Goal: Task Accomplishment & Management: Manage account settings

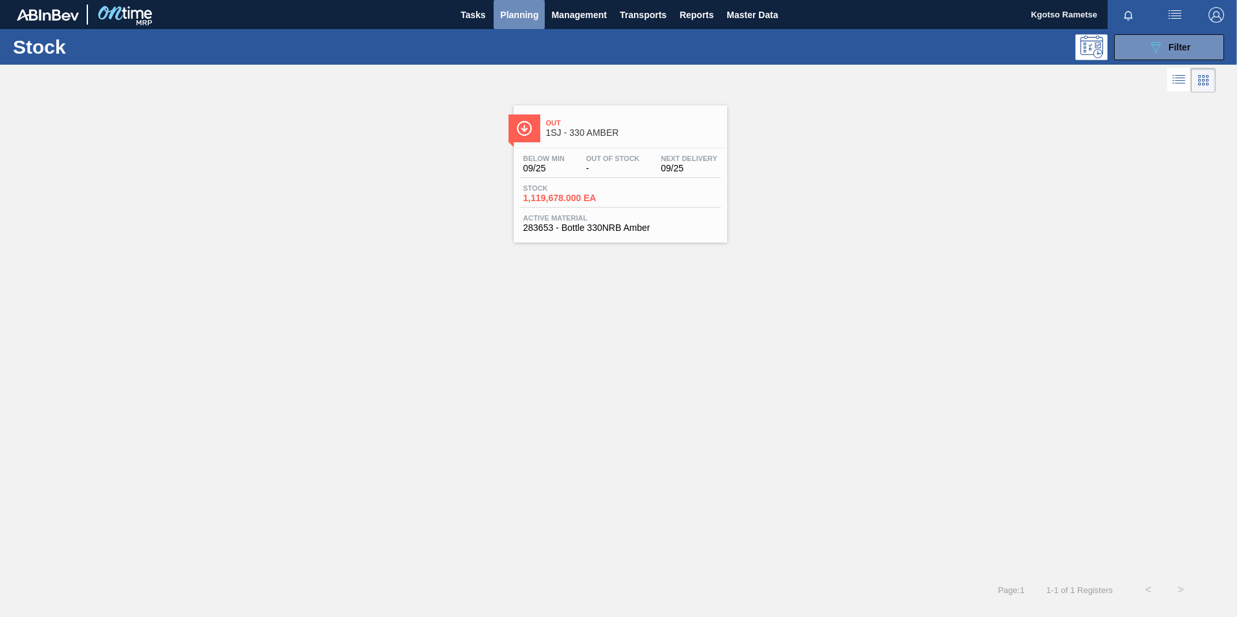
click at [519, 17] on span "Planning" at bounding box center [519, 15] width 38 height 16
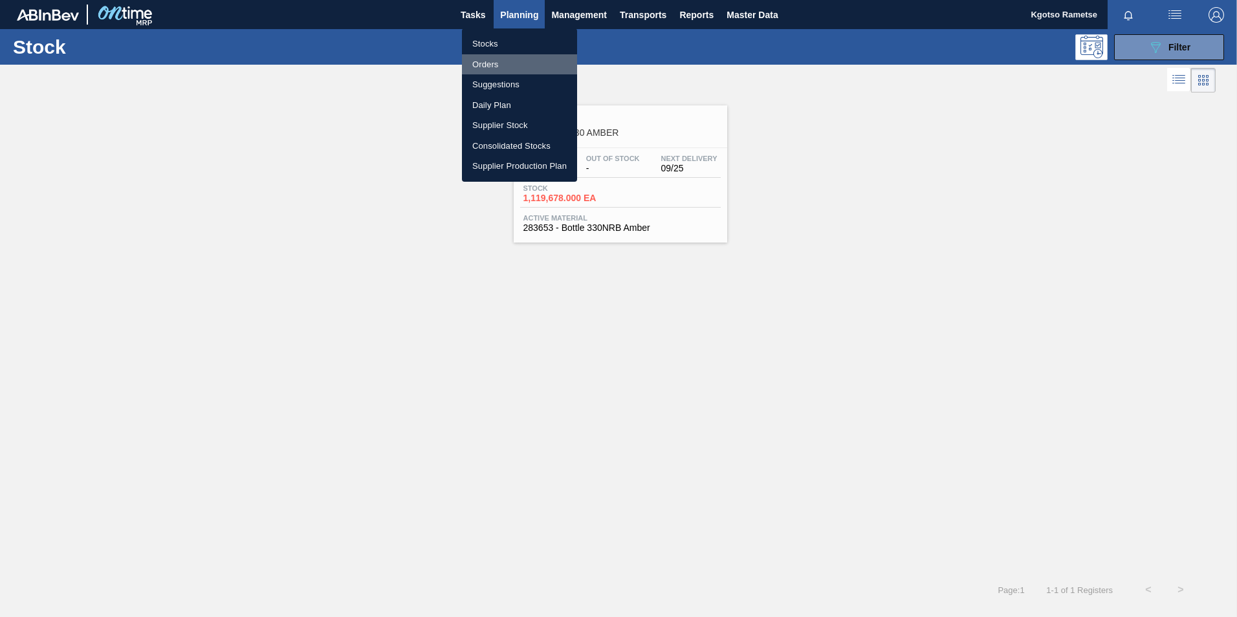
click at [507, 57] on li "Orders" at bounding box center [519, 64] width 115 height 21
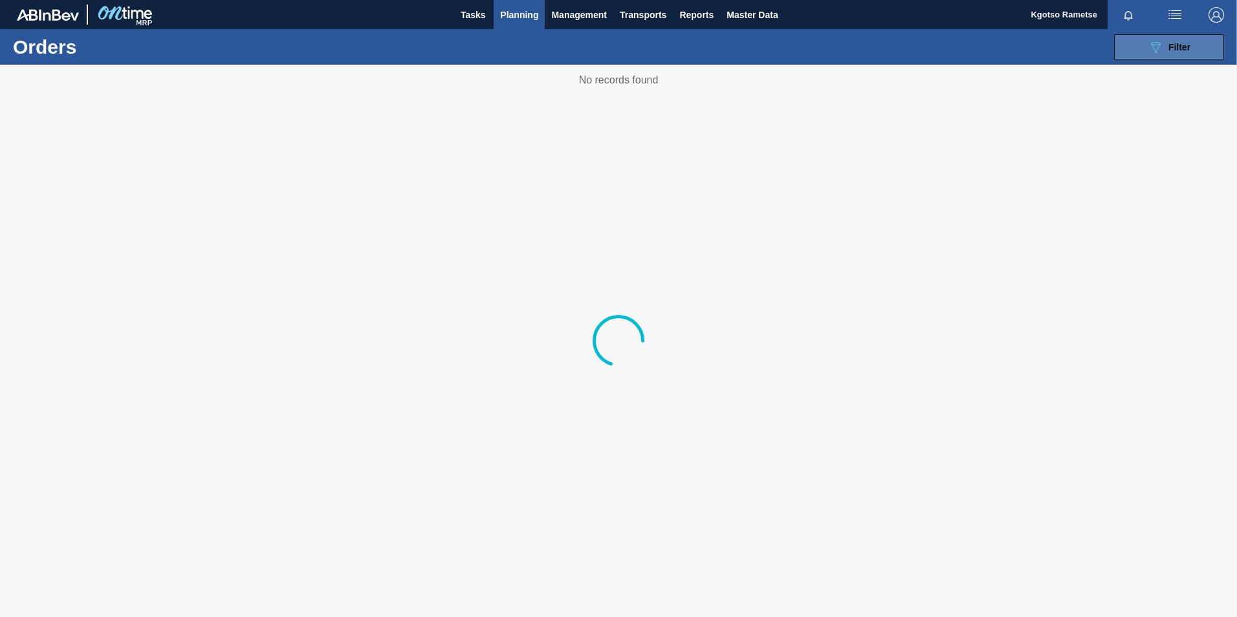
click at [822, 44] on icon at bounding box center [1156, 47] width 10 height 11
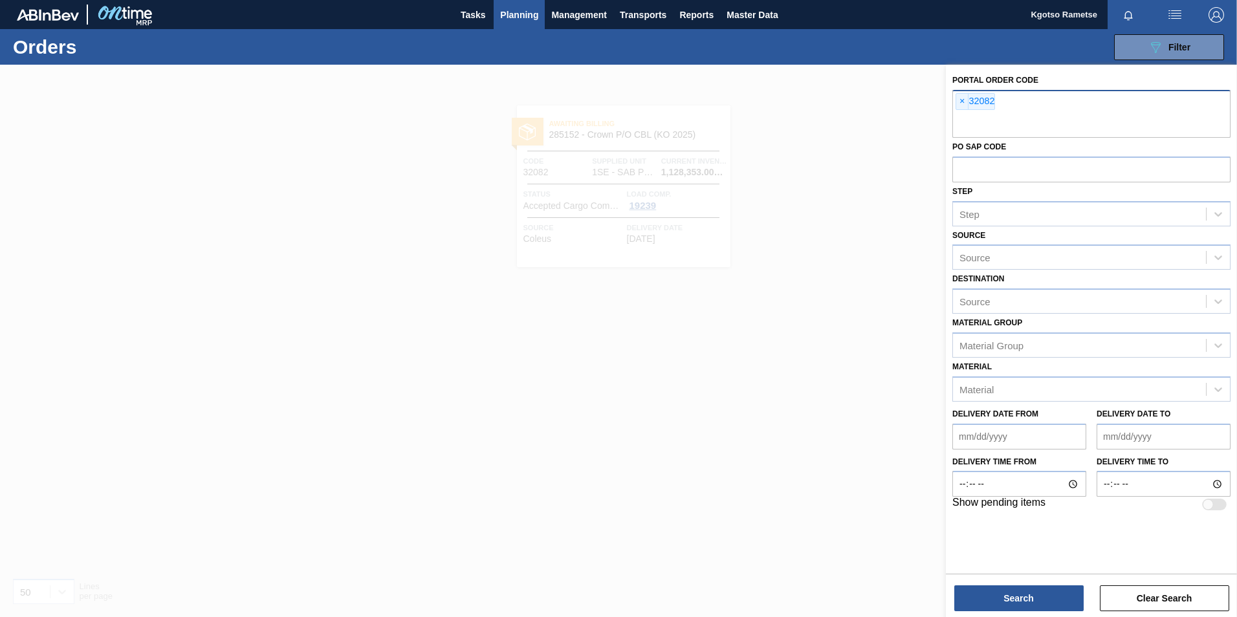
click at [822, 104] on span "×" at bounding box center [962, 102] width 12 height 16
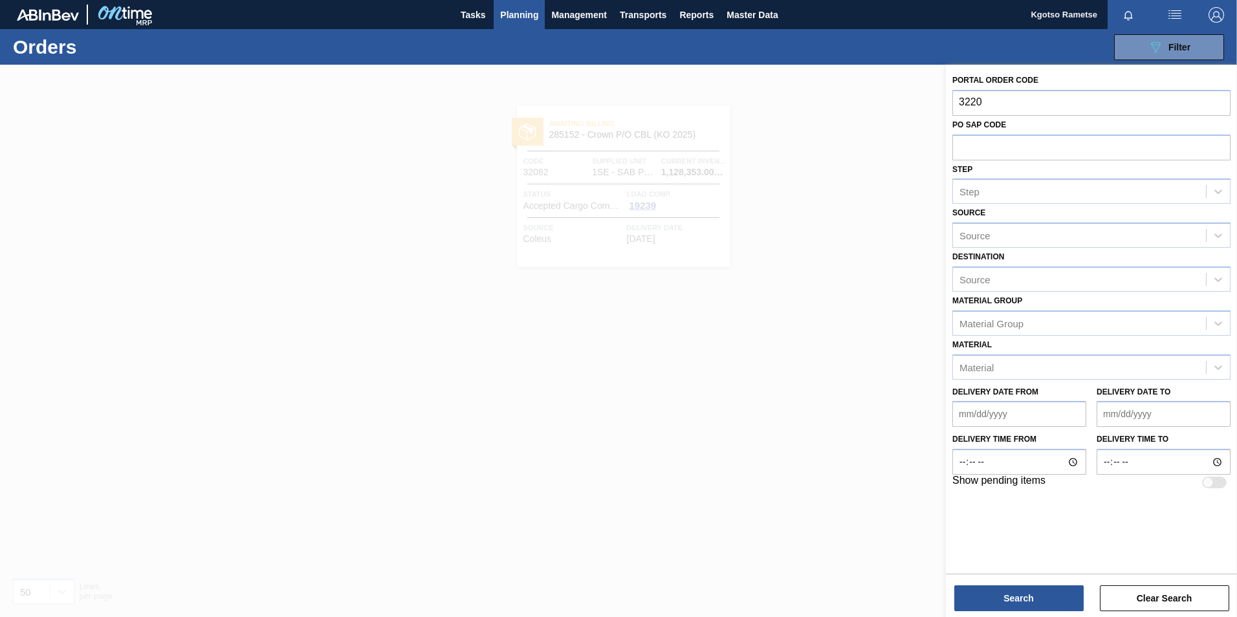
type input "32208"
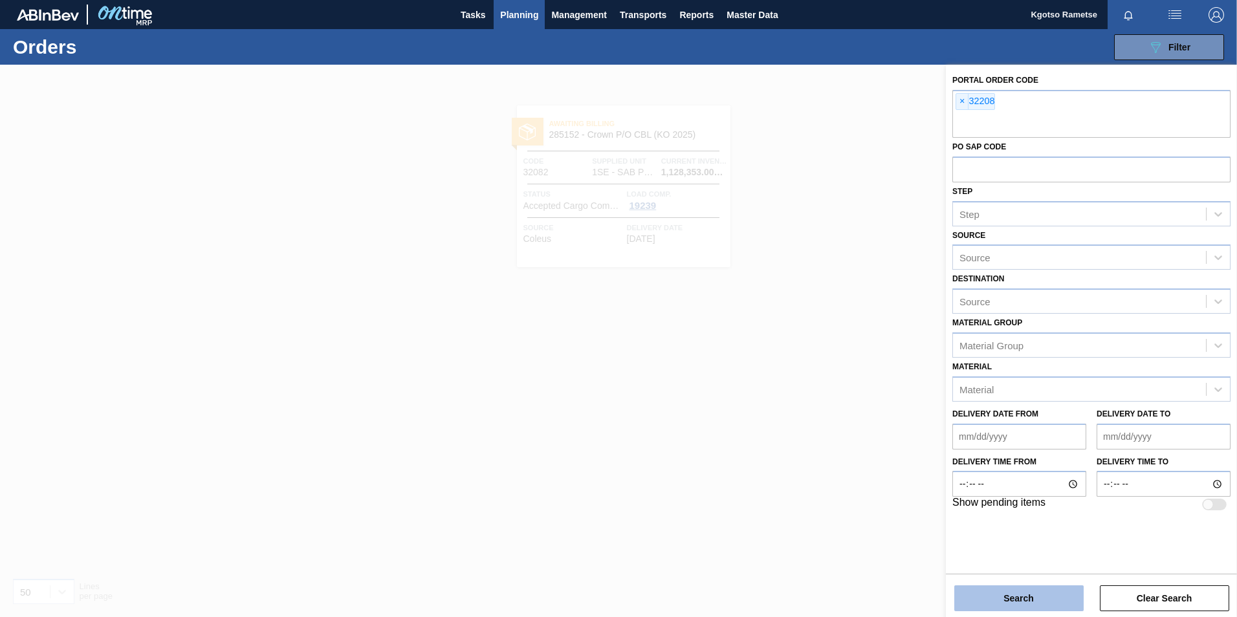
click at [822, 384] on button "Search" at bounding box center [1018, 598] width 129 height 26
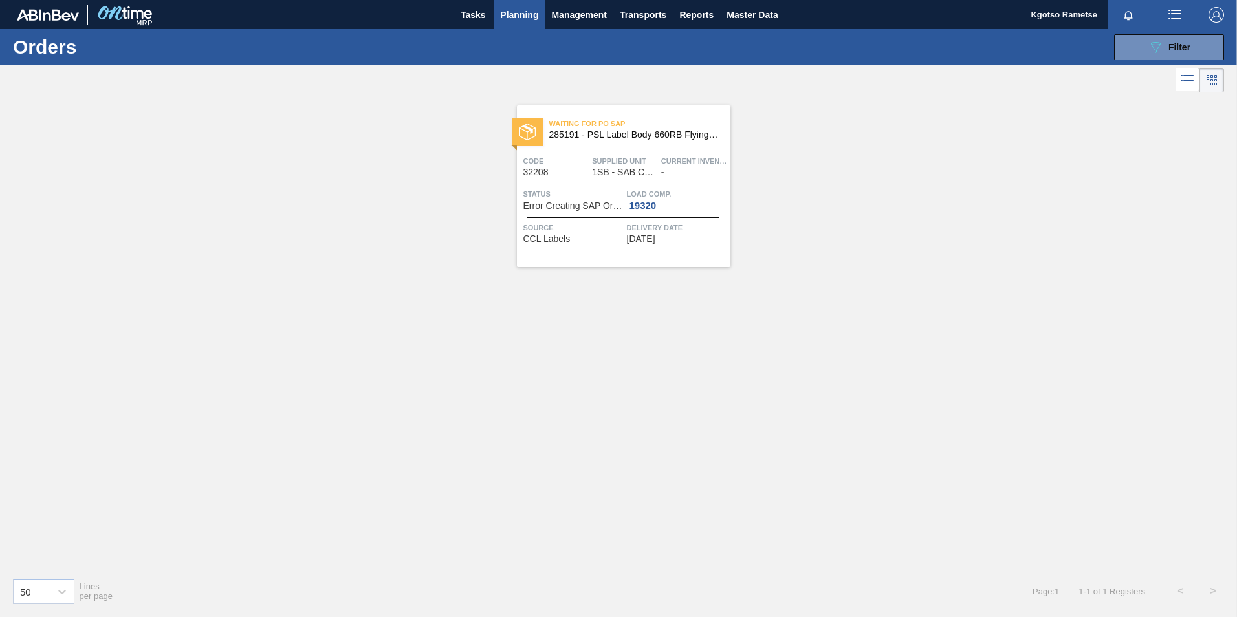
click at [580, 157] on span "Code" at bounding box center [556, 161] width 66 height 13
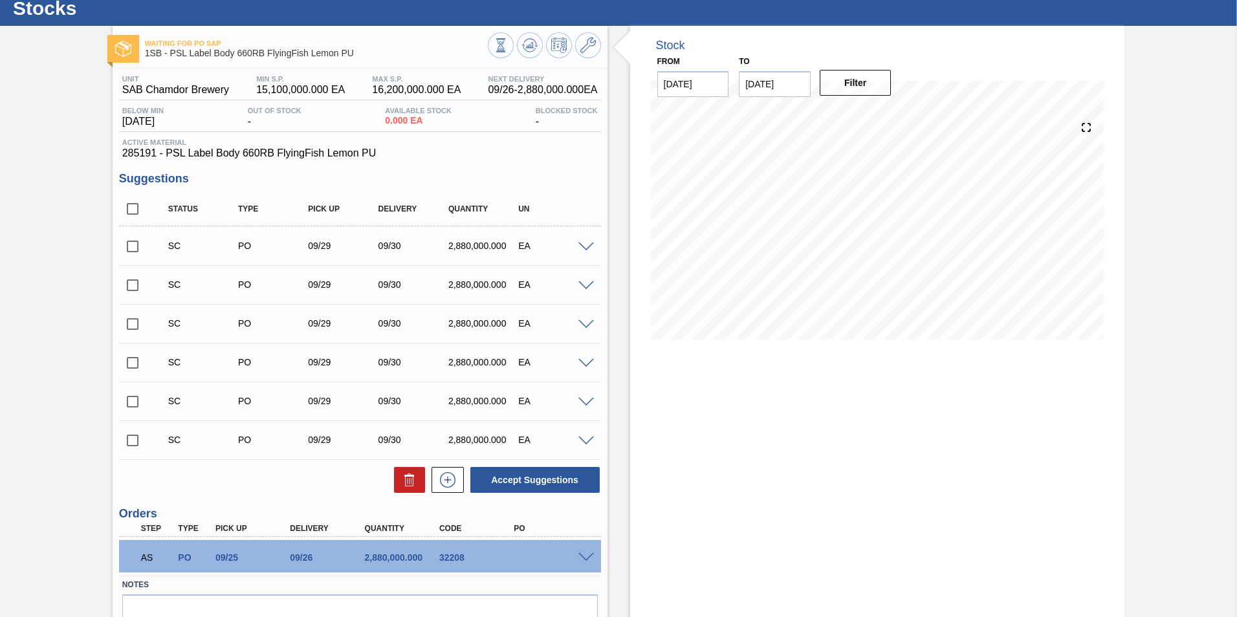
scroll to position [104, 0]
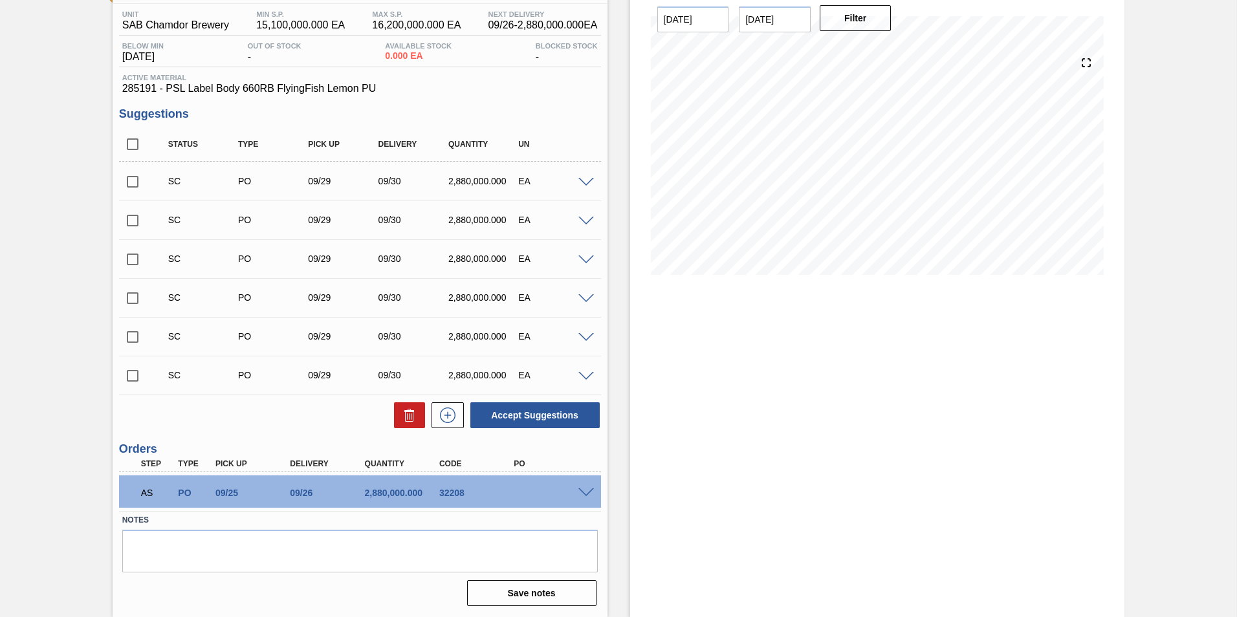
click at [581, 384] on span at bounding box center [586, 493] width 16 height 10
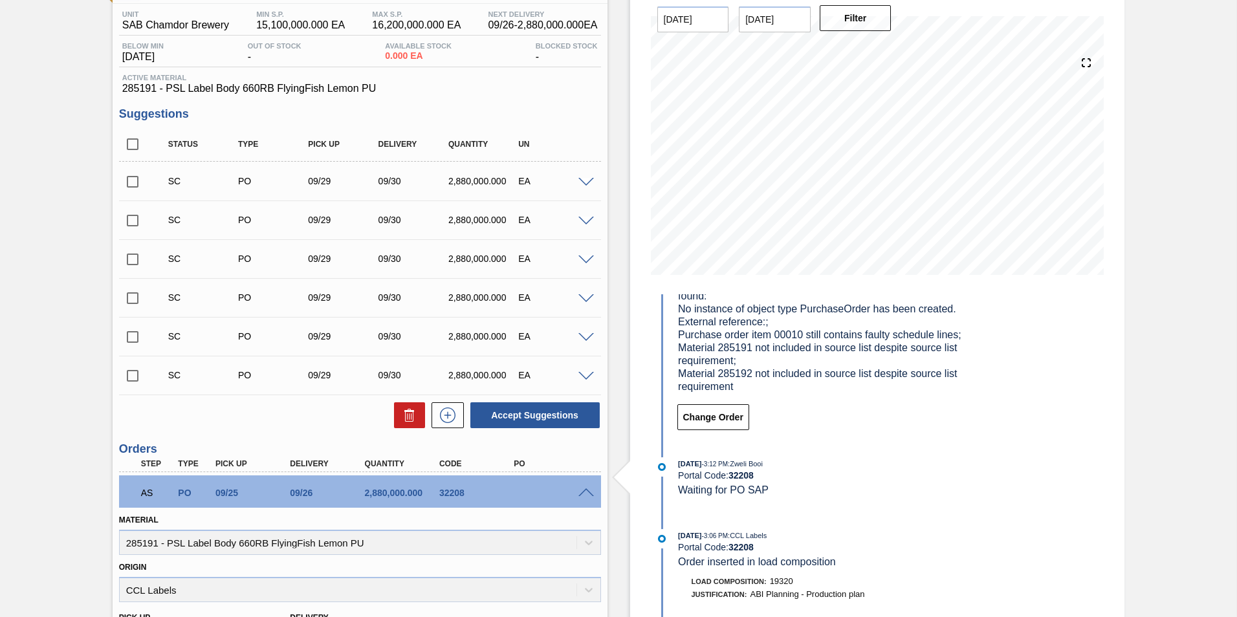
scroll to position [78, 0]
drag, startPoint x: 156, startPoint y: 87, endPoint x: 124, endPoint y: 91, distance: 32.6
click at [124, 91] on span "285191 - PSL Label Body 660RB FlyingFish Lemon PU" at bounding box center [360, 89] width 476 height 12
copy span "285191"
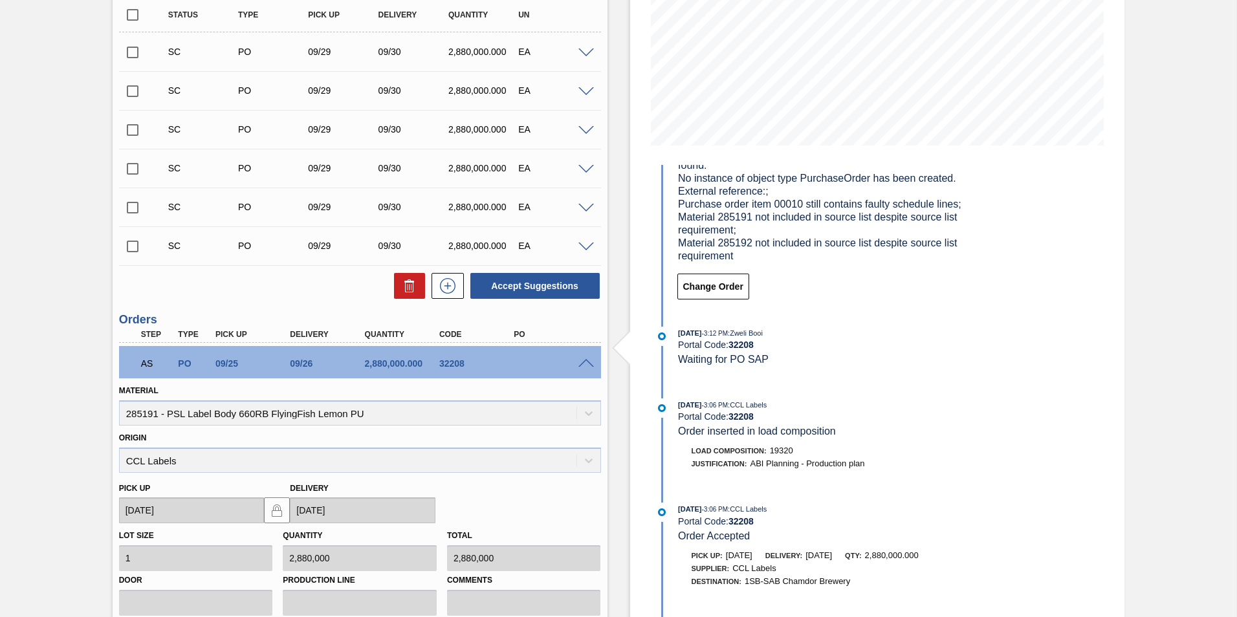
scroll to position [0, 0]
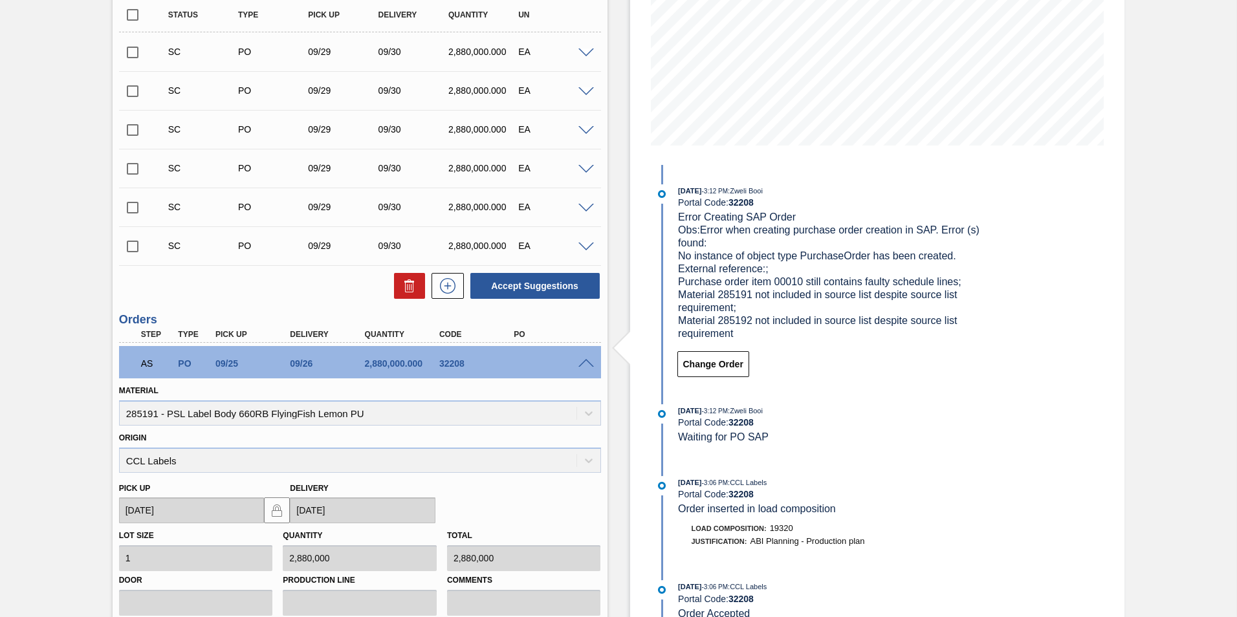
click at [584, 361] on span at bounding box center [586, 364] width 16 height 10
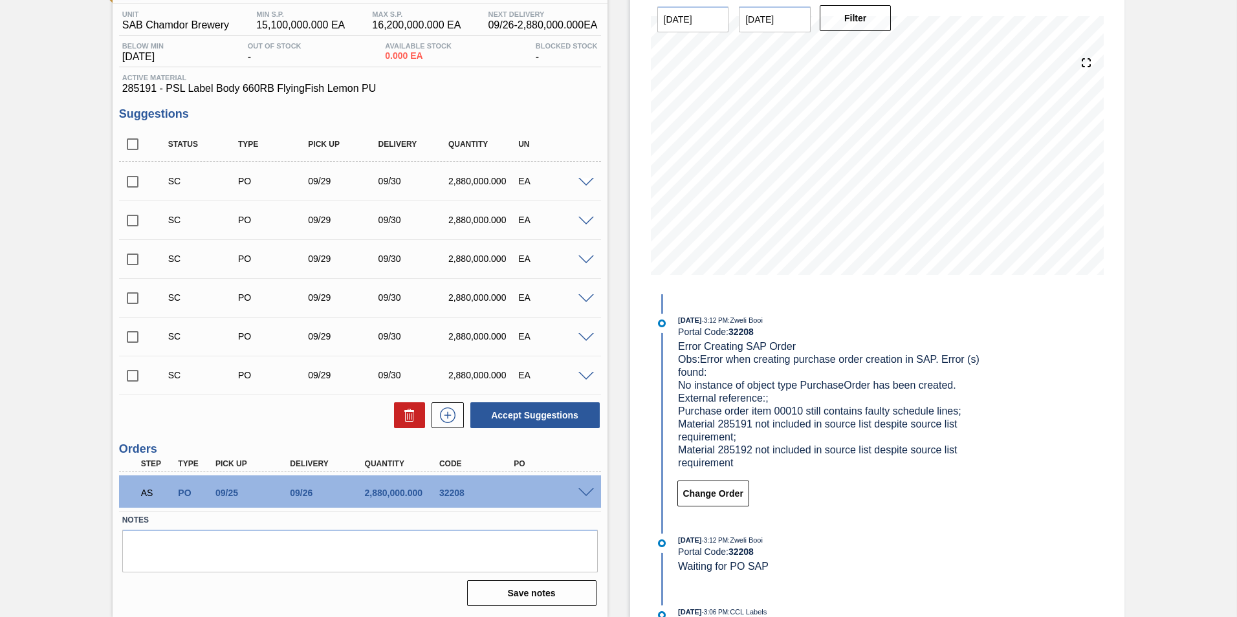
scroll to position [39, 0]
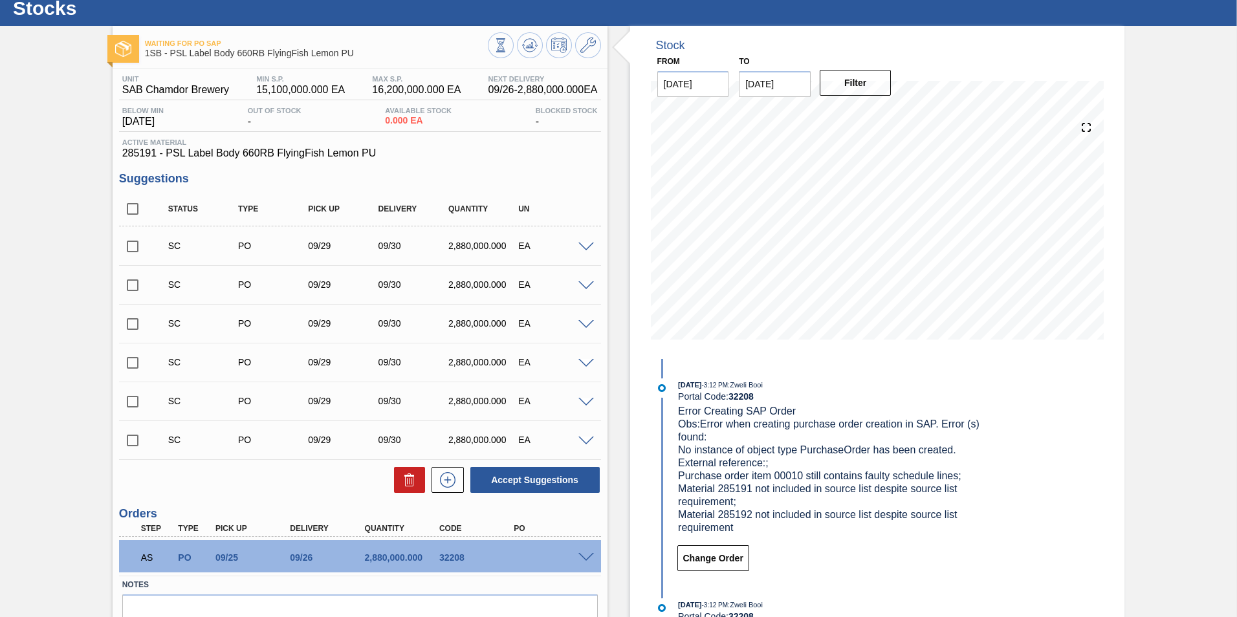
click at [582, 247] on span at bounding box center [586, 248] width 16 height 10
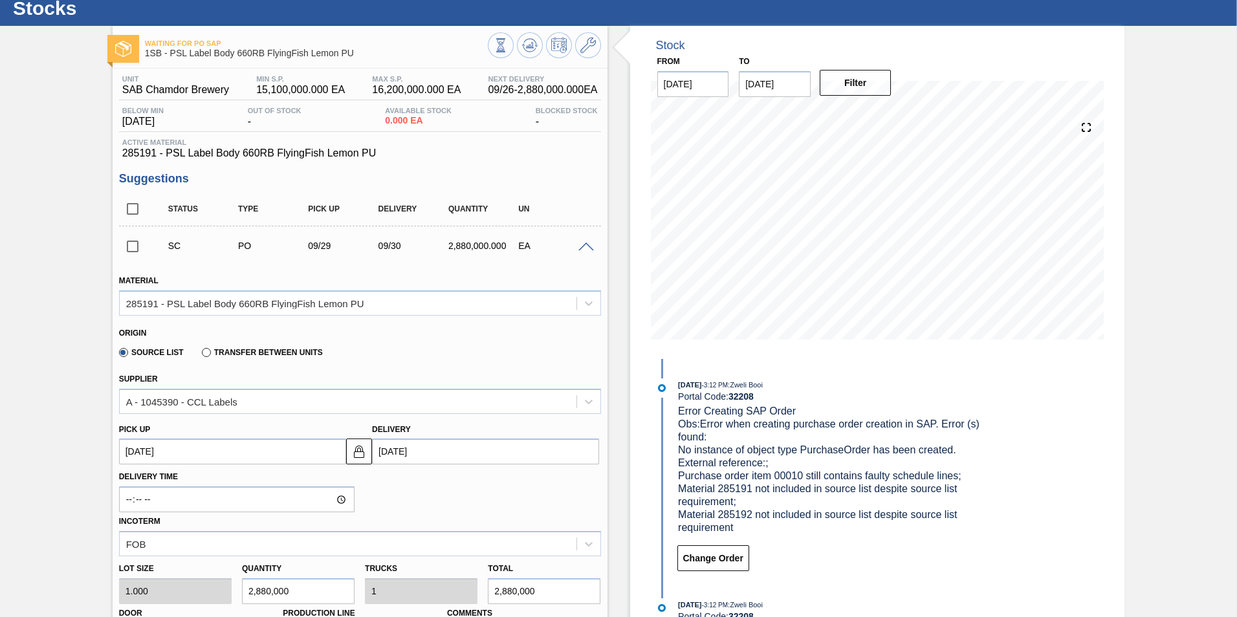
click at [582, 247] on span at bounding box center [586, 248] width 16 height 10
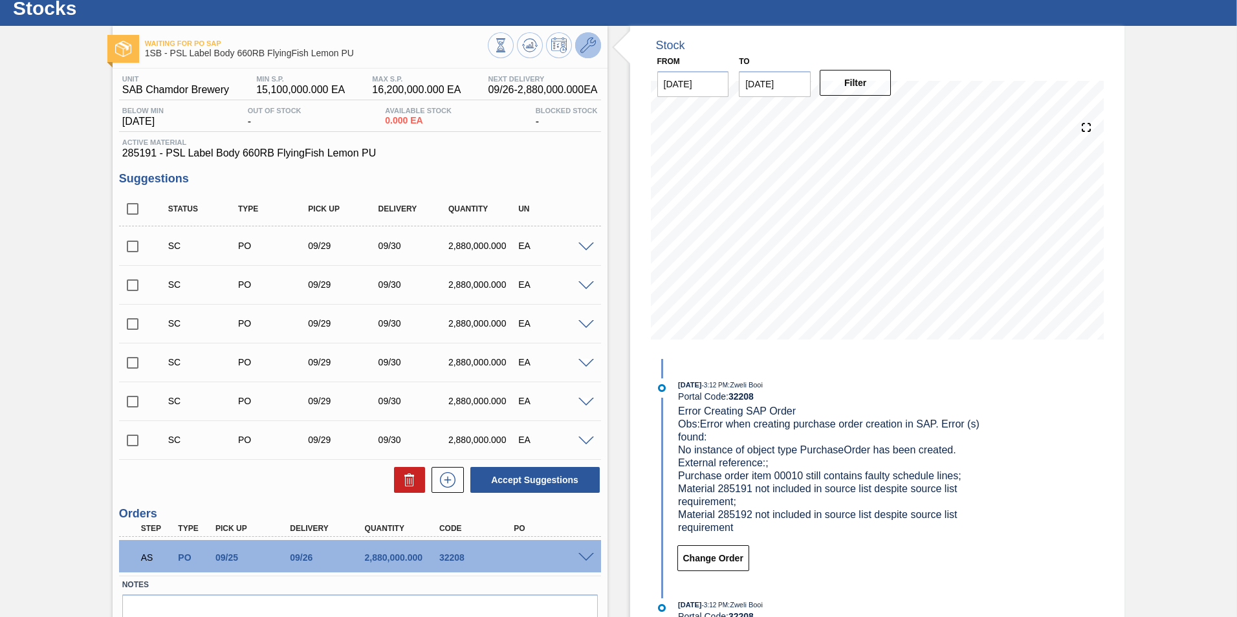
click at [596, 46] on button at bounding box center [588, 45] width 26 height 26
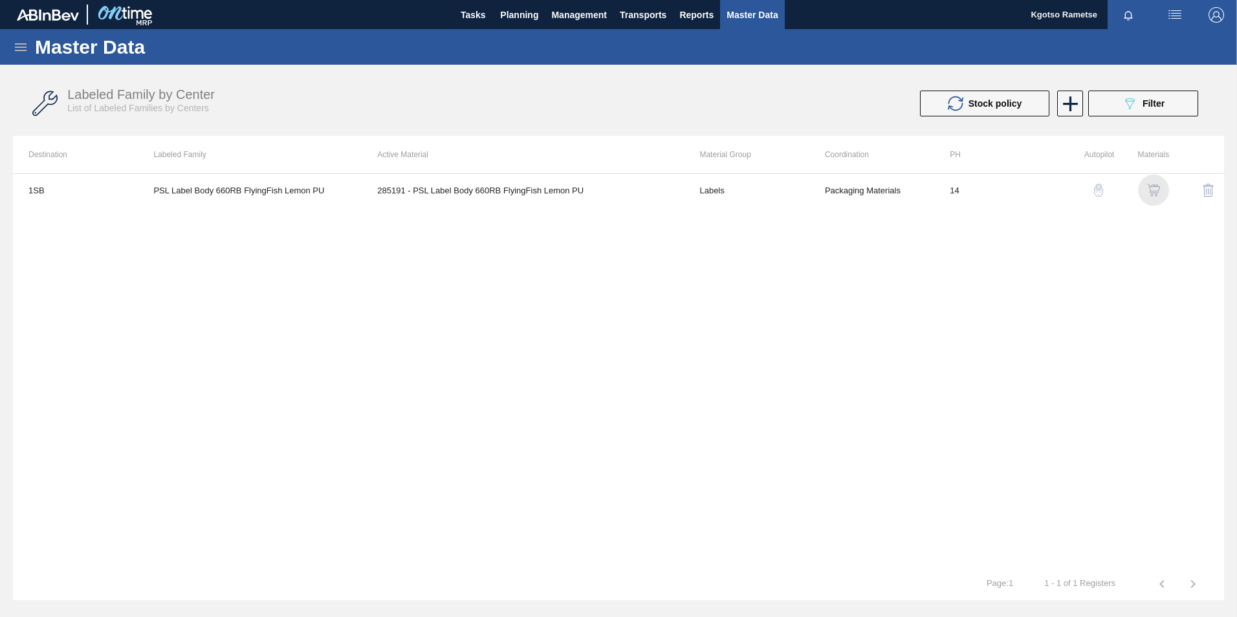
click at [822, 189] on img "button" at bounding box center [1153, 190] width 13 height 13
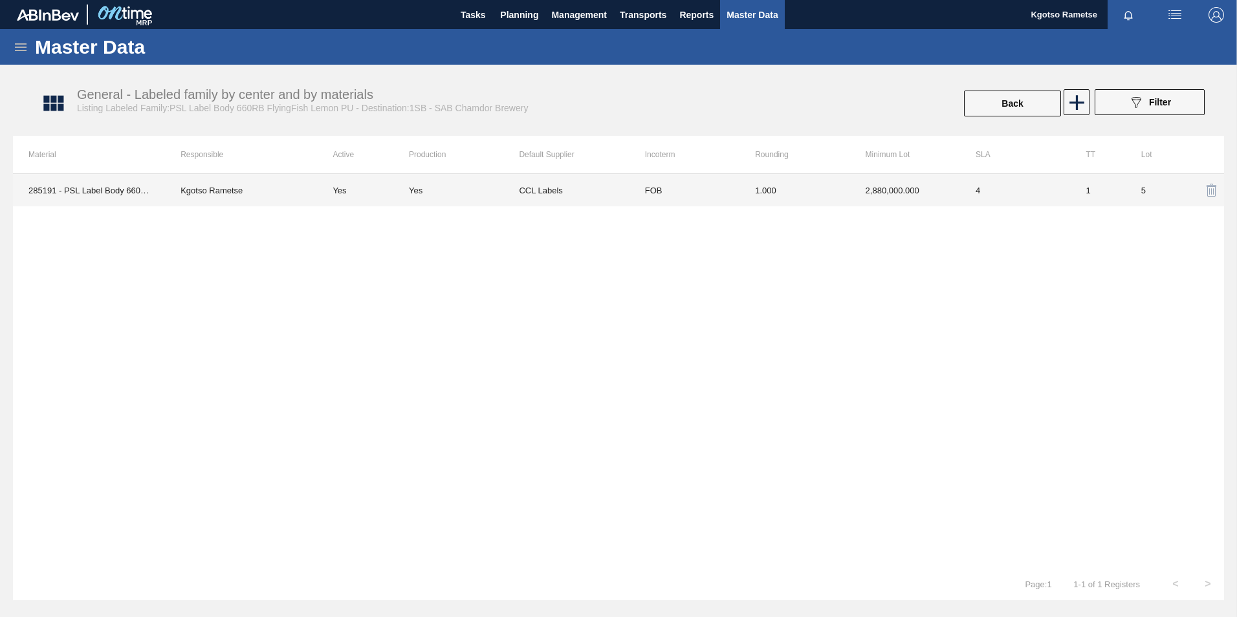
click at [656, 187] on td "FOB" at bounding box center [684, 190] width 110 height 32
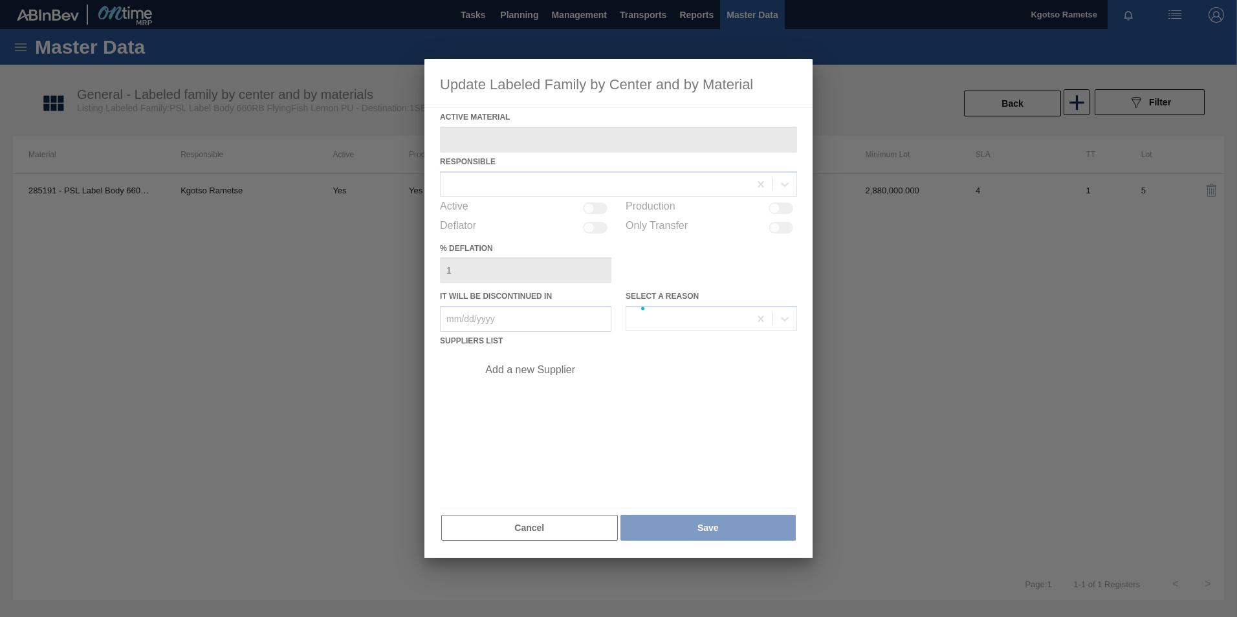
type Material "285191 - PSL Label Body 660RB FlyingFish Lemon PU"
checkbox input "true"
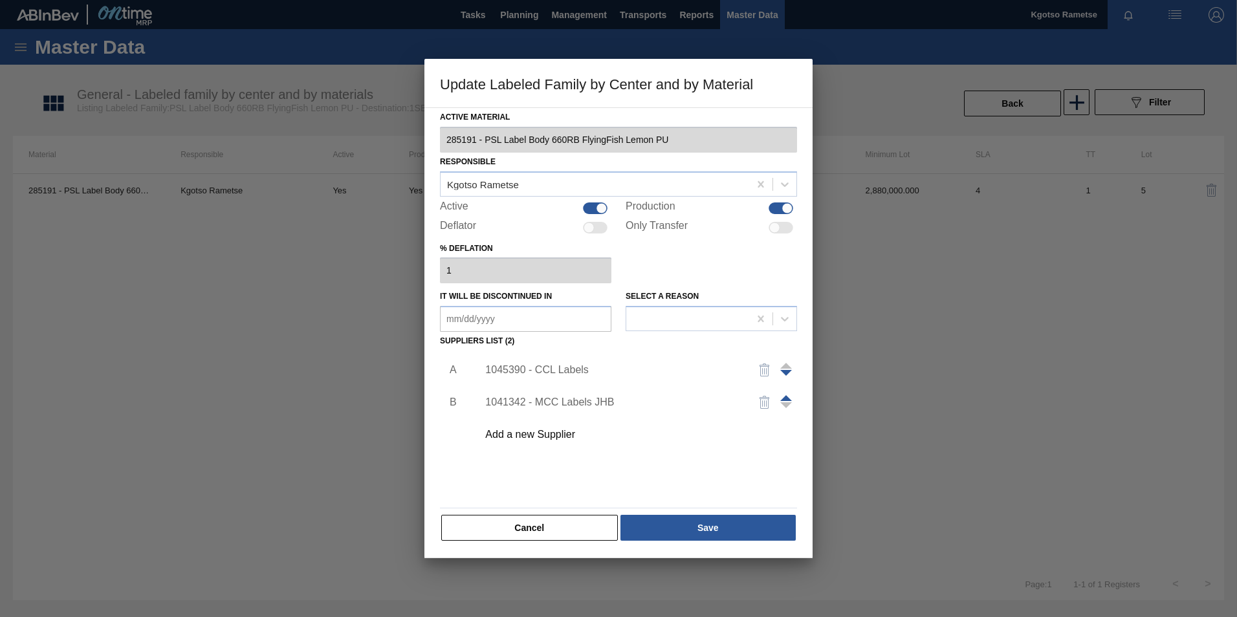
click at [583, 362] on div "1045390 - CCL Labels" at bounding box center [633, 370] width 327 height 32
click at [574, 371] on div "1045390 - CCL Labels" at bounding box center [612, 370] width 254 height 12
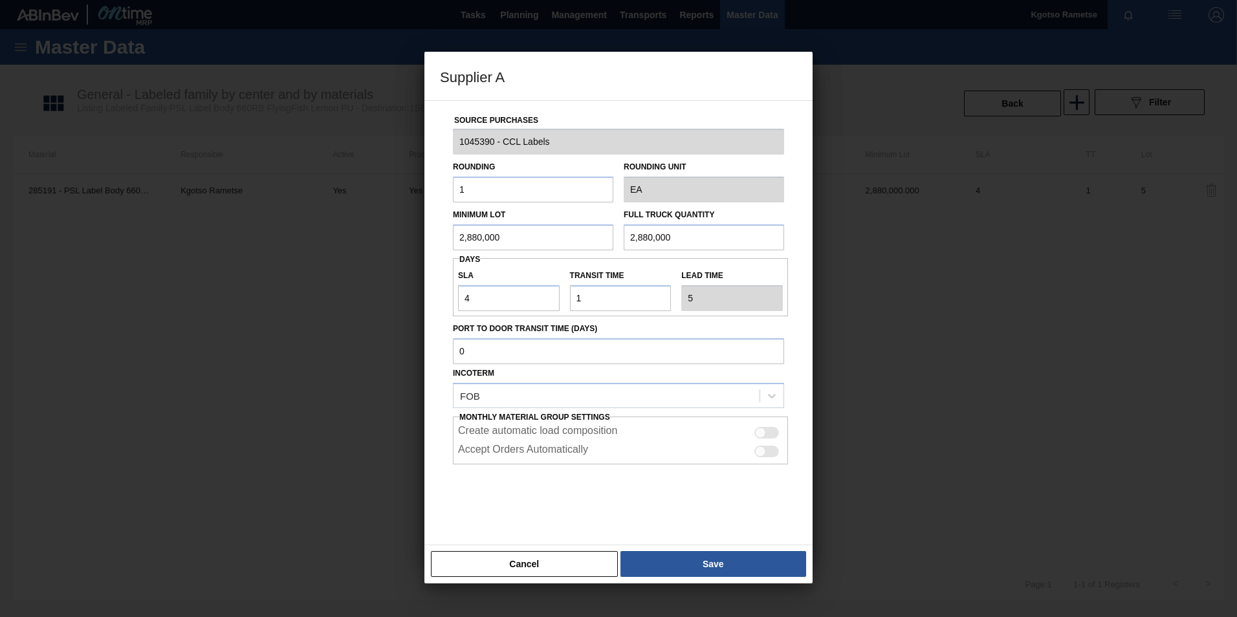
click at [763, 384] on div at bounding box center [760, 432] width 11 height 11
checkbox input "true"
click at [760, 384] on div "Create automatic load composition" at bounding box center [620, 433] width 325 height 16
click at [768, 384] on div at bounding box center [766, 452] width 25 height 12
checkbox input "true"
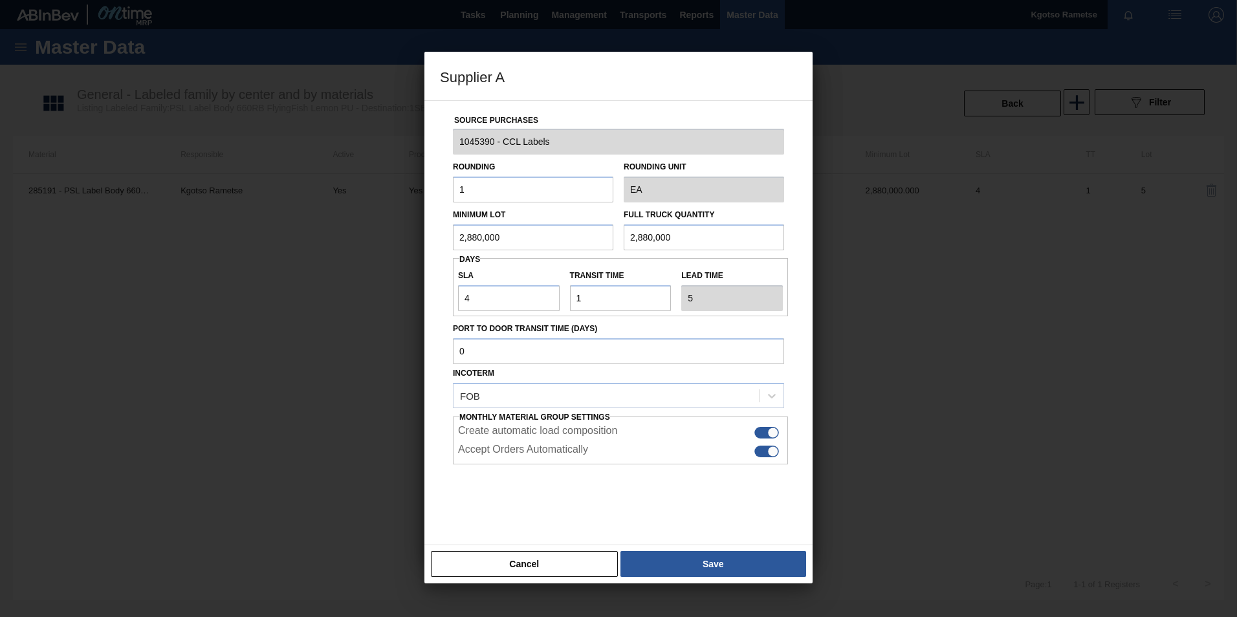
drag, startPoint x: 746, startPoint y: 564, endPoint x: 749, endPoint y: 557, distance: 7.8
click at [747, 384] on button "Save" at bounding box center [713, 564] width 186 height 26
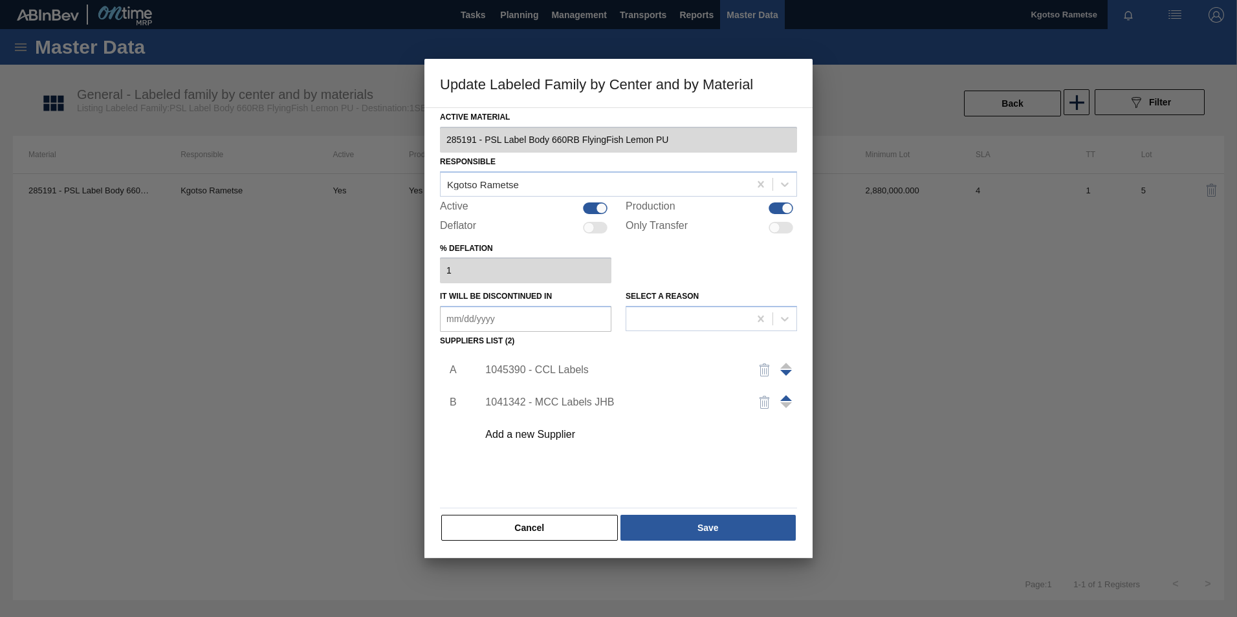
click at [690, 384] on div "Cancel Save" at bounding box center [618, 528] width 357 height 28
click at [692, 384] on button "Save" at bounding box center [707, 528] width 175 height 26
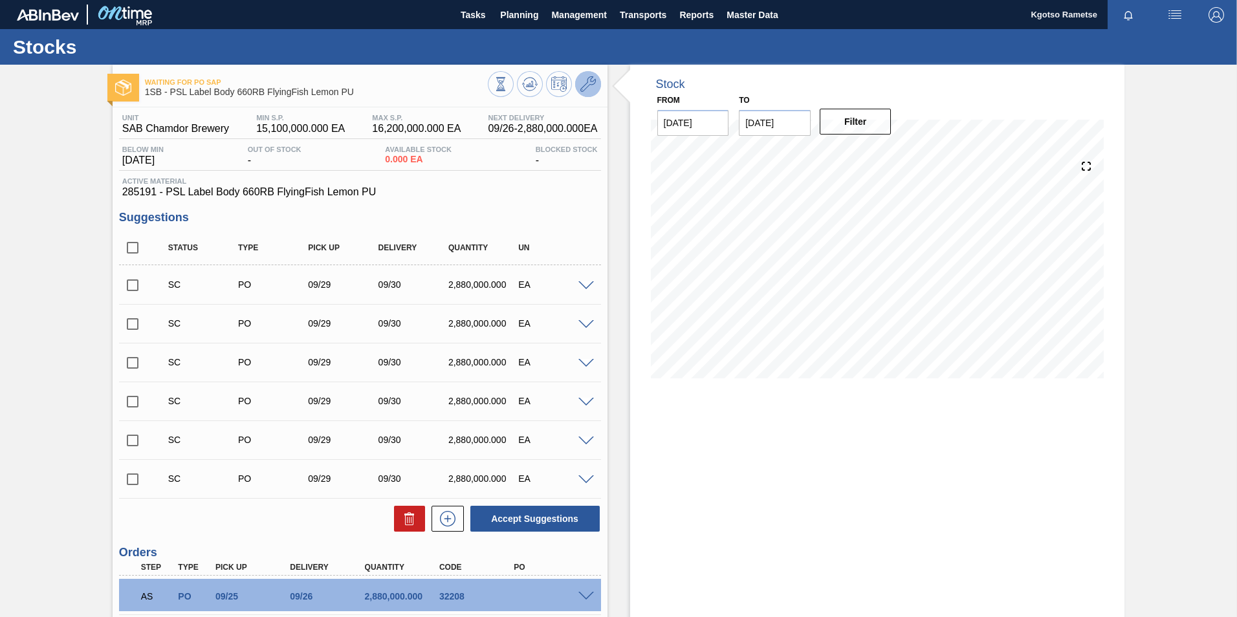
click at [582, 85] on icon at bounding box center [588, 84] width 16 height 16
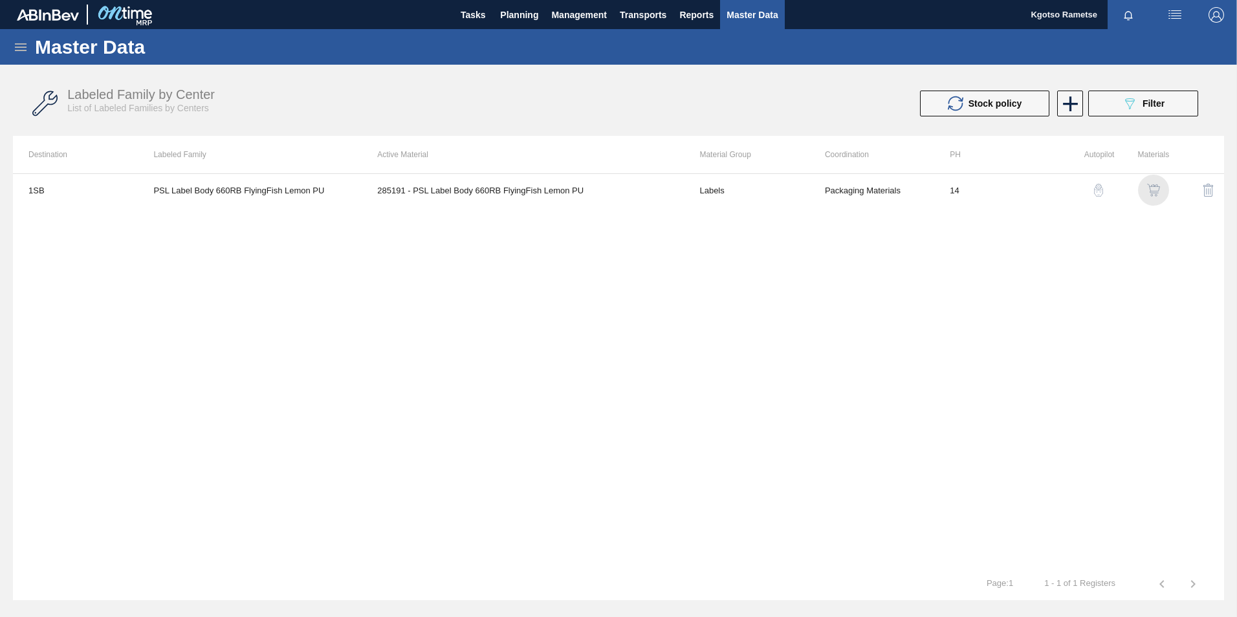
click at [822, 188] on img "button" at bounding box center [1153, 190] width 13 height 13
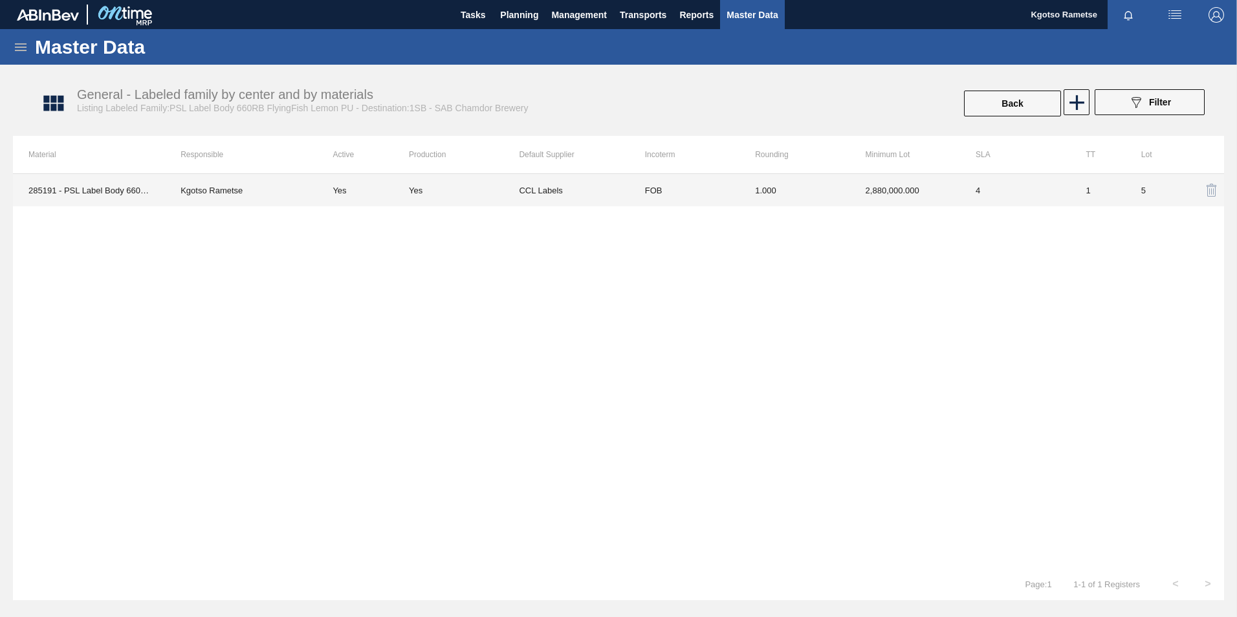
click at [822, 192] on td "1.000" at bounding box center [794, 190] width 110 height 32
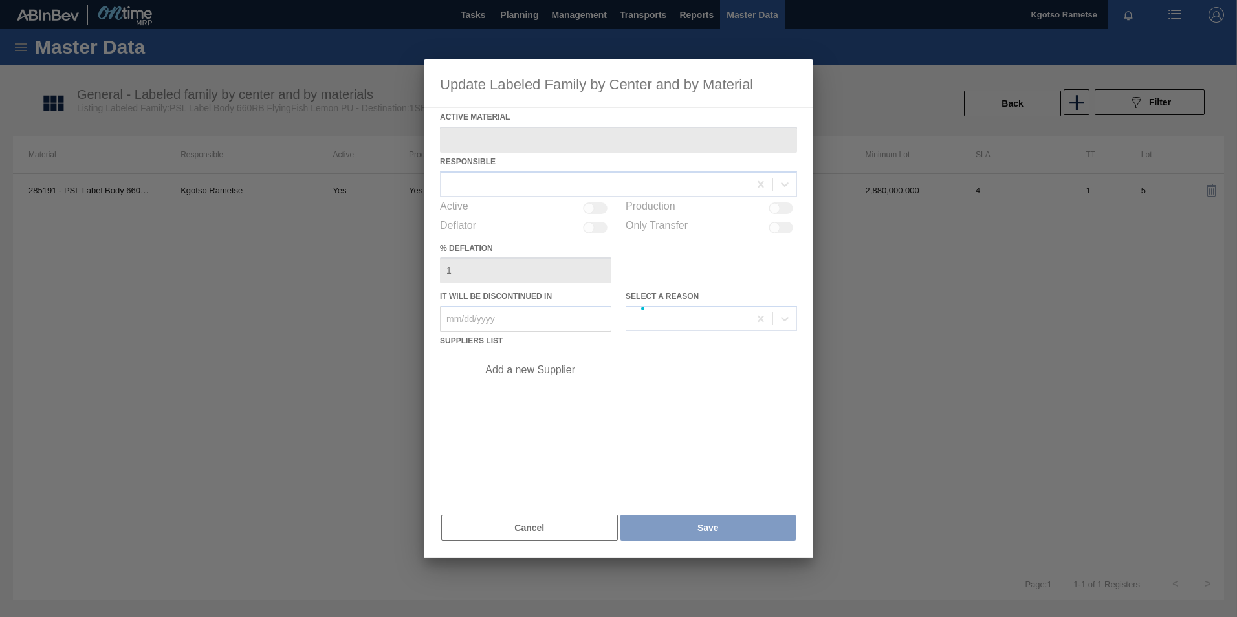
type Material "285191 - PSL Label Body 660RB FlyingFish Lemon PU"
checkbox input "true"
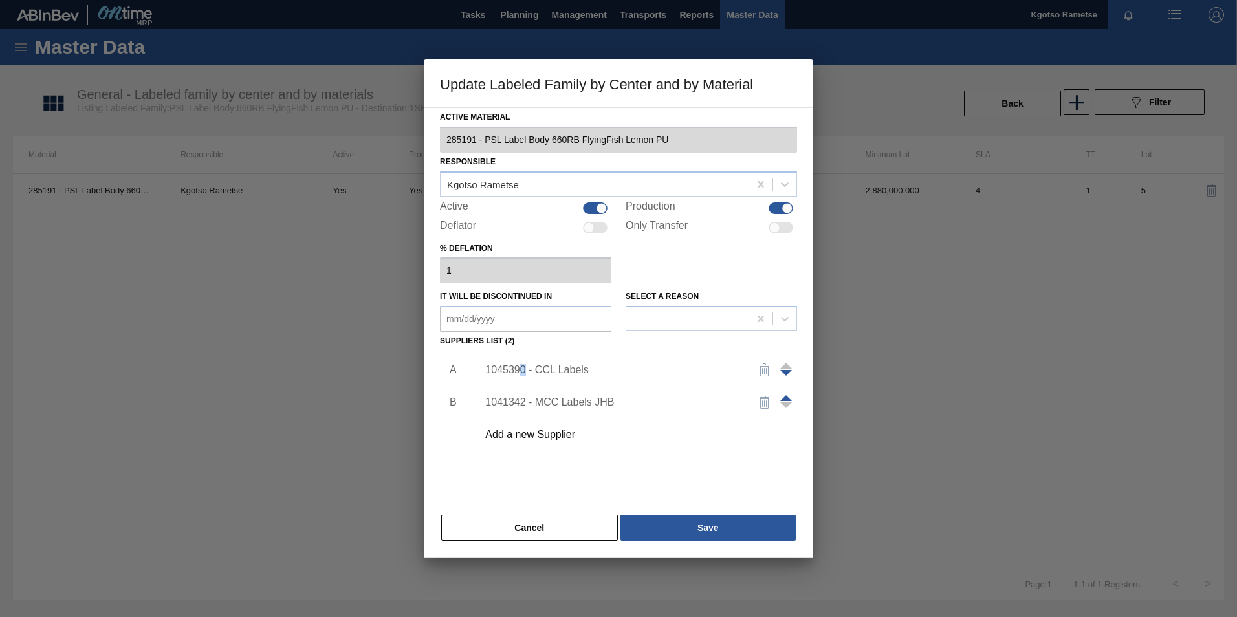
click at [525, 366] on div "1045390 - CCL Labels" at bounding box center [612, 370] width 254 height 12
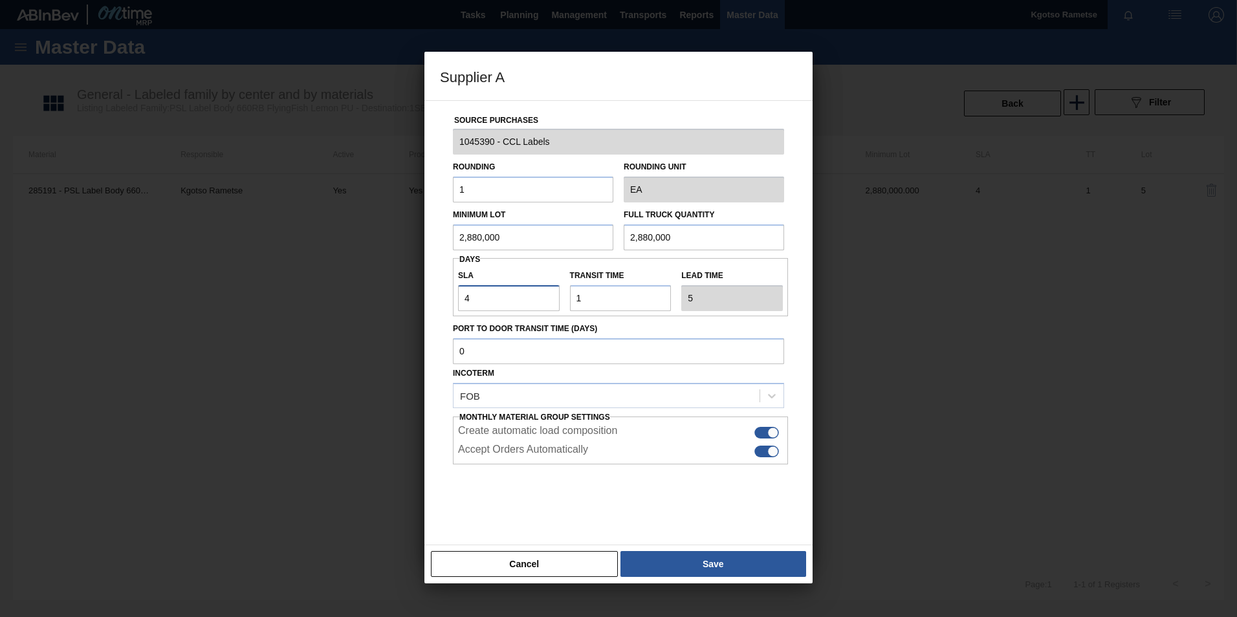
drag, startPoint x: 525, startPoint y: 366, endPoint x: 432, endPoint y: 295, distance: 117.4
click at [432, 295] on div "Source Purchases 1045390 - CCL Labels Rounding 1 Rounding Unit EA Minimum Lot 2…" at bounding box center [618, 322] width 388 height 445
type input "0"
type input "1"
type input "0"
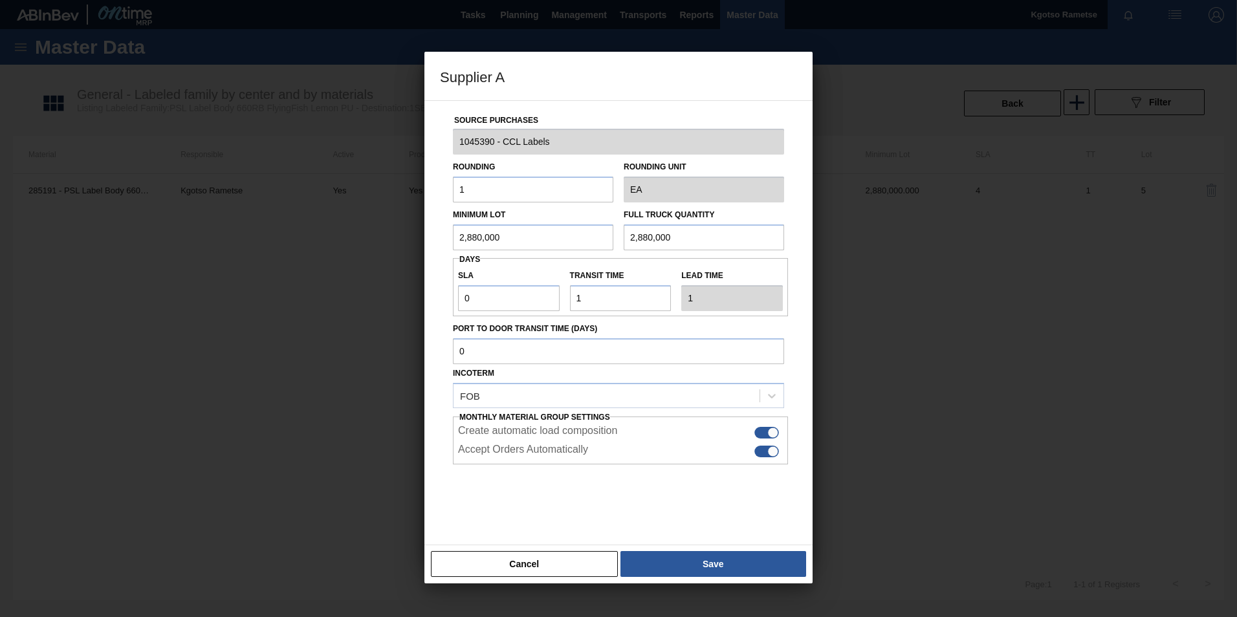
click at [712, 384] on button "Save" at bounding box center [713, 564] width 186 height 26
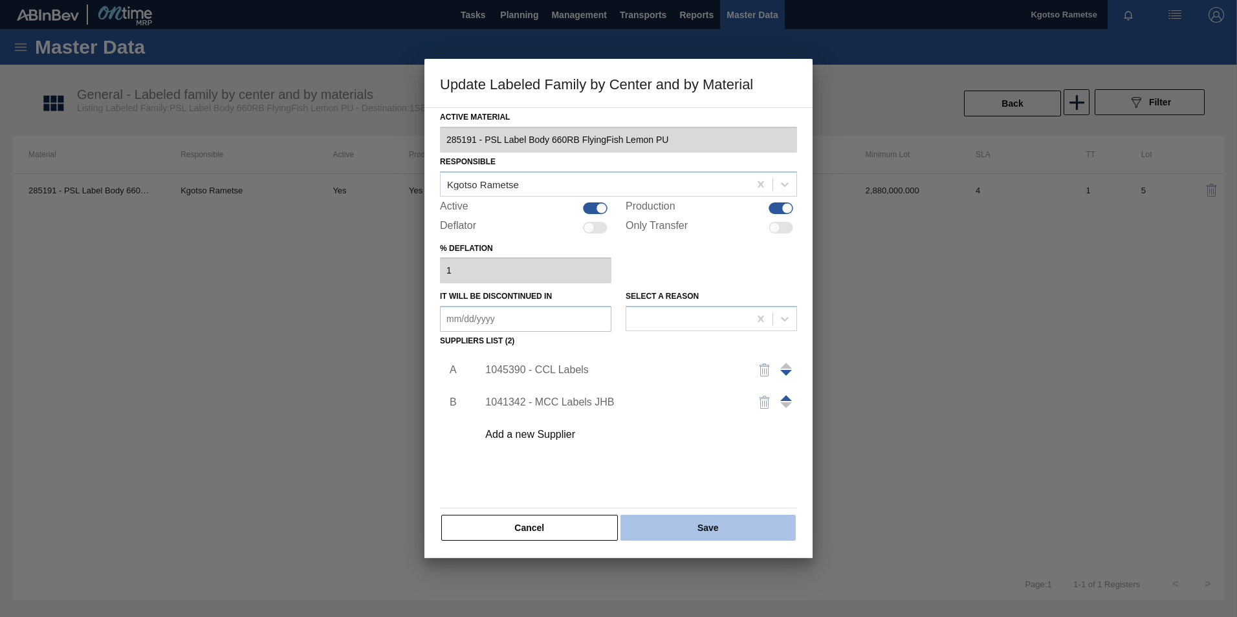
click at [712, 384] on button "Save" at bounding box center [707, 528] width 175 height 26
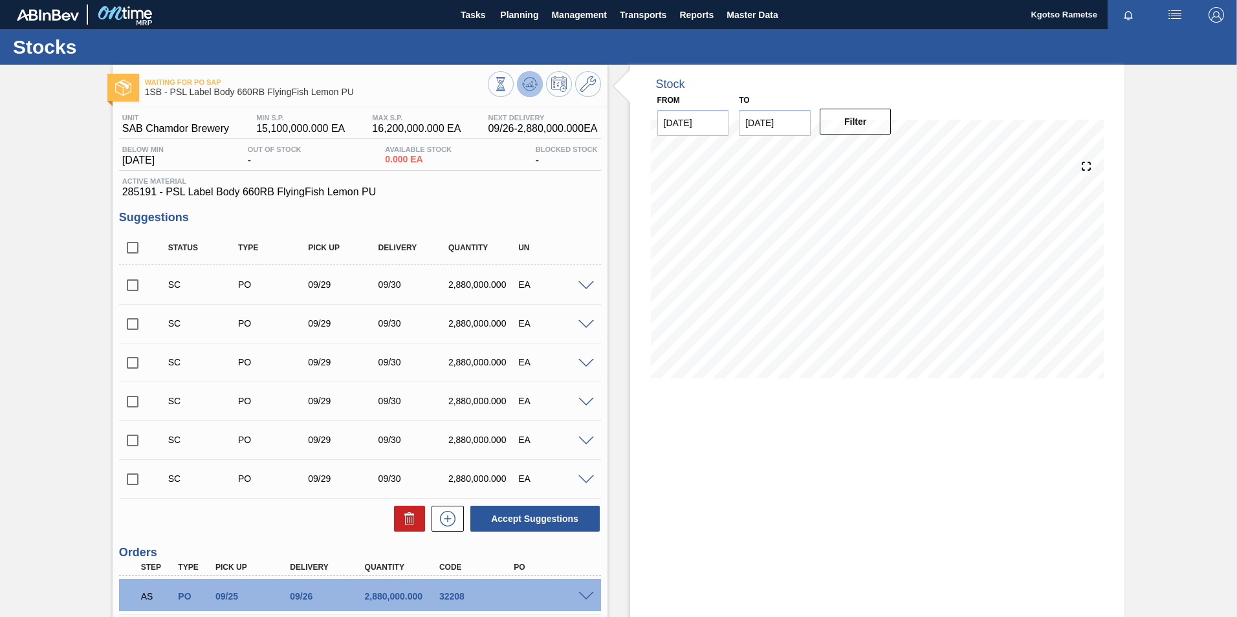
click at [536, 78] on icon at bounding box center [530, 84] width 16 height 16
click at [128, 278] on input "checkbox" at bounding box center [132, 285] width 27 height 27
click at [532, 384] on button "Accept Suggestions" at bounding box center [534, 519] width 129 height 26
checkbox input "false"
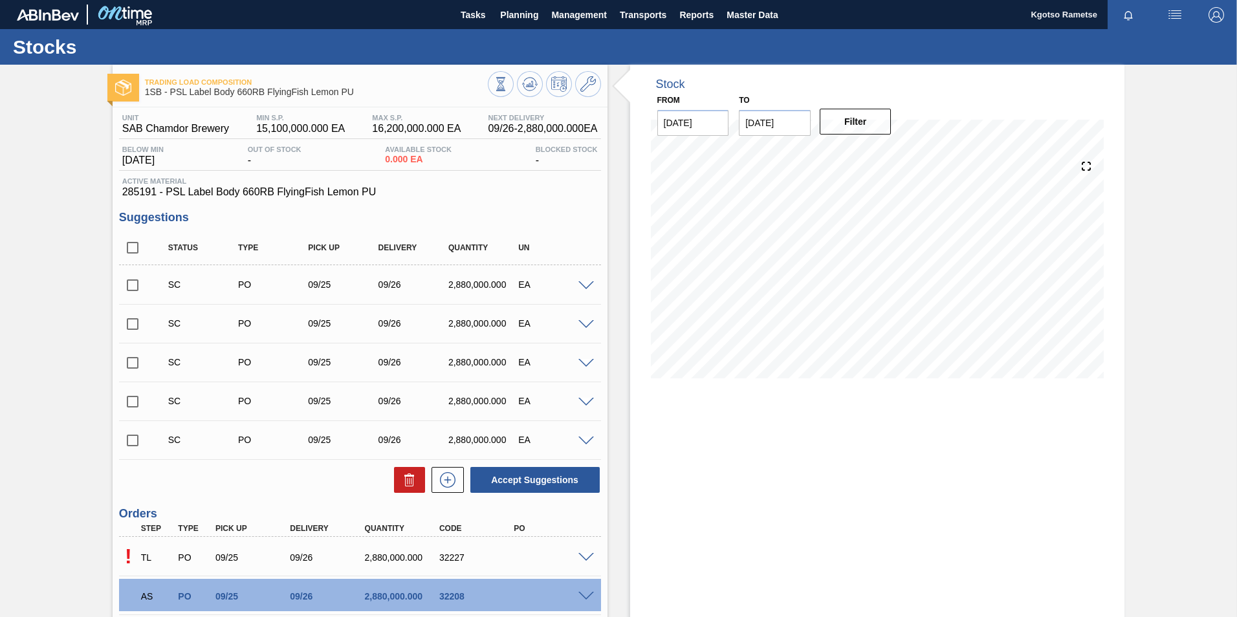
scroll to position [104, 0]
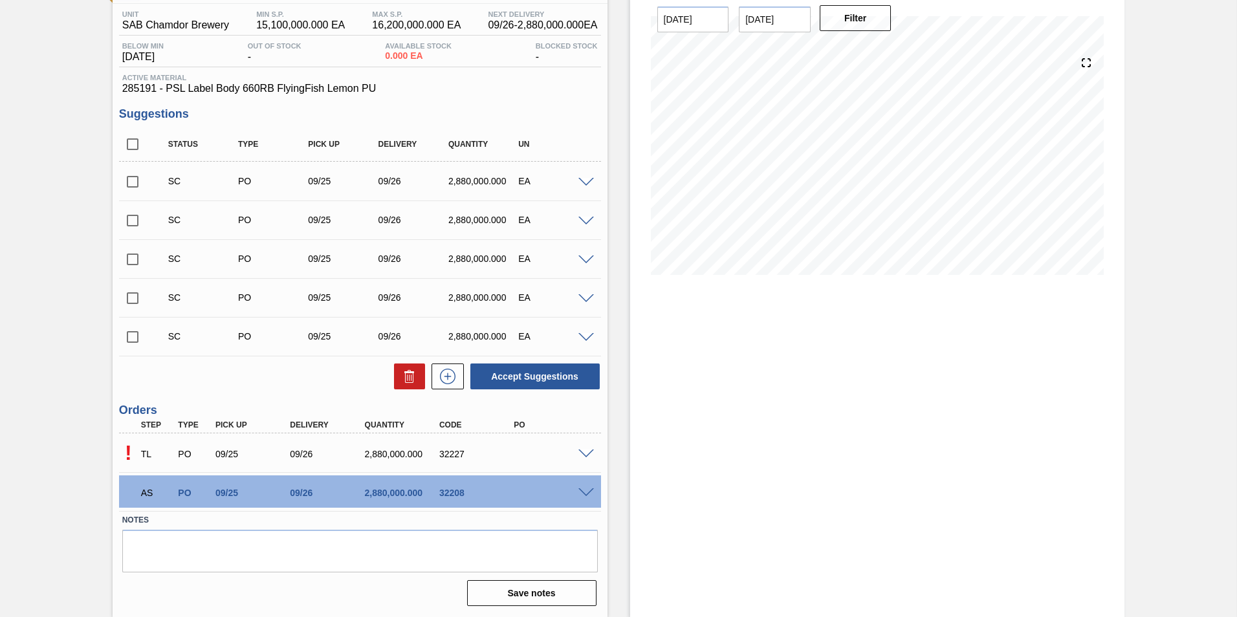
click at [587, 384] on span at bounding box center [586, 493] width 16 height 10
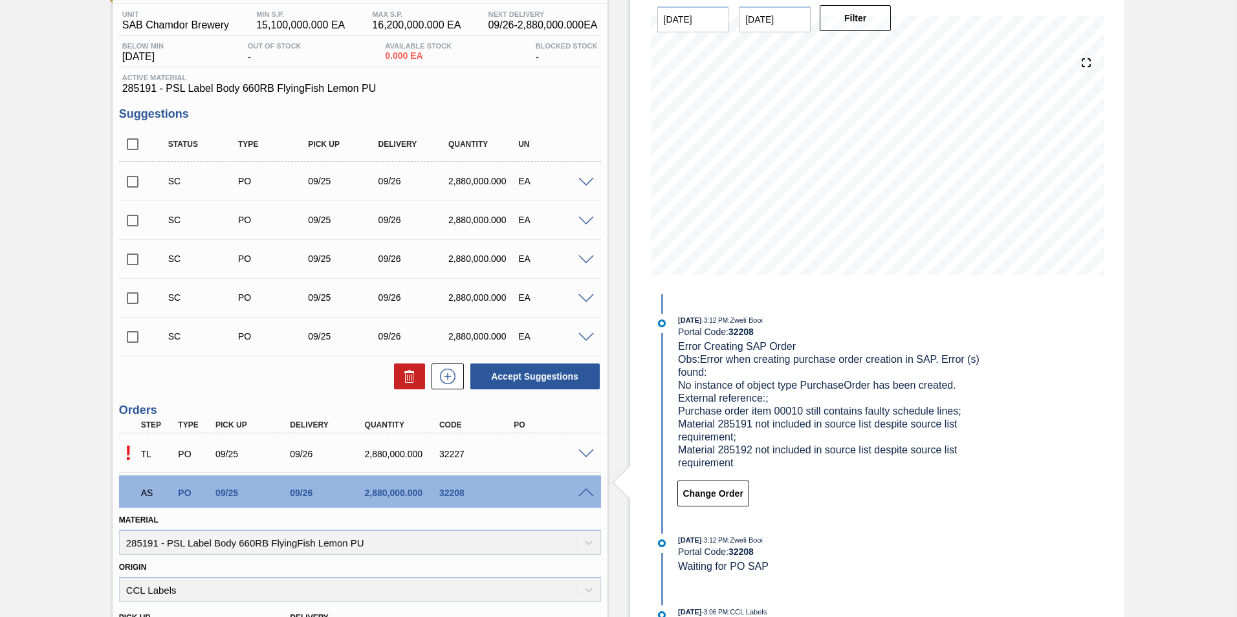
click at [587, 384] on span at bounding box center [586, 493] width 16 height 10
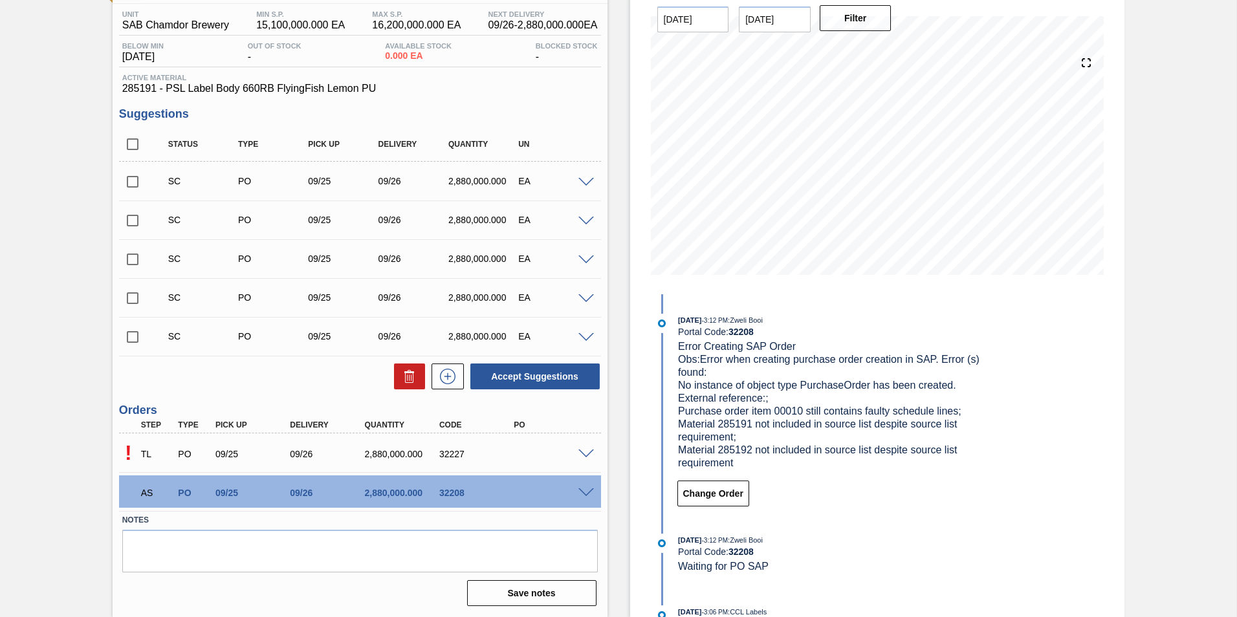
click at [587, 384] on div "! TL PO 09/25 09/26 2,880,000.000 32227" at bounding box center [360, 453] width 482 height 32
click at [584, 384] on span at bounding box center [586, 455] width 16 height 10
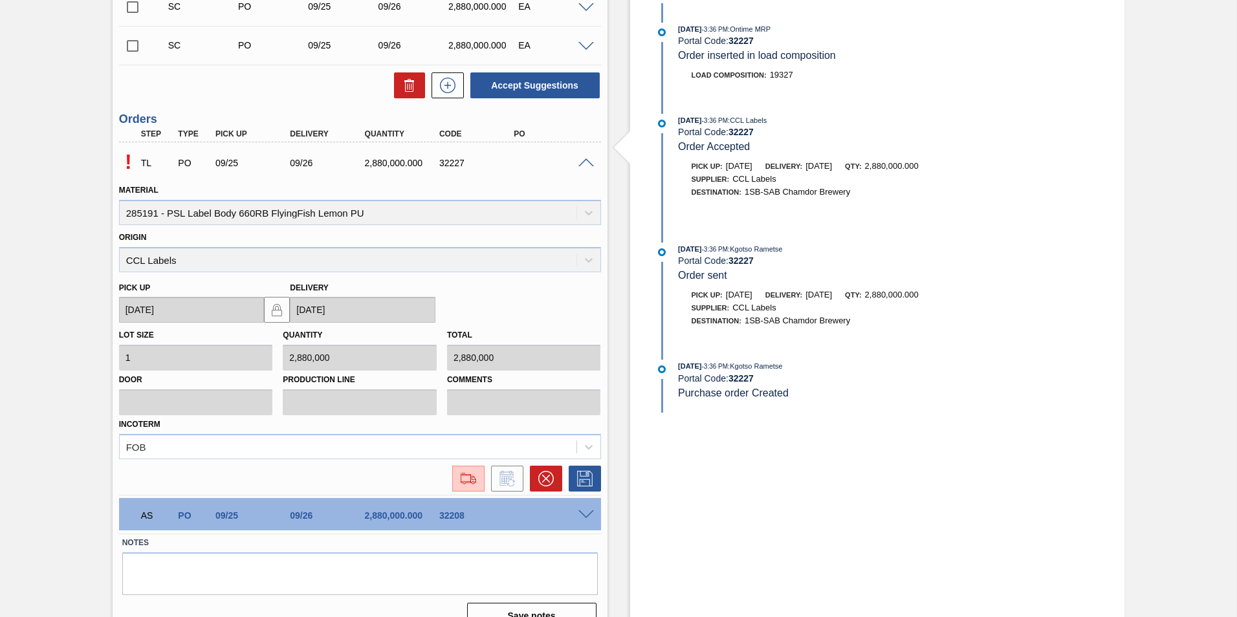
scroll to position [417, 0]
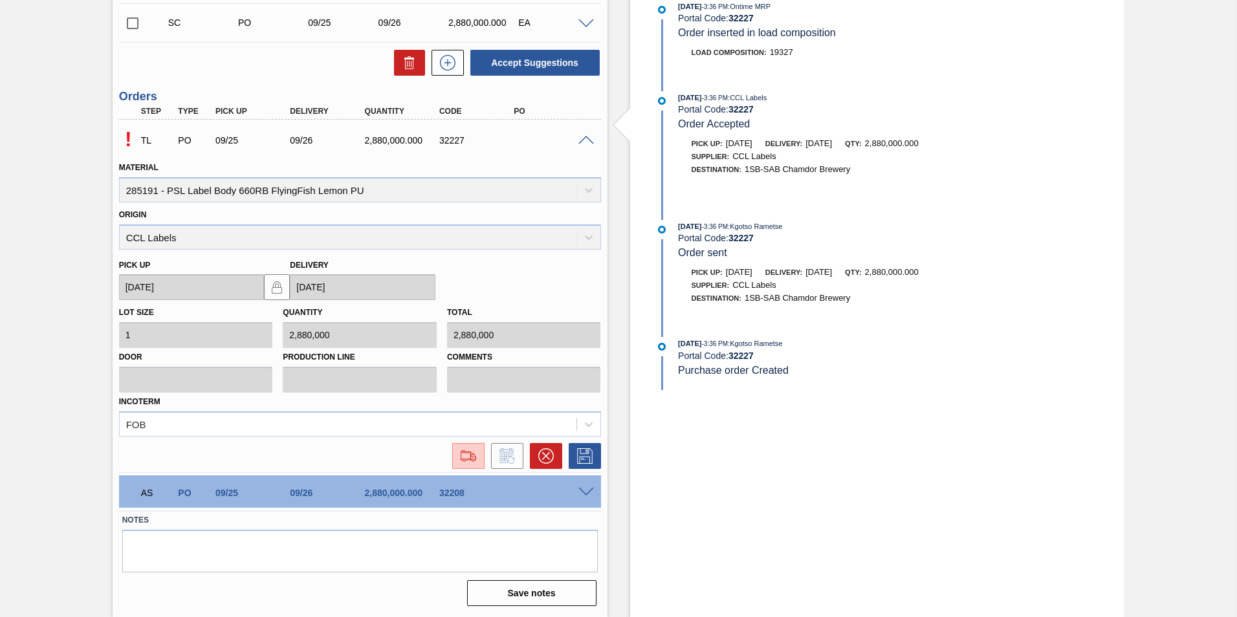
click at [583, 384] on span at bounding box center [586, 493] width 16 height 10
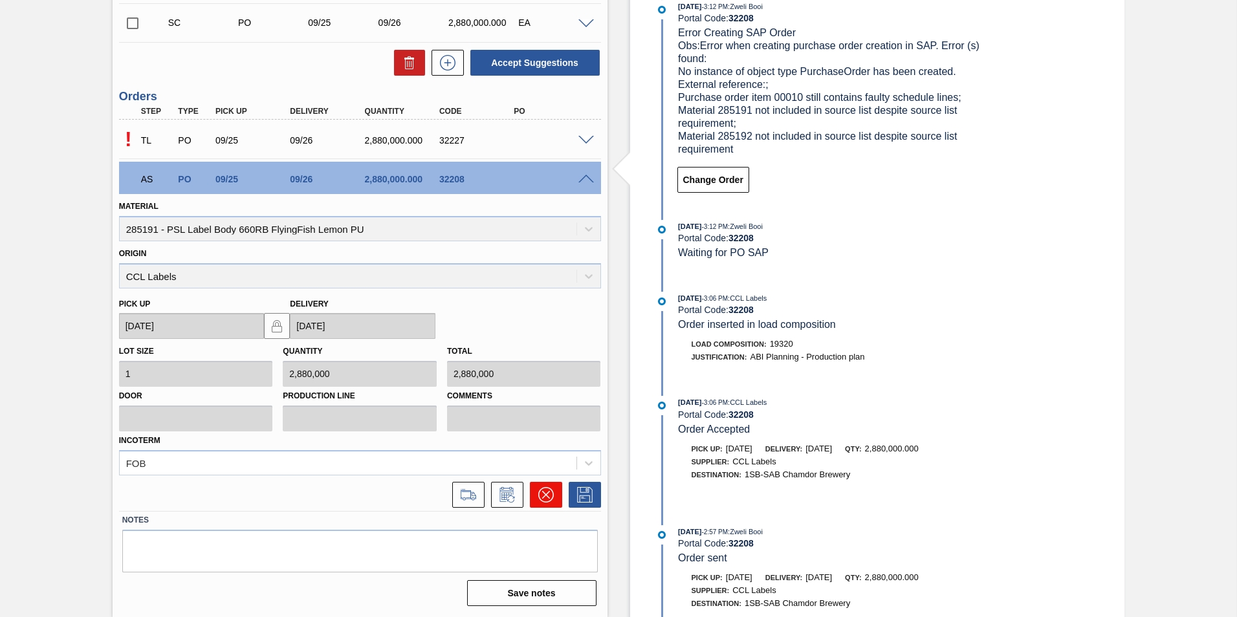
click at [546, 384] on icon at bounding box center [546, 495] width 16 height 16
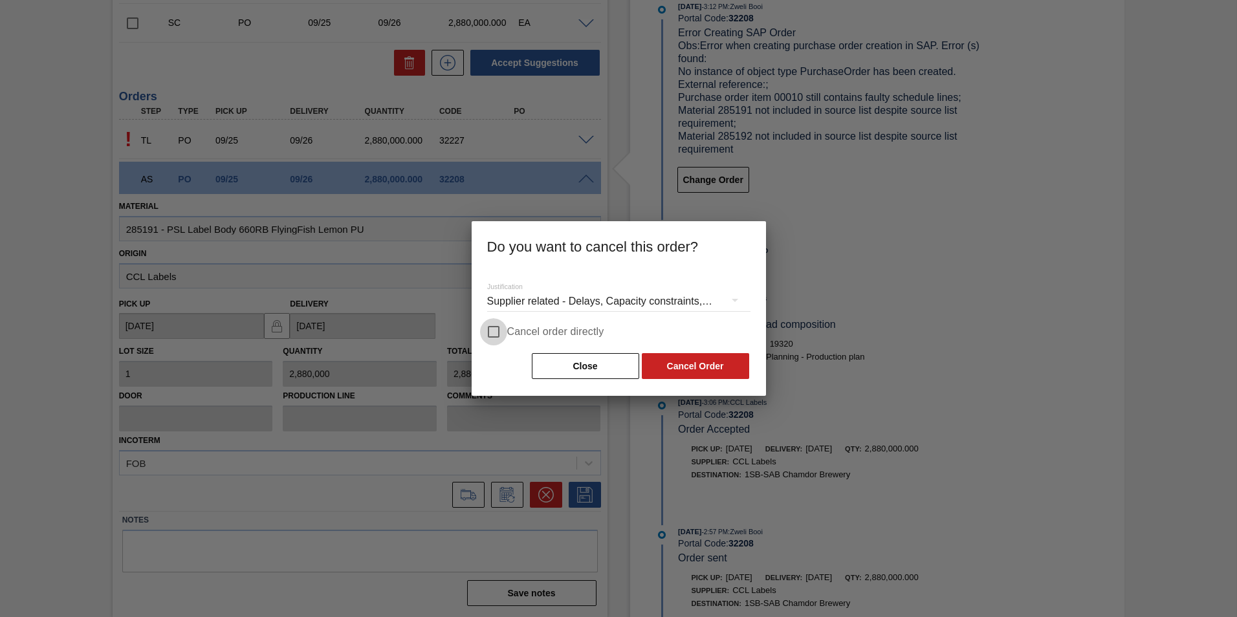
click at [497, 337] on input "Cancel order directly" at bounding box center [493, 331] width 27 height 27
checkbox input "true"
click at [698, 369] on button "Cancel Order" at bounding box center [695, 366] width 107 height 26
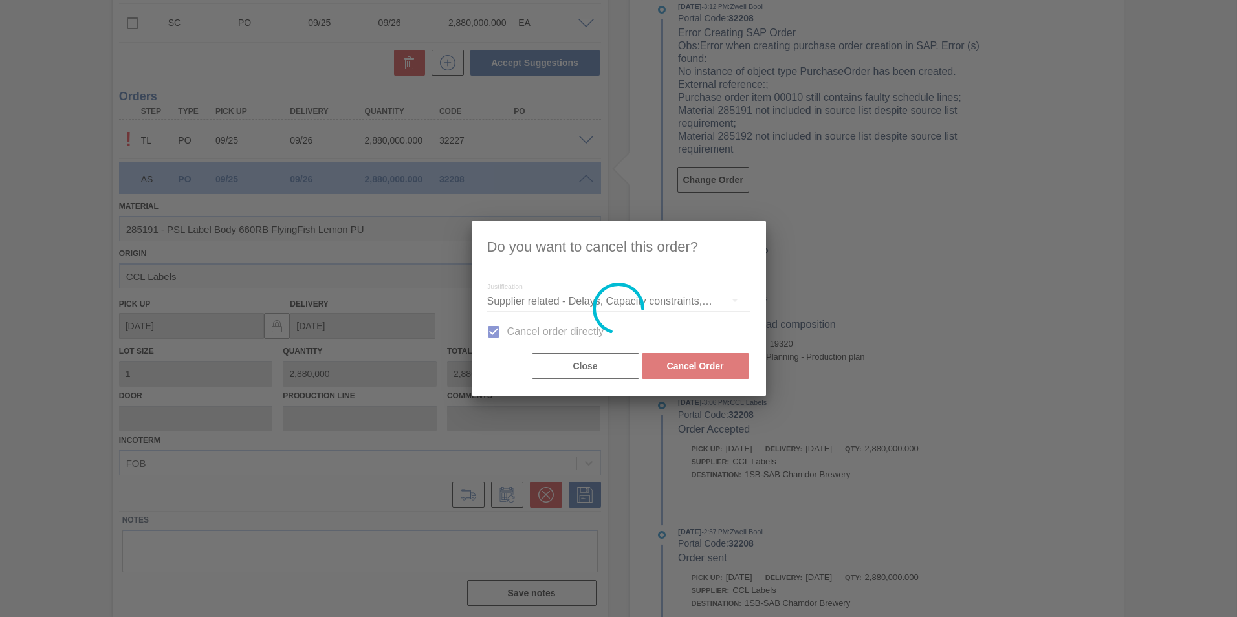
scroll to position [65, 0]
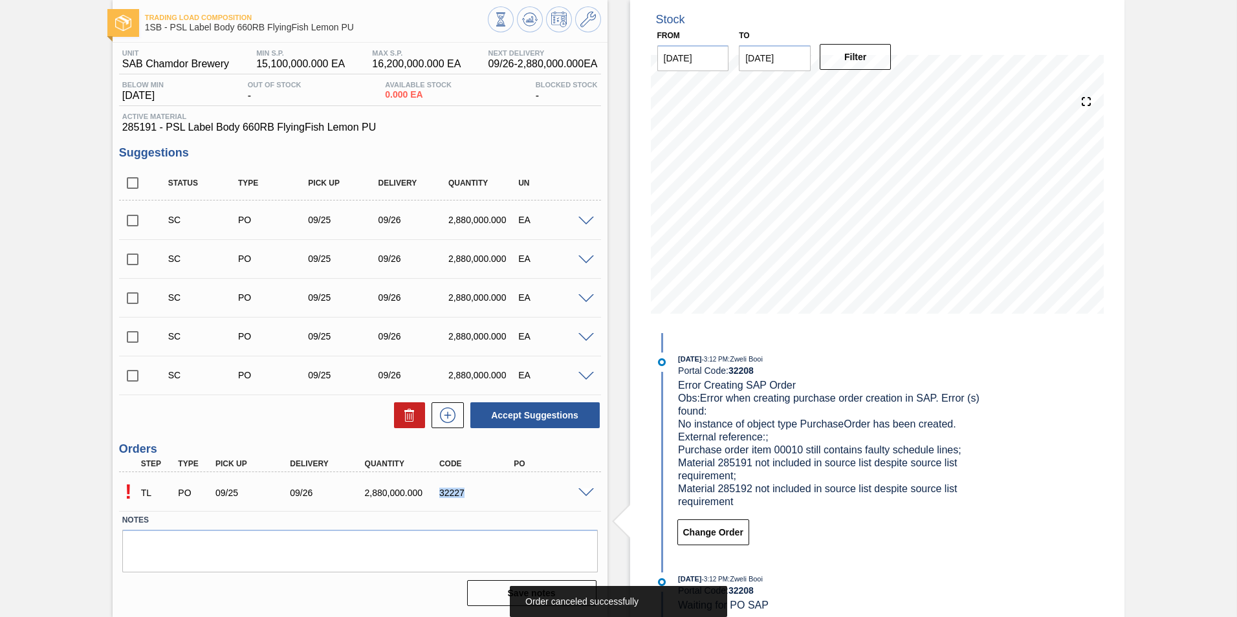
drag, startPoint x: 462, startPoint y: 490, endPoint x: 439, endPoint y: 491, distance: 23.3
click at [439, 384] on div "32227" at bounding box center [477, 493] width 83 height 10
copy div "32227"
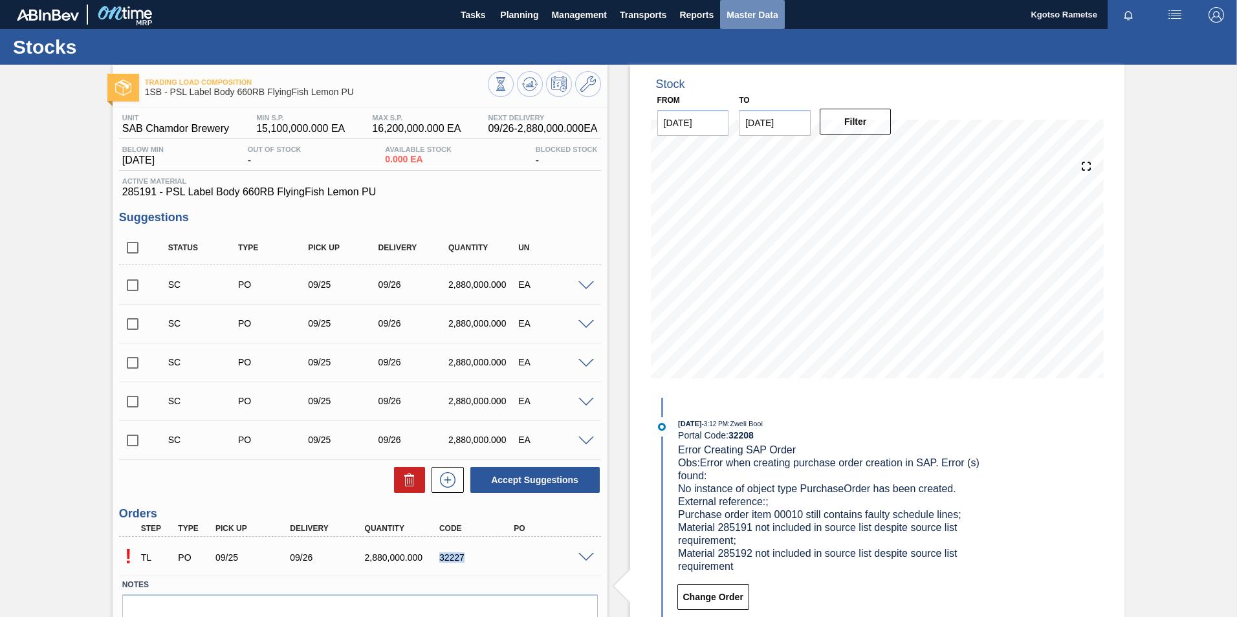
click at [754, 17] on span "Master Data" at bounding box center [752, 15] width 51 height 16
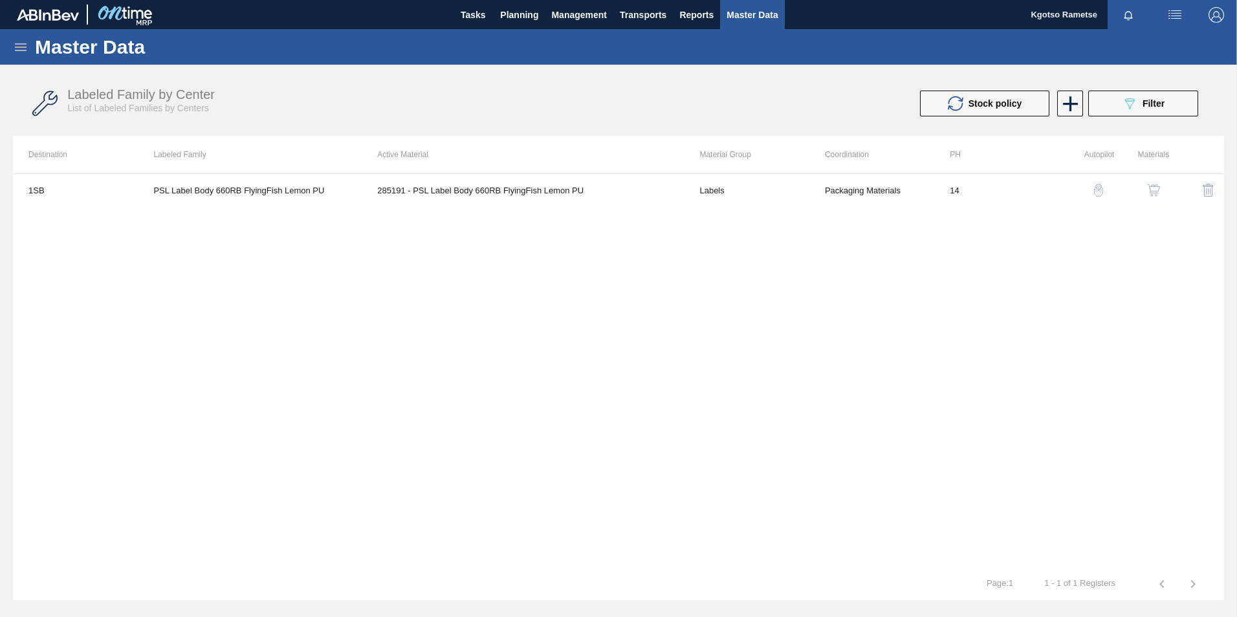
click at [18, 41] on icon at bounding box center [21, 47] width 16 height 16
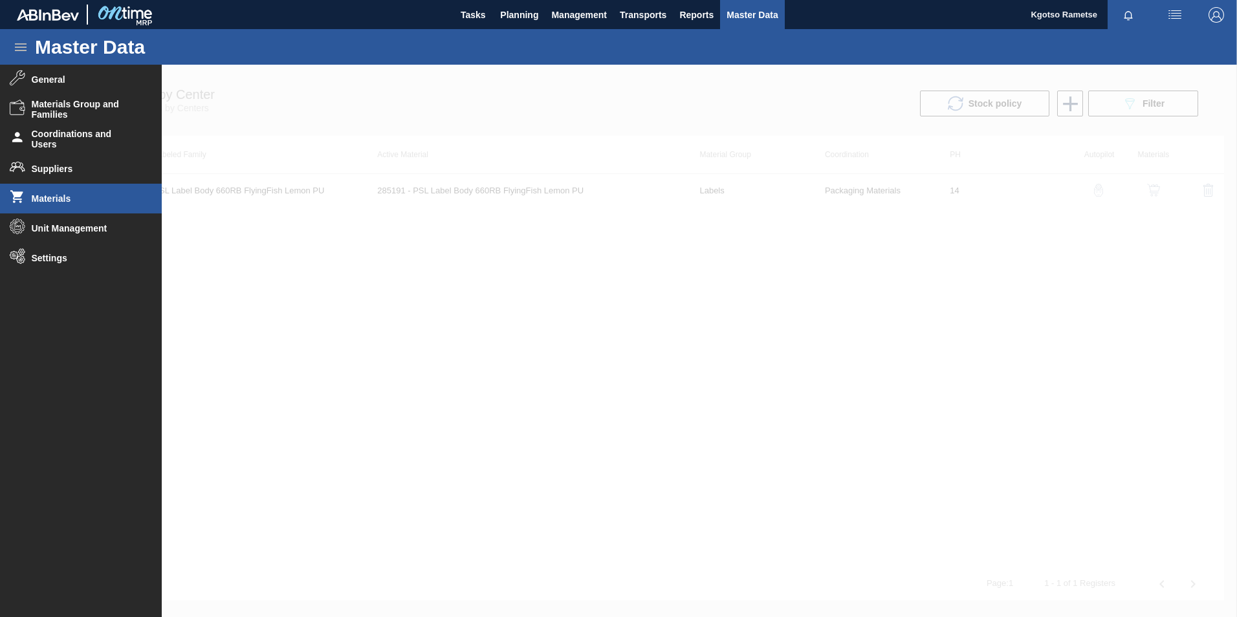
click at [65, 202] on span "Materials" at bounding box center [85, 198] width 107 height 10
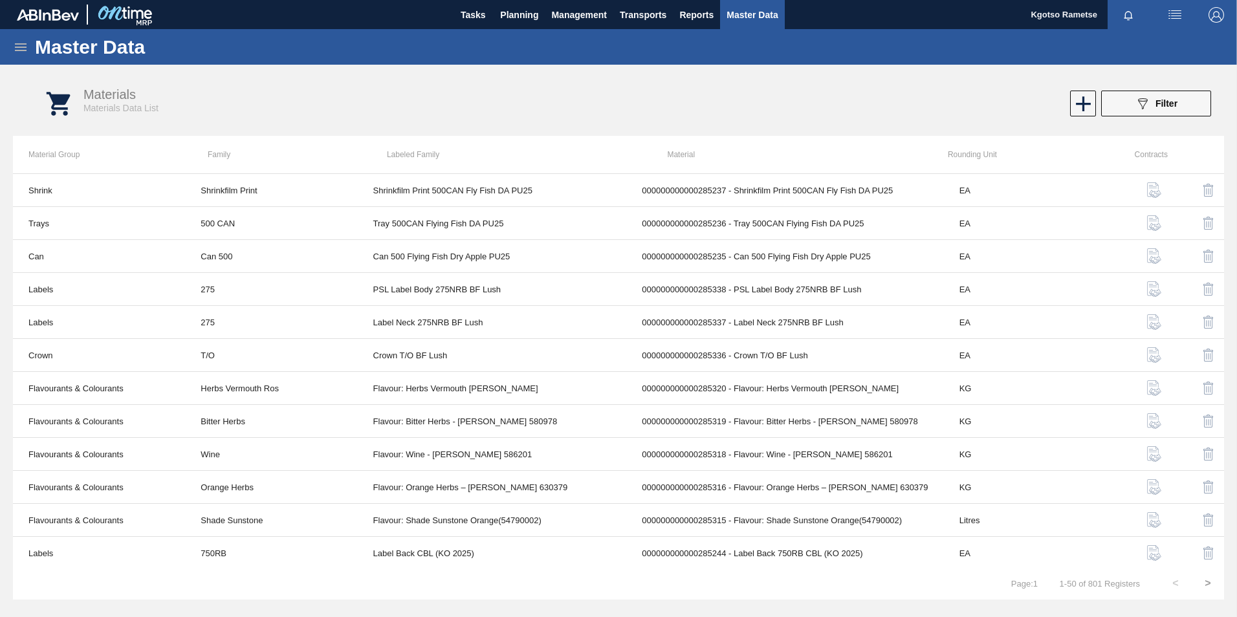
click at [18, 46] on icon at bounding box center [21, 47] width 16 height 16
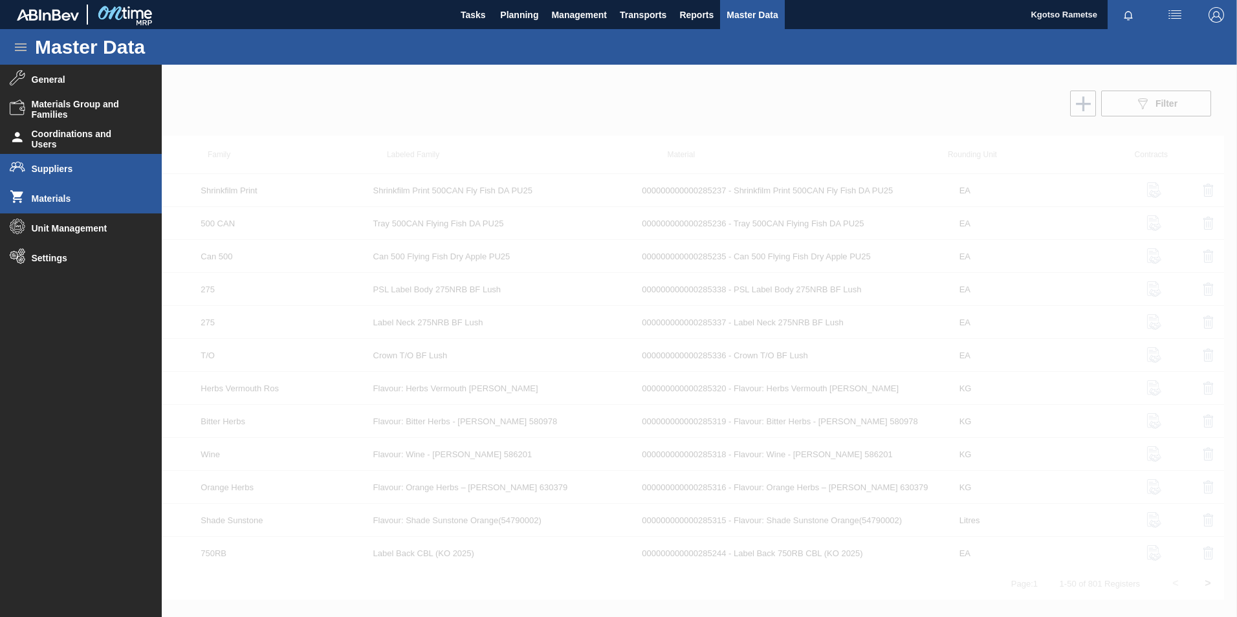
click at [45, 163] on li "Suppliers" at bounding box center [81, 169] width 162 height 30
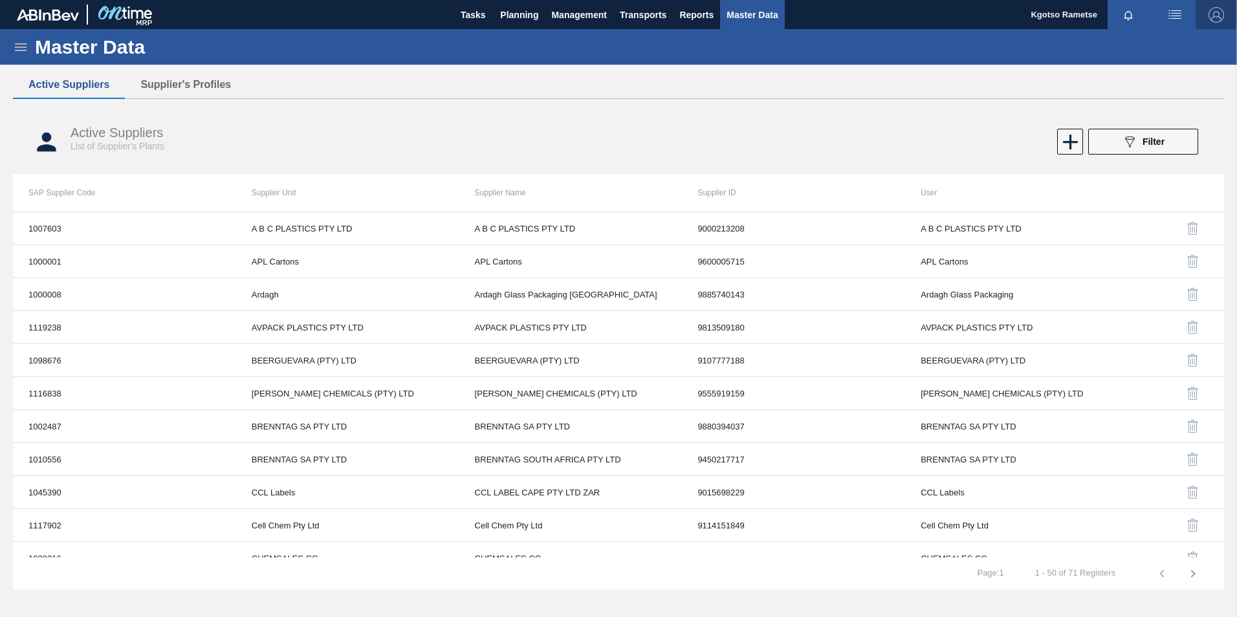
click at [822, 8] on img "button" at bounding box center [1216, 15] width 16 height 16
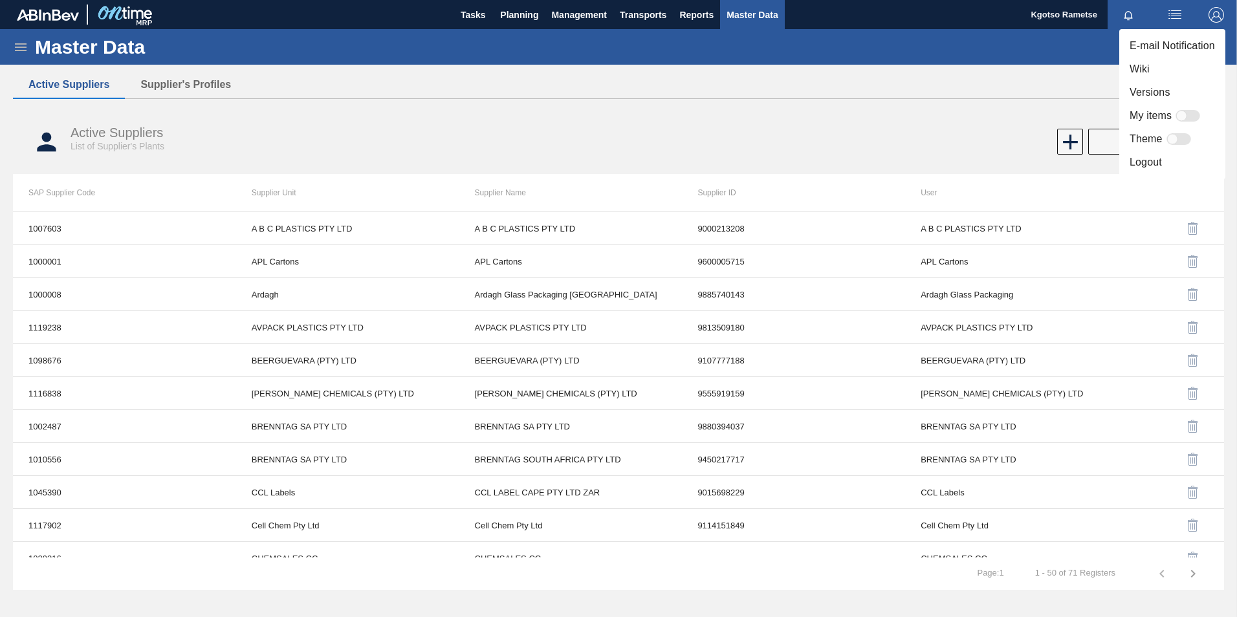
click at [822, 162] on li "Logout" at bounding box center [1172, 162] width 106 height 23
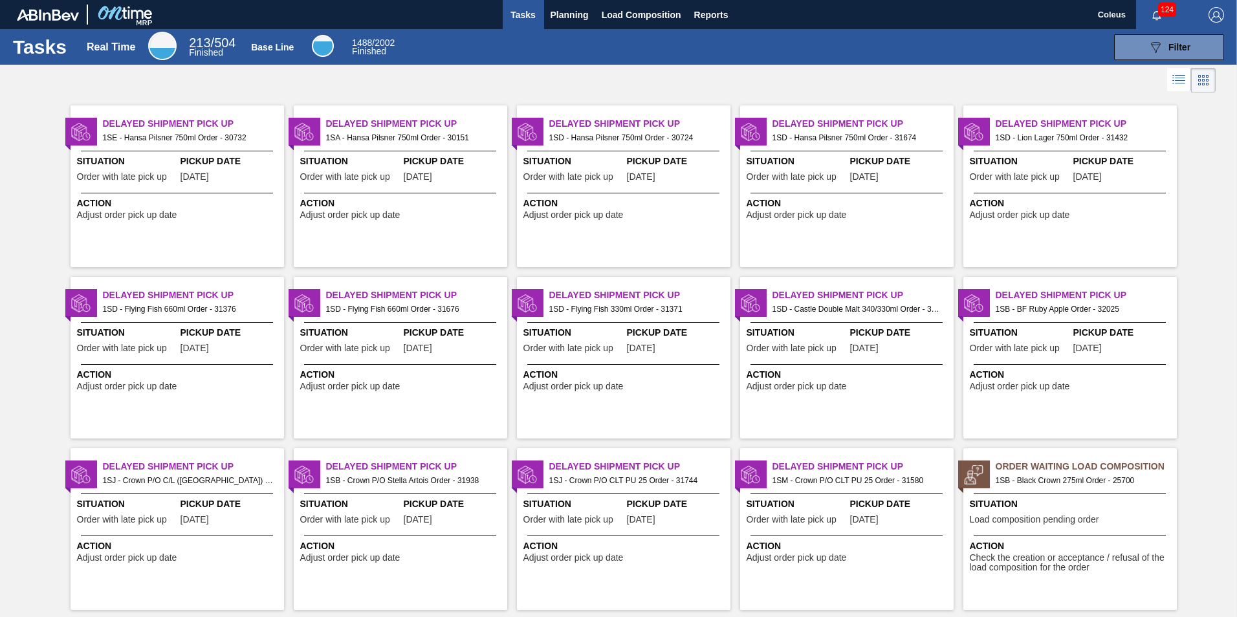
click at [1208, 17] on img "button" at bounding box center [1216, 15] width 16 height 16
click at [1161, 120] on li "Logout" at bounding box center [1165, 115] width 122 height 23
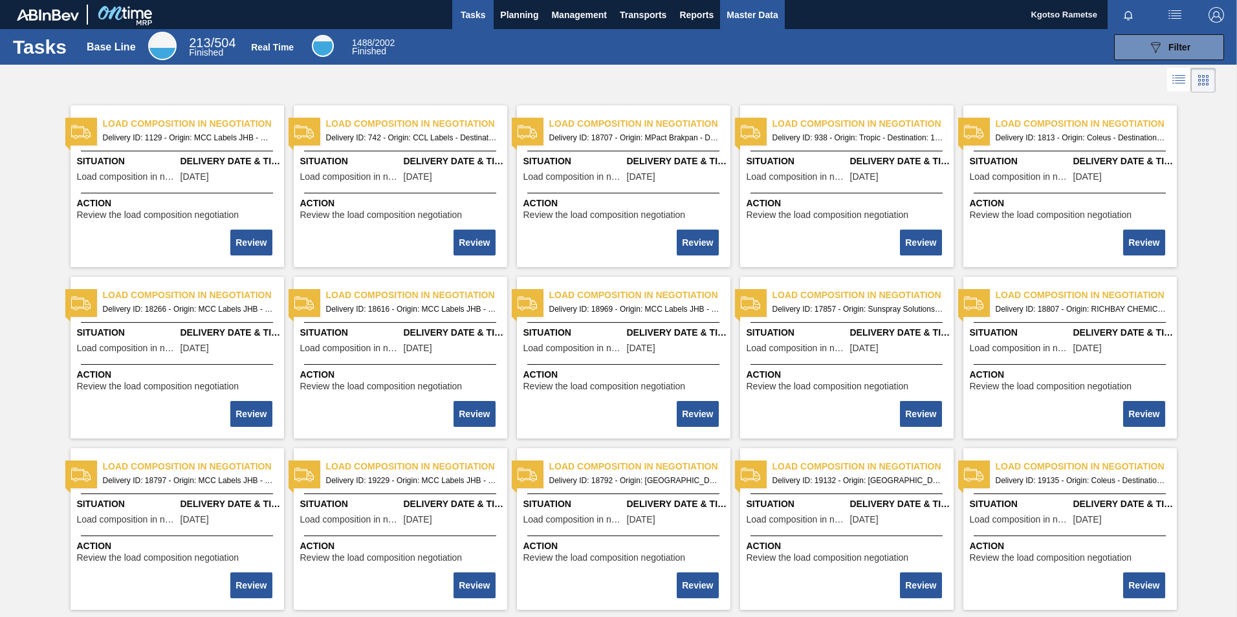
click at [730, 12] on span "Master Data" at bounding box center [752, 15] width 51 height 16
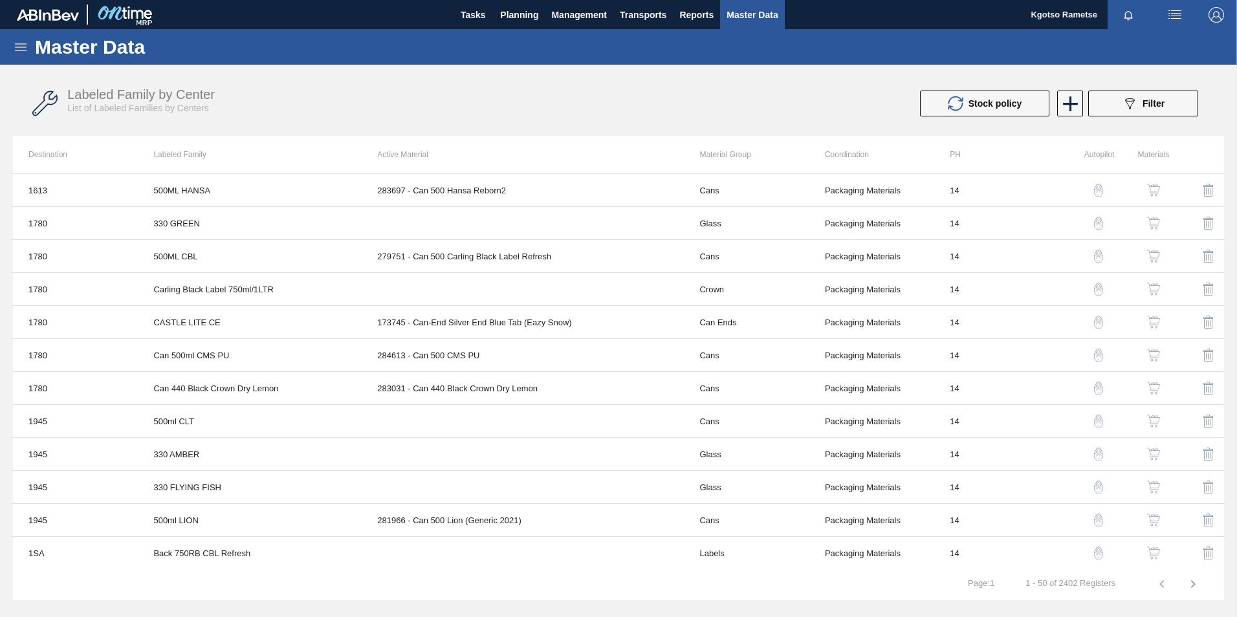
click at [13, 45] on icon at bounding box center [21, 47] width 16 height 16
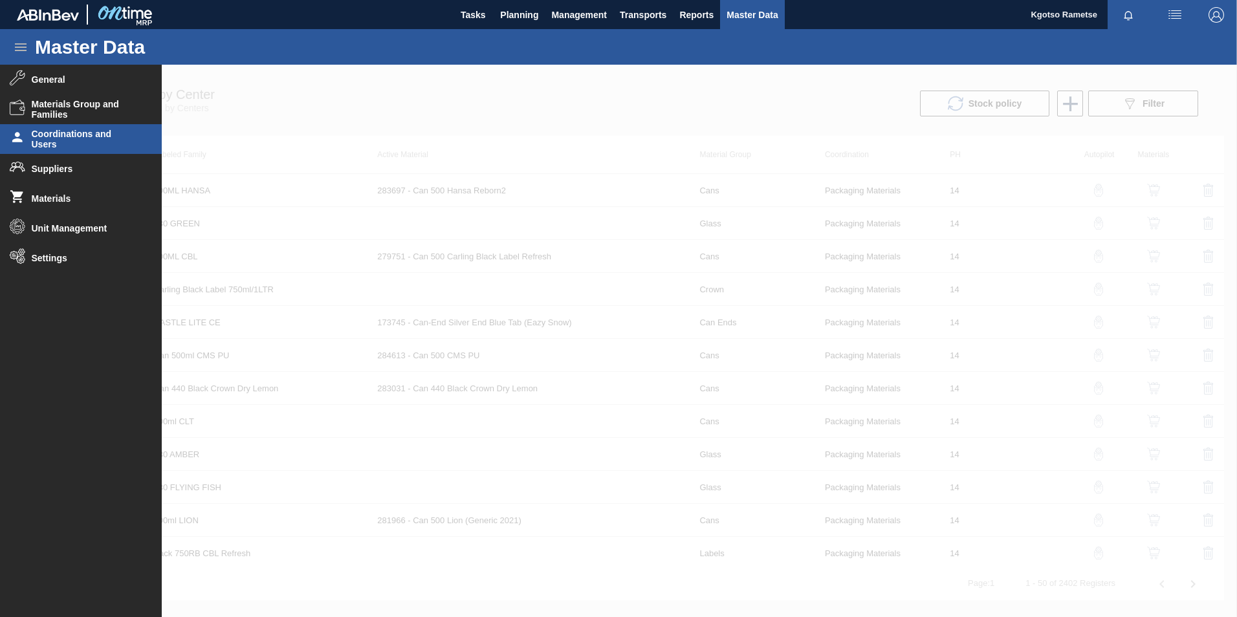
click at [62, 151] on li "Coordinations and Users" at bounding box center [81, 139] width 162 height 30
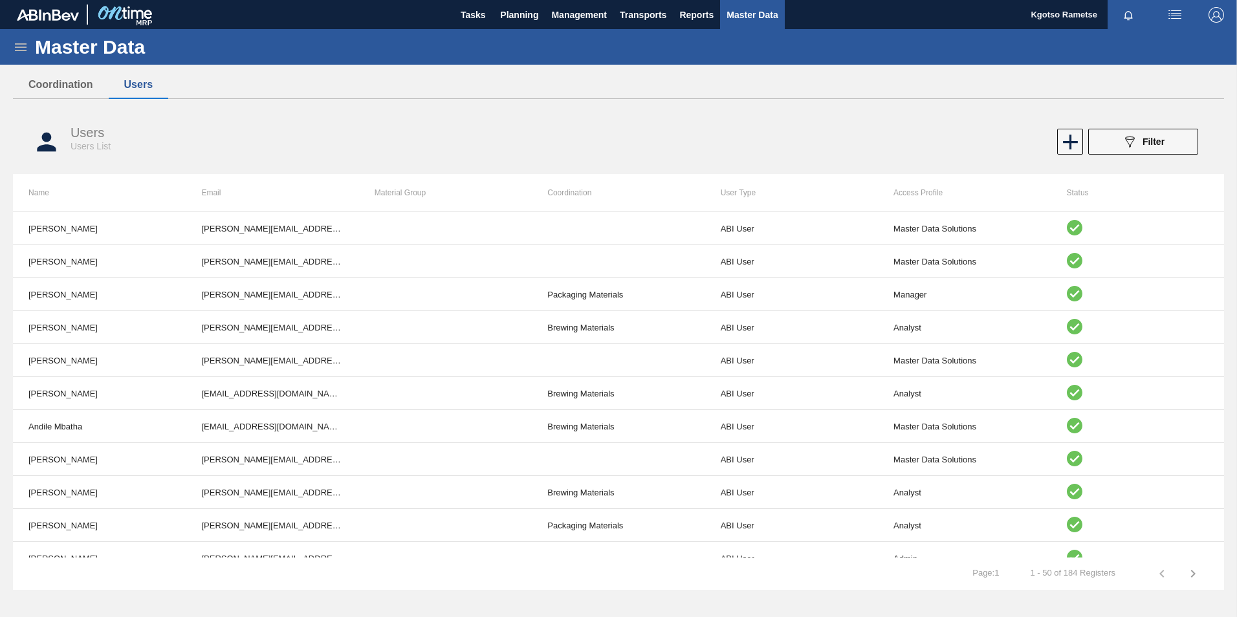
drag, startPoint x: 866, startPoint y: 112, endPoint x: 681, endPoint y: 118, distance: 185.1
click at [681, 118] on div "Users Users List 089F7B8B-B2A5-4AFE-B5C0-19BA573D28AC Filter" at bounding box center [618, 141] width 1211 height 65
click at [15, 41] on icon at bounding box center [21, 47] width 16 height 16
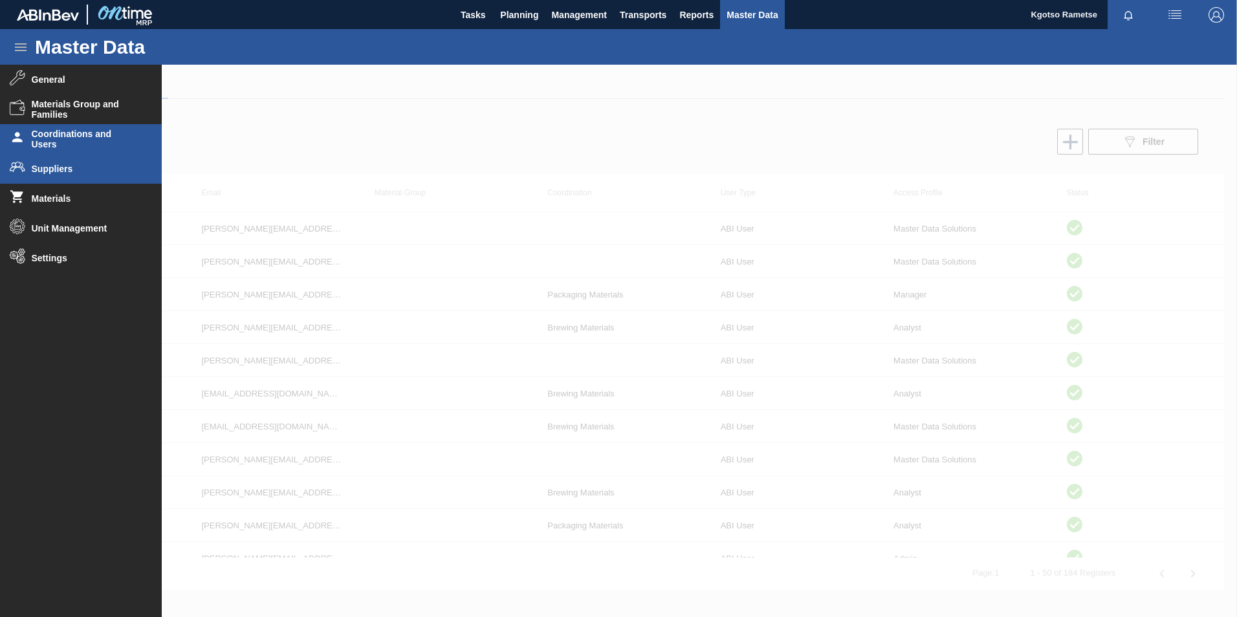
click at [61, 166] on span "Suppliers" at bounding box center [85, 169] width 107 height 10
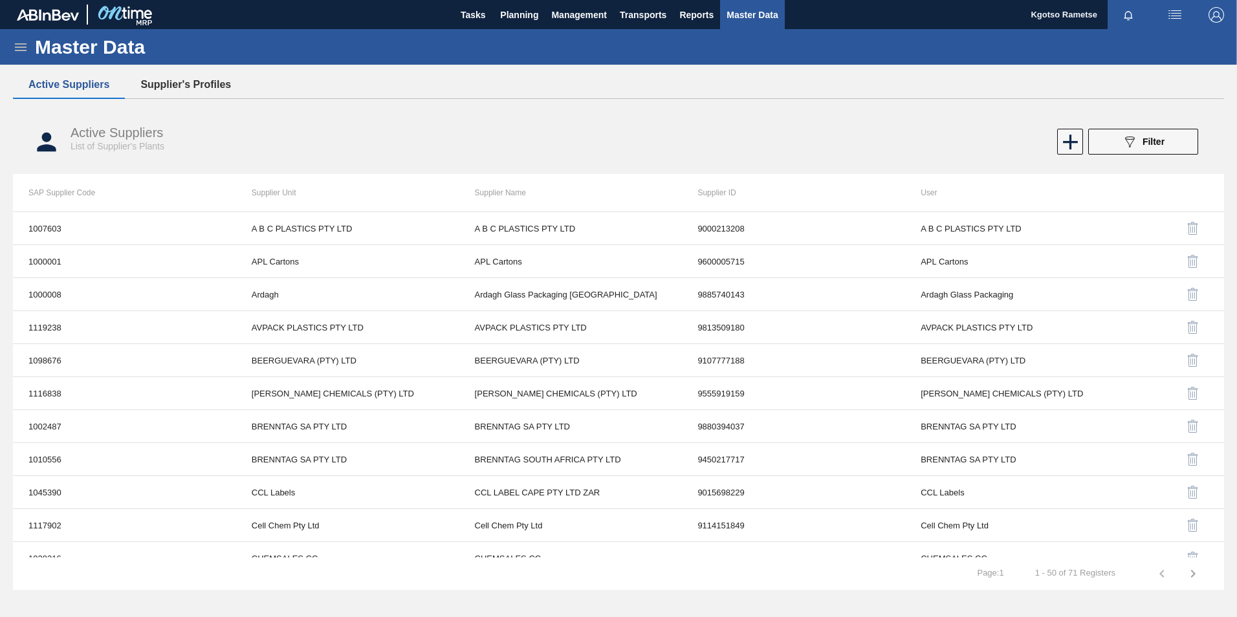
click at [237, 83] on button "Supplier's Profiles" at bounding box center [186, 84] width 122 height 27
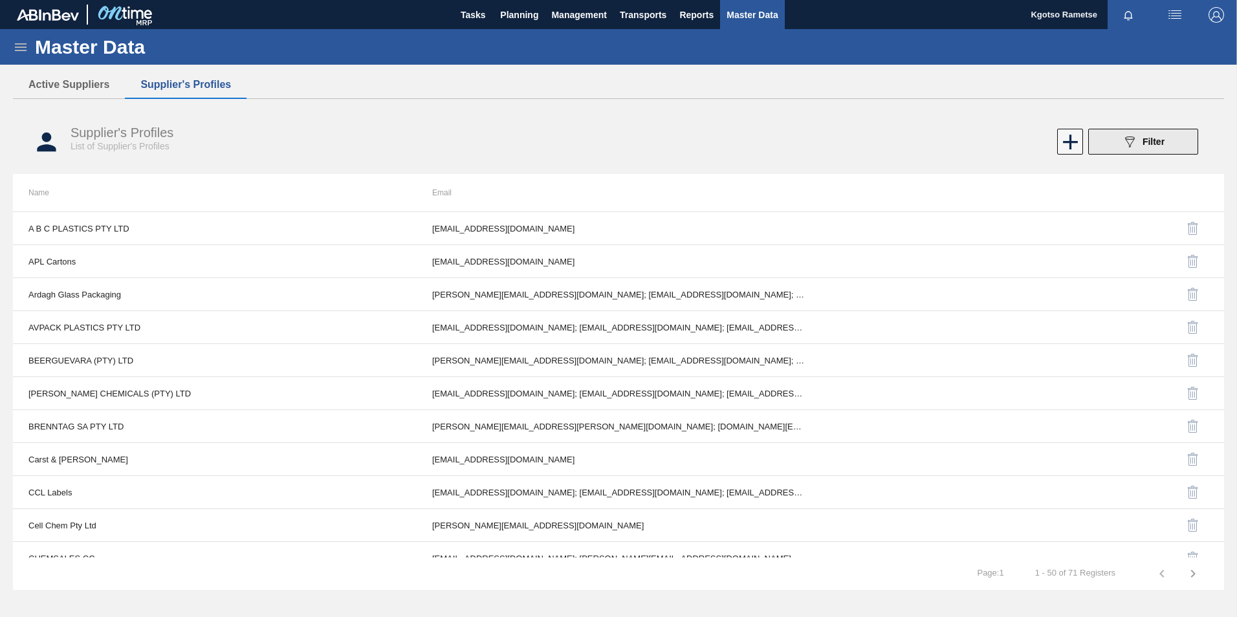
click at [1122, 140] on icon "089F7B8B-B2A5-4AFE-B5C0-19BA573D28AC" at bounding box center [1130, 142] width 16 height 16
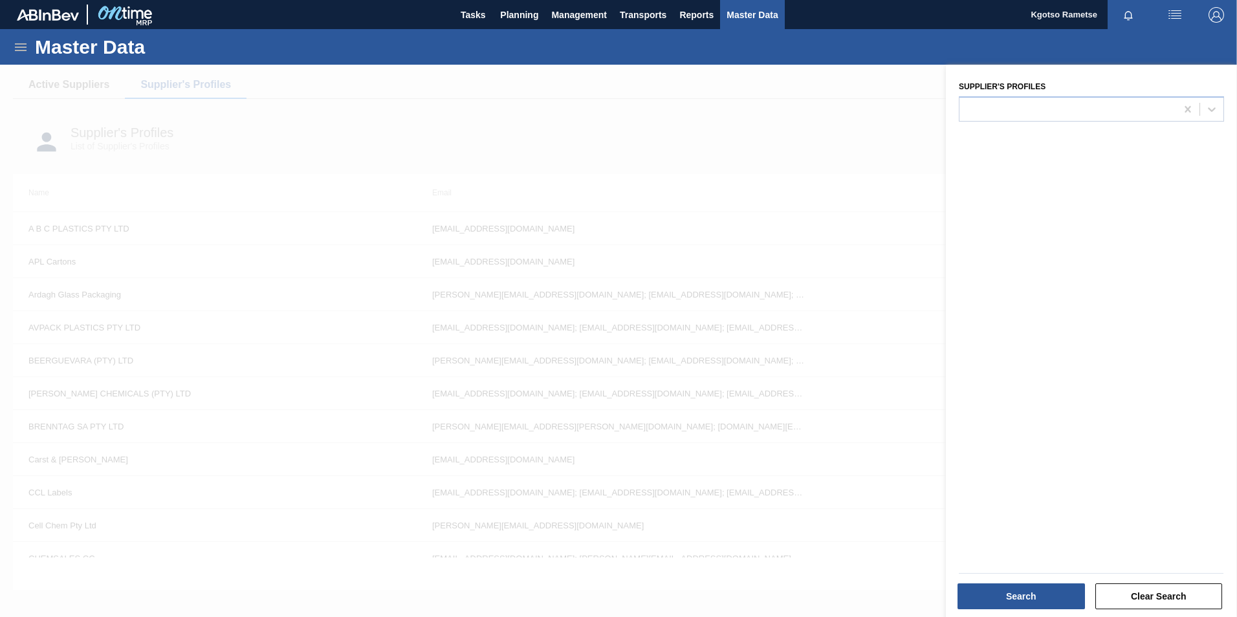
click at [1033, 122] on div "Supplier's Profiles" at bounding box center [1091, 343] width 291 height 556
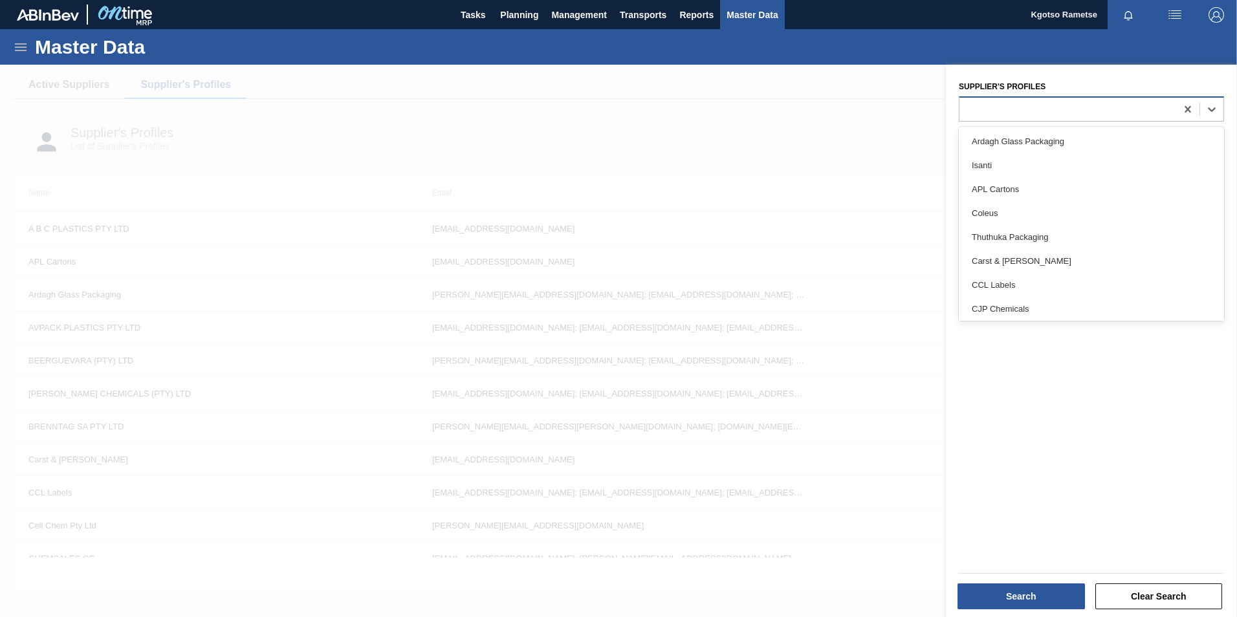
click at [1022, 115] on div at bounding box center [1067, 109] width 217 height 19
type Profiles "cole"
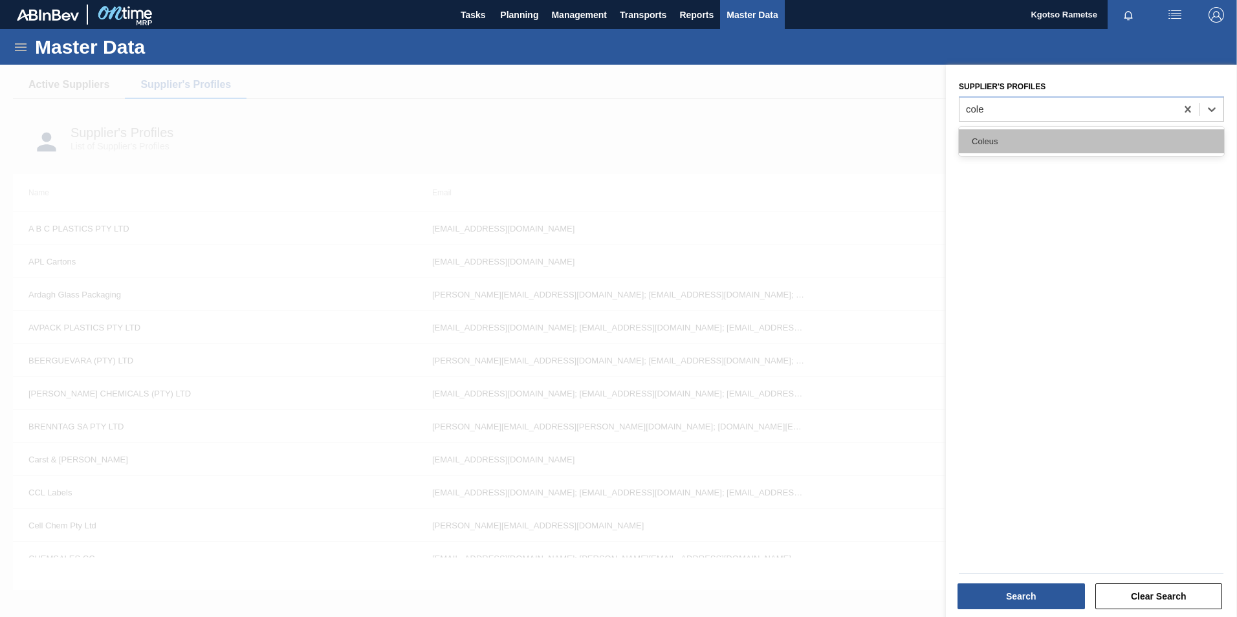
click at [1012, 138] on div "Coleus" at bounding box center [1091, 141] width 265 height 24
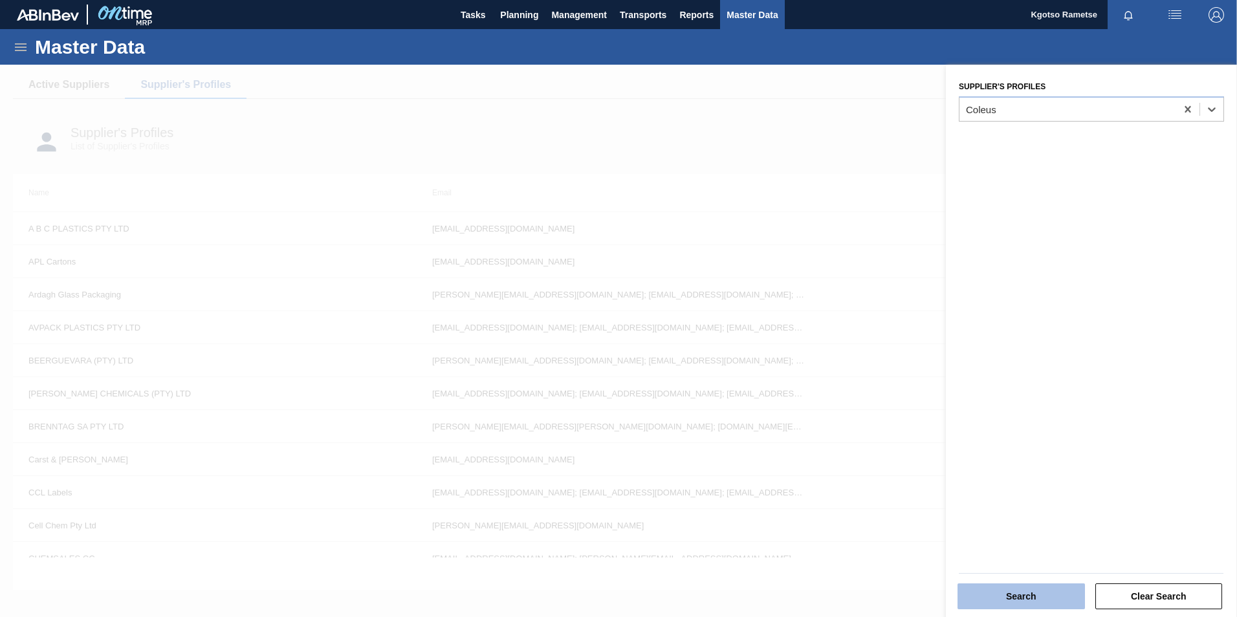
click at [1038, 601] on button "Search" at bounding box center [1020, 597] width 127 height 26
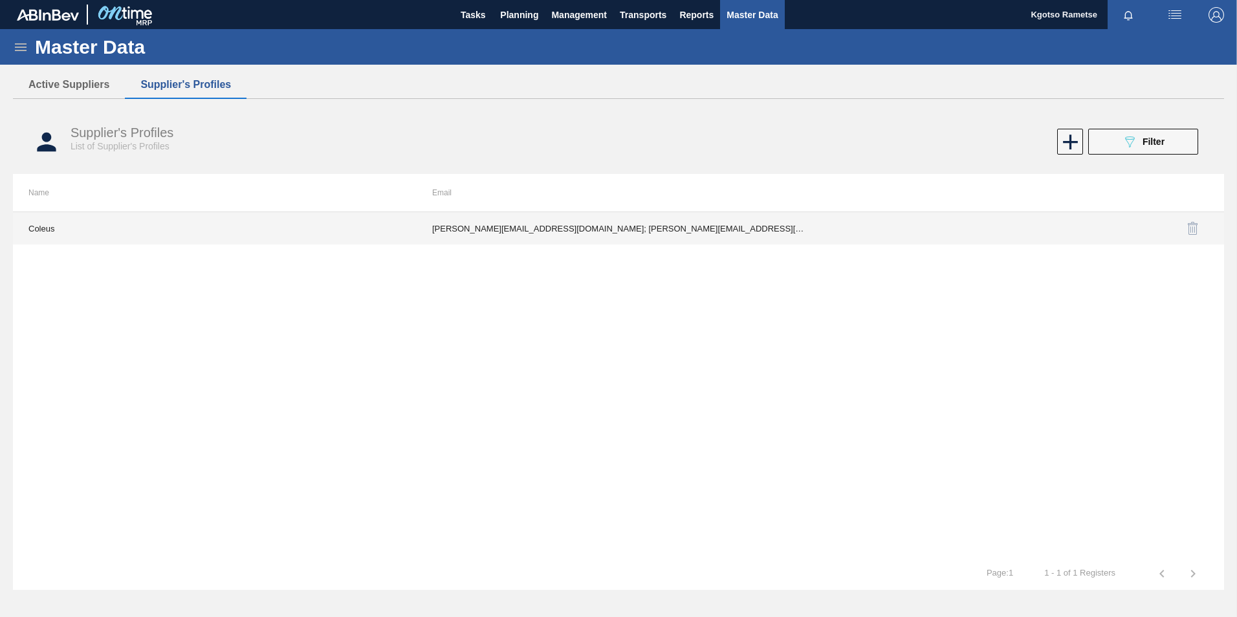
click at [756, 234] on td "edmond.nyathi@coleus.co.za; Shawin.Betchoo@coleus.co.za; vitordolabela@gmail.co…" at bounding box center [619, 228] width 404 height 32
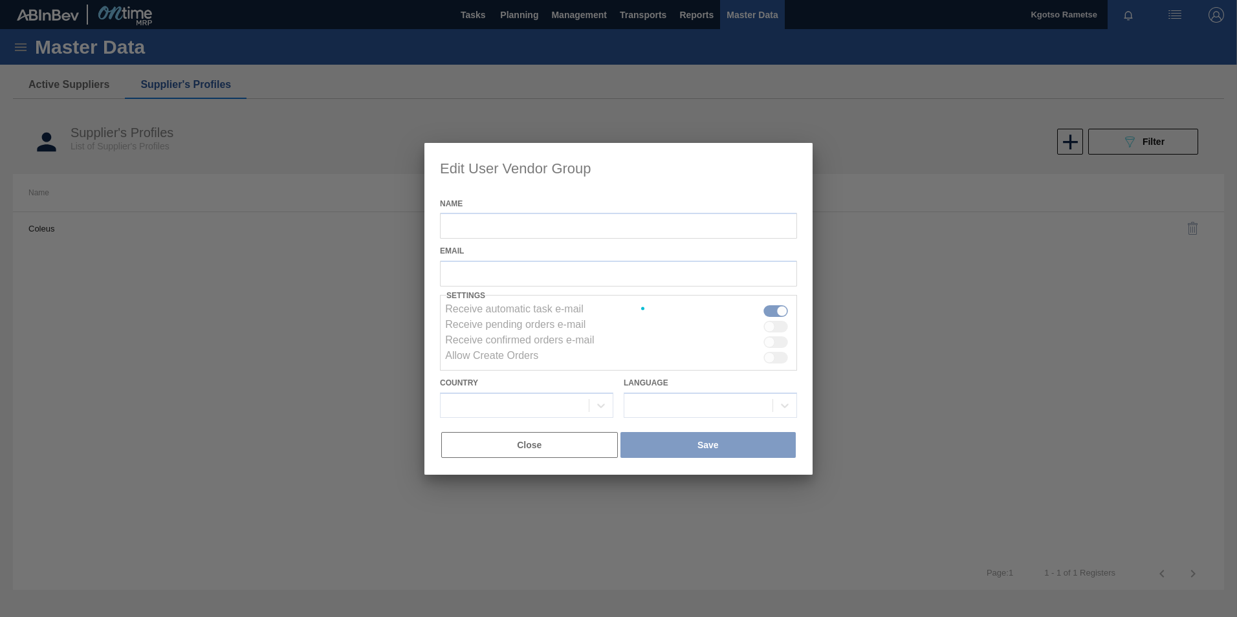
type input "Coleus"
checkbox input "true"
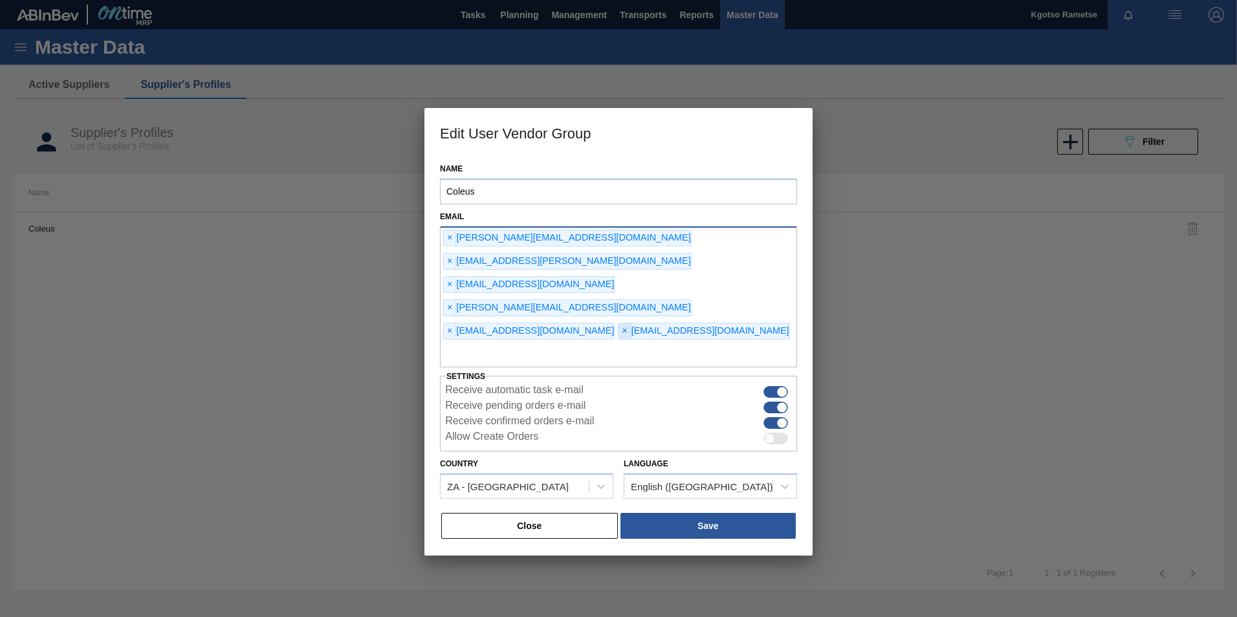
click at [618, 323] on span "×" at bounding box center [624, 331] width 12 height 16
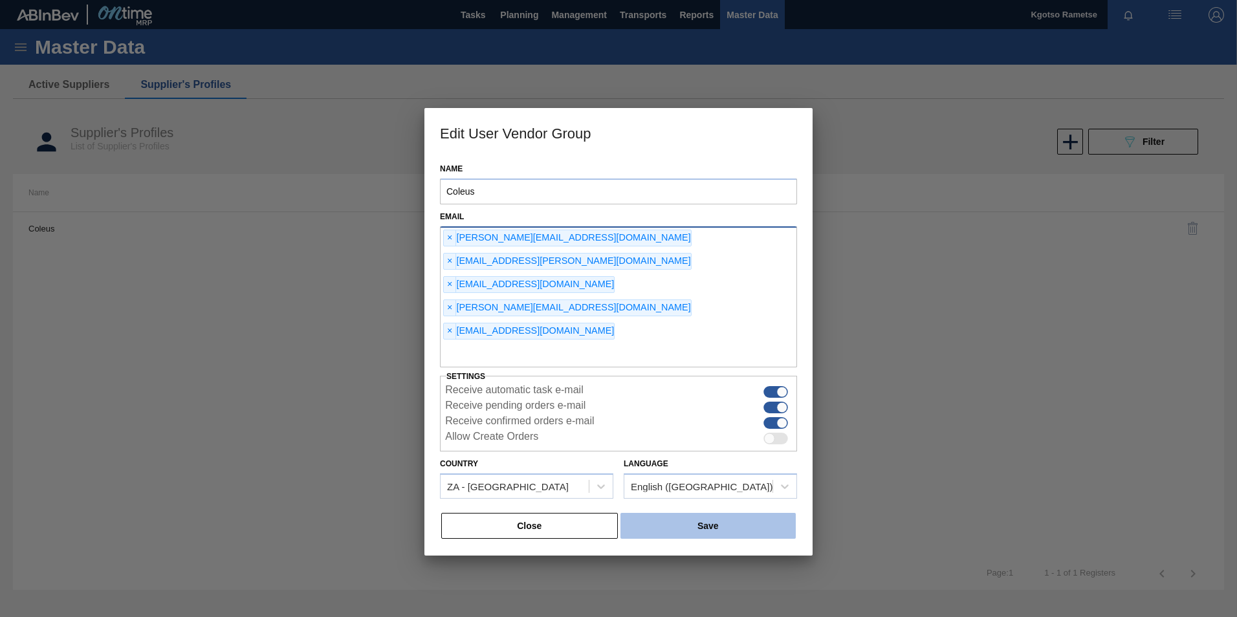
click at [701, 513] on button "Save" at bounding box center [707, 526] width 175 height 26
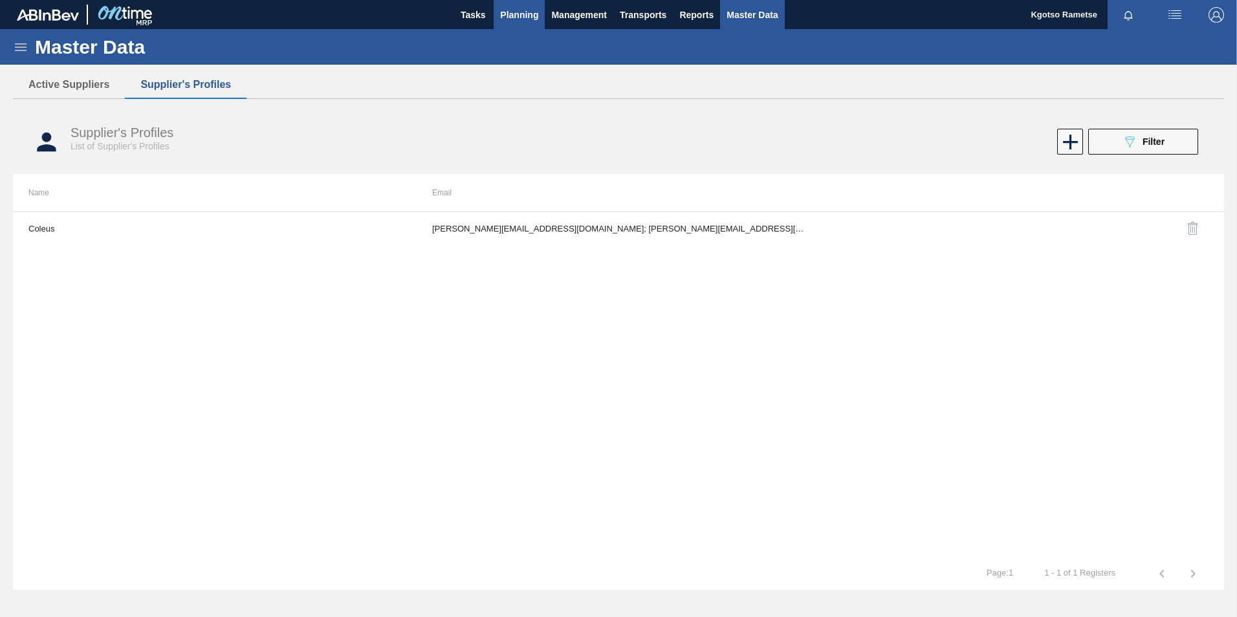
click at [508, 12] on span "Planning" at bounding box center [519, 15] width 38 height 16
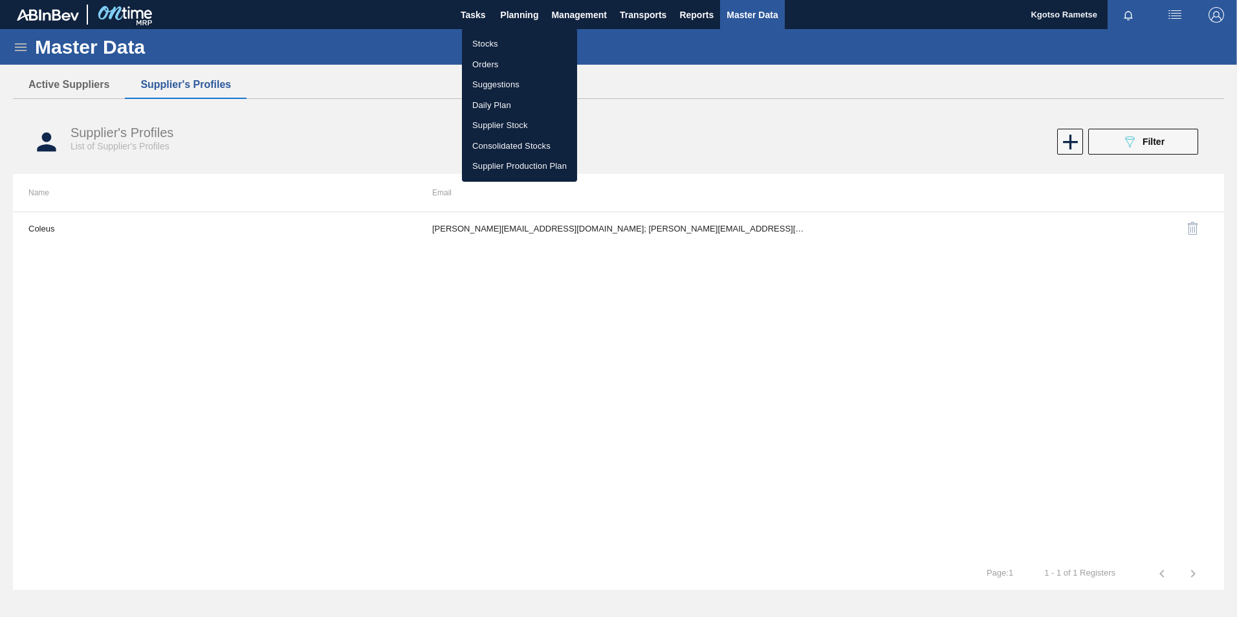
click at [489, 58] on li "Orders" at bounding box center [519, 64] width 115 height 21
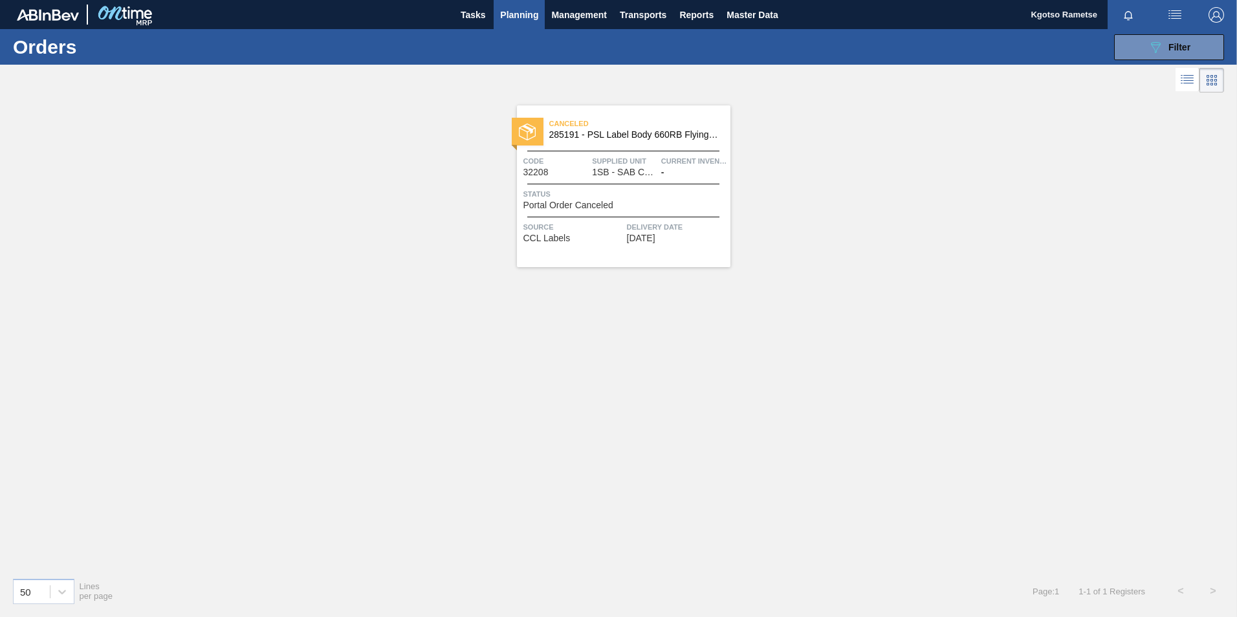
click at [636, 202] on div "Status Portal Order Canceled" at bounding box center [625, 199] width 204 height 23
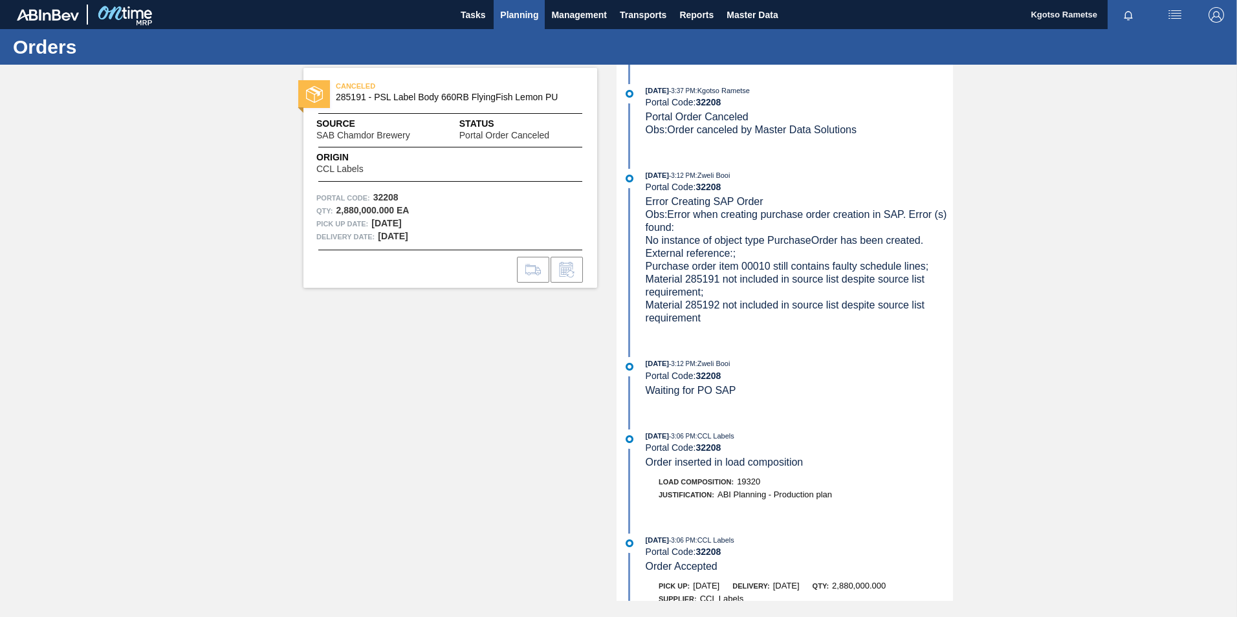
click at [526, 14] on span "Planning" at bounding box center [519, 15] width 38 height 16
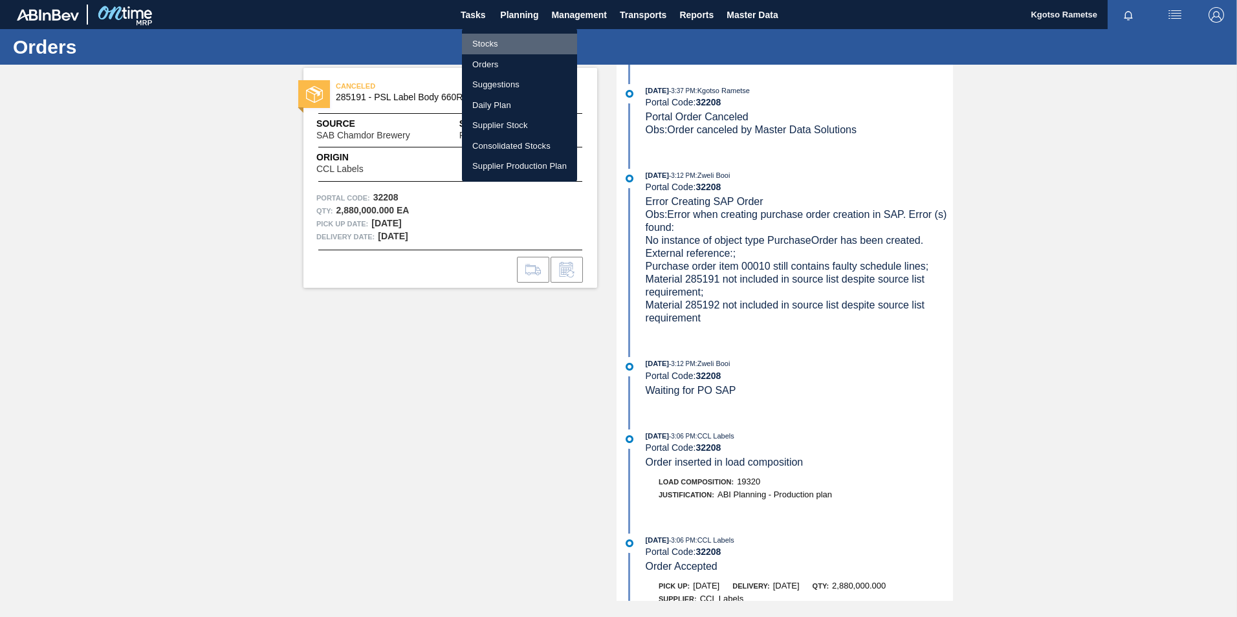
click at [488, 39] on li "Stocks" at bounding box center [519, 44] width 115 height 21
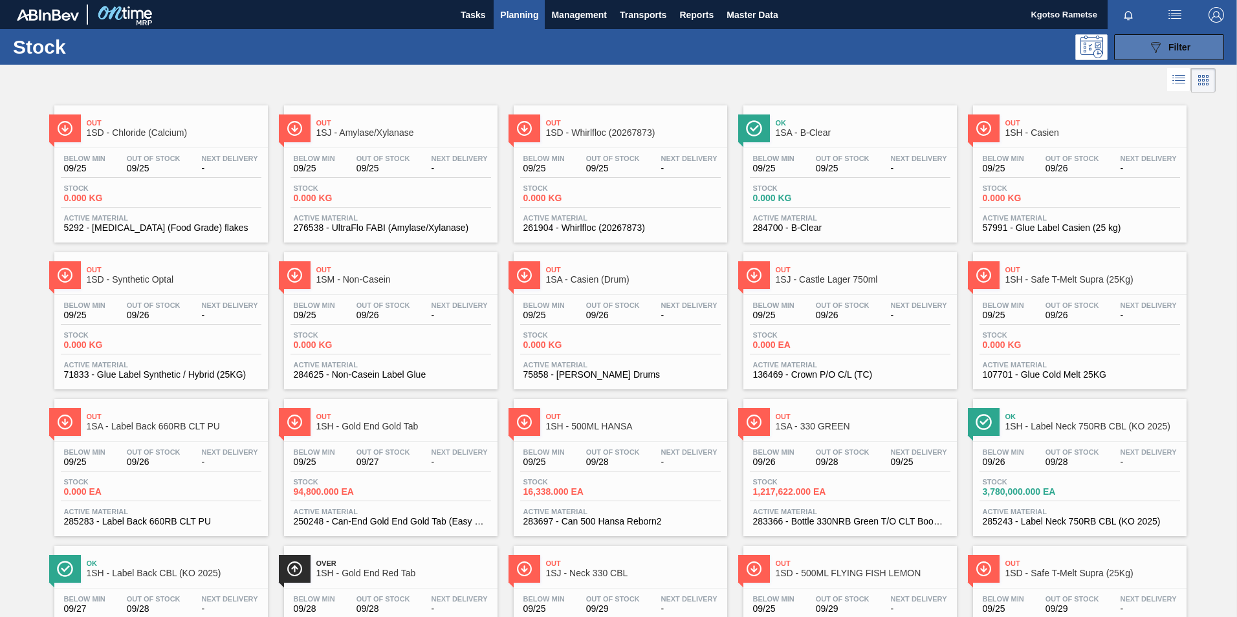
click at [1132, 51] on button "089F7B8B-B2A5-4AFE-B5C0-19BA573D28AC Filter" at bounding box center [1169, 47] width 110 height 26
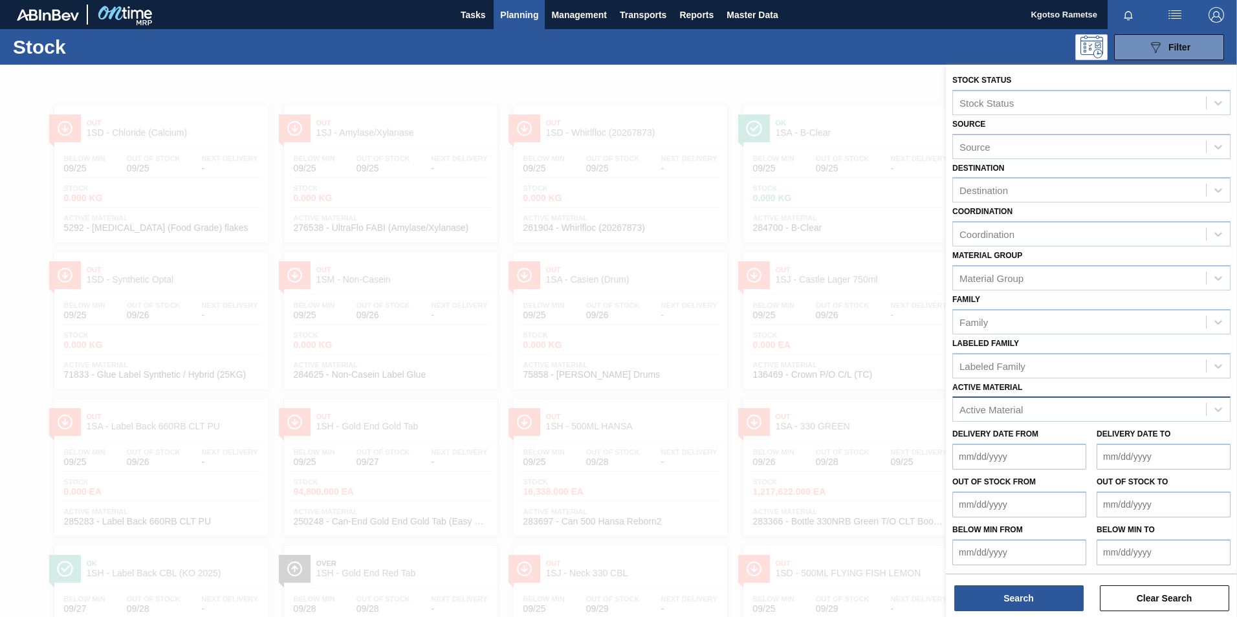
click at [968, 407] on div "Active Material" at bounding box center [990, 409] width 63 height 11
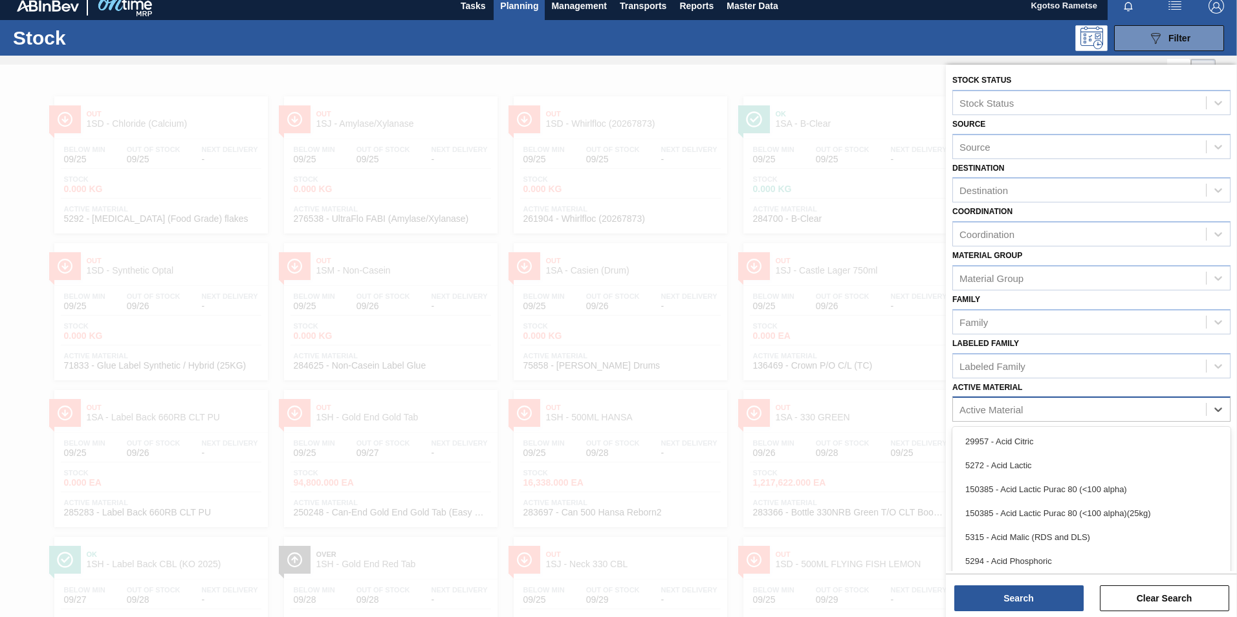
scroll to position [9, 0]
click at [521, 51] on div "Stock 089F7B8B-B2A5-4AFE-B5C0-19BA573D28AC Filter" at bounding box center [618, 38] width 1237 height 36
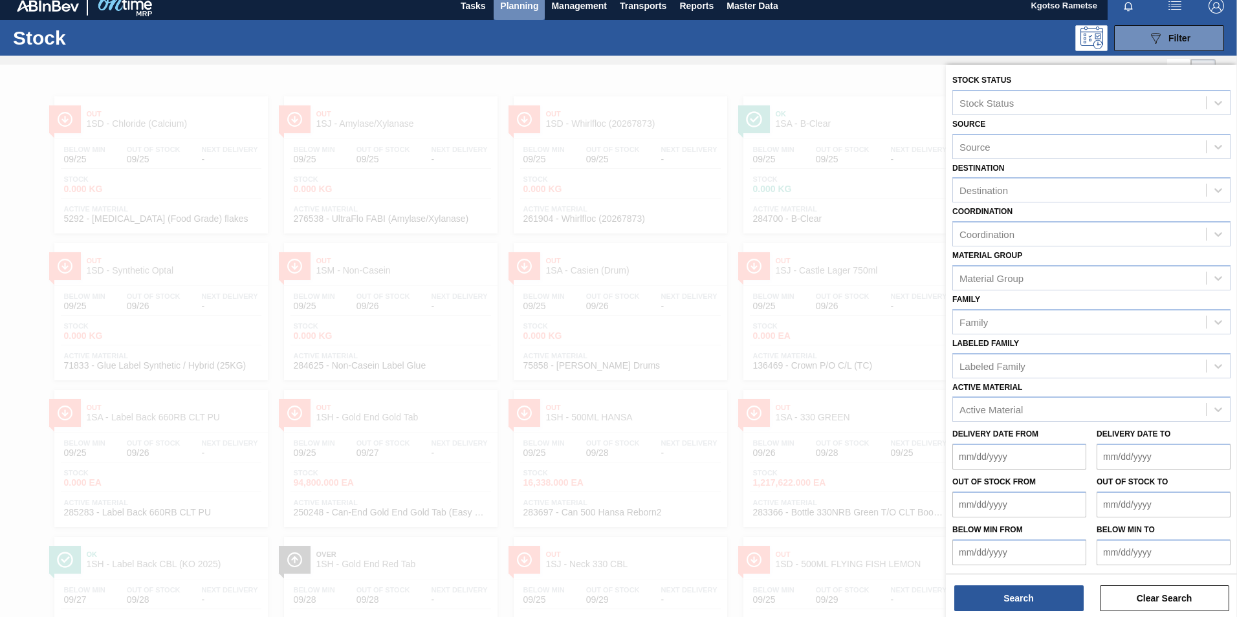
click at [506, 1] on span "Planning" at bounding box center [519, 6] width 38 height 16
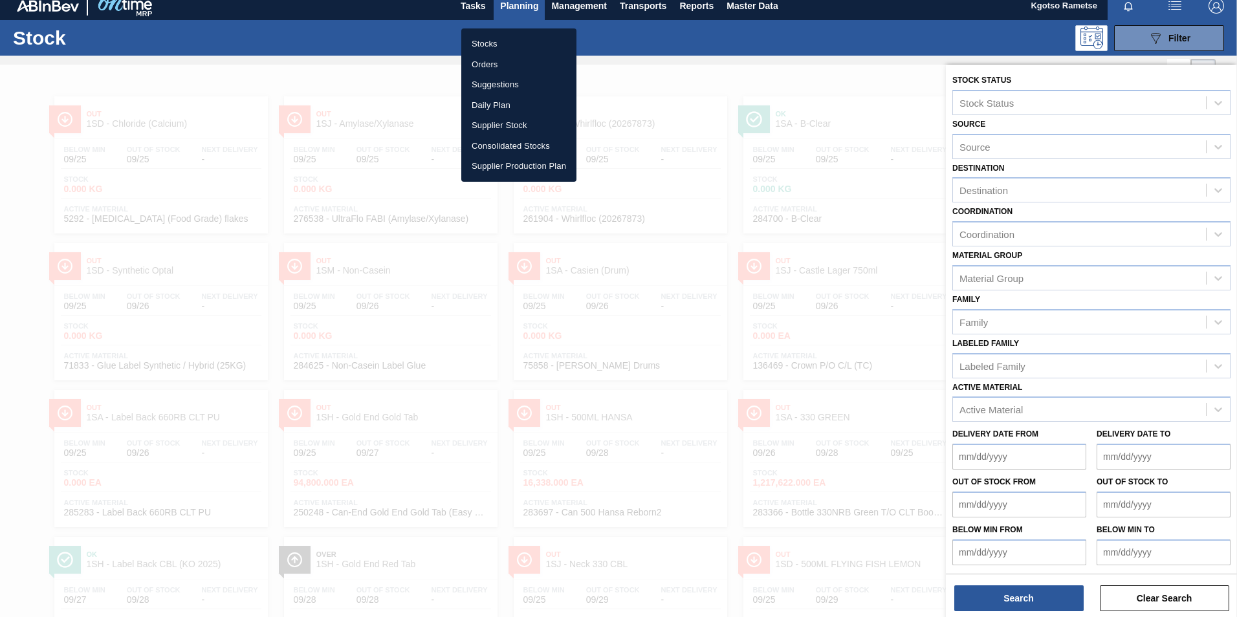
click at [503, 63] on li "Orders" at bounding box center [518, 64] width 115 height 21
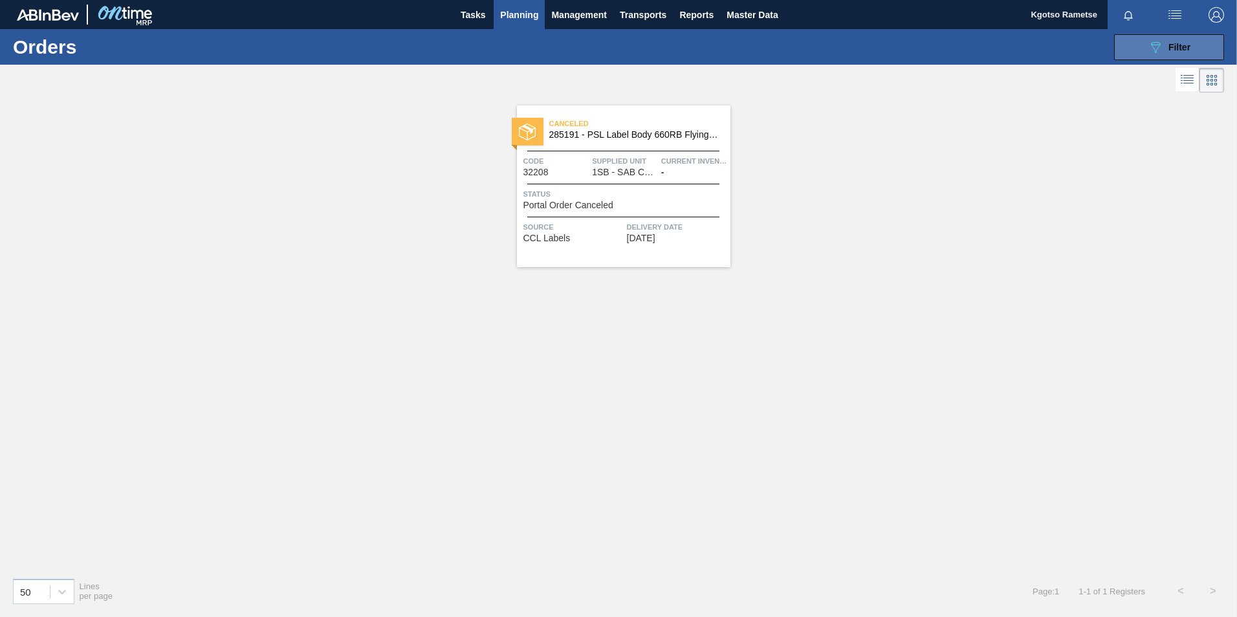
click at [1140, 50] on button "089F7B8B-B2A5-4AFE-B5C0-19BA573D28AC Filter" at bounding box center [1169, 47] width 110 height 26
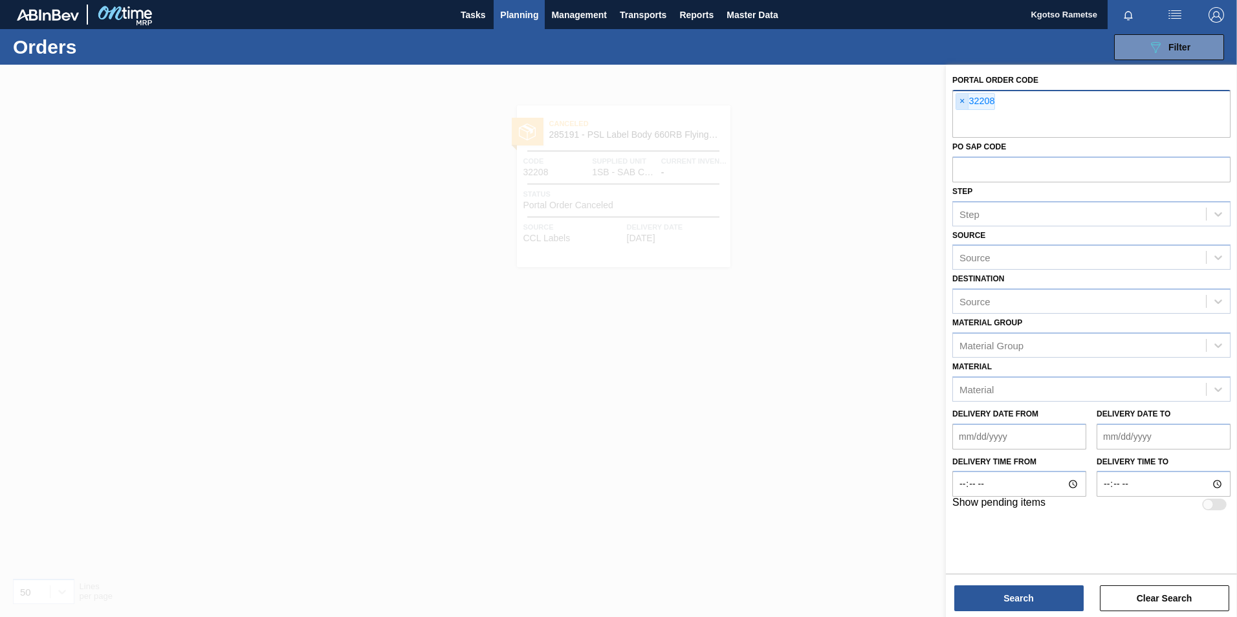
click at [961, 105] on span "×" at bounding box center [962, 102] width 12 height 16
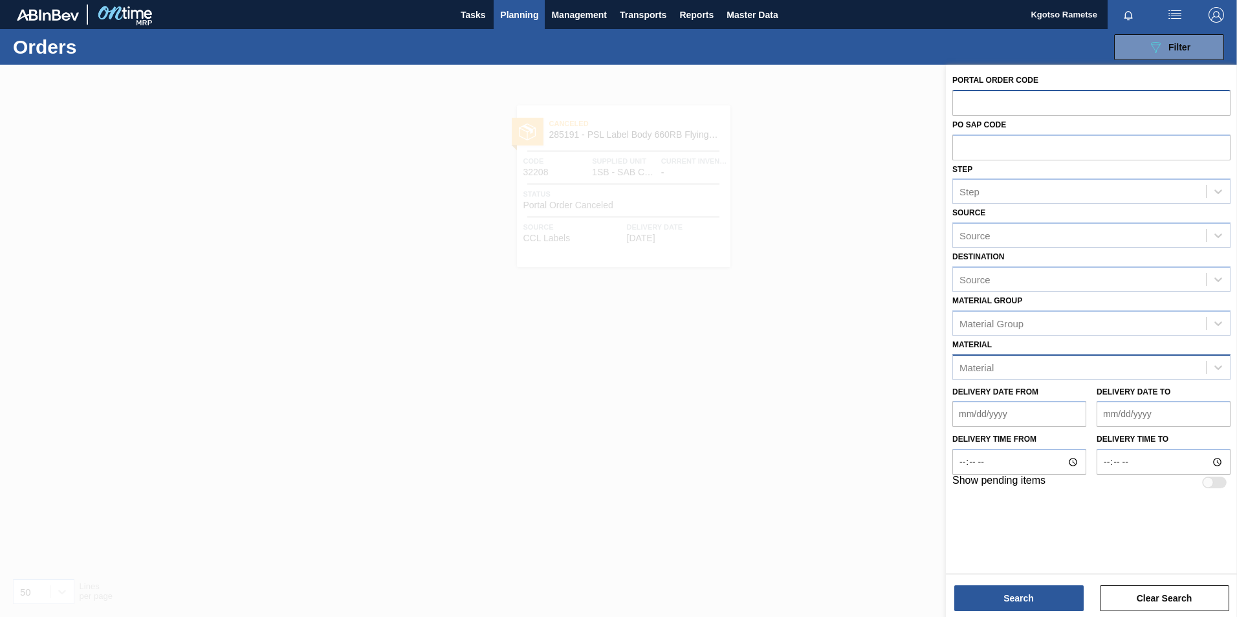
click at [1003, 366] on div "Material" at bounding box center [1079, 367] width 253 height 19
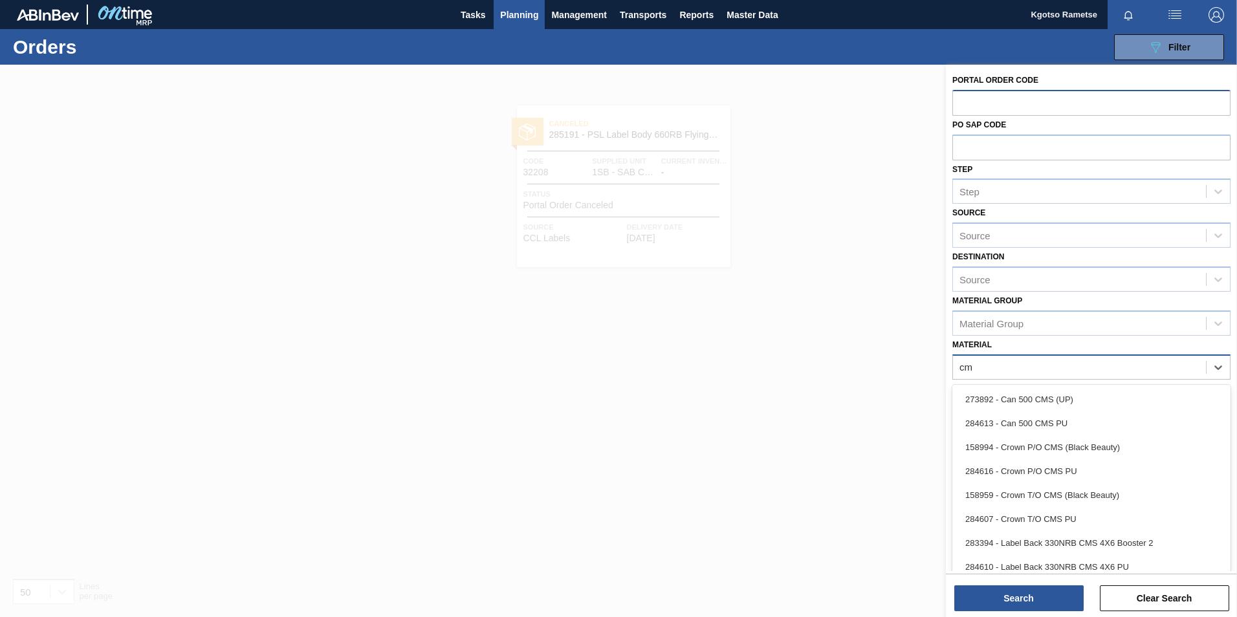
type input "c"
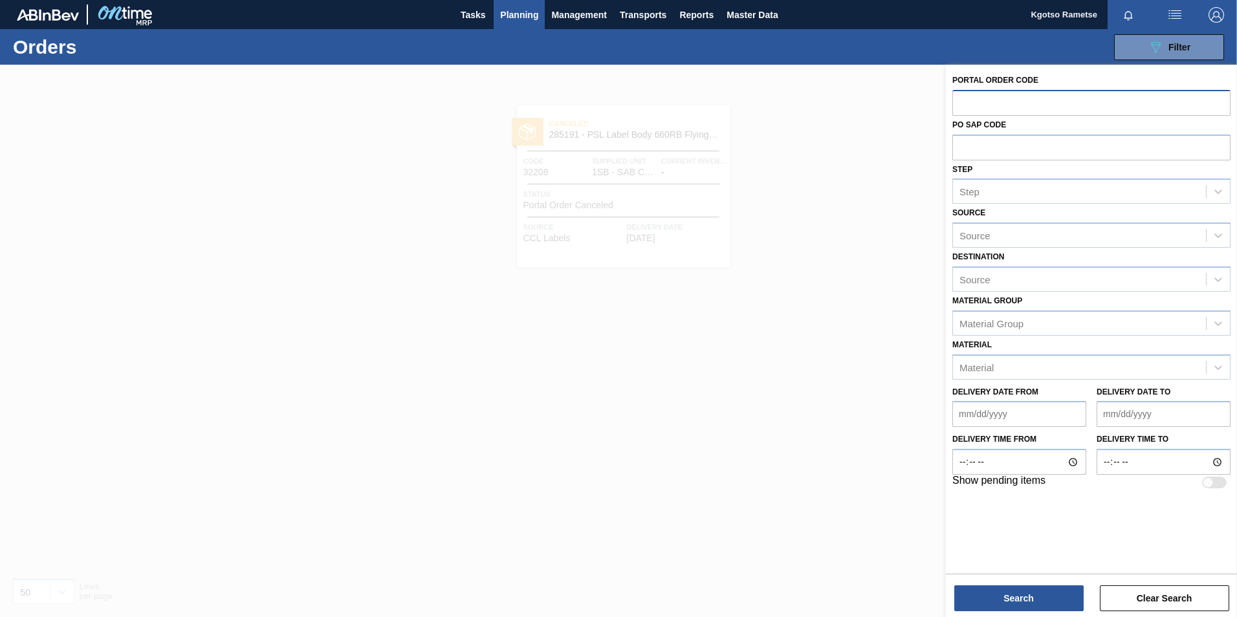
click at [971, 105] on input "text" at bounding box center [1091, 102] width 278 height 25
type input "32208"
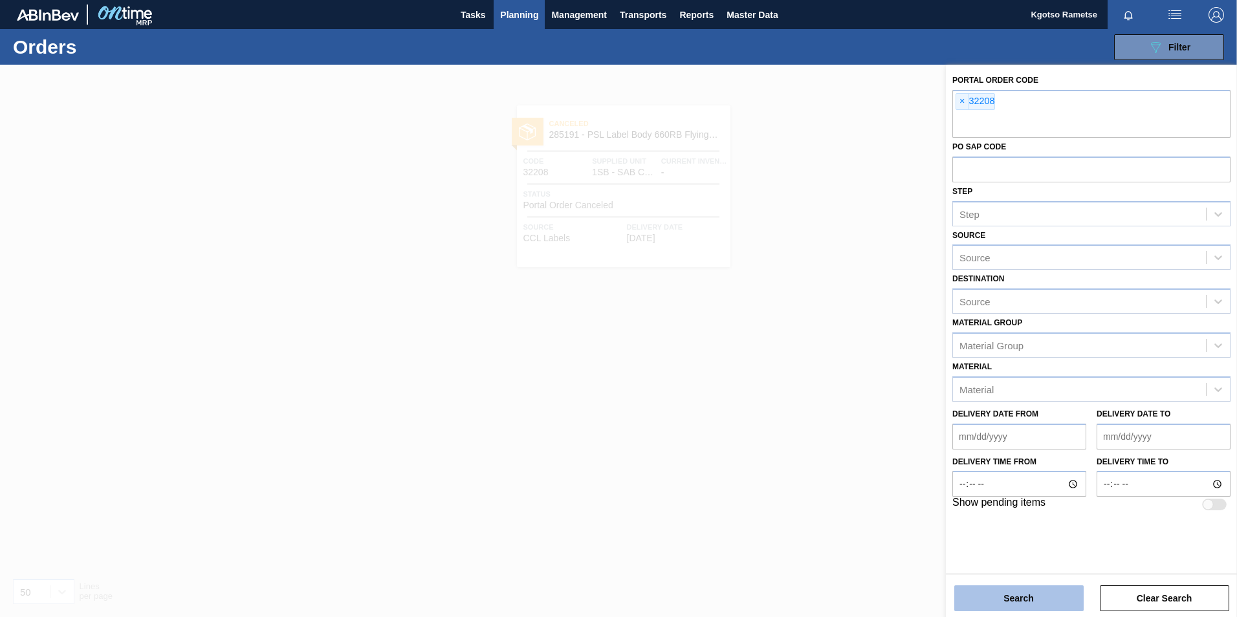
click at [1031, 589] on button "Search" at bounding box center [1018, 598] width 129 height 26
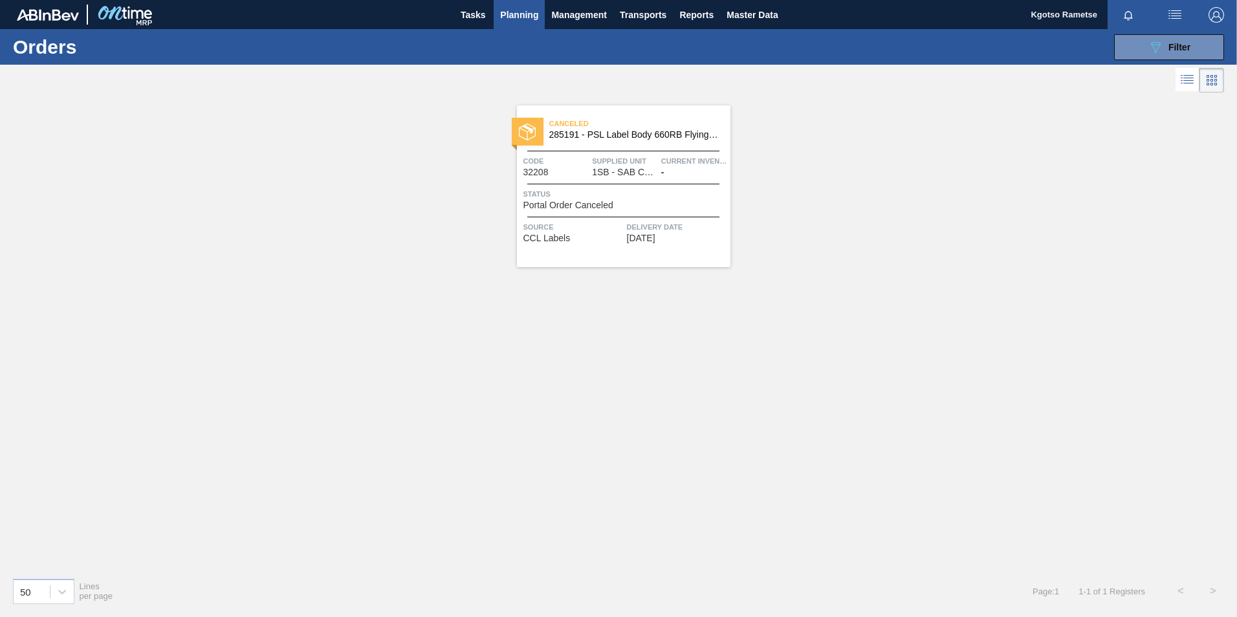
click at [615, 201] on div "Status Portal Order Canceled" at bounding box center [625, 199] width 204 height 23
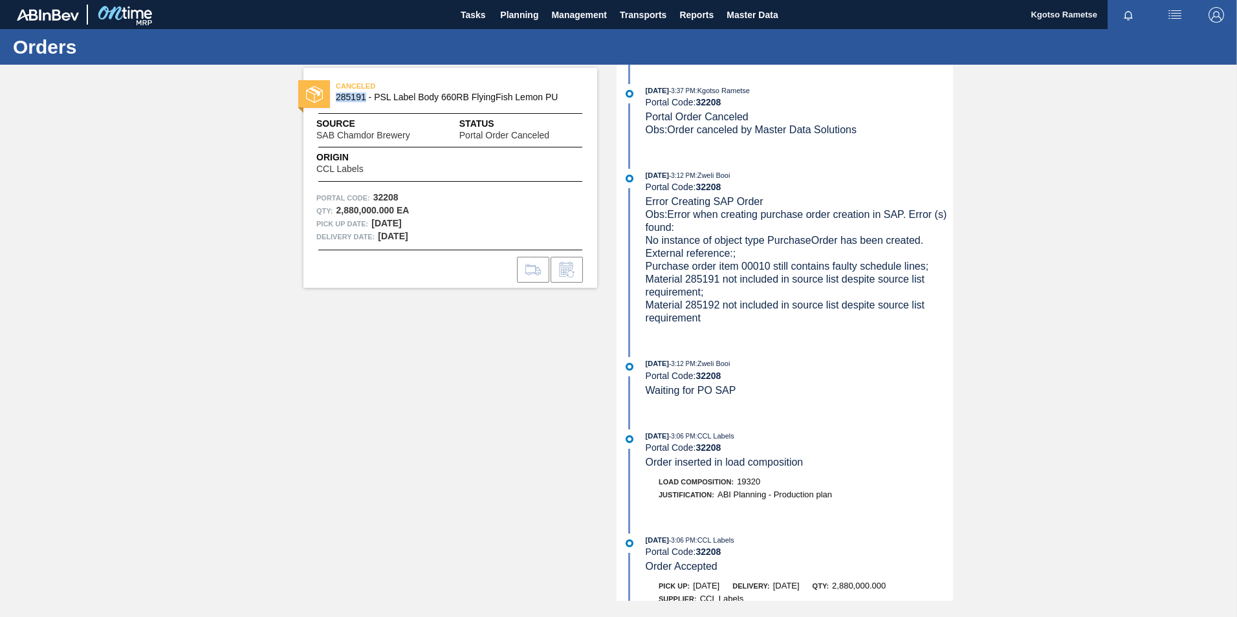
drag, startPoint x: 366, startPoint y: 100, endPoint x: 336, endPoint y: 105, distance: 30.1
copy span "285191"
click at [523, 18] on span "Planning" at bounding box center [519, 15] width 38 height 16
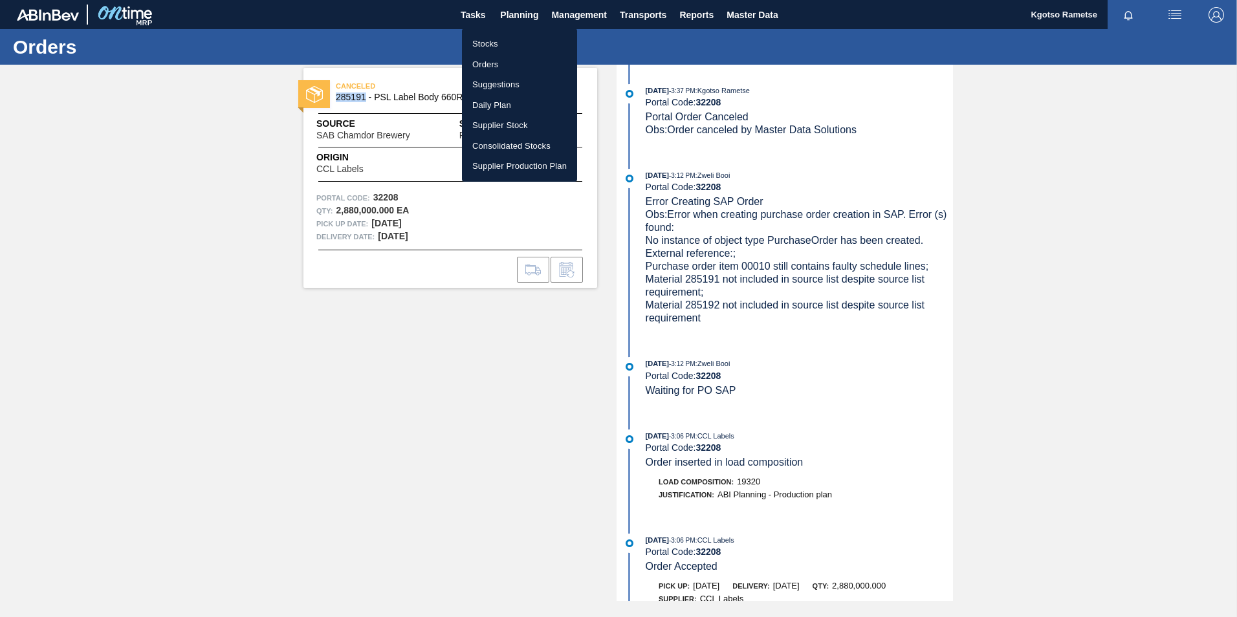
click at [525, 37] on li "Stocks" at bounding box center [519, 44] width 115 height 21
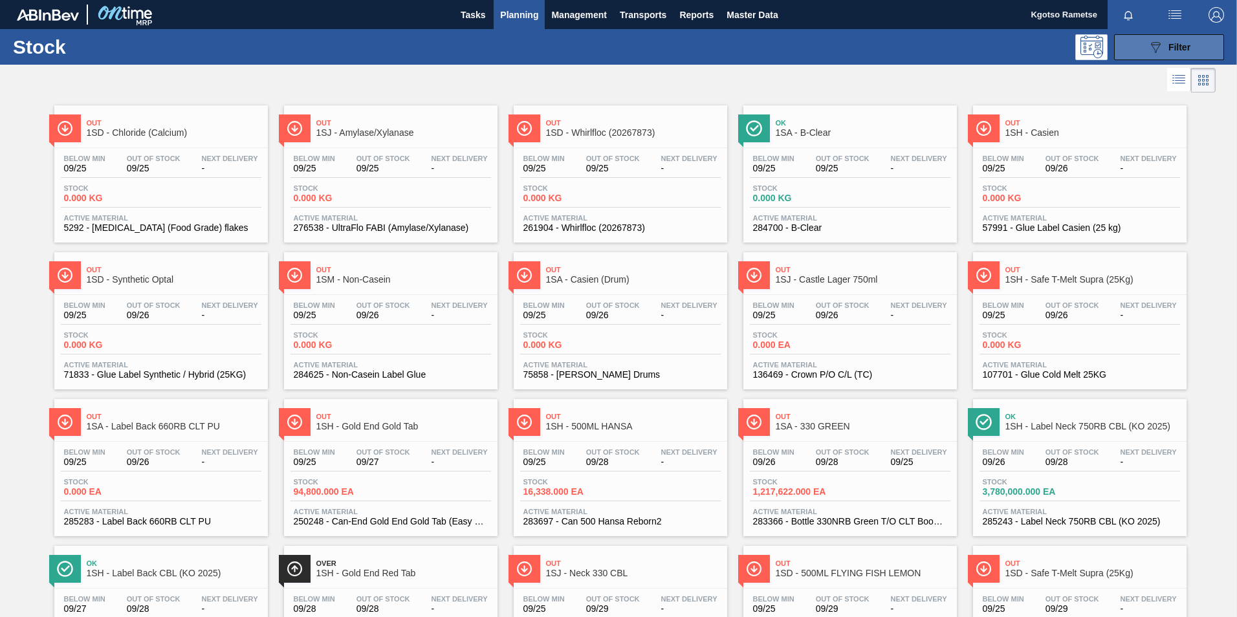
click at [1143, 52] on button "089F7B8B-B2A5-4AFE-B5C0-19BA573D28AC Filter" at bounding box center [1169, 47] width 110 height 26
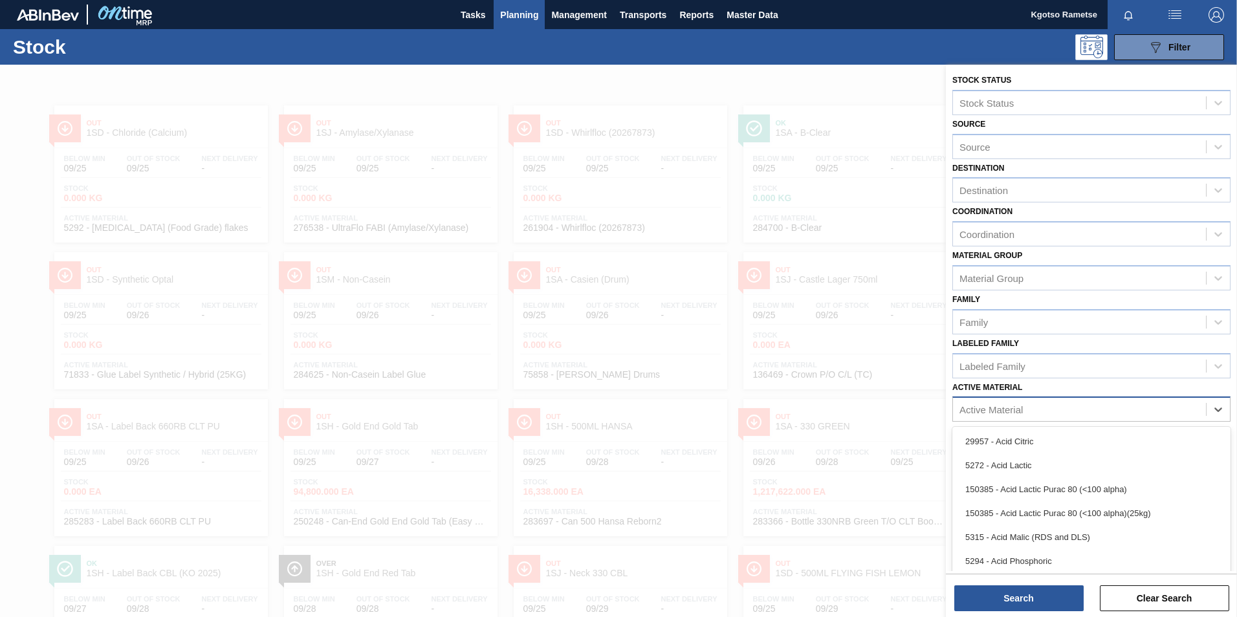
click at [978, 406] on div "Active Material" at bounding box center [990, 409] width 63 height 11
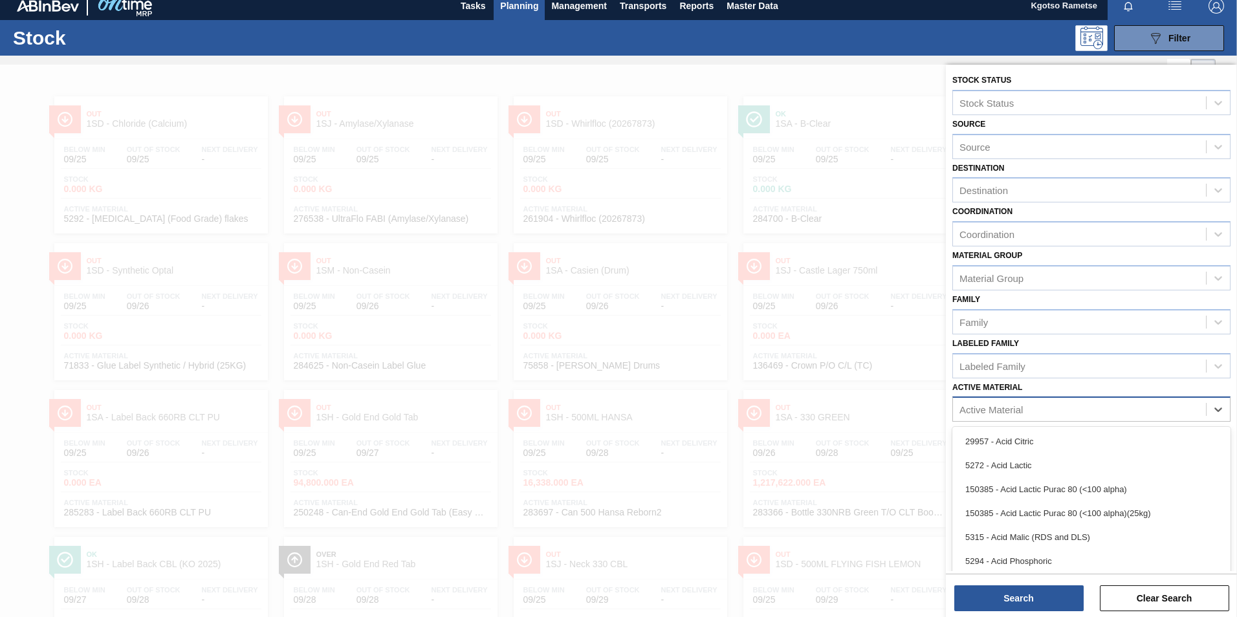
paste Material "285191"
type Material "285191"
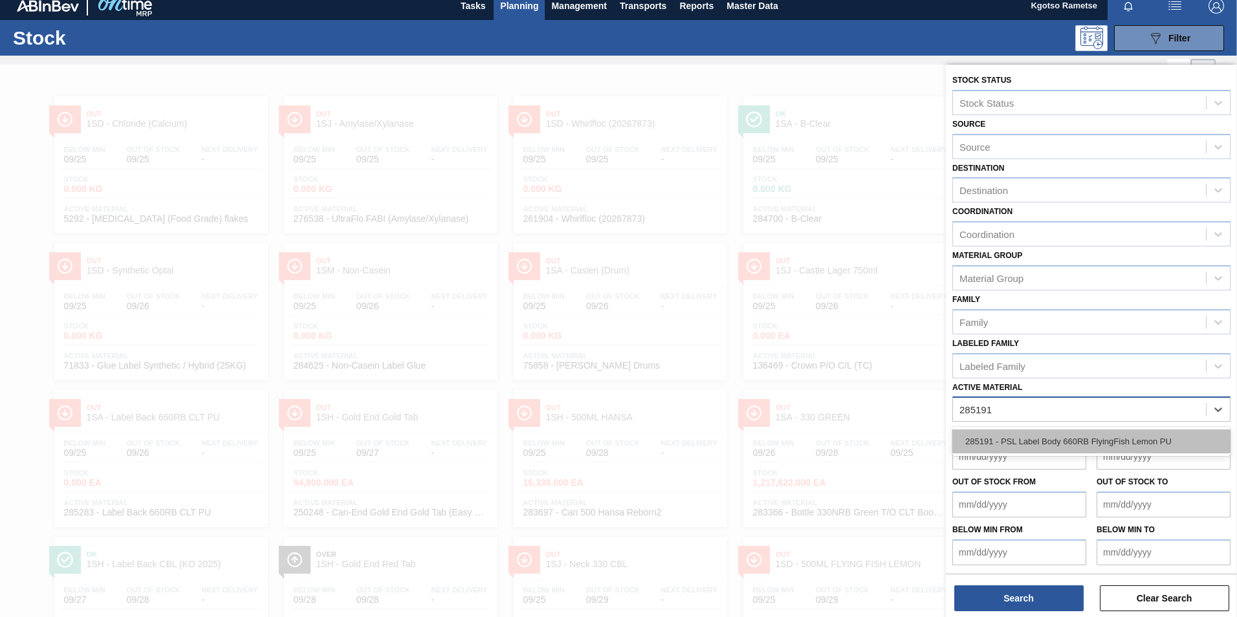
click at [979, 445] on div "285191 - PSL Label Body 660RB FlyingFish Lemon PU" at bounding box center [1091, 442] width 278 height 24
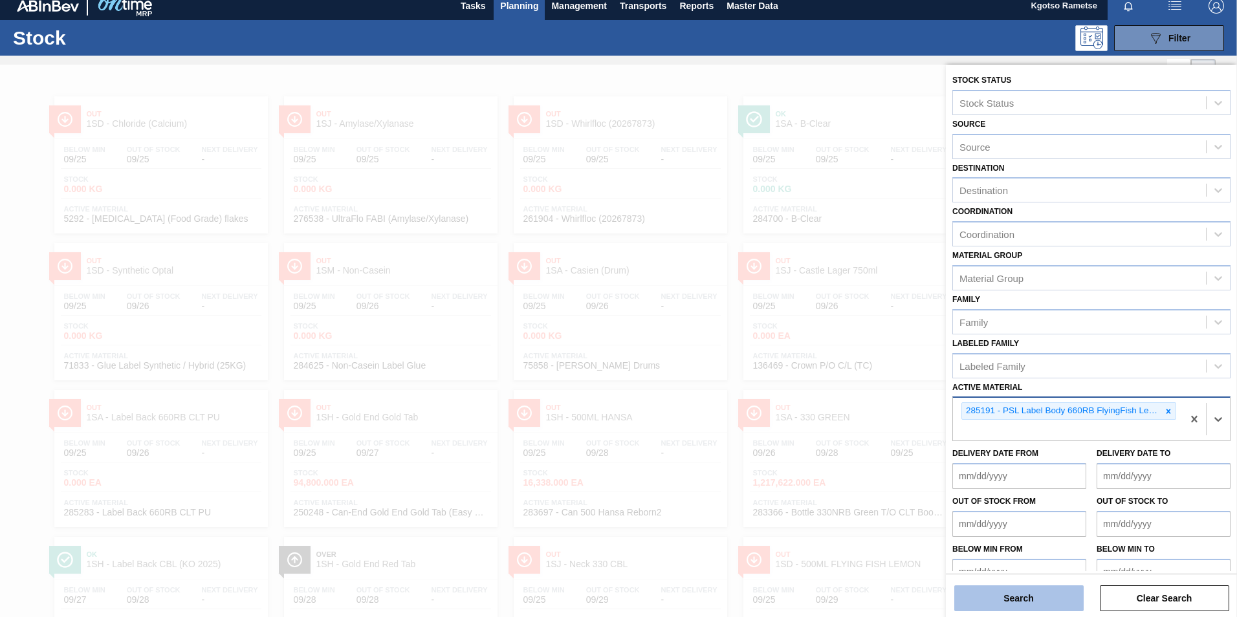
click at [1014, 600] on button "Search" at bounding box center [1018, 598] width 129 height 26
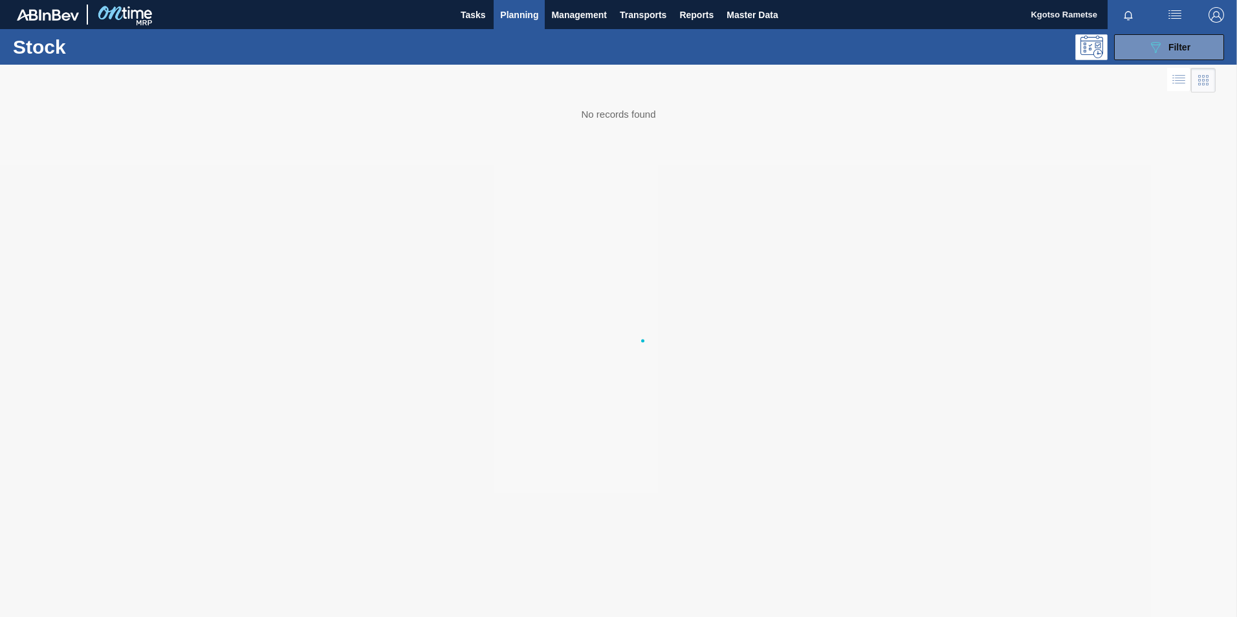
scroll to position [0, 0]
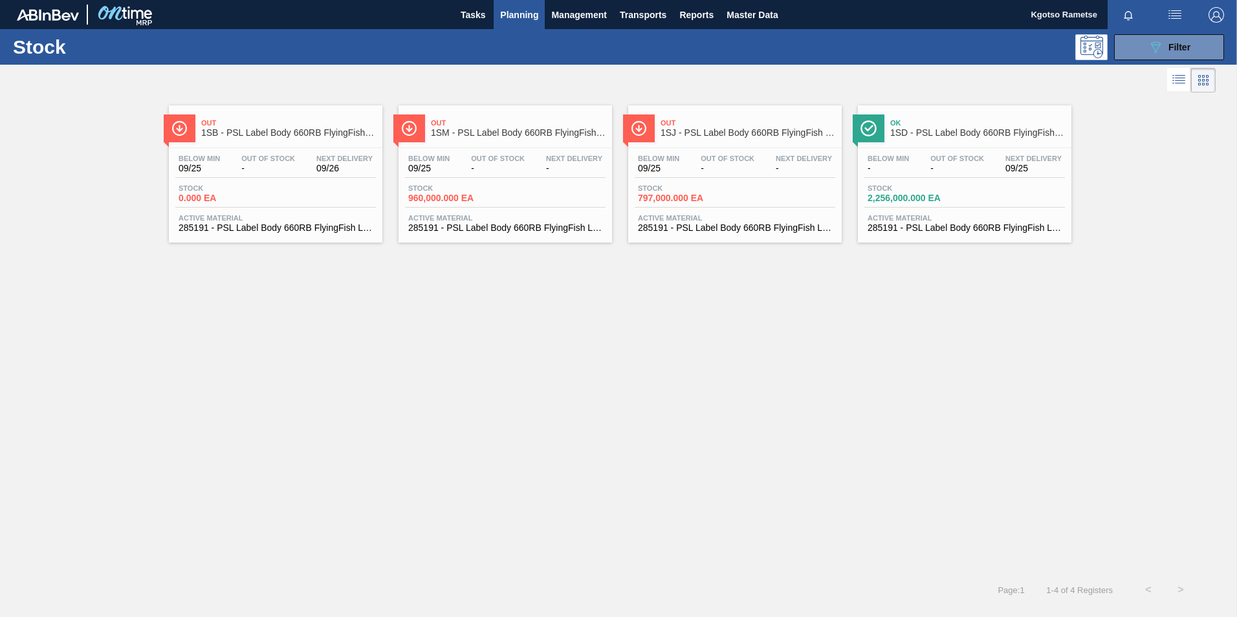
click at [255, 148] on div "Below Min 09/25 Out Of Stock - Next Delivery 09/26 Stock 0.000 EA Active Materi…" at bounding box center [275, 192] width 213 height 88
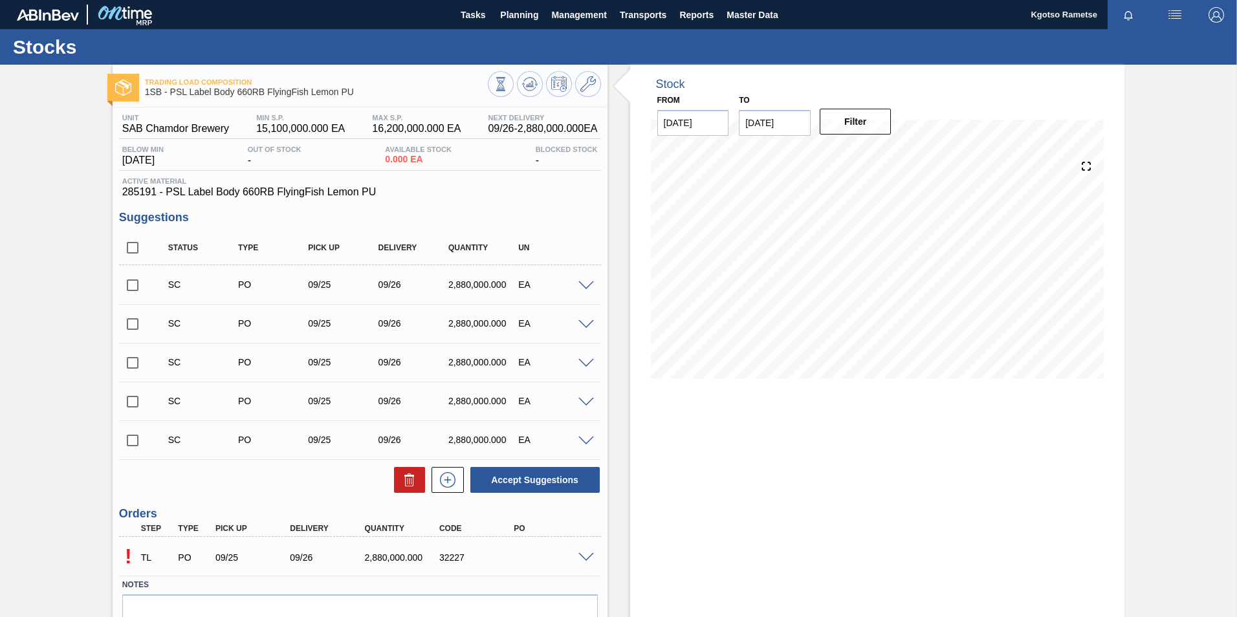
click at [1208, 19] on img "button" at bounding box center [1216, 15] width 16 height 16
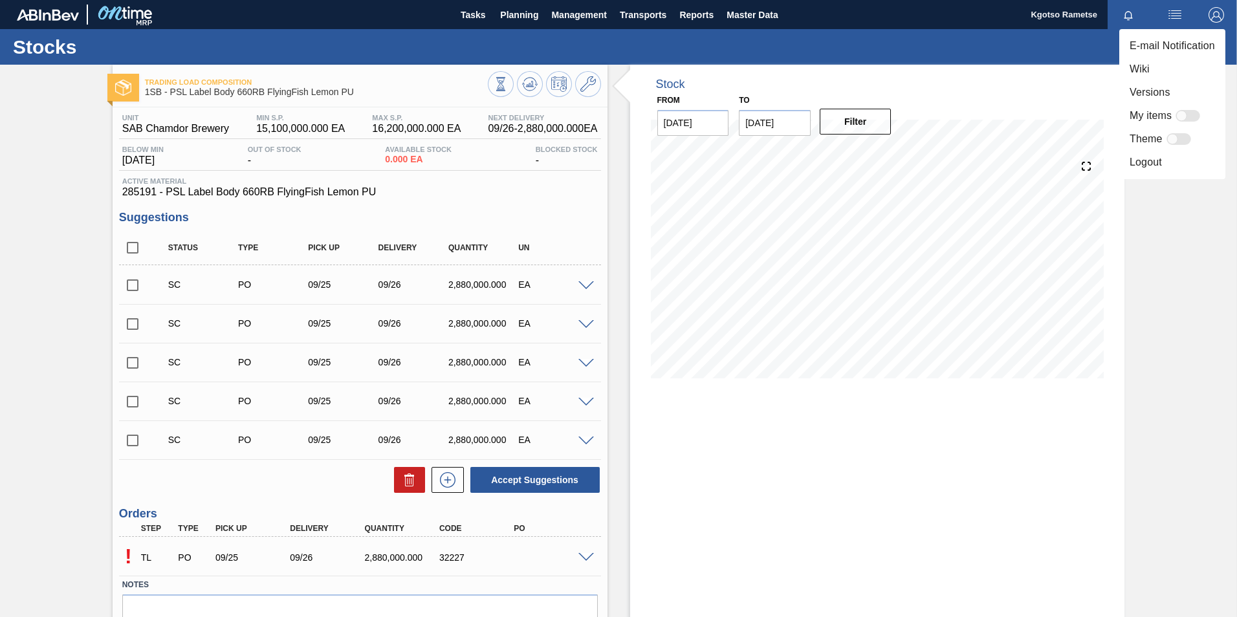
click at [1163, 165] on li "Logout" at bounding box center [1172, 162] width 106 height 23
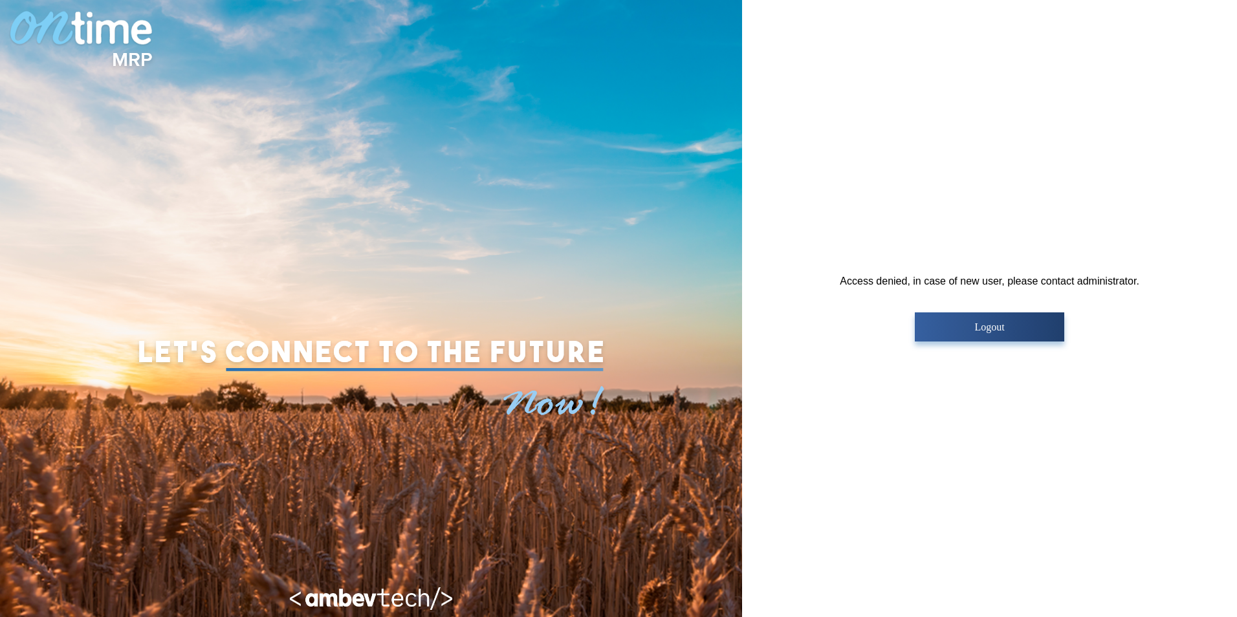
click at [1000, 316] on button "Logout" at bounding box center [989, 326] width 149 height 29
click at [943, 316] on button "Logout" at bounding box center [989, 326] width 149 height 29
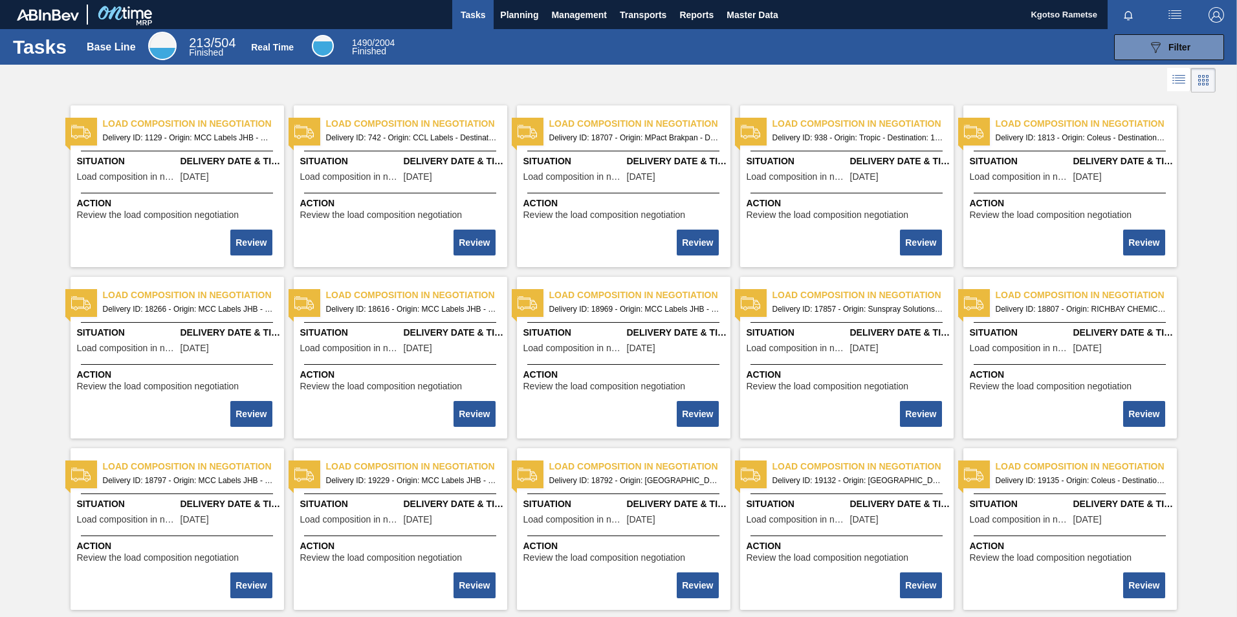
click at [1234, 63] on div "Tasks Base Line 213 / 504 Finished Real Time 1490 / 2004 Finished 089F7B8B-B2A5…" at bounding box center [618, 47] width 1237 height 36
click at [1214, 14] on img "button" at bounding box center [1216, 15] width 16 height 16
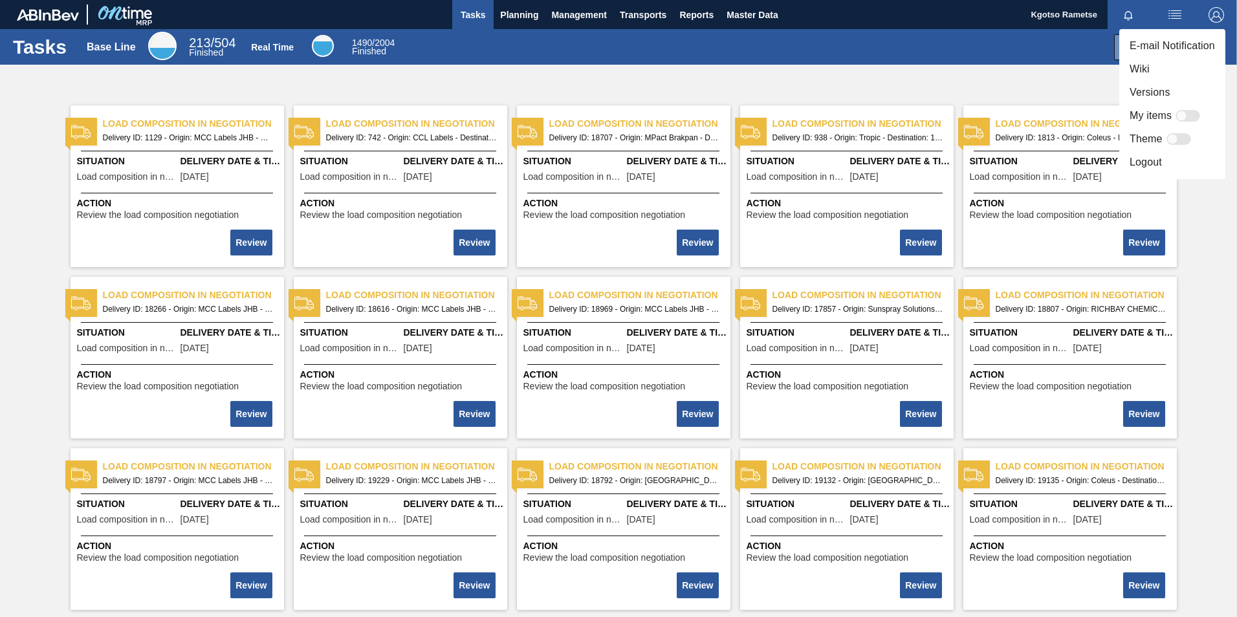
click at [512, 21] on div at bounding box center [618, 308] width 1237 height 617
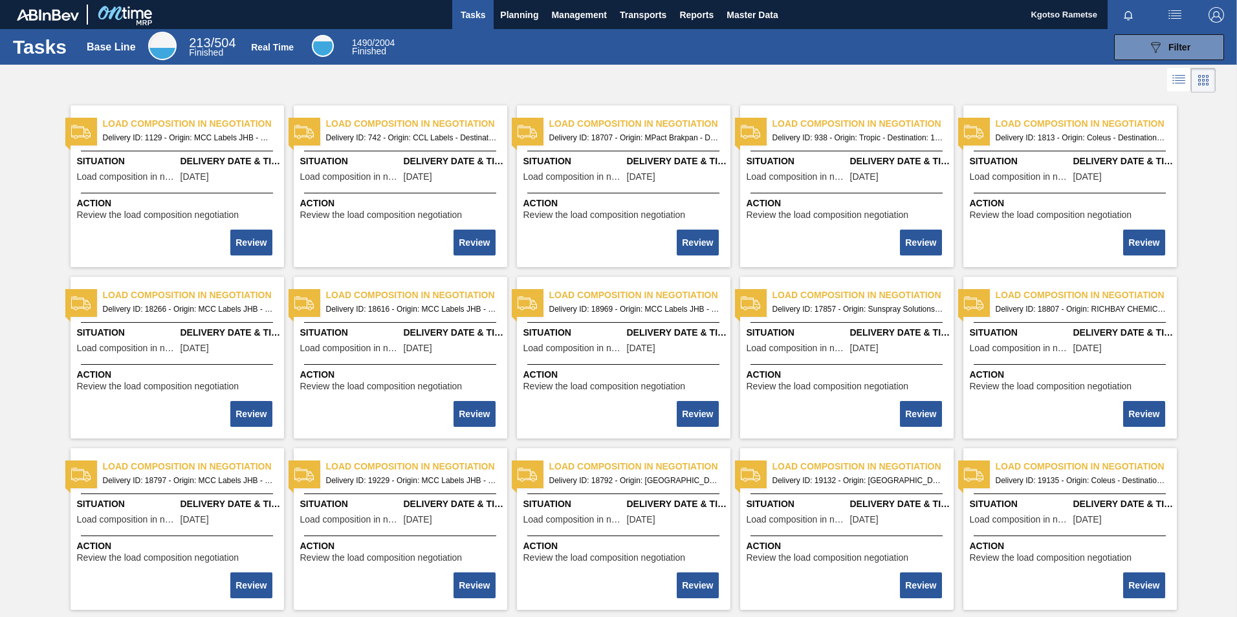
click at [512, 0] on body "Tasks Planning Management Transports Reports Master Data Kgotso Rametse Mark al…" at bounding box center [618, 0] width 1237 height 0
click at [512, 21] on span "Planning" at bounding box center [519, 15] width 38 height 16
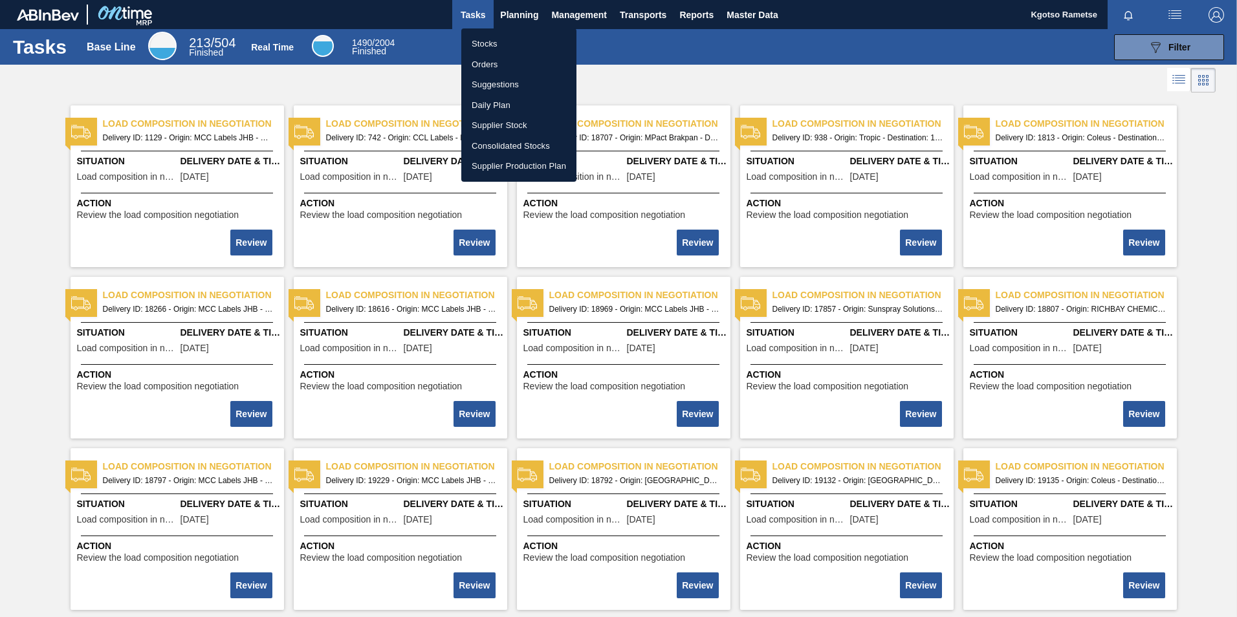
click at [482, 47] on li "Stocks" at bounding box center [518, 44] width 115 height 21
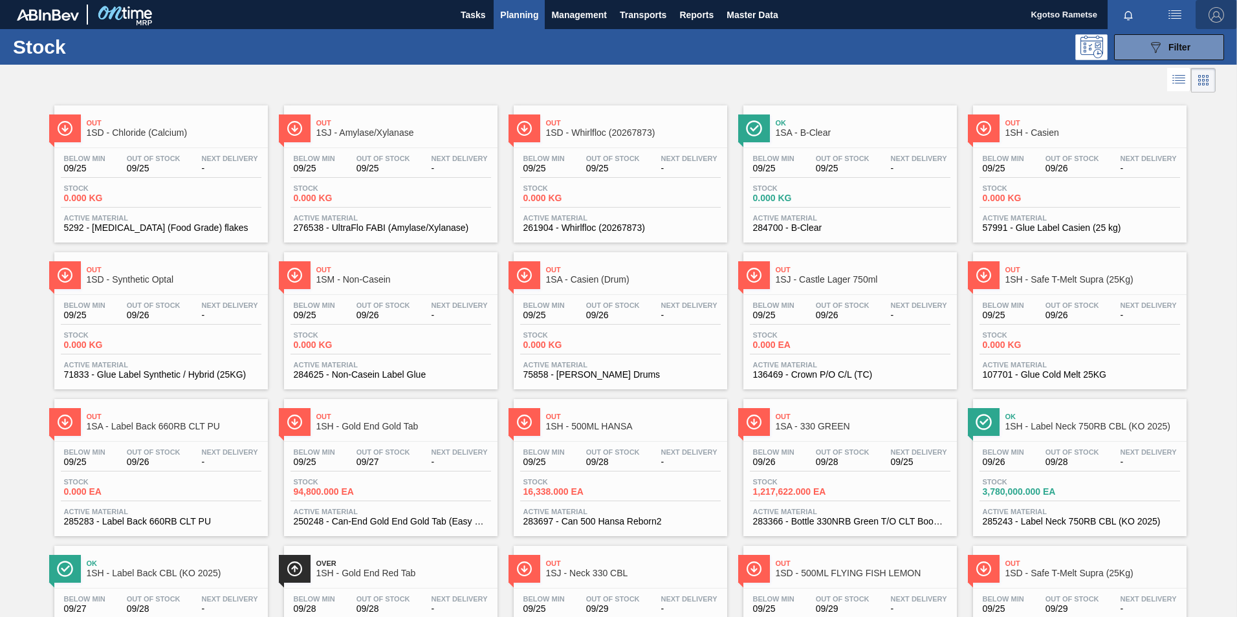
click at [1215, 16] on img "button" at bounding box center [1216, 15] width 16 height 16
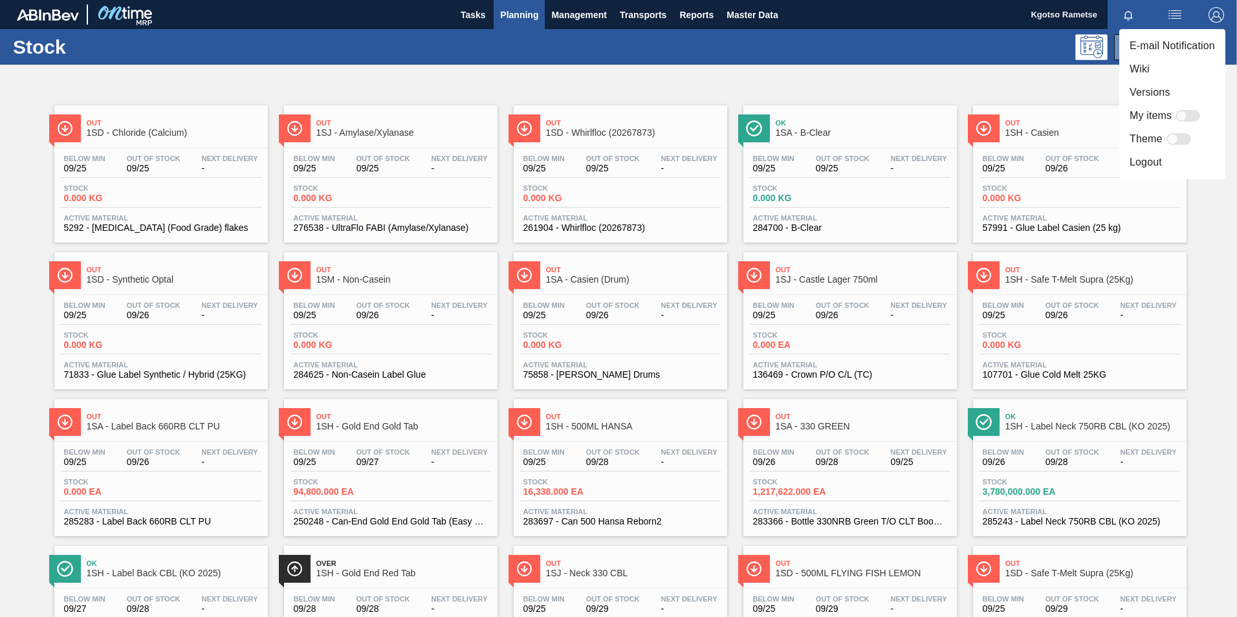
click at [748, 12] on div at bounding box center [618, 308] width 1237 height 617
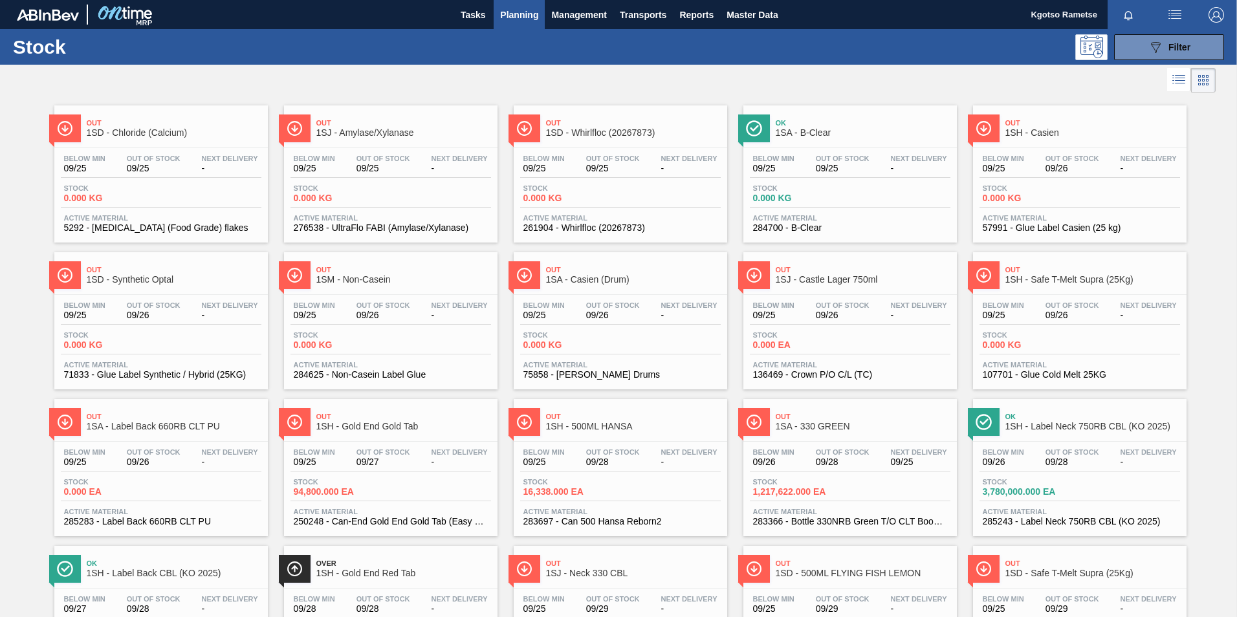
click at [748, 12] on div "E-mail Notification Wiki Versions My items Theme Logout" at bounding box center [618, 308] width 1237 height 617
click at [748, 12] on span "Master Data" at bounding box center [752, 15] width 51 height 16
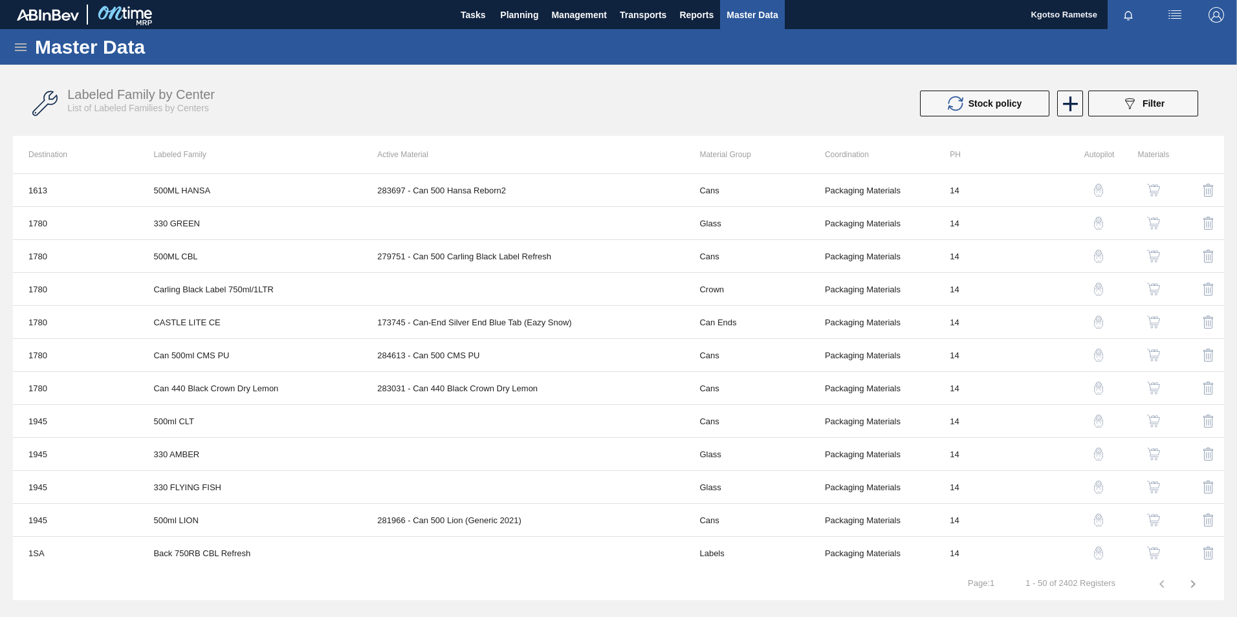
click at [9, 48] on div "Master Data" at bounding box center [618, 47] width 1237 height 36
click at [14, 48] on icon at bounding box center [21, 47] width 16 height 16
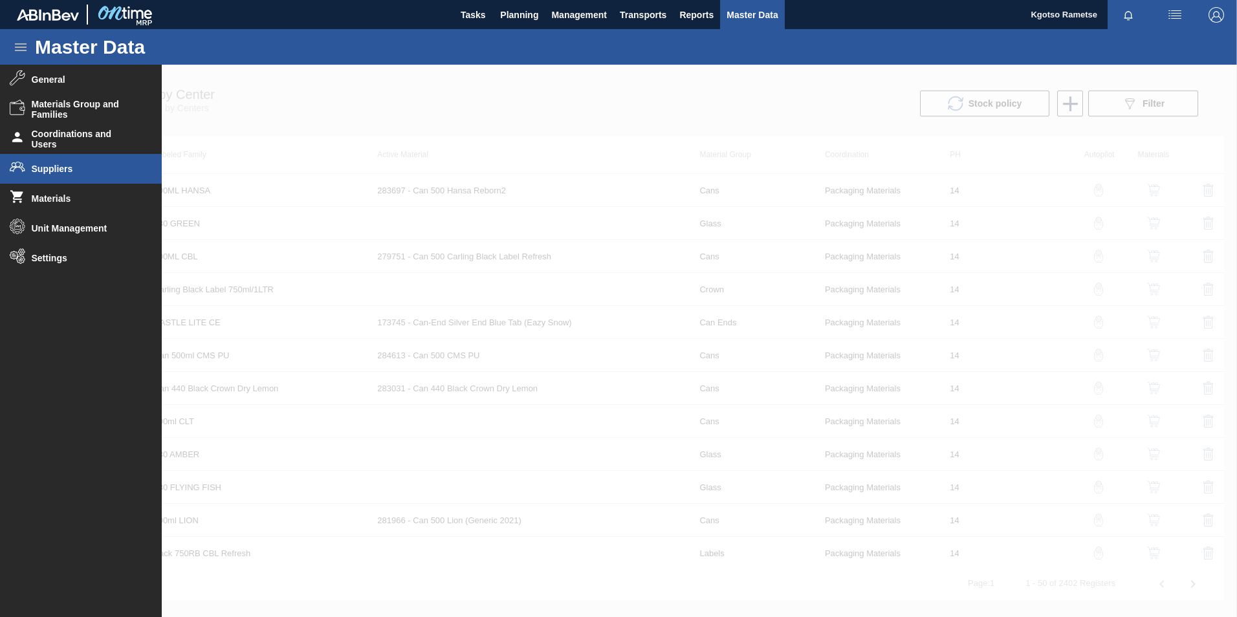
click at [66, 170] on span "Suppliers" at bounding box center [85, 169] width 107 height 10
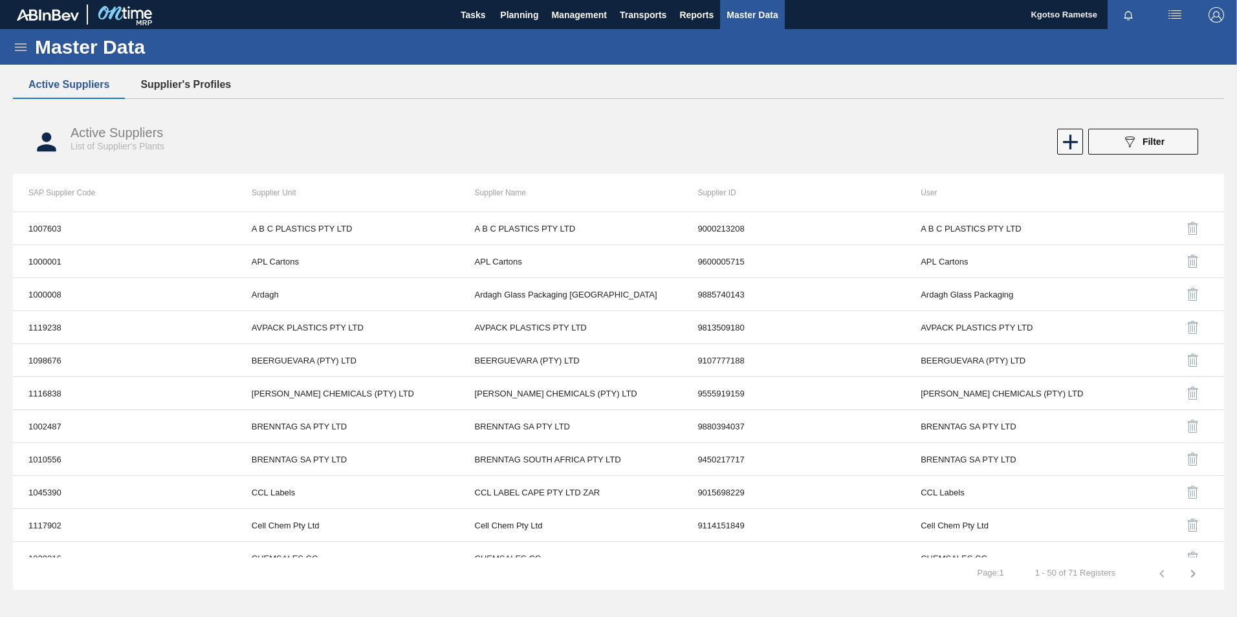
click at [198, 76] on button "Supplier's Profiles" at bounding box center [186, 84] width 122 height 27
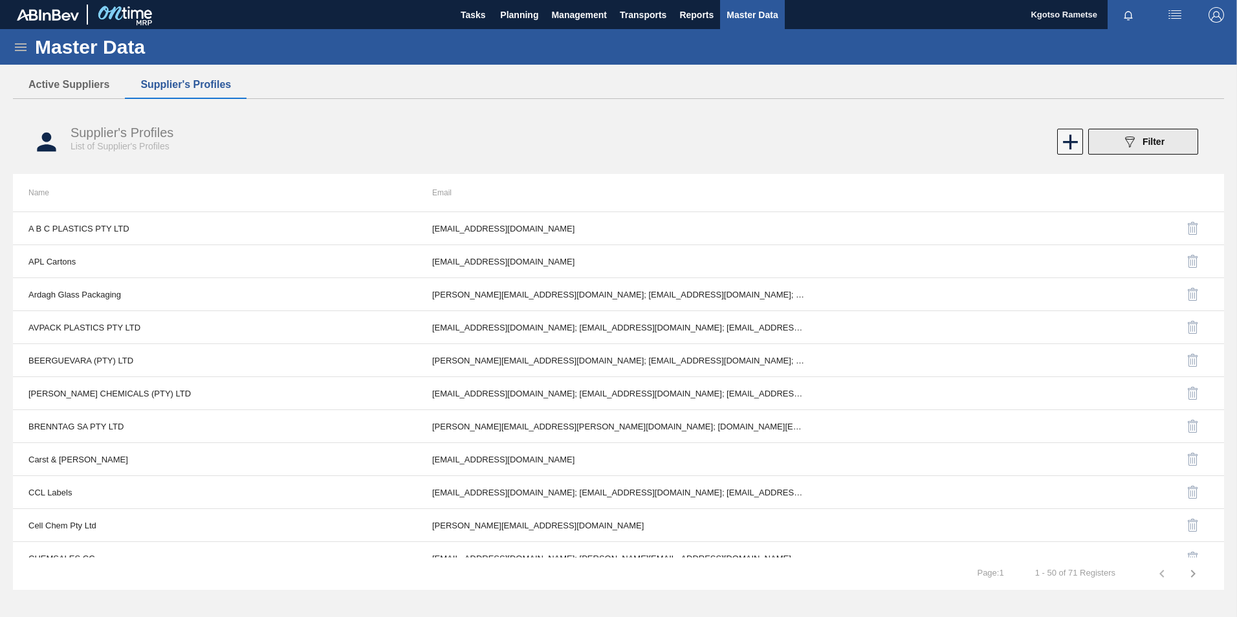
click at [1116, 136] on button "089F7B8B-B2A5-4AFE-B5C0-19BA573D28AC Filter" at bounding box center [1143, 142] width 110 height 26
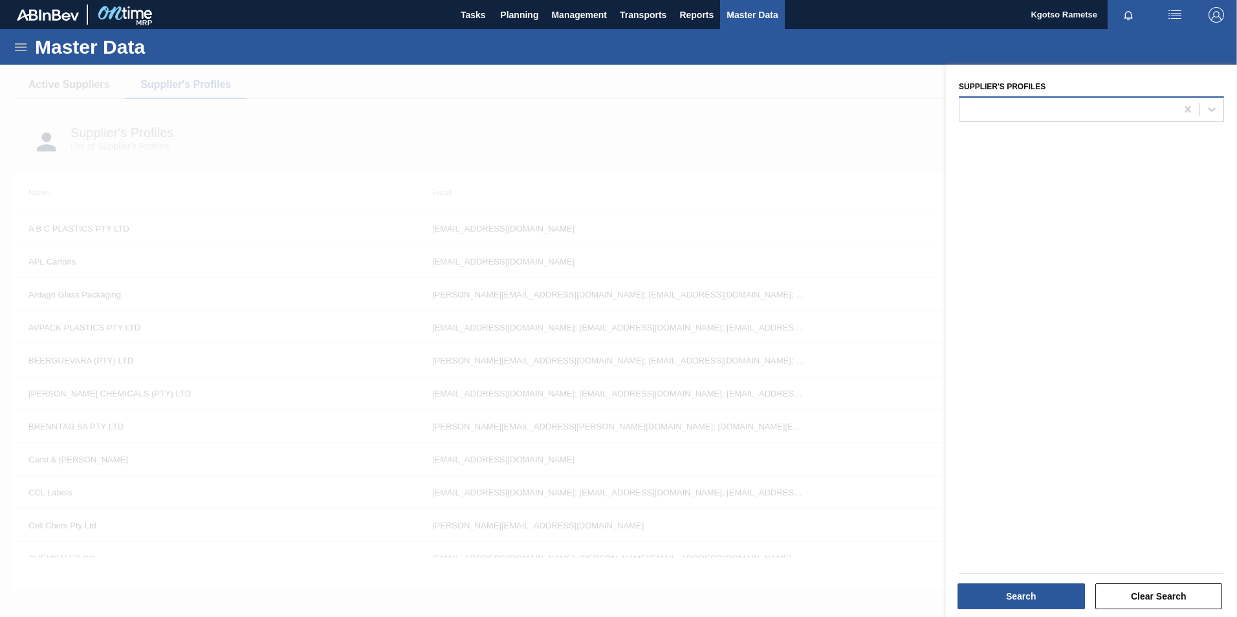
click at [1028, 109] on div at bounding box center [1067, 109] width 217 height 19
type Profiles "ccl"
click at [1007, 161] on div "Supplier's Profiles option CCL Labels focused, 1 of 1. 1 result available for s…" at bounding box center [1091, 343] width 291 height 556
click at [1019, 122] on div "Supplier's Profiles" at bounding box center [1091, 343] width 291 height 556
click at [1020, 115] on div at bounding box center [1067, 109] width 217 height 19
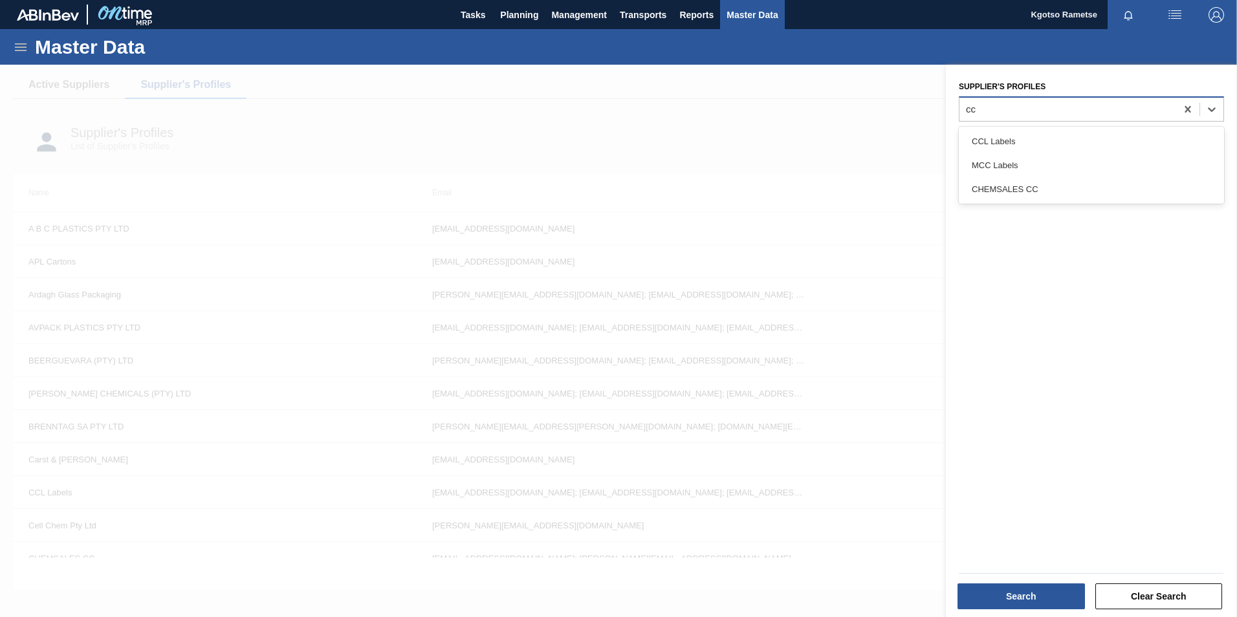
type Profiles "ccl"
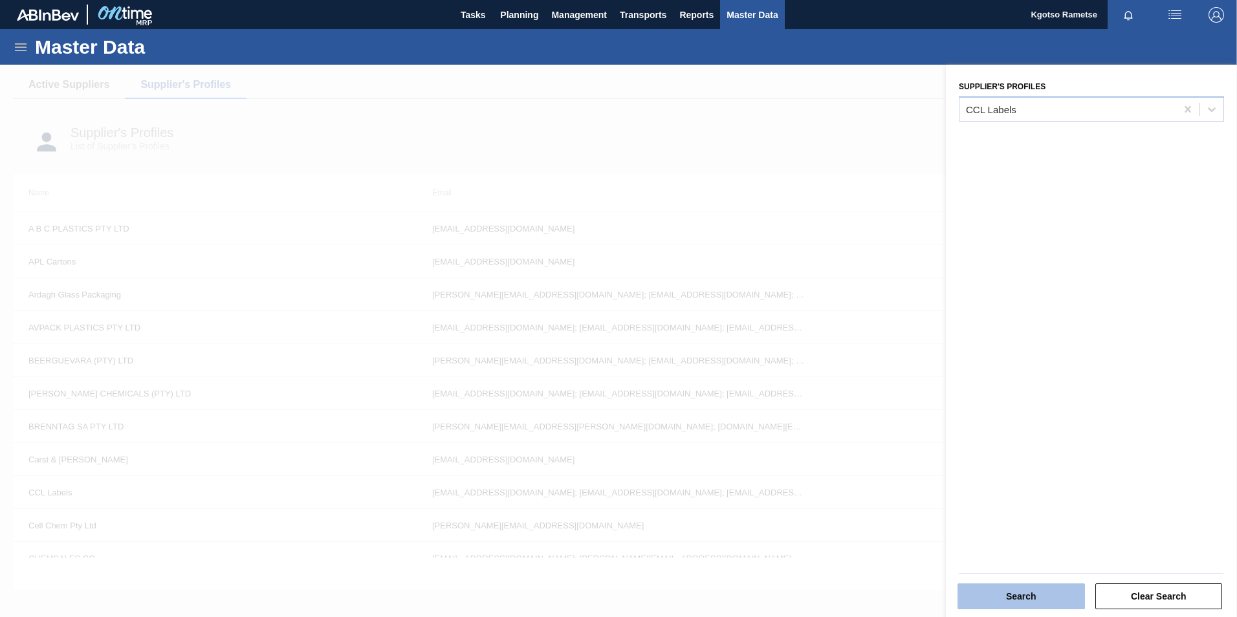
click at [1015, 585] on button "Search" at bounding box center [1020, 597] width 127 height 26
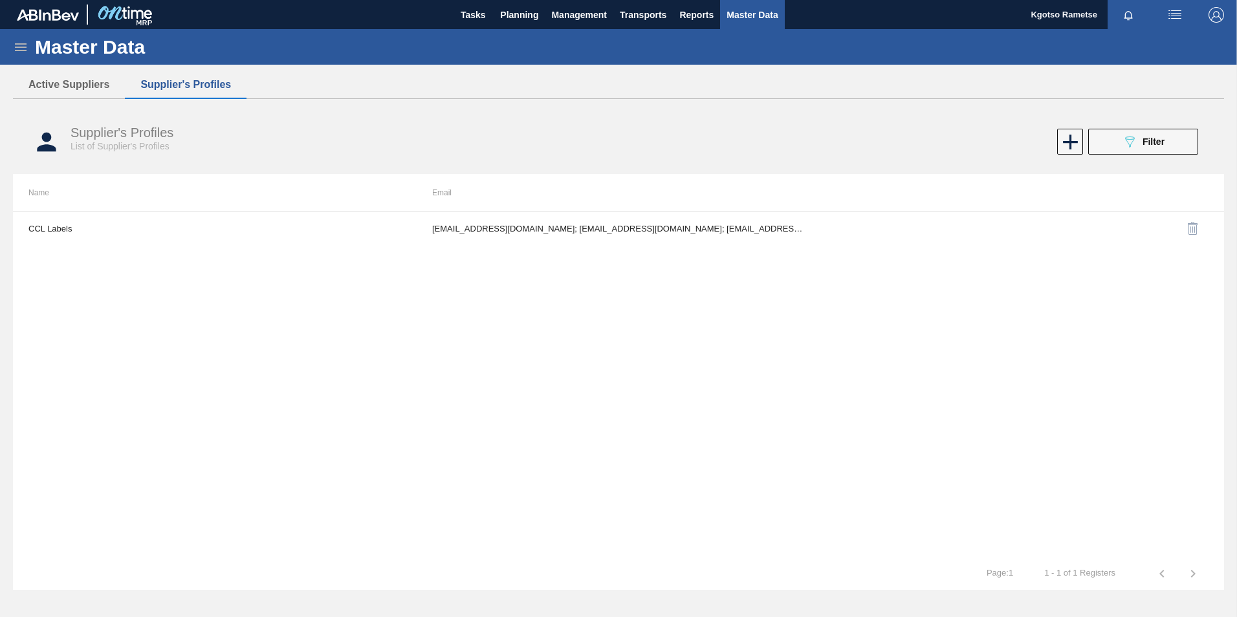
click at [685, 231] on td "lgermer1994@gmail.com; nnaidoo@cclind.com; PMolefe@cclind.com; SReddy@cclind.co…" at bounding box center [619, 228] width 404 height 32
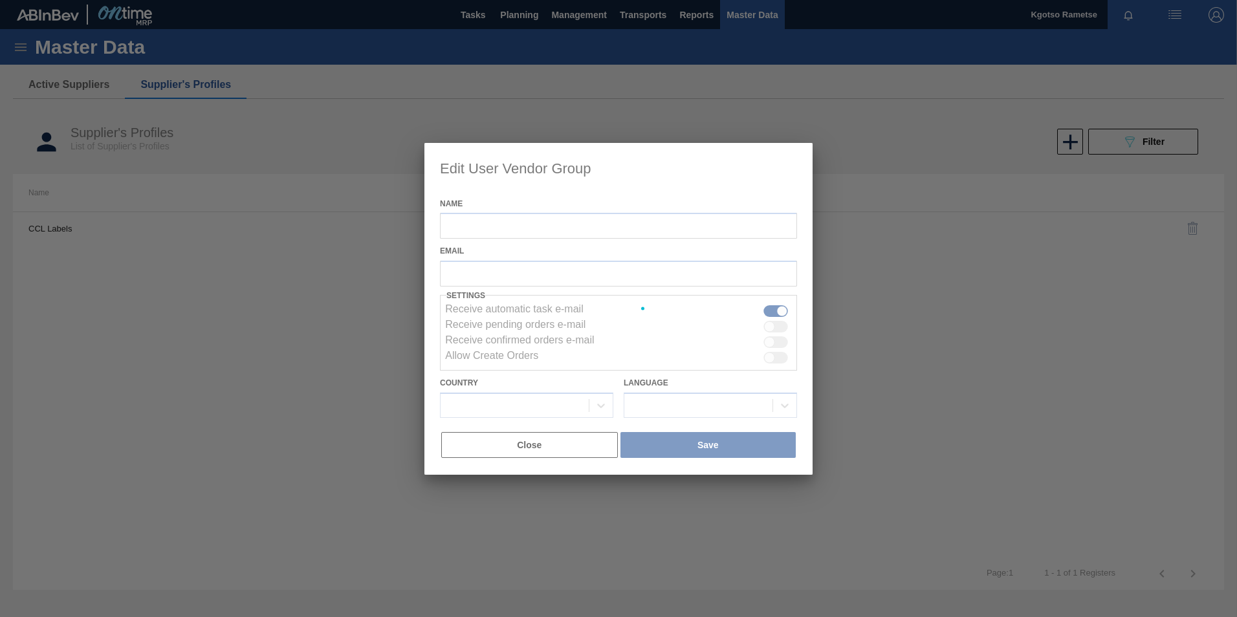
type input "CCL Labels"
checkbox input "true"
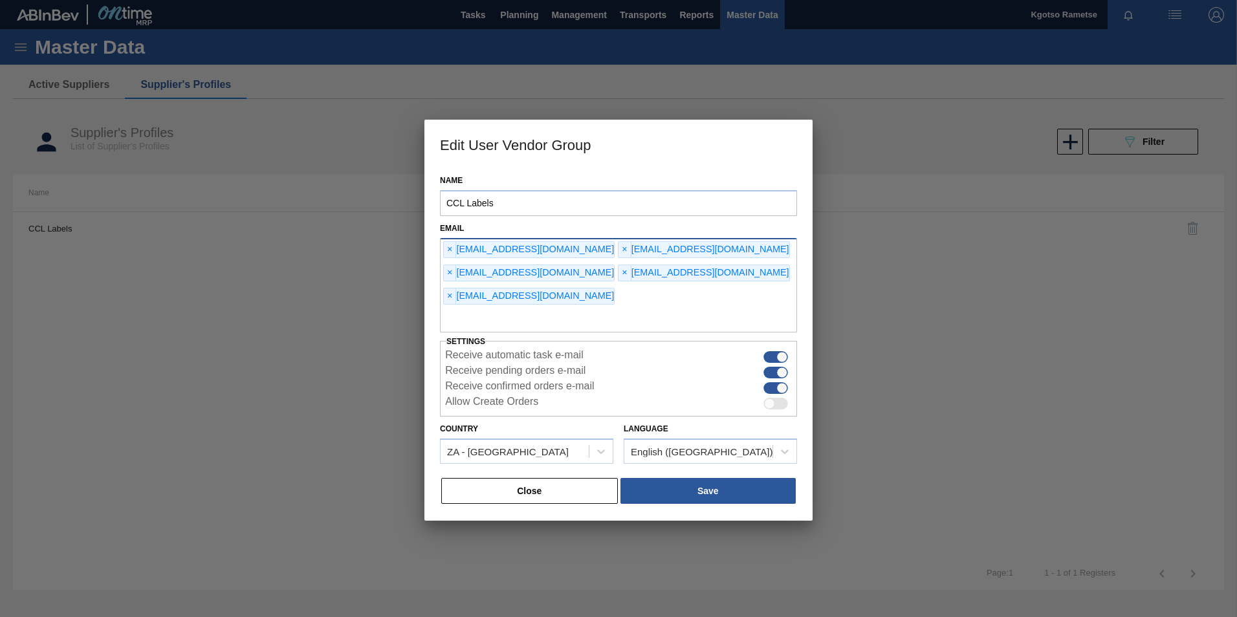
click at [655, 308] on input "text" at bounding box center [618, 320] width 357 height 25
type input "kgotso.rametse201@gmail.com"
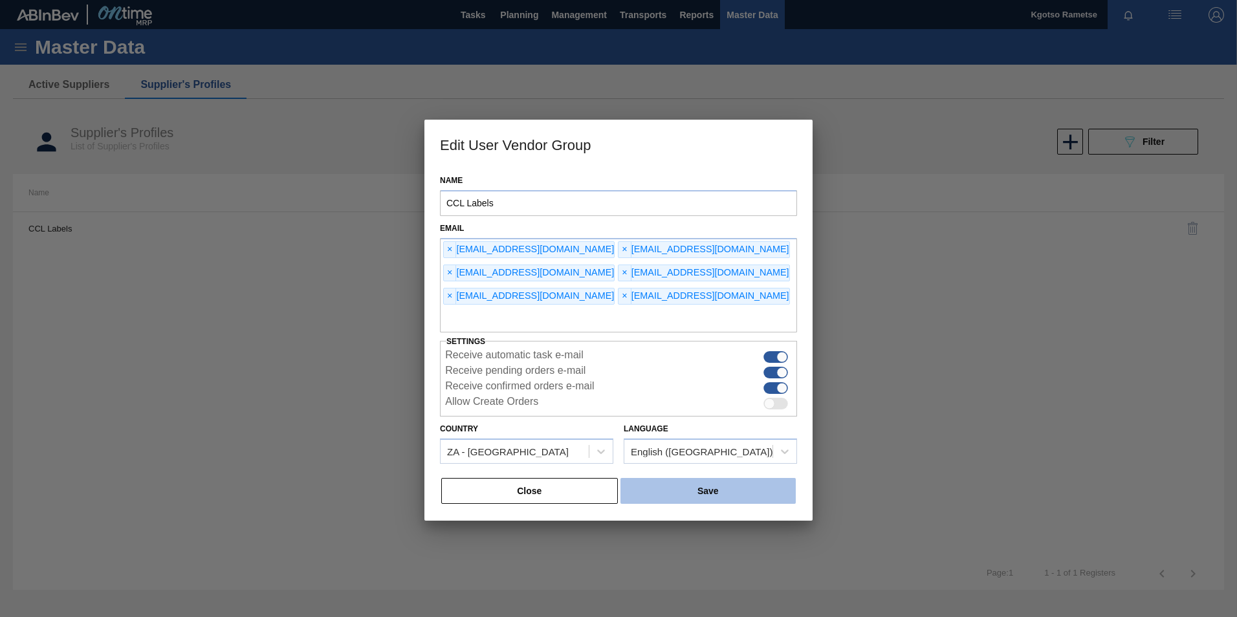
click at [780, 478] on button "Save" at bounding box center [707, 491] width 175 height 26
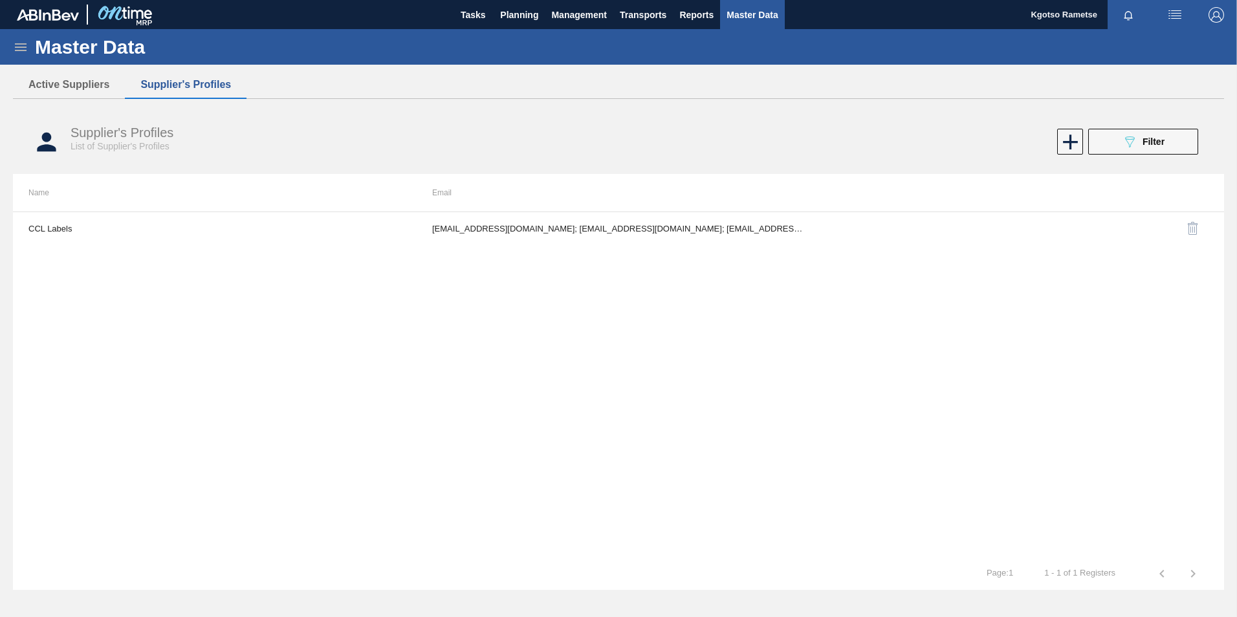
click at [1218, 17] on img "button" at bounding box center [1216, 15] width 16 height 16
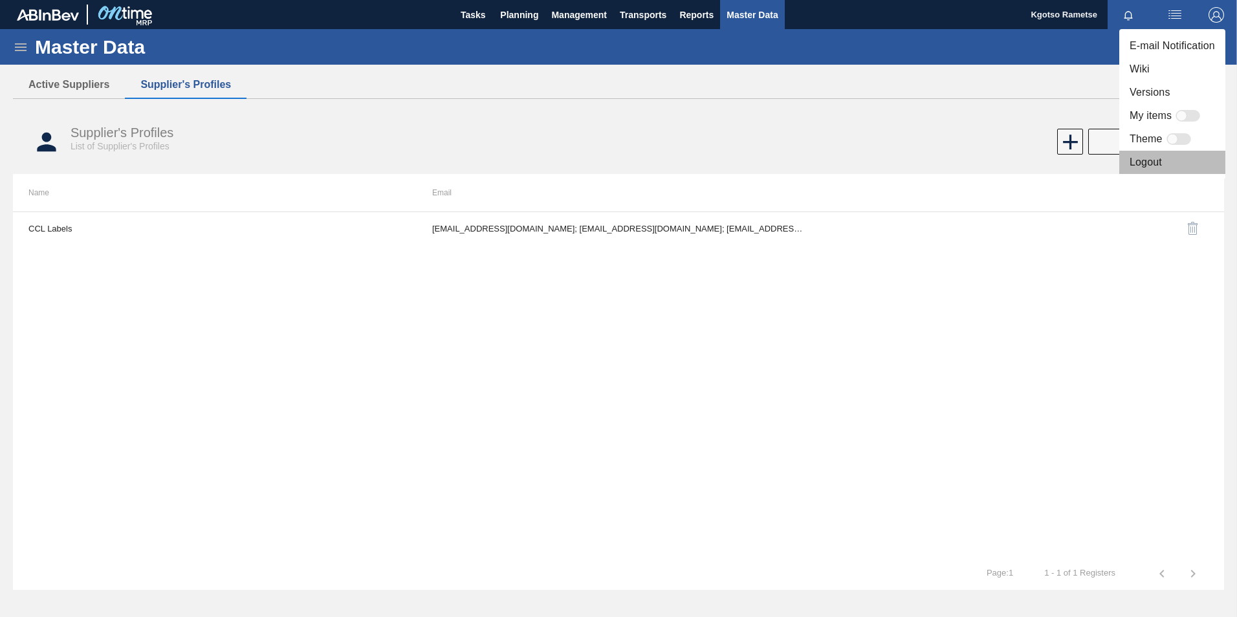
click at [1148, 163] on li "Logout" at bounding box center [1172, 162] width 106 height 23
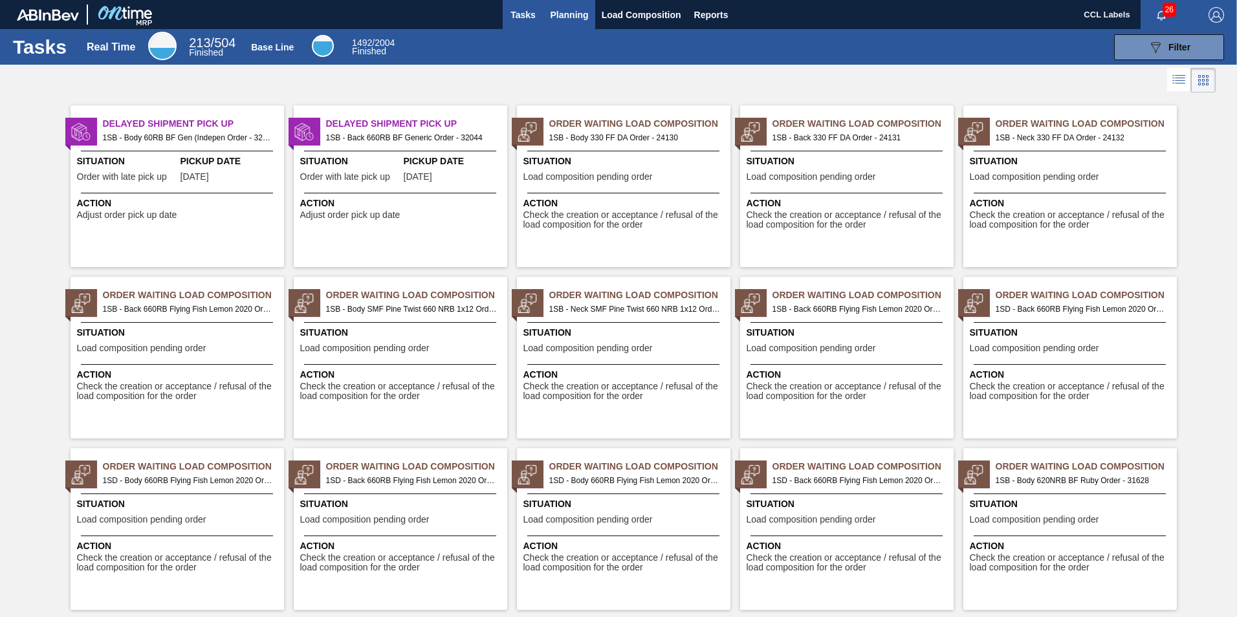
click at [571, 20] on span "Planning" at bounding box center [570, 15] width 38 height 16
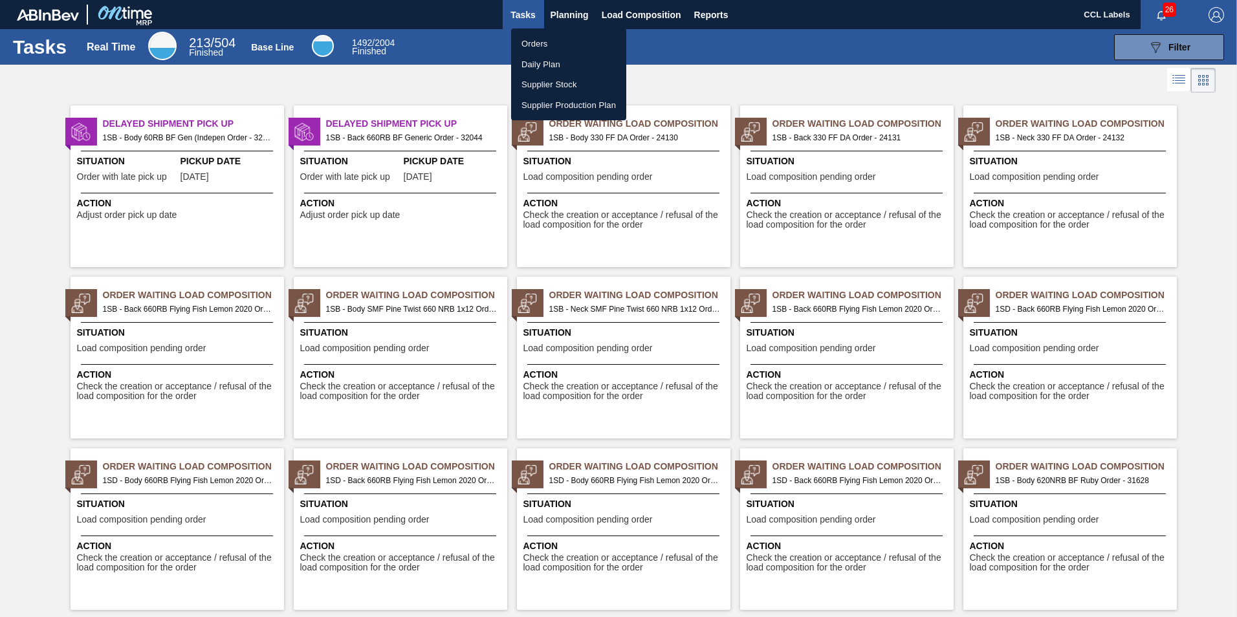
click at [563, 37] on li "Orders" at bounding box center [568, 44] width 115 height 21
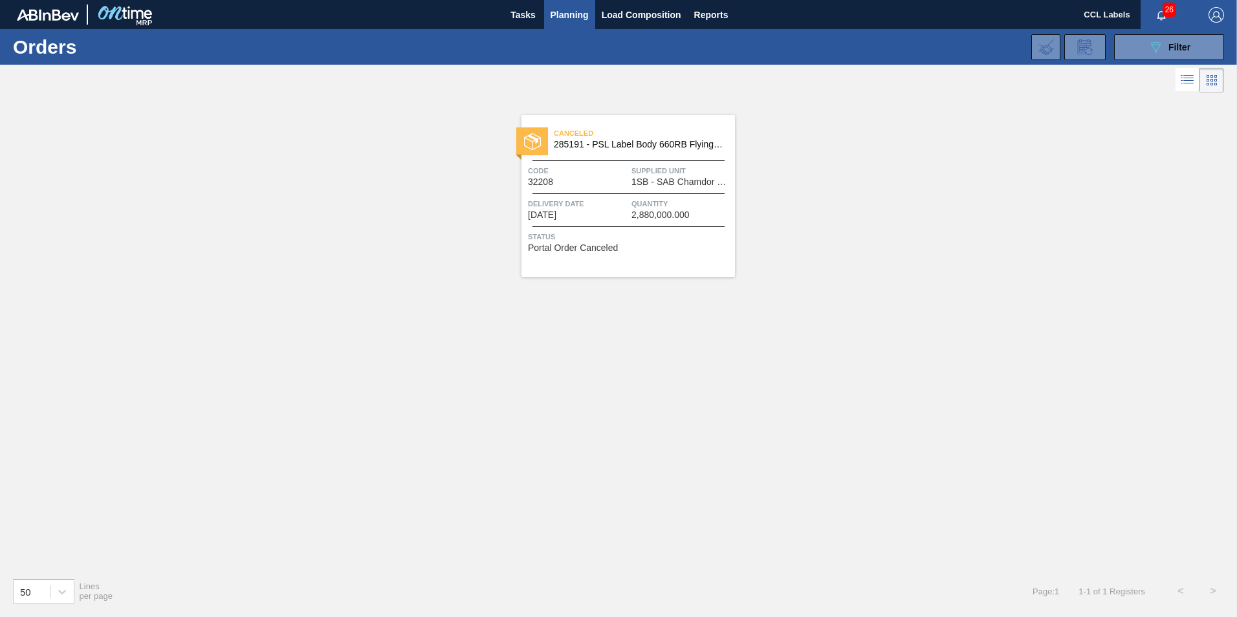
click at [617, 173] on span "Code" at bounding box center [578, 170] width 100 height 13
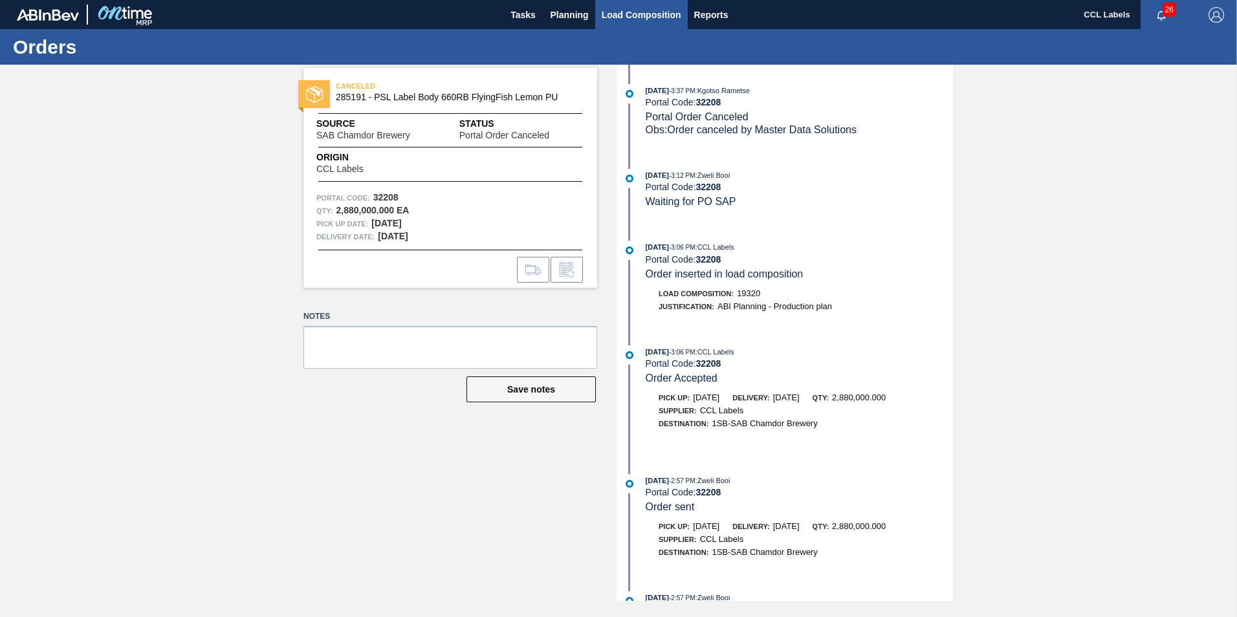
click at [623, 12] on span "Load Composition" at bounding box center [642, 15] width 80 height 16
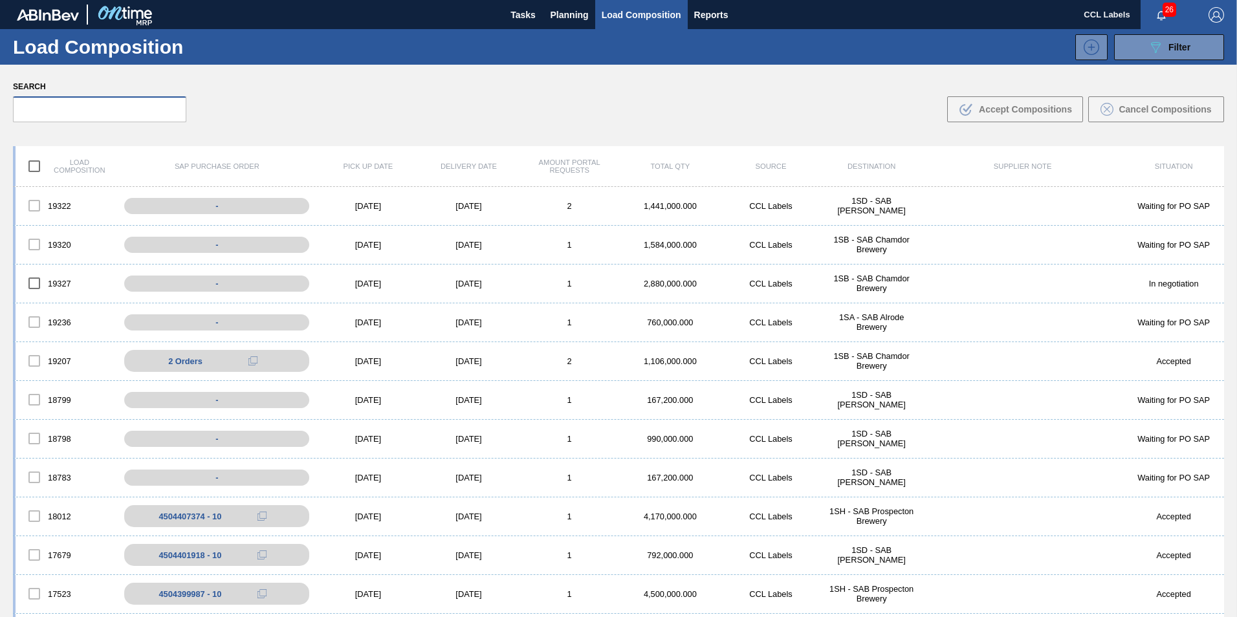
click at [132, 110] on input "text" at bounding box center [99, 109] width 173 height 26
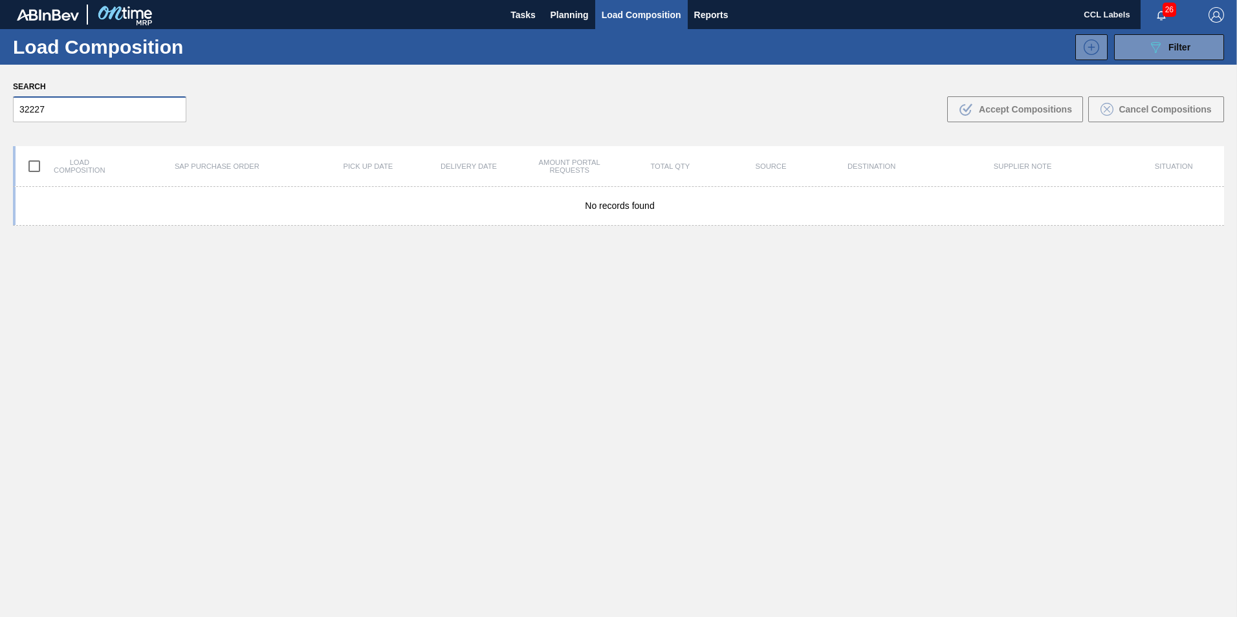
drag, startPoint x: 132, startPoint y: 110, endPoint x: 0, endPoint y: 118, distance: 132.2
click at [0, 0] on html "Tasks Planning Load Composition Reports CCL Labels 26 Mark all as read Load Com…" at bounding box center [618, 0] width 1237 height 0
type input "32227"
click at [560, 22] on span "Planning" at bounding box center [570, 15] width 38 height 16
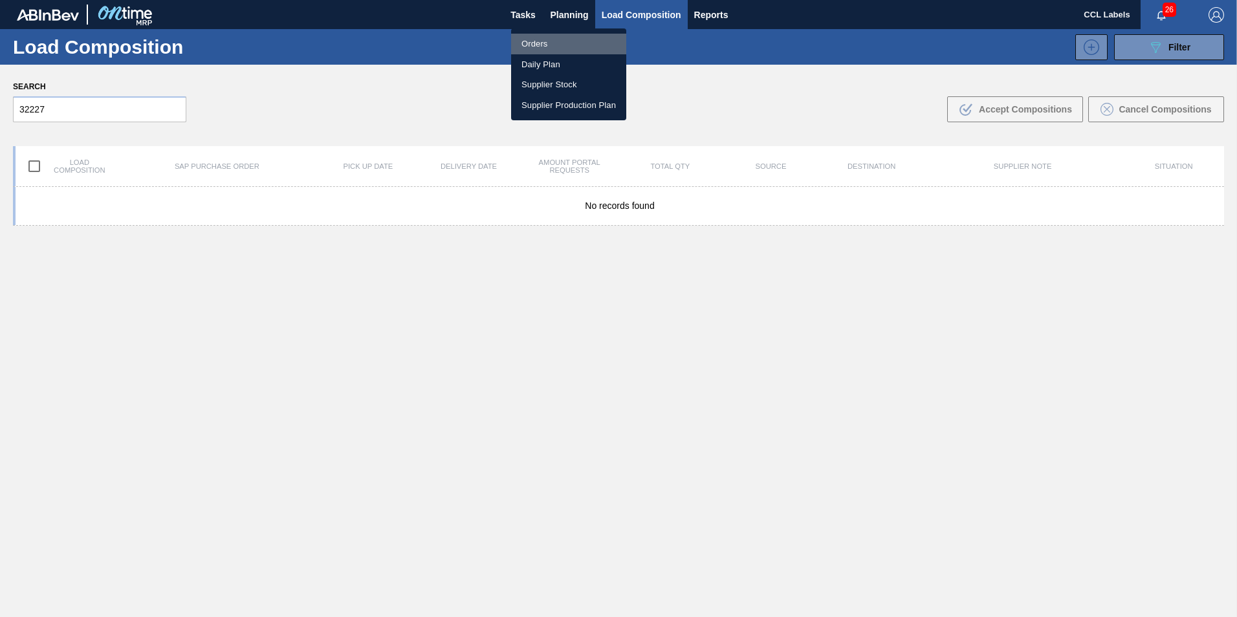
click at [553, 42] on li "Orders" at bounding box center [568, 44] width 115 height 21
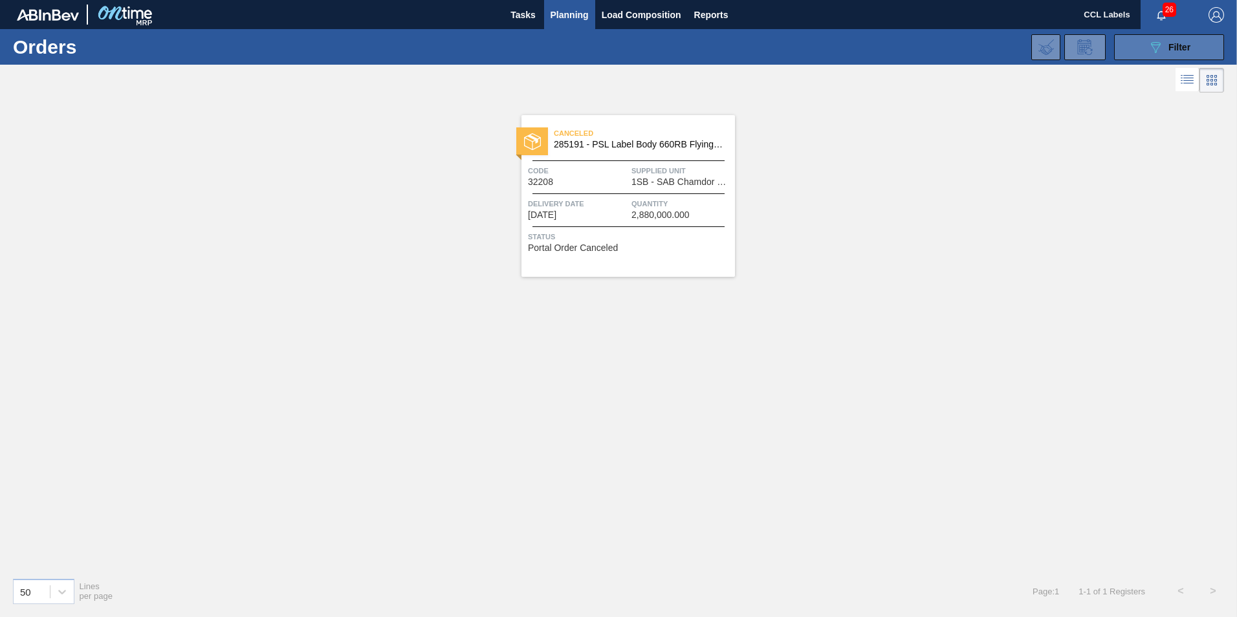
click at [1179, 45] on span "Filter" at bounding box center [1179, 47] width 22 height 10
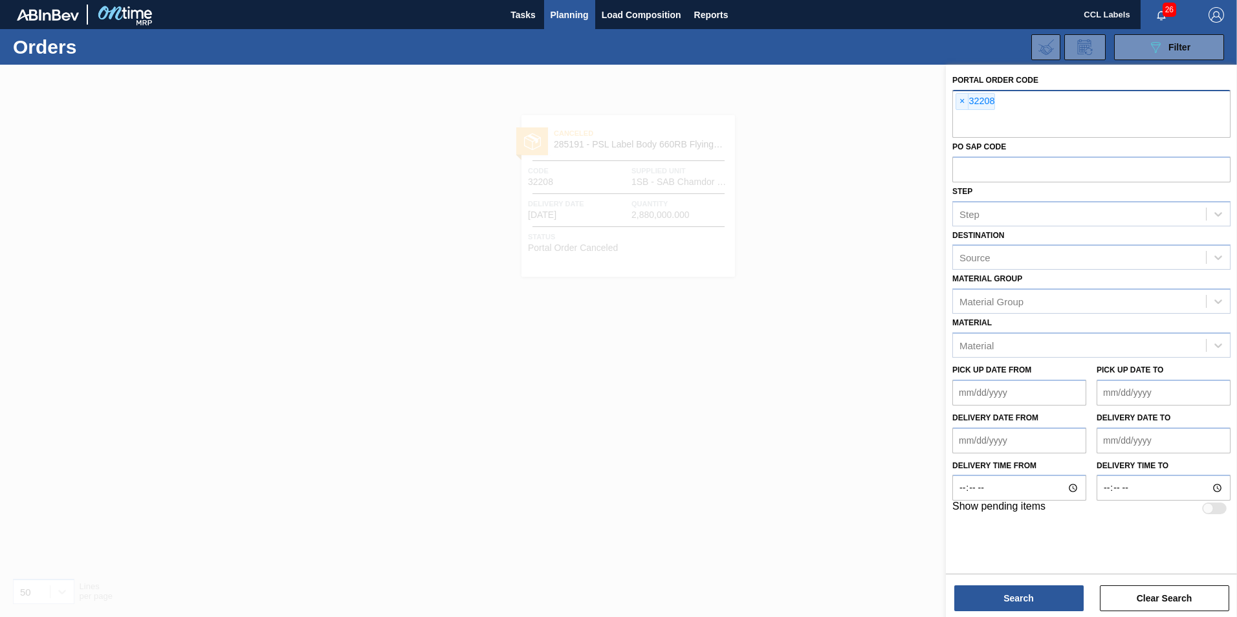
click at [958, 109] on div "× 32208" at bounding box center [975, 101] width 39 height 17
click at [959, 102] on span "×" at bounding box center [962, 102] width 12 height 16
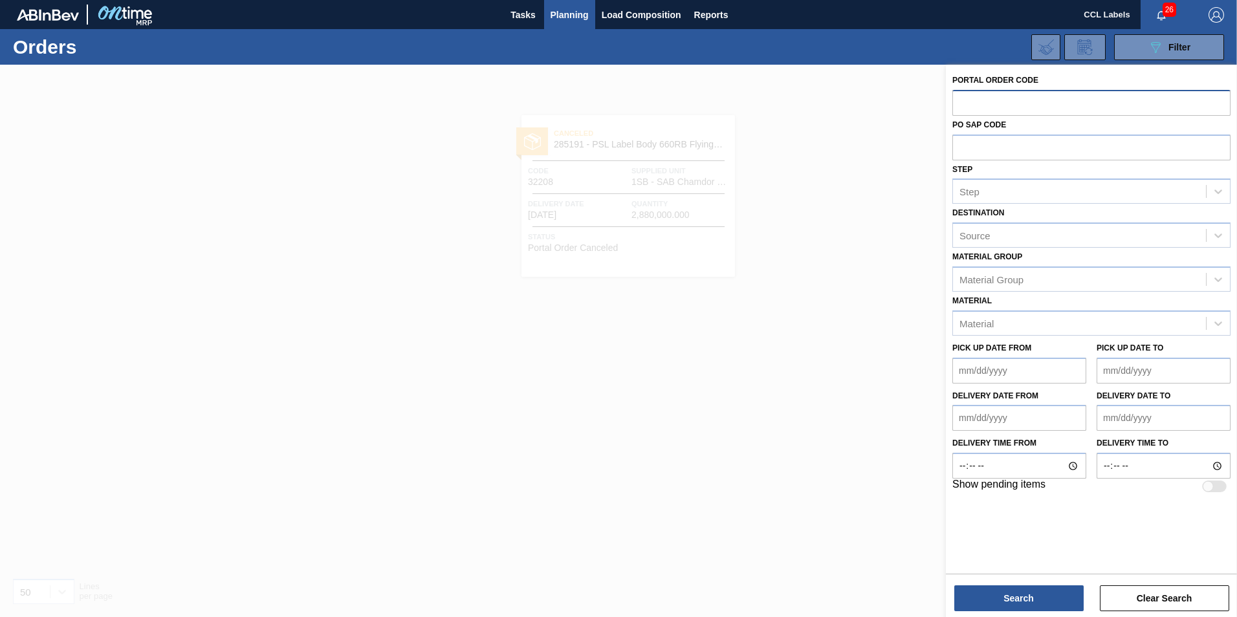
paste input "32227"
type input "32227"
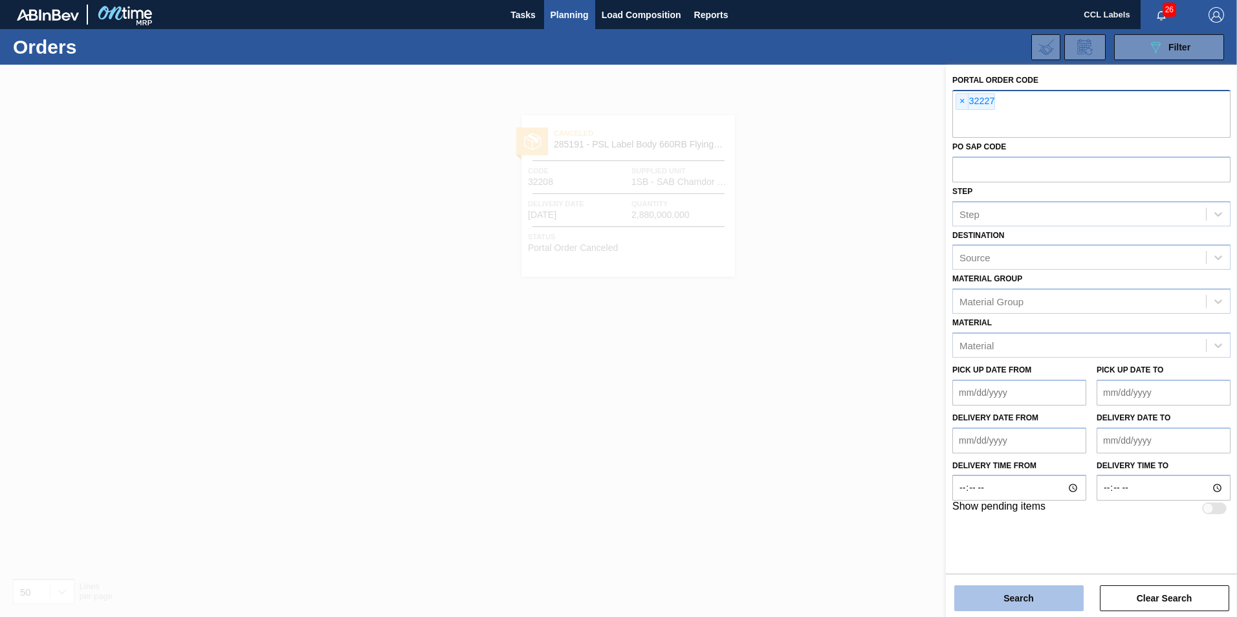
click at [993, 595] on button "Search" at bounding box center [1018, 598] width 129 height 26
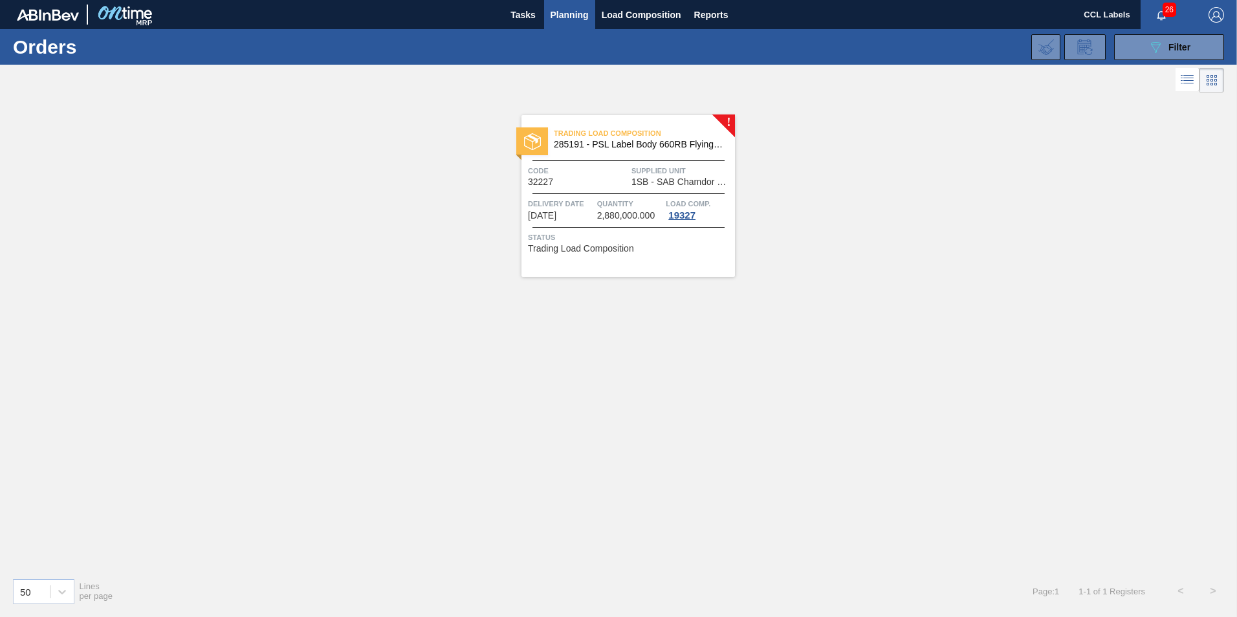
click at [653, 182] on span "1SB - SAB Chamdor Brewery" at bounding box center [681, 182] width 100 height 10
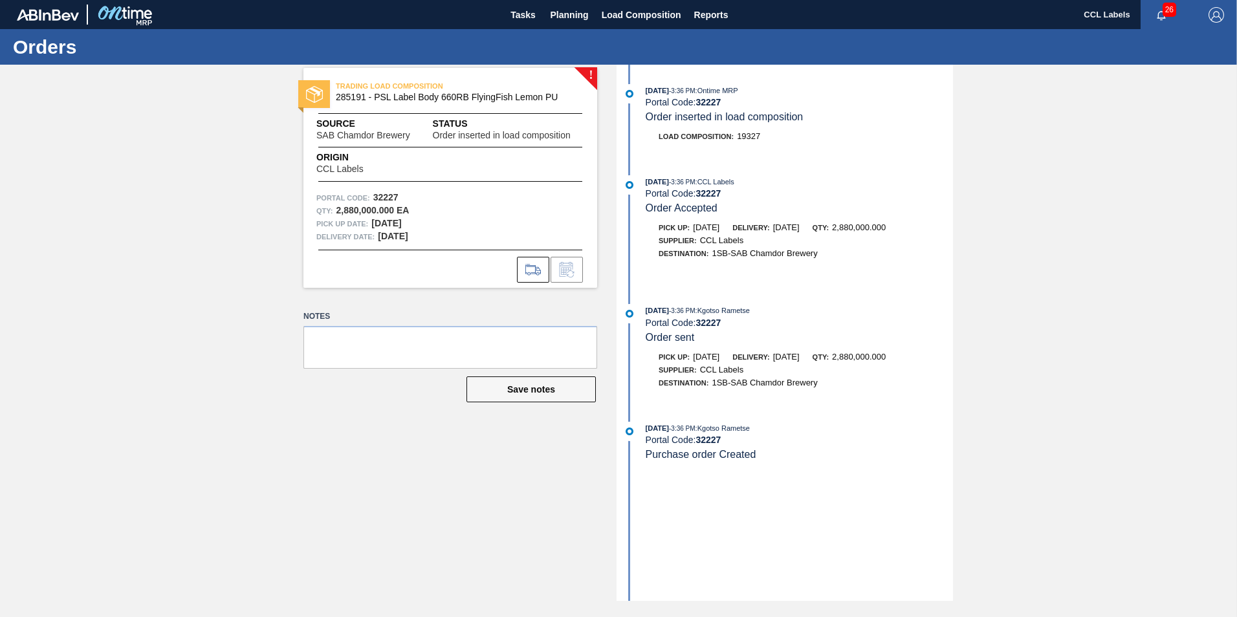
click at [759, 131] on span "19327" at bounding box center [748, 136] width 23 height 10
drag, startPoint x: 764, startPoint y: 135, endPoint x: 738, endPoint y: 144, distance: 27.6
click at [738, 144] on div "Load Composition : 19327" at bounding box center [786, 139] width 333 height 19
copy span "19327"
click at [619, 12] on span "Load Composition" at bounding box center [642, 15] width 80 height 16
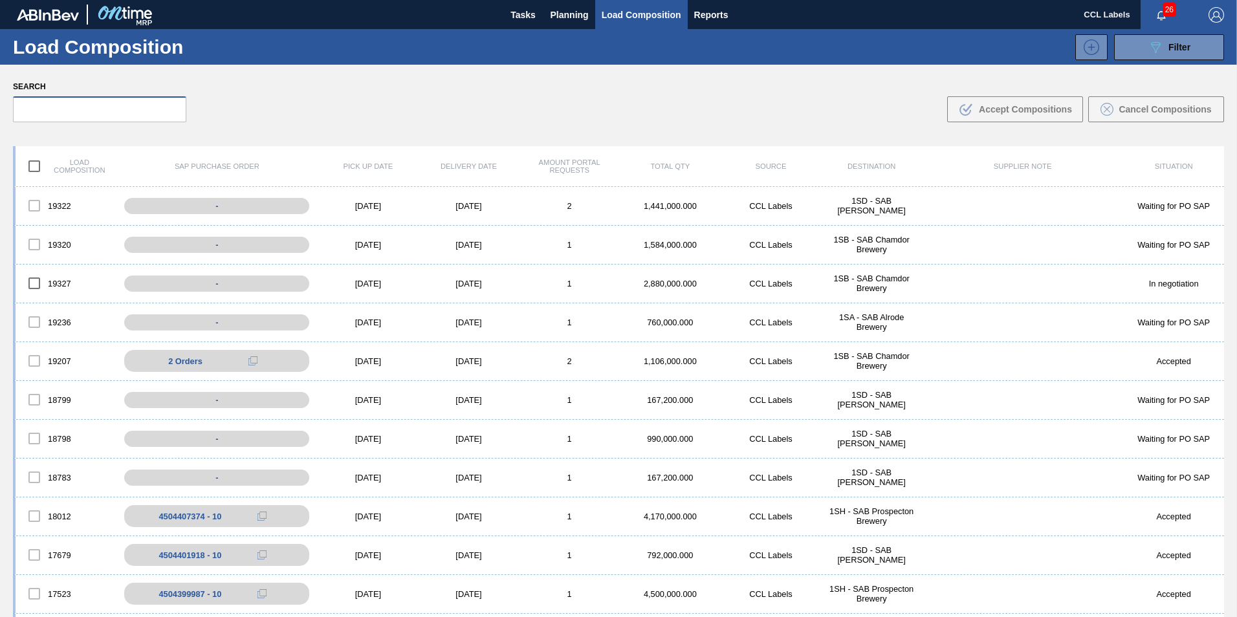
click at [142, 111] on input "text" at bounding box center [99, 109] width 173 height 26
paste input "19327"
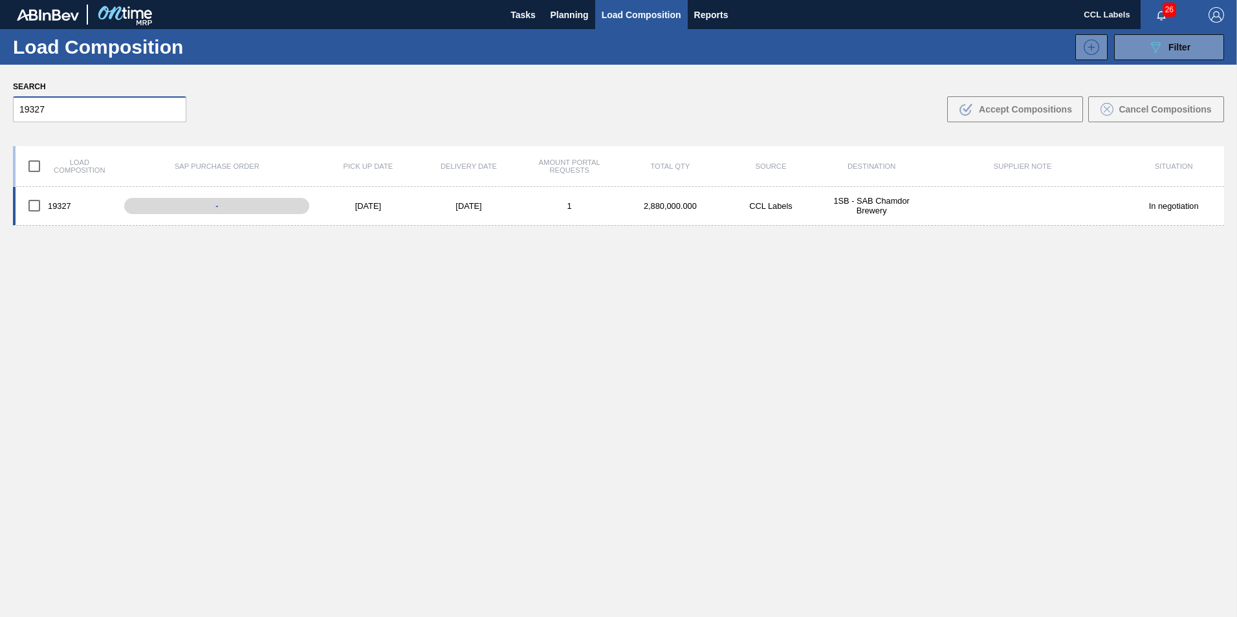
type input "19327"
click at [34, 206] on input "checkbox" at bounding box center [34, 205] width 27 height 27
click at [970, 111] on icon ".b{fill:var(--color-action-default)}" at bounding box center [966, 110] width 16 height 16
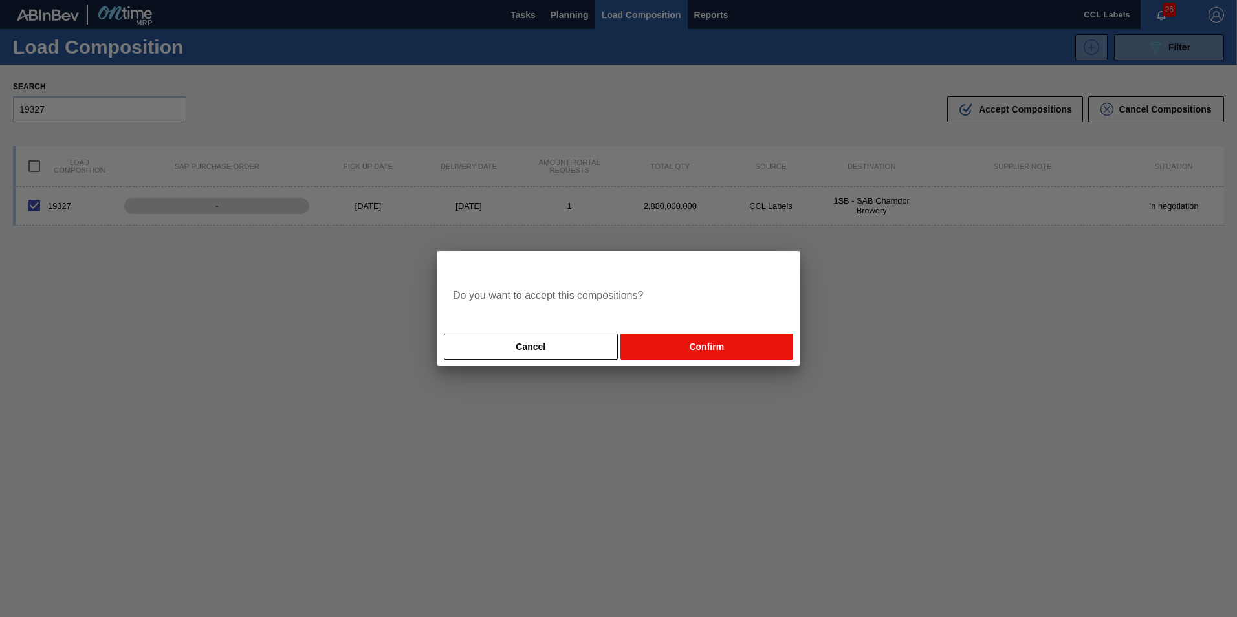
click at [737, 349] on button "Confirm" at bounding box center [706, 347] width 173 height 26
checkbox input "false"
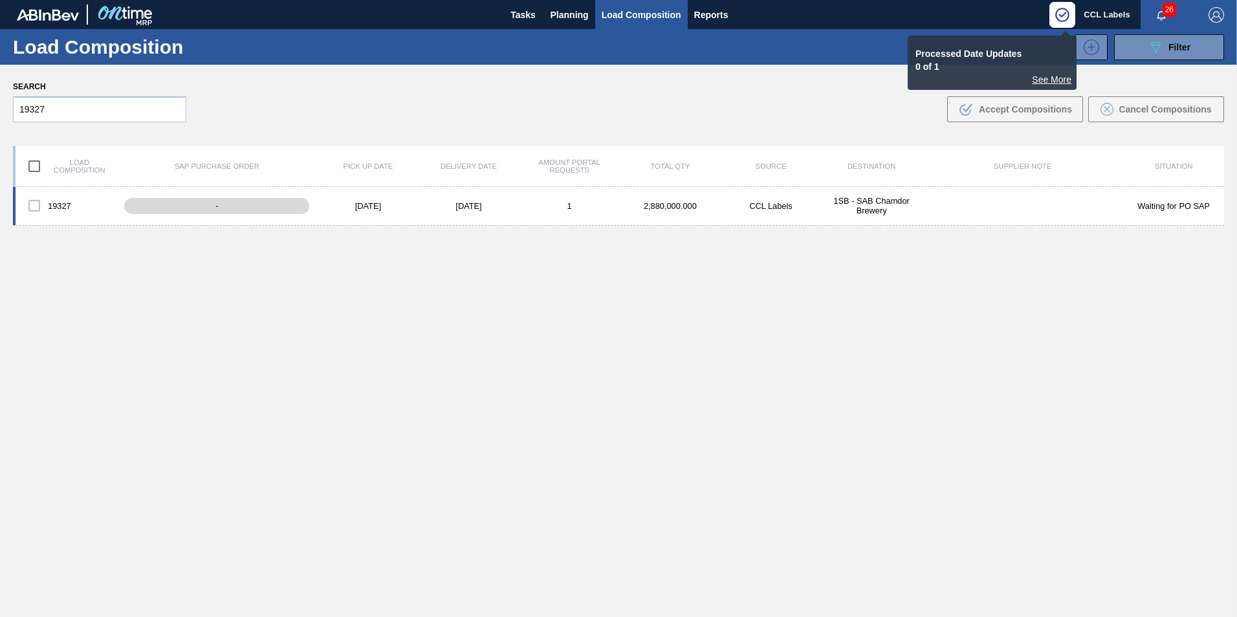
click at [33, 209] on div at bounding box center [34, 205] width 27 height 27
click at [1060, 78] on div "See More" at bounding box center [992, 79] width 159 height 10
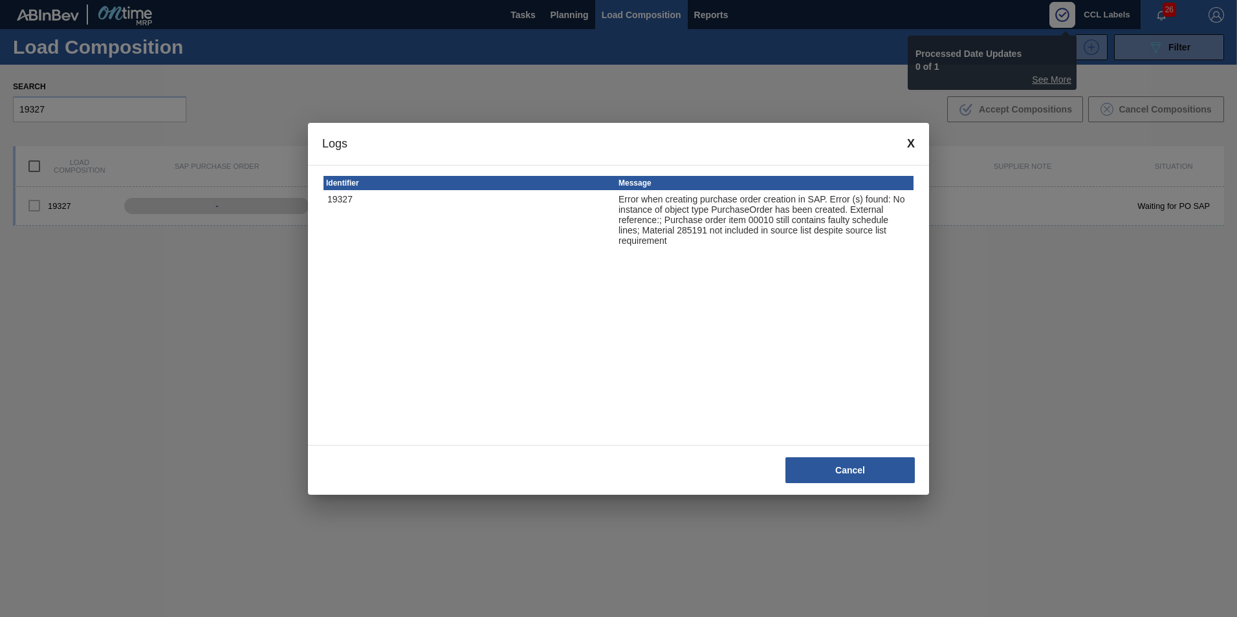
click at [910, 144] on span at bounding box center [911, 144] width 8 height 14
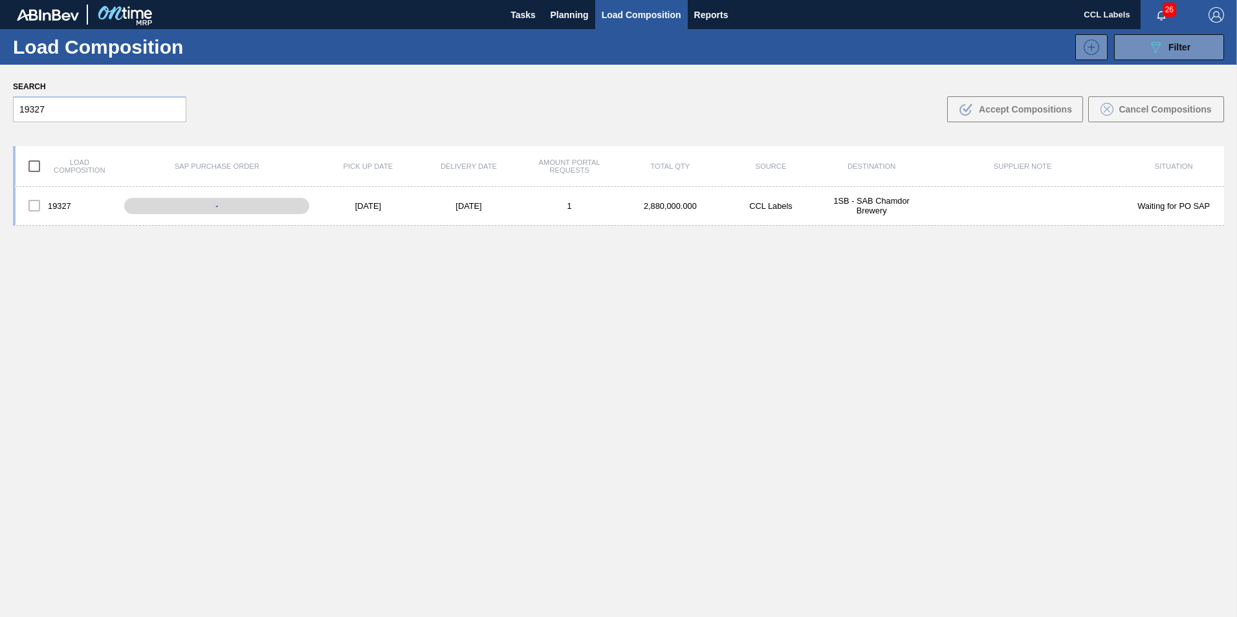
click at [1216, 10] on img "button" at bounding box center [1216, 15] width 16 height 16
click at [1146, 118] on li "Logout" at bounding box center [1165, 115] width 122 height 23
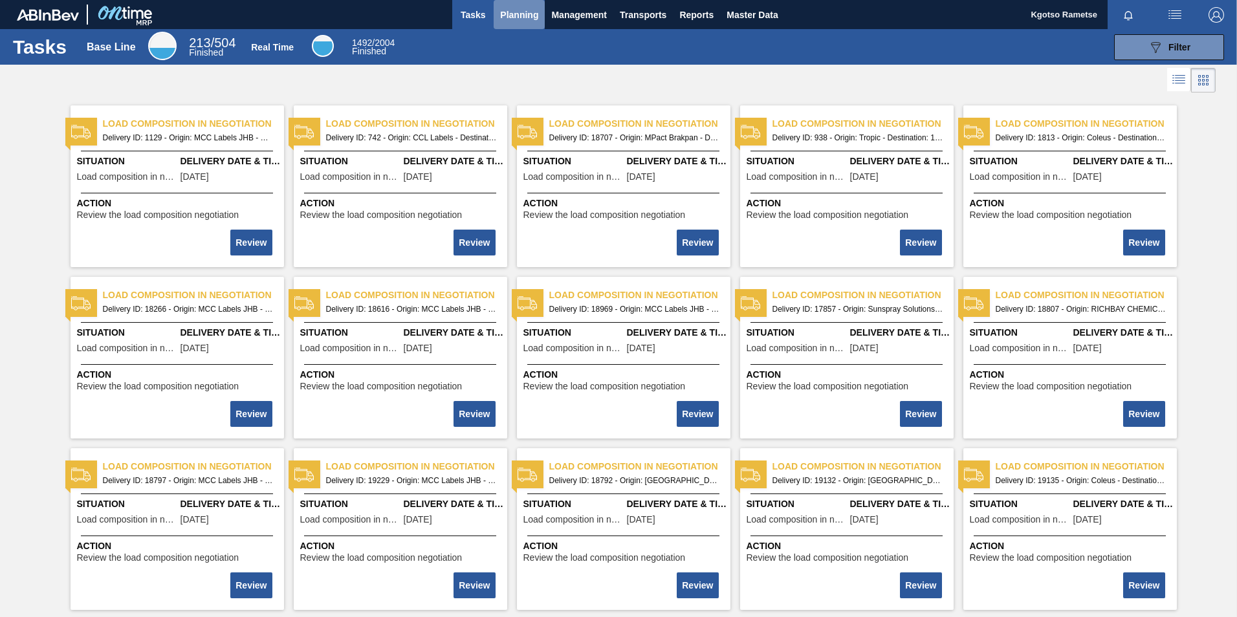
click at [515, 3] on button "Planning" at bounding box center [519, 14] width 51 height 29
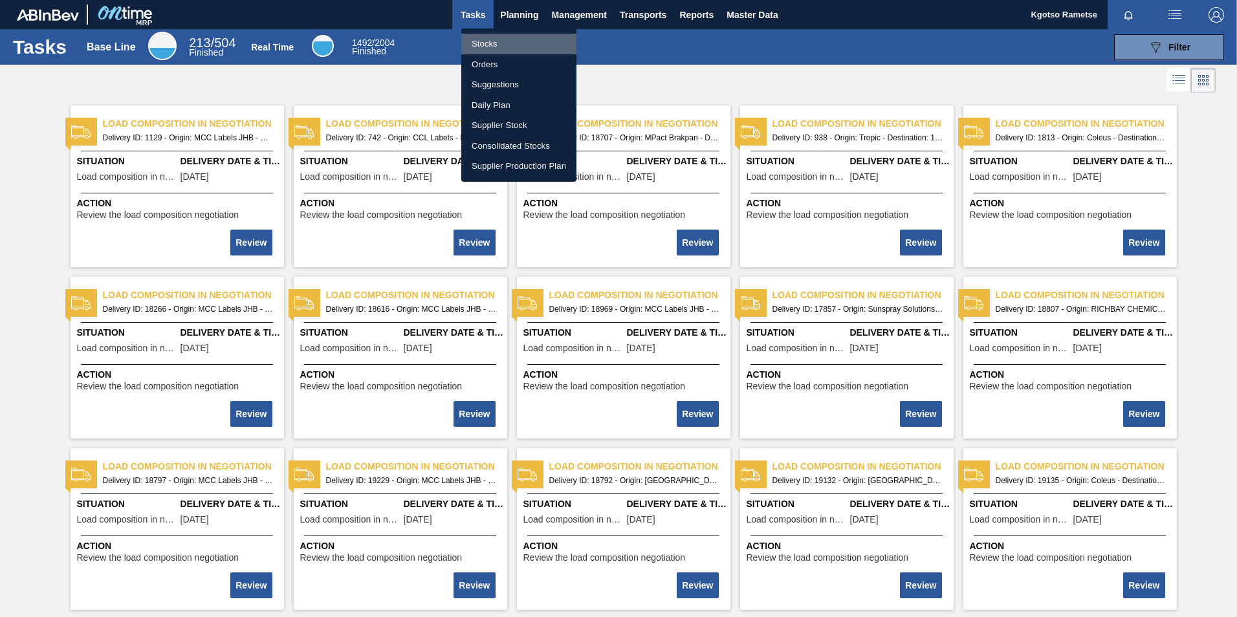
click at [488, 39] on li "Stocks" at bounding box center [518, 44] width 115 height 21
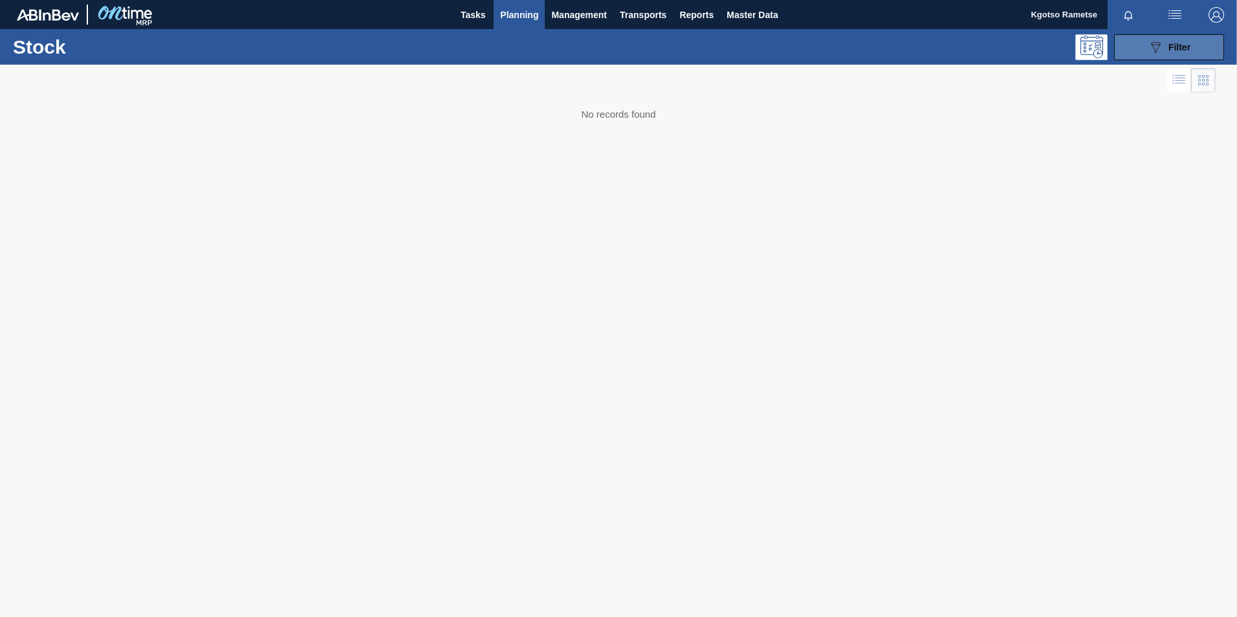
click at [1158, 57] on button "089F7B8B-B2A5-4AFE-B5C0-19BA573D28AC Filter" at bounding box center [1169, 47] width 110 height 26
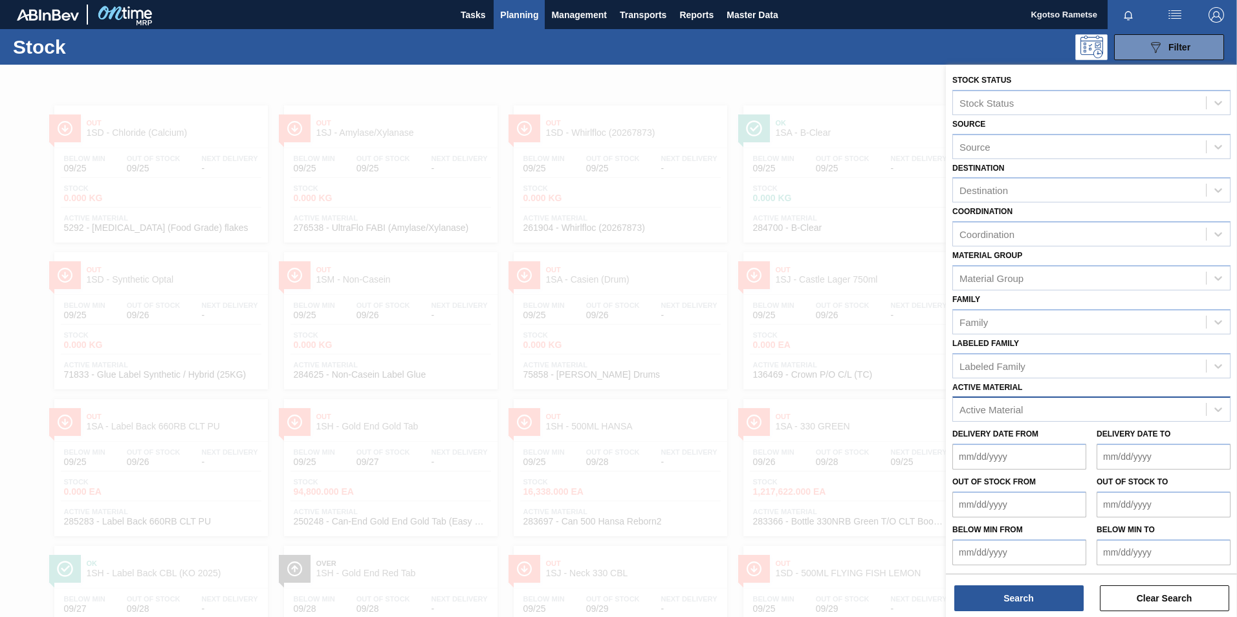
click at [1005, 400] on div "Active Material" at bounding box center [1079, 409] width 253 height 19
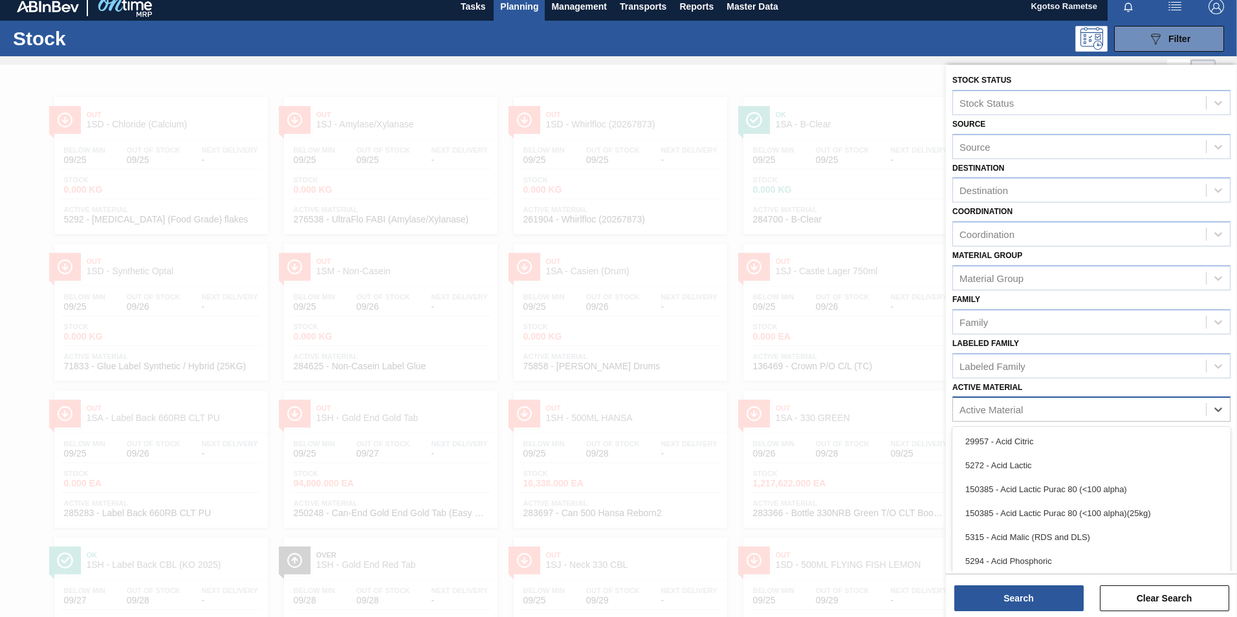
scroll to position [9, 0]
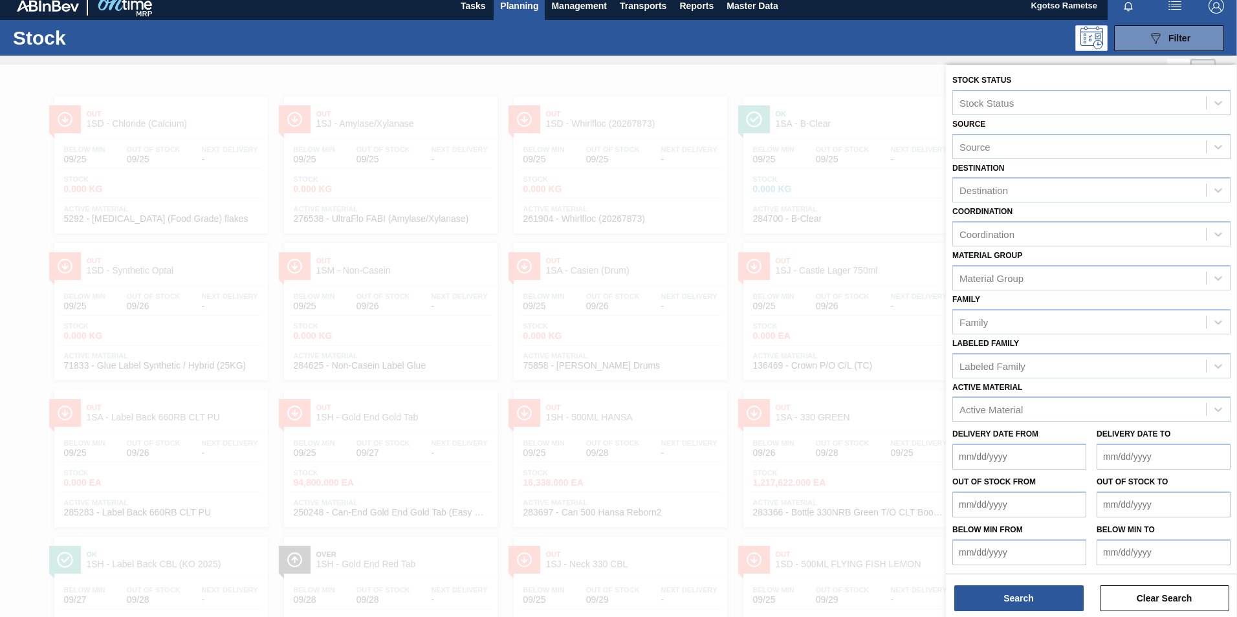
click at [640, 115] on div at bounding box center [618, 373] width 1237 height 617
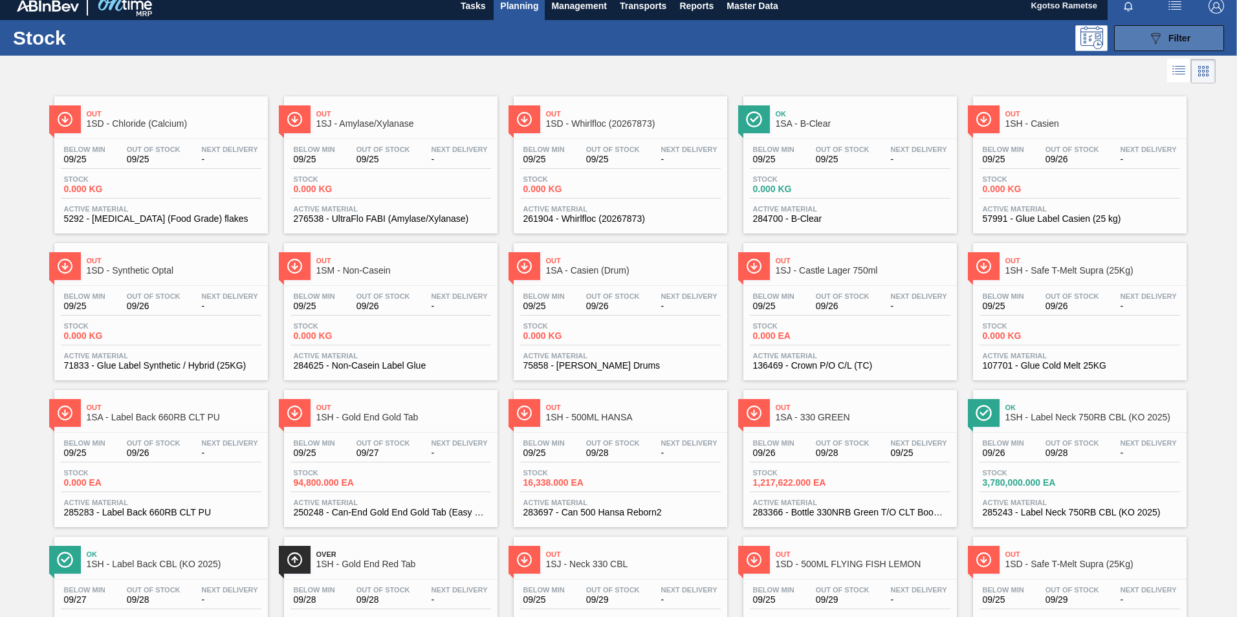
click at [1151, 41] on icon "089F7B8B-B2A5-4AFE-B5C0-19BA573D28AC" at bounding box center [1156, 38] width 16 height 16
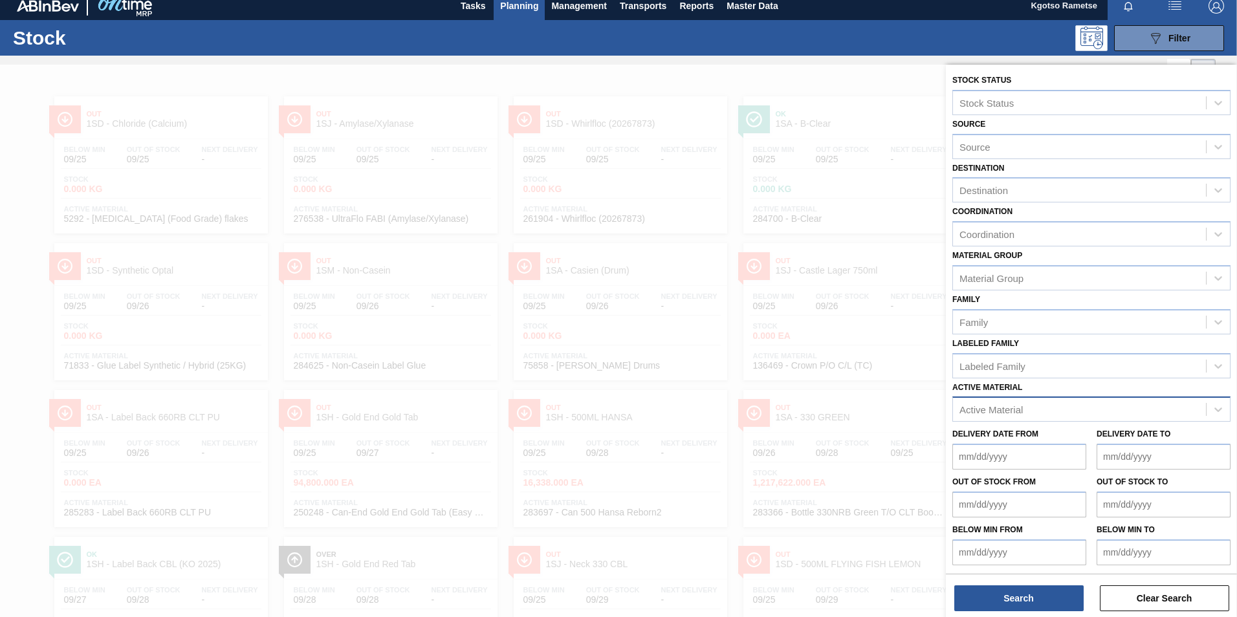
click at [1012, 411] on div "Active Material" at bounding box center [990, 409] width 63 height 11
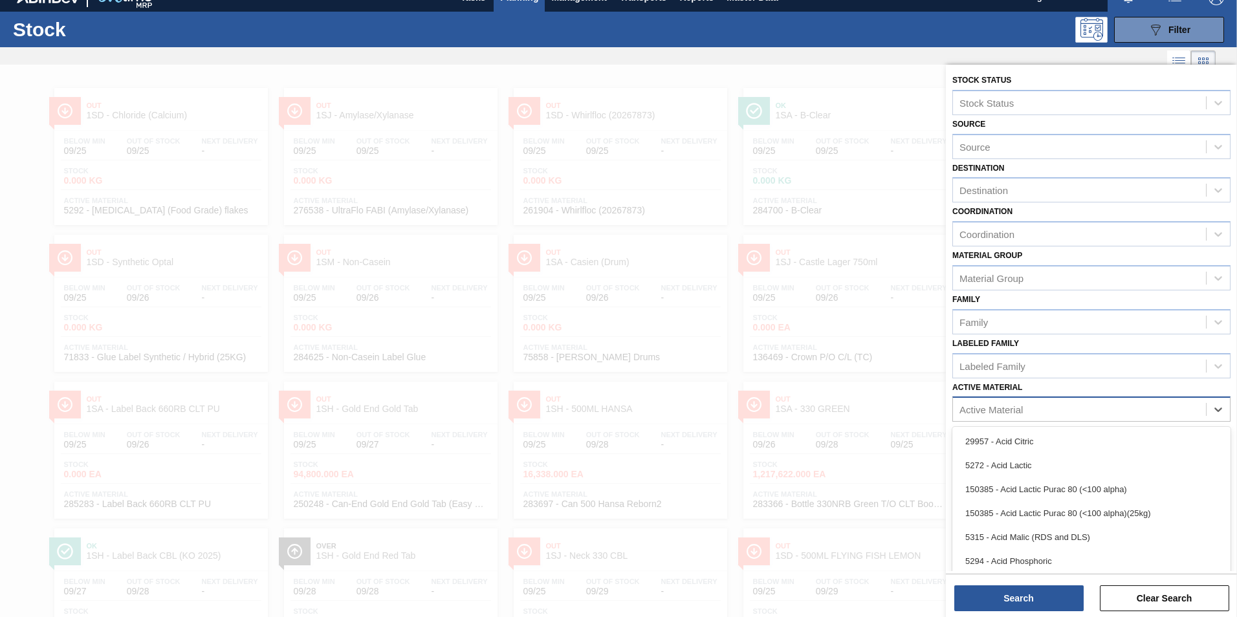
scroll to position [18, 0]
type Material "285191"
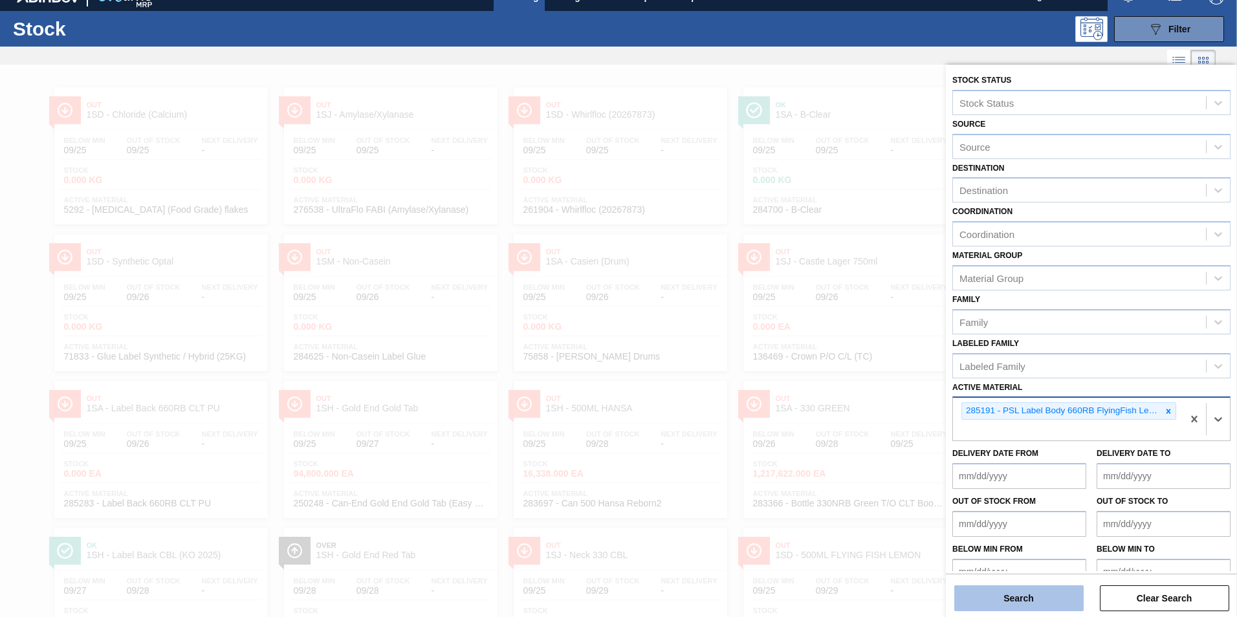
click at [1002, 597] on button "Search" at bounding box center [1018, 598] width 129 height 26
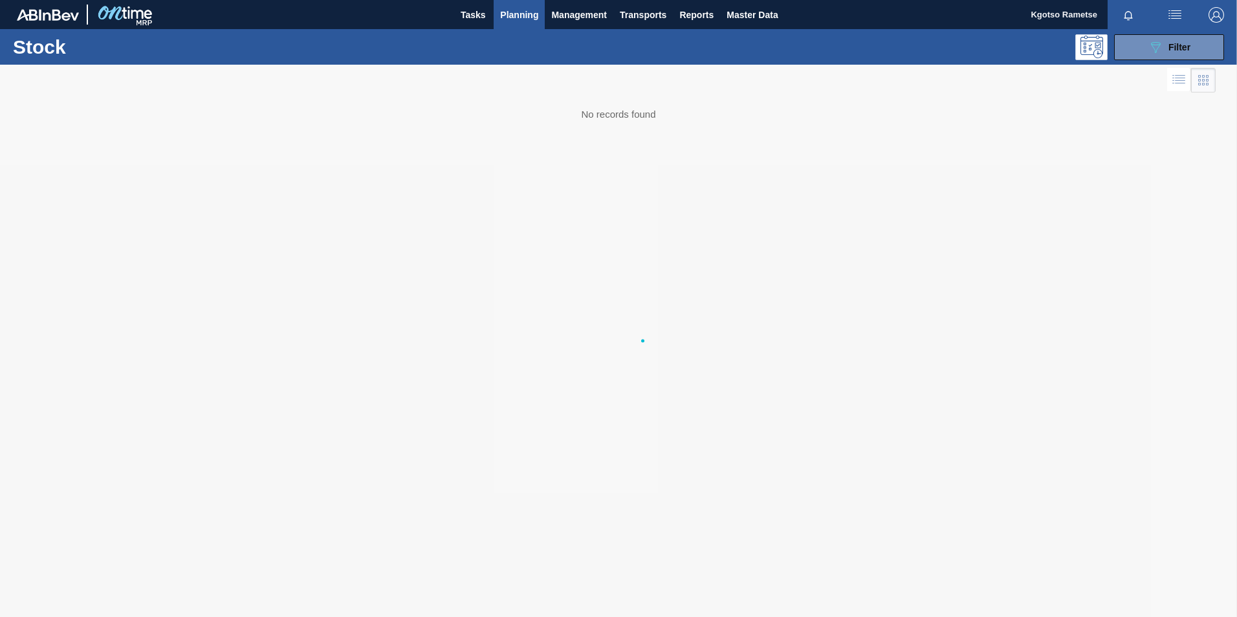
scroll to position [0, 0]
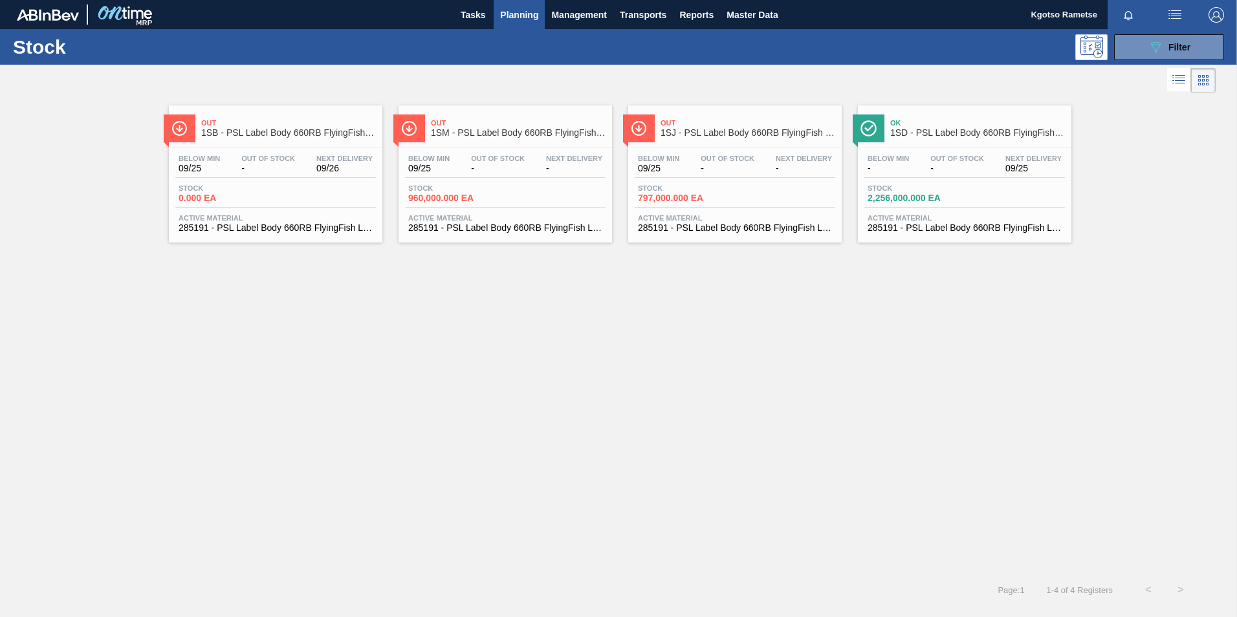
click at [346, 169] on span "09/26" at bounding box center [344, 169] width 56 height 10
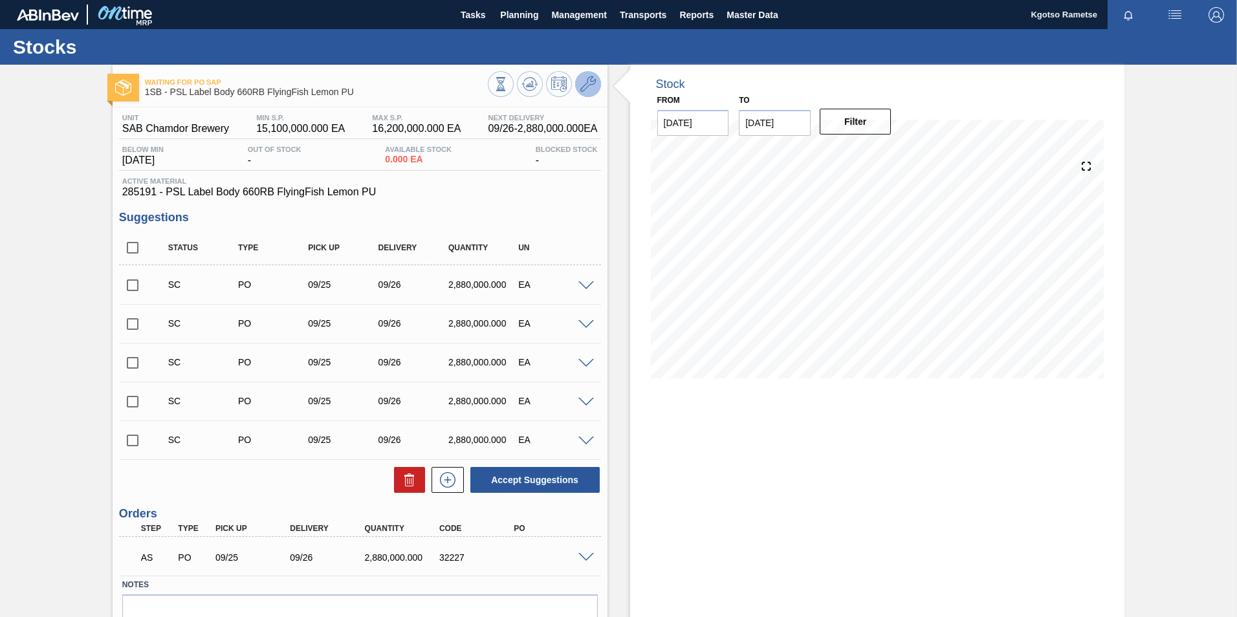
click at [590, 90] on icon at bounding box center [588, 84] width 16 height 16
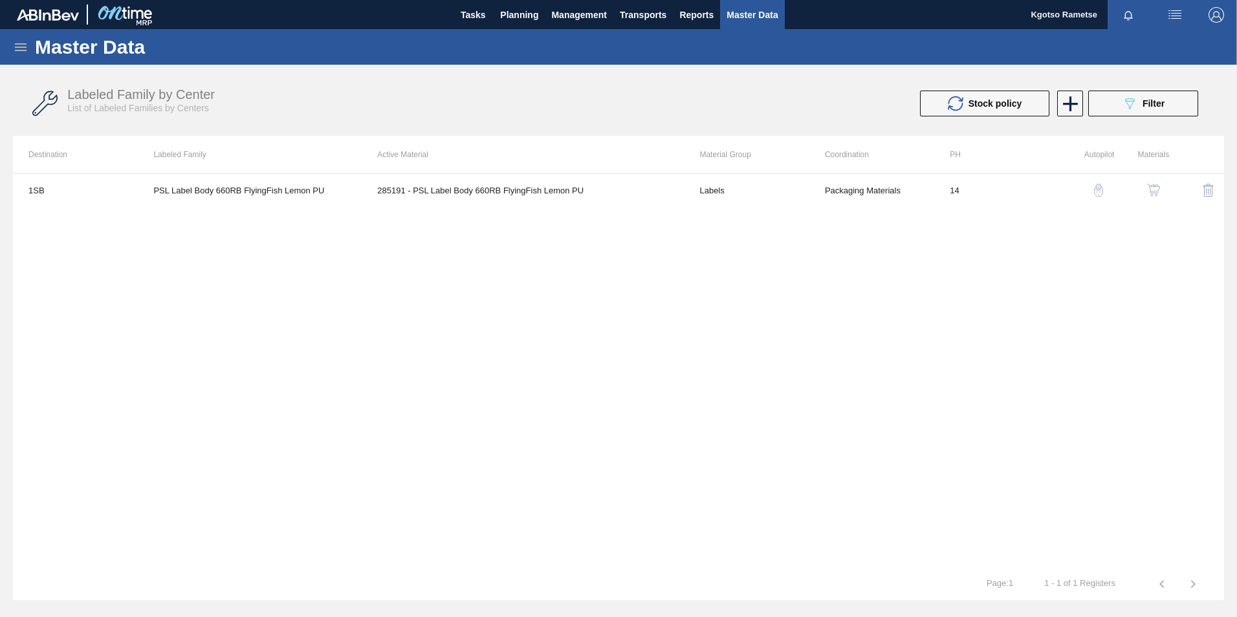
click at [1155, 201] on button "button" at bounding box center [1153, 190] width 31 height 31
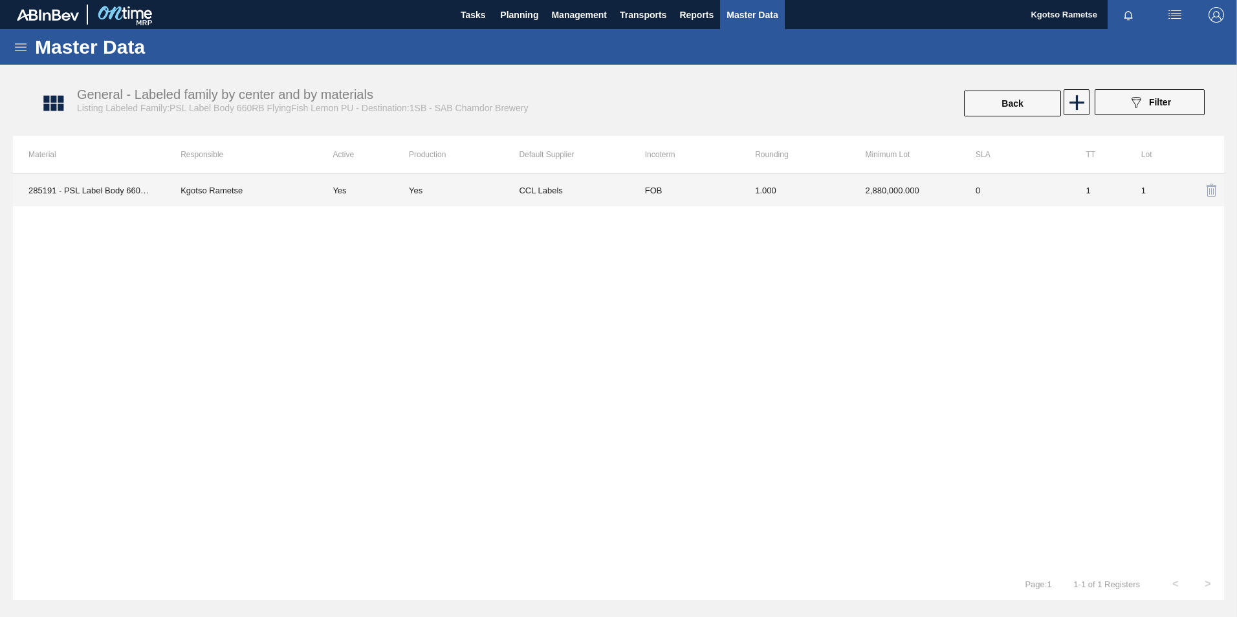
click at [917, 198] on td "2,880,000.000" at bounding box center [905, 190] width 110 height 32
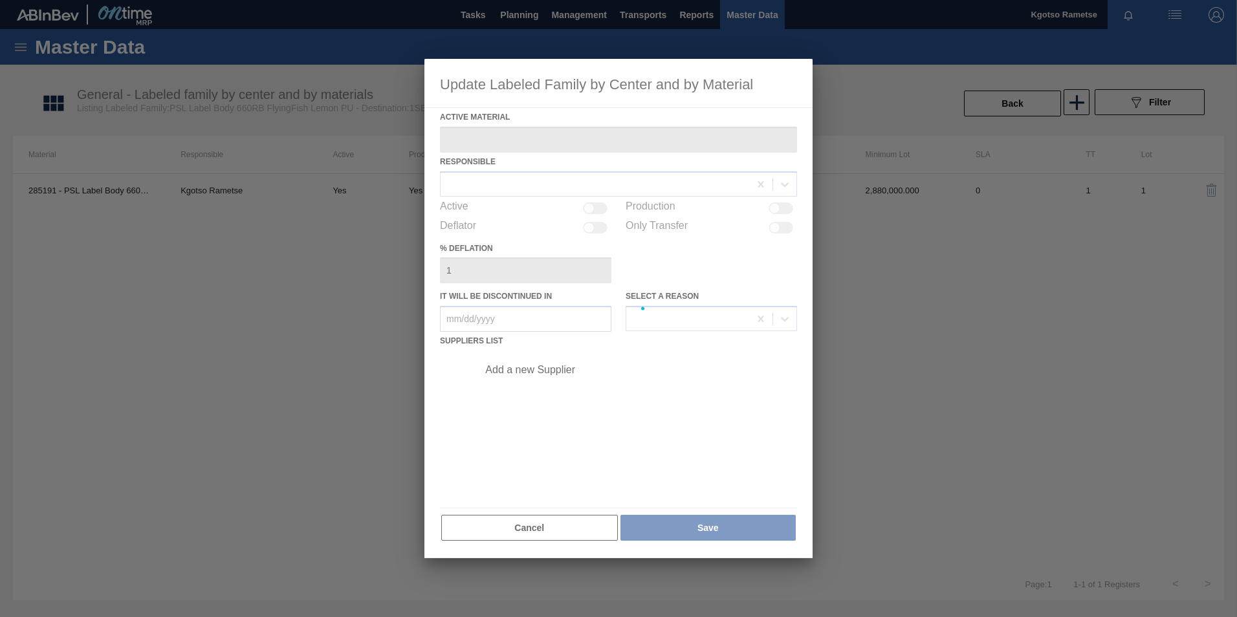
type Material "285191 - PSL Label Body 660RB FlyingFish Lemon PU"
checkbox input "true"
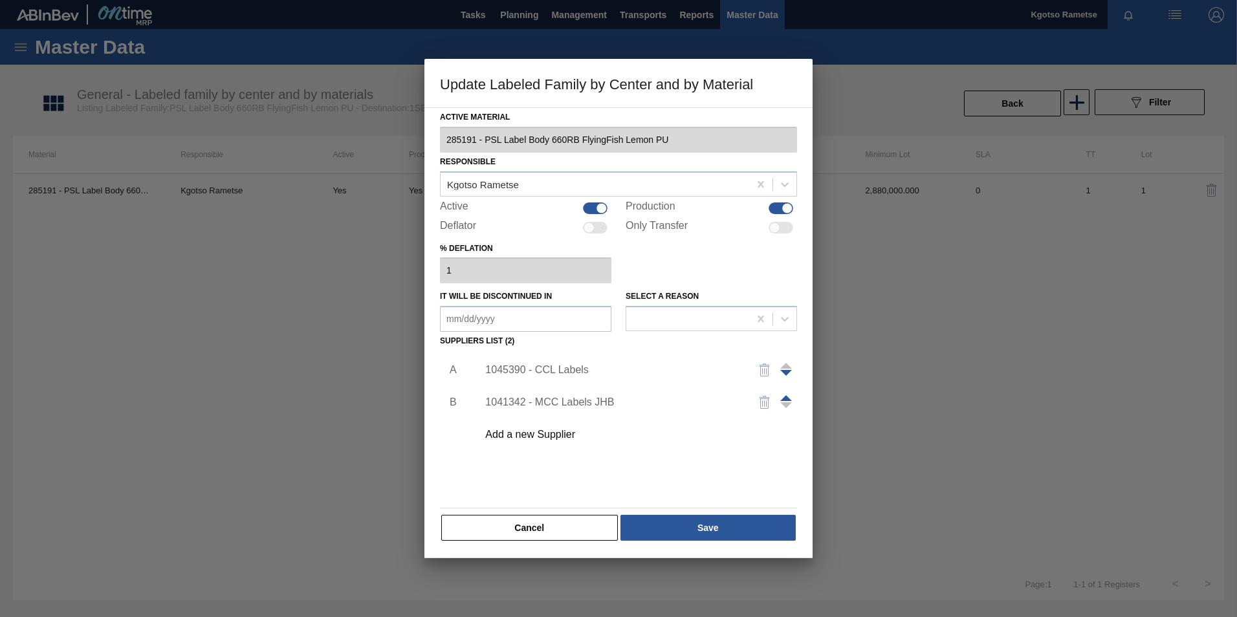
click at [759, 369] on img "button" at bounding box center [765, 370] width 16 height 16
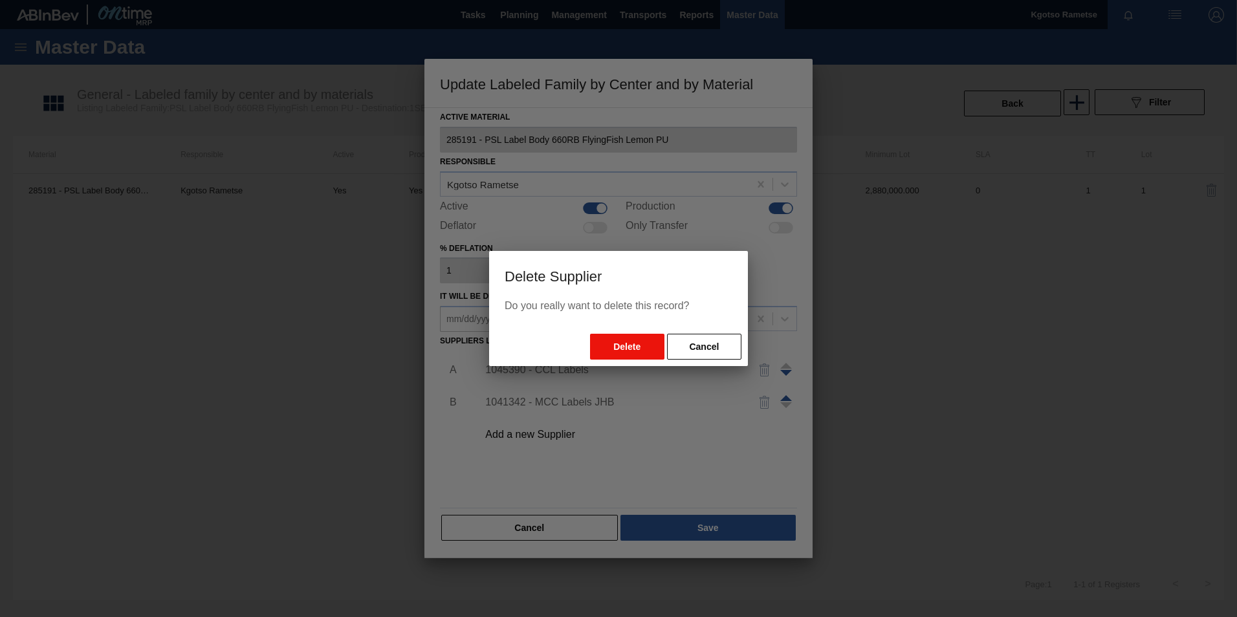
click at [609, 342] on button "Delete" at bounding box center [627, 347] width 74 height 26
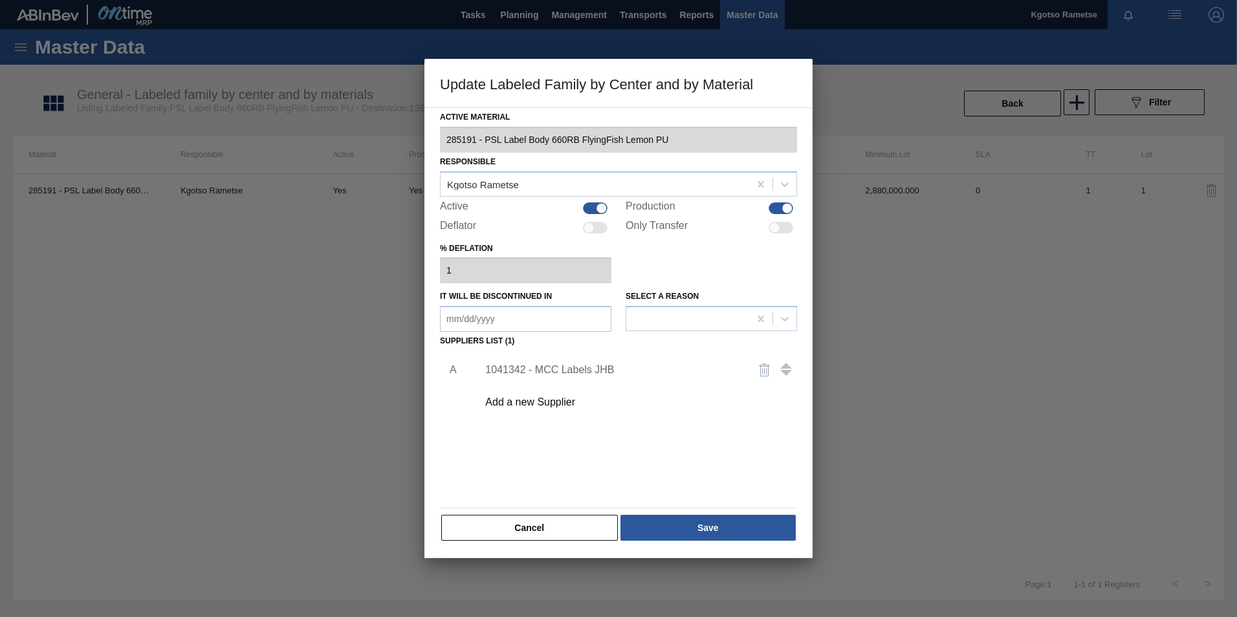
click at [569, 399] on div "Add a new Supplier" at bounding box center [612, 403] width 254 height 12
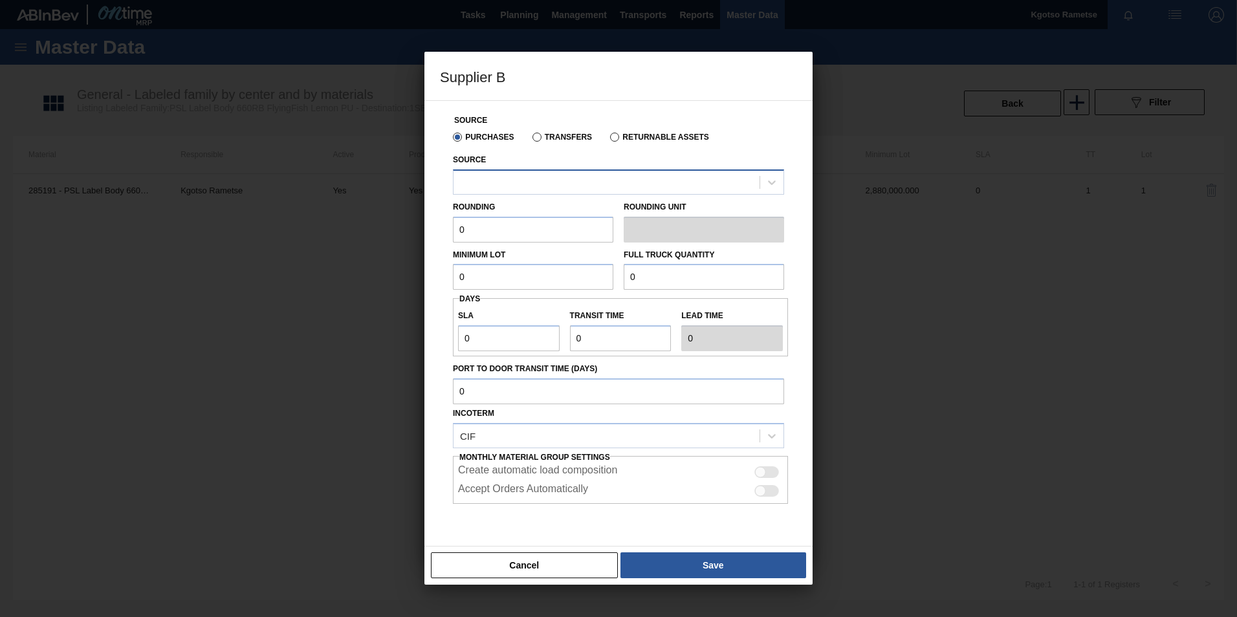
click at [509, 191] on div at bounding box center [607, 182] width 306 height 19
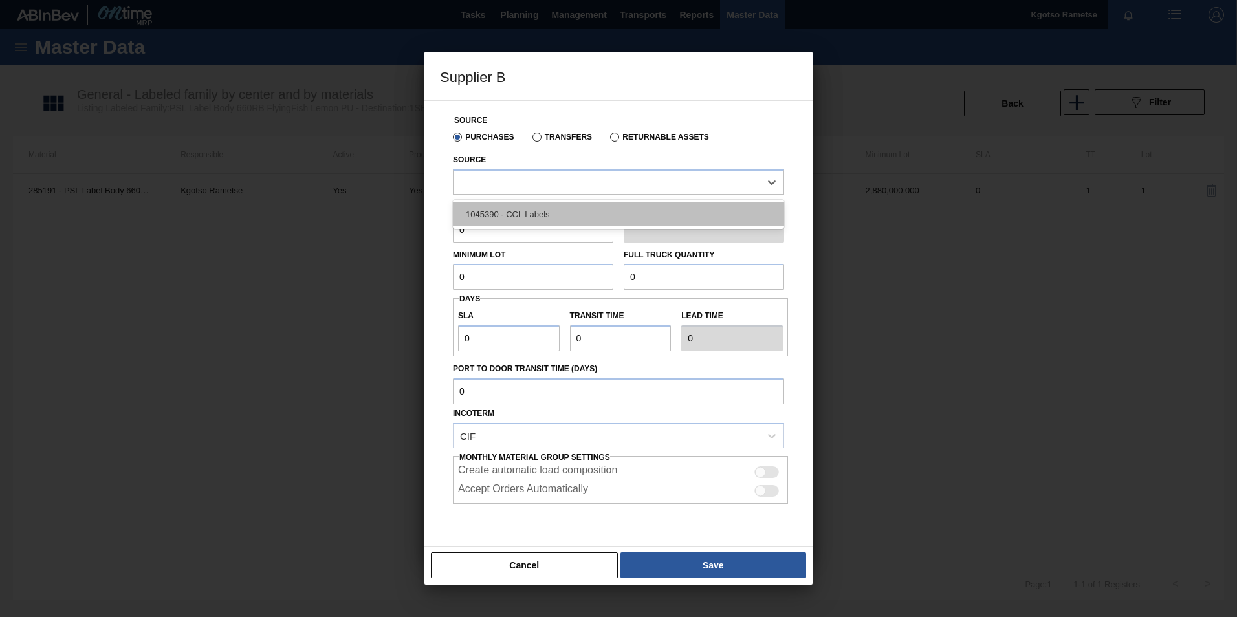
click at [504, 210] on div "1045390 - CCL Labels" at bounding box center [618, 214] width 331 height 24
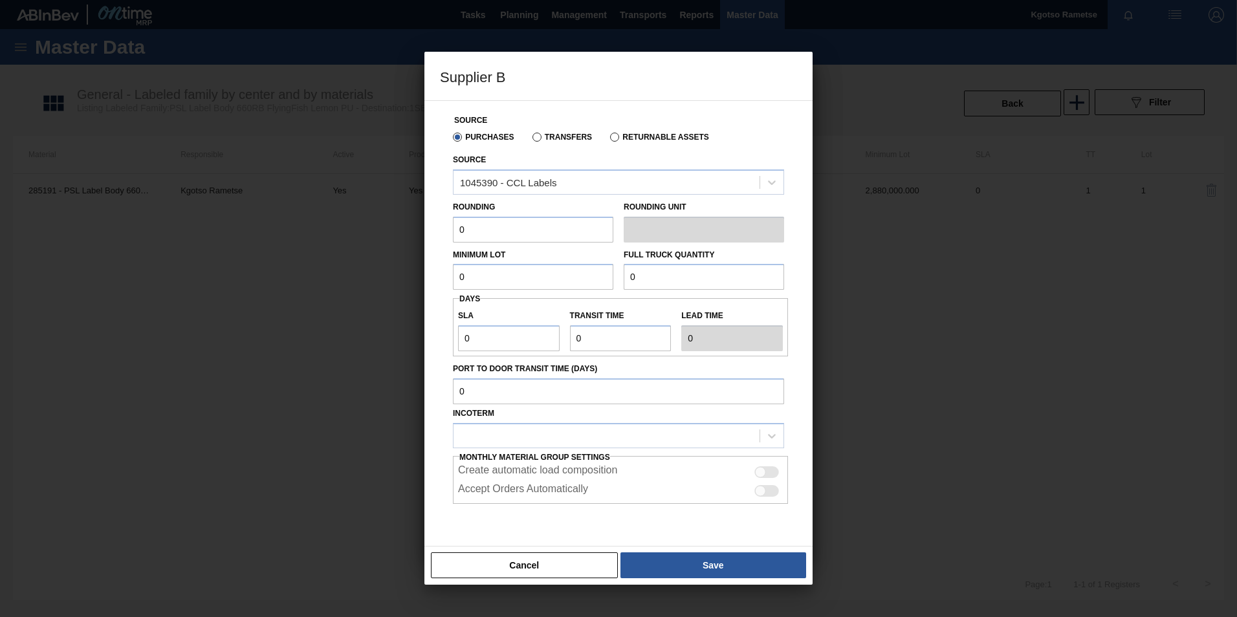
drag, startPoint x: 481, startPoint y: 224, endPoint x: 380, endPoint y: 239, distance: 102.0
click at [380, 239] on div "Supplier B Source Purchases Transfers Returnable Assets Source 1045390 - CCL La…" at bounding box center [618, 308] width 1237 height 617
type input "1"
drag, startPoint x: 468, startPoint y: 283, endPoint x: 418, endPoint y: 277, distance: 50.2
click at [418, 277] on div "Supplier B Source Purchases Transfers Returnable Assets Source 1045390 - CCL La…" at bounding box center [618, 308] width 1237 height 617
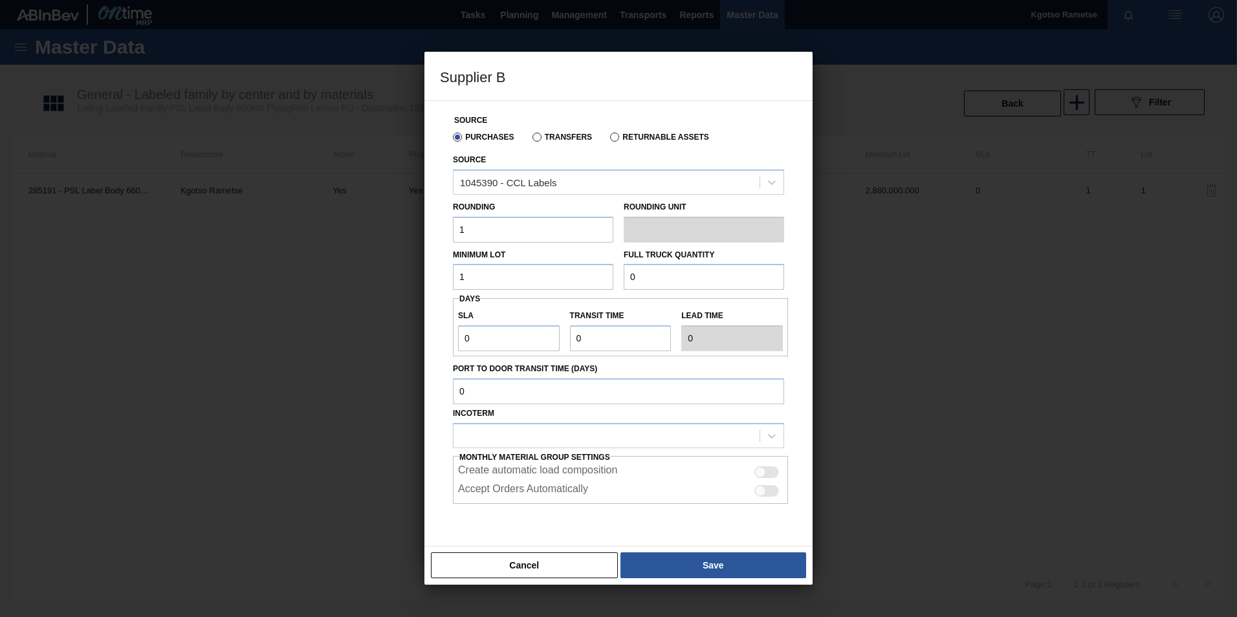
type input "1"
drag, startPoint x: 472, startPoint y: 340, endPoint x: 397, endPoint y: 335, distance: 74.5
click at [397, 335] on div "Supplier B Source Purchases Transfers Returnable Assets Source 1045390 - CCL La…" at bounding box center [618, 308] width 1237 height 617
type input "2"
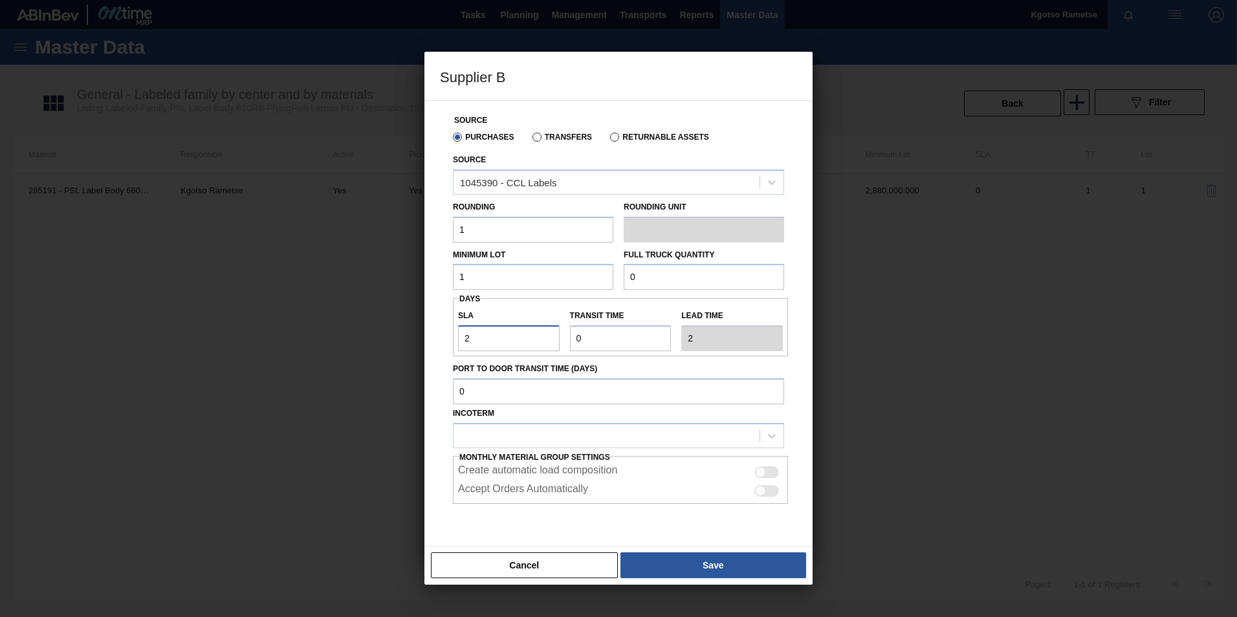
type input "28"
type input "288"
type input "2880"
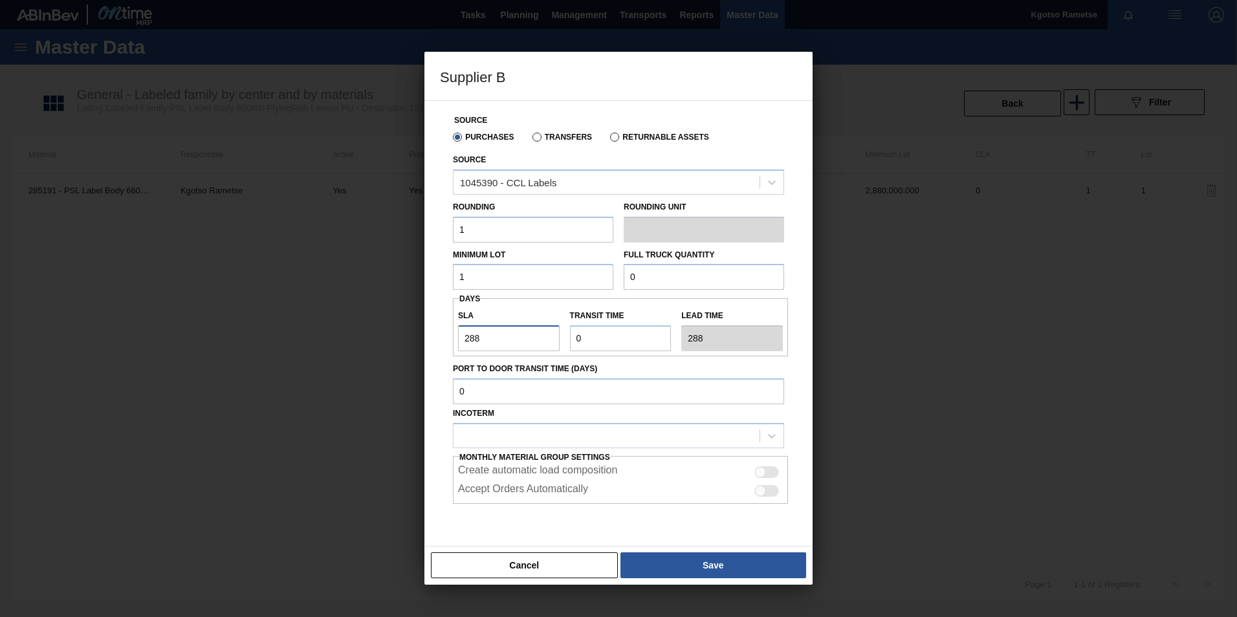
type input "2880"
type input "28800"
type input "288000"
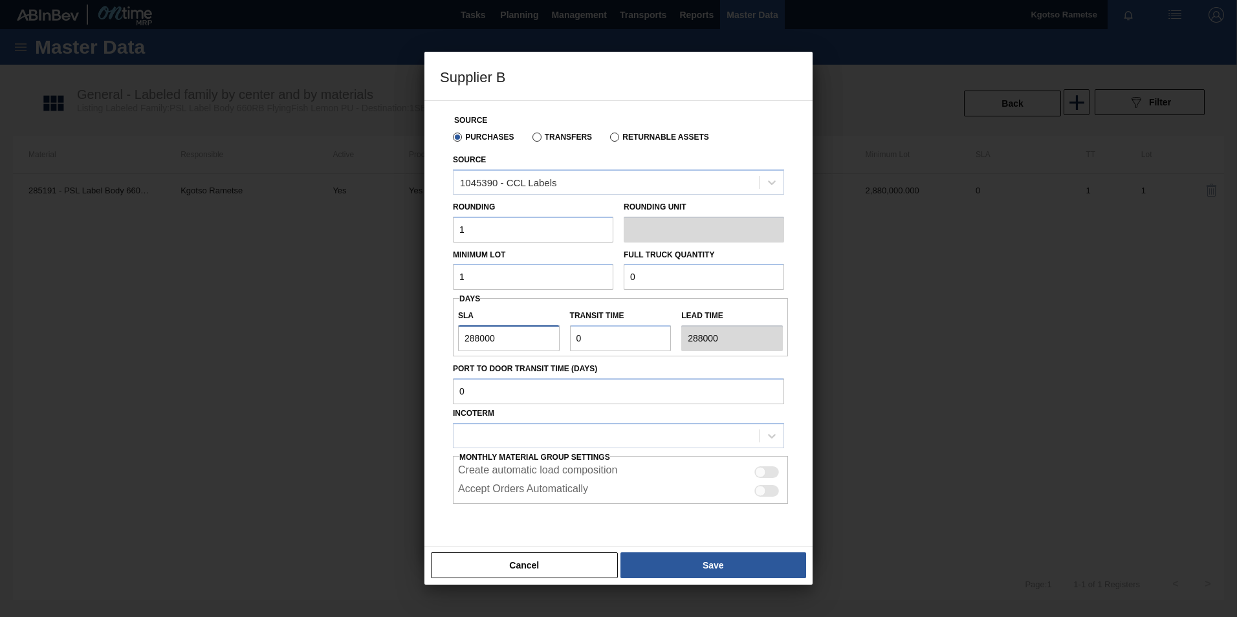
type input "2880000"
drag, startPoint x: 508, startPoint y: 338, endPoint x: 412, endPoint y: 337, distance: 95.7
click at [412, 337] on div "Supplier B Source Purchases Transfers Returnable Assets Source 1045390 - CCL La…" at bounding box center [618, 308] width 1237 height 617
type input "2880000"
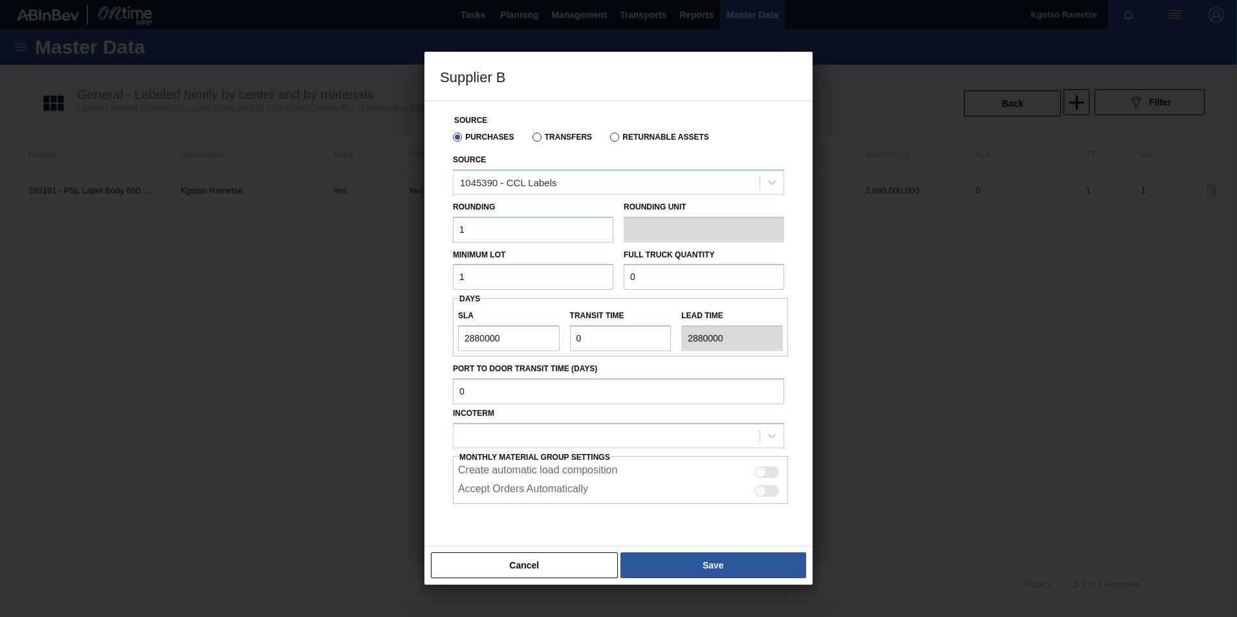
drag, startPoint x: 478, startPoint y: 267, endPoint x: 413, endPoint y: 284, distance: 67.5
click at [413, 284] on div "Supplier B Source Purchases Transfers Returnable Assets Source 1045390 - CCL La…" at bounding box center [618, 308] width 1237 height 617
paste input "2,880,000"
type input "2,880,000"
drag, startPoint x: 670, startPoint y: 274, endPoint x: 487, endPoint y: 292, distance: 184.0
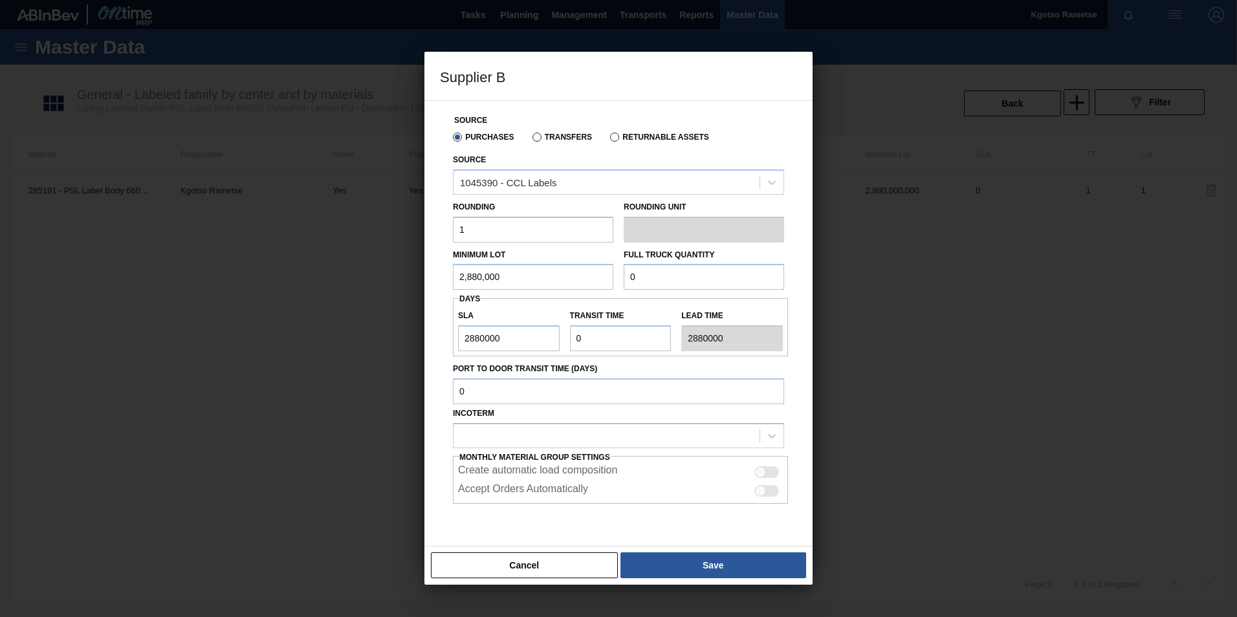
click at [487, 292] on div "Source Purchases Transfers Returnable Assets Source 1045390 - CCL Labels Roundi…" at bounding box center [618, 335] width 357 height 468
paste input "2,880,00"
type input "2,880,000"
drag, startPoint x: 523, startPoint y: 342, endPoint x: 436, endPoint y: 341, distance: 87.3
click at [436, 341] on div "Source Purchases Transfers Returnable Assets Source 1045390 - CCL Labels Roundi…" at bounding box center [618, 323] width 388 height 446
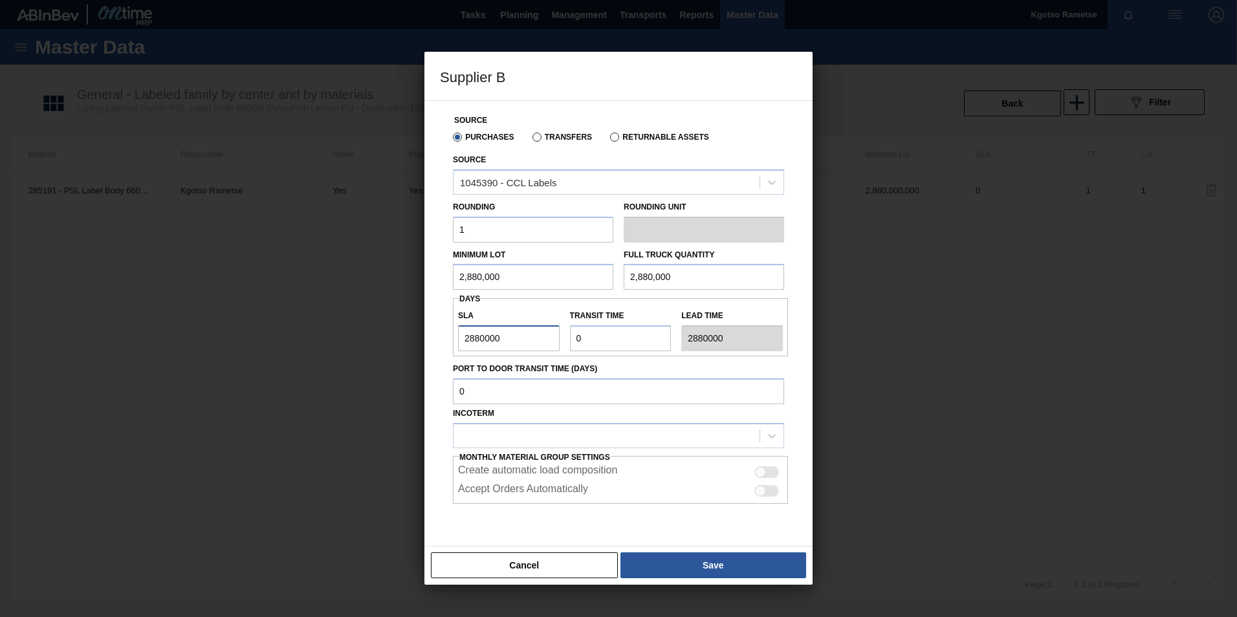
type input "0"
drag, startPoint x: 611, startPoint y: 333, endPoint x: 439, endPoint y: 319, distance: 173.3
click at [439, 319] on div "Source Purchases Transfers Returnable Assets Source 1045390 - CCL Labels Roundi…" at bounding box center [618, 323] width 388 height 446
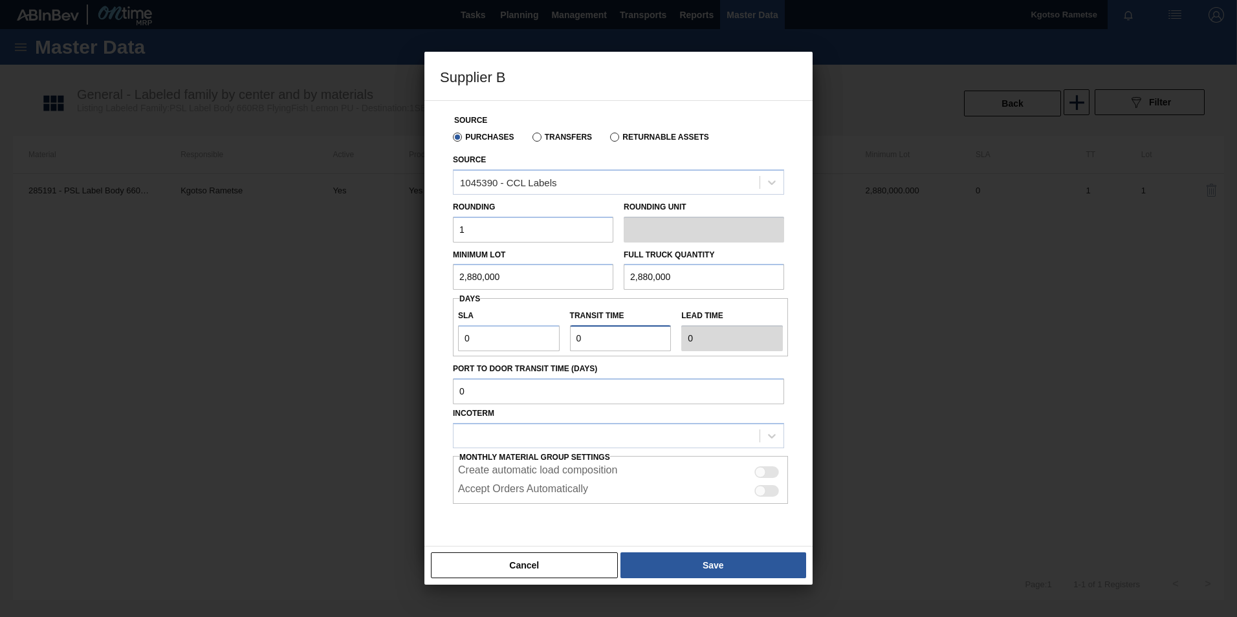
type input "1"
click at [503, 429] on div at bounding box center [607, 435] width 306 height 19
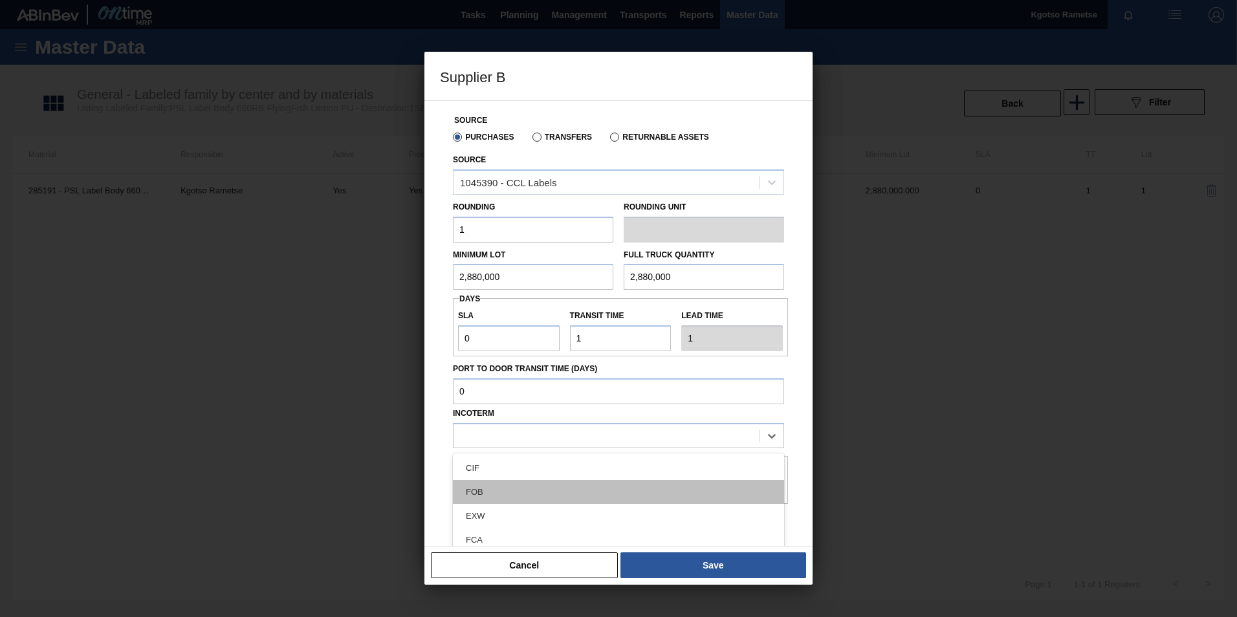
click at [512, 481] on div "FOB" at bounding box center [618, 492] width 331 height 24
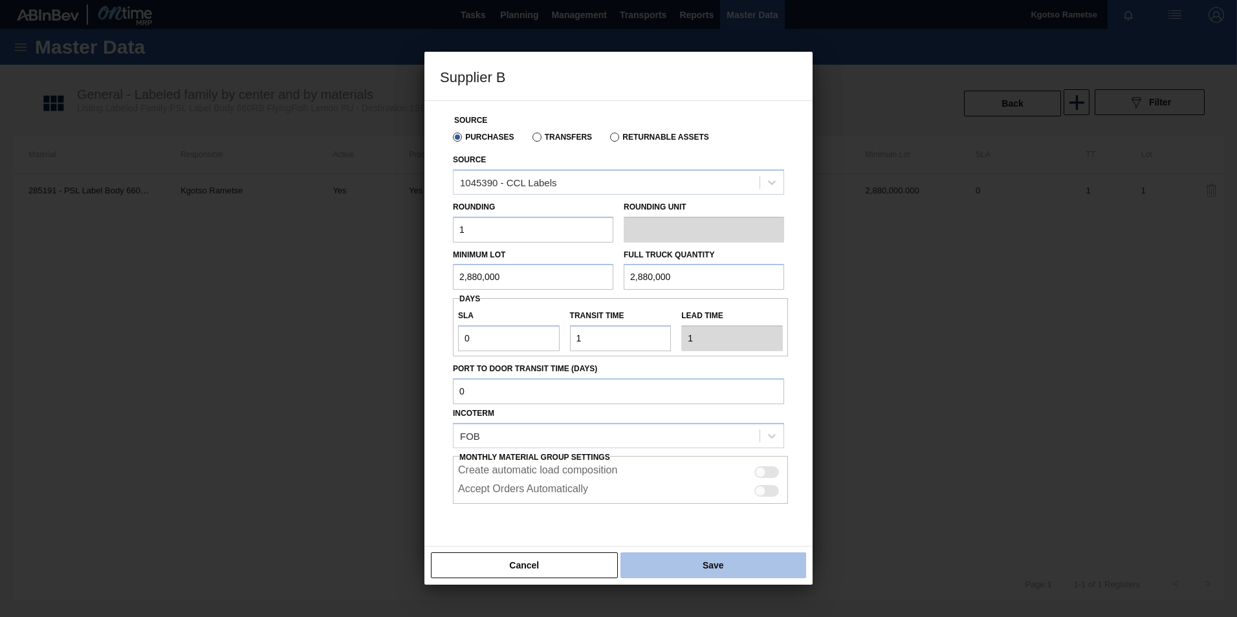
click at [694, 553] on button "Save" at bounding box center [713, 565] width 186 height 26
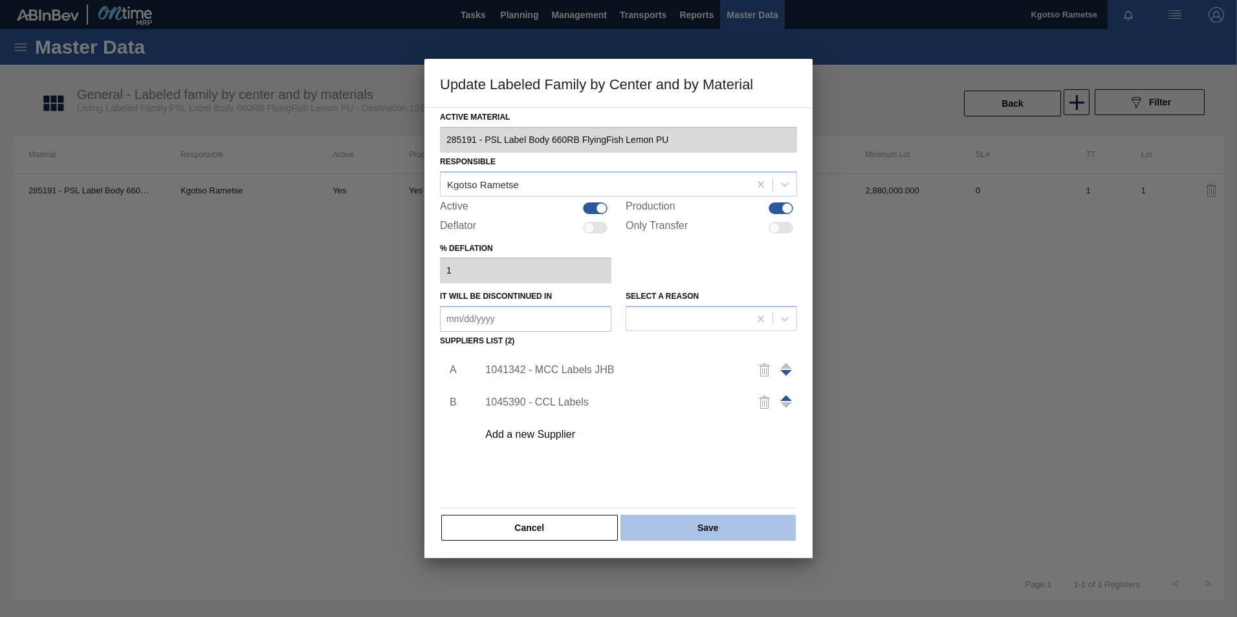
click at [698, 515] on button "Save" at bounding box center [707, 528] width 175 height 26
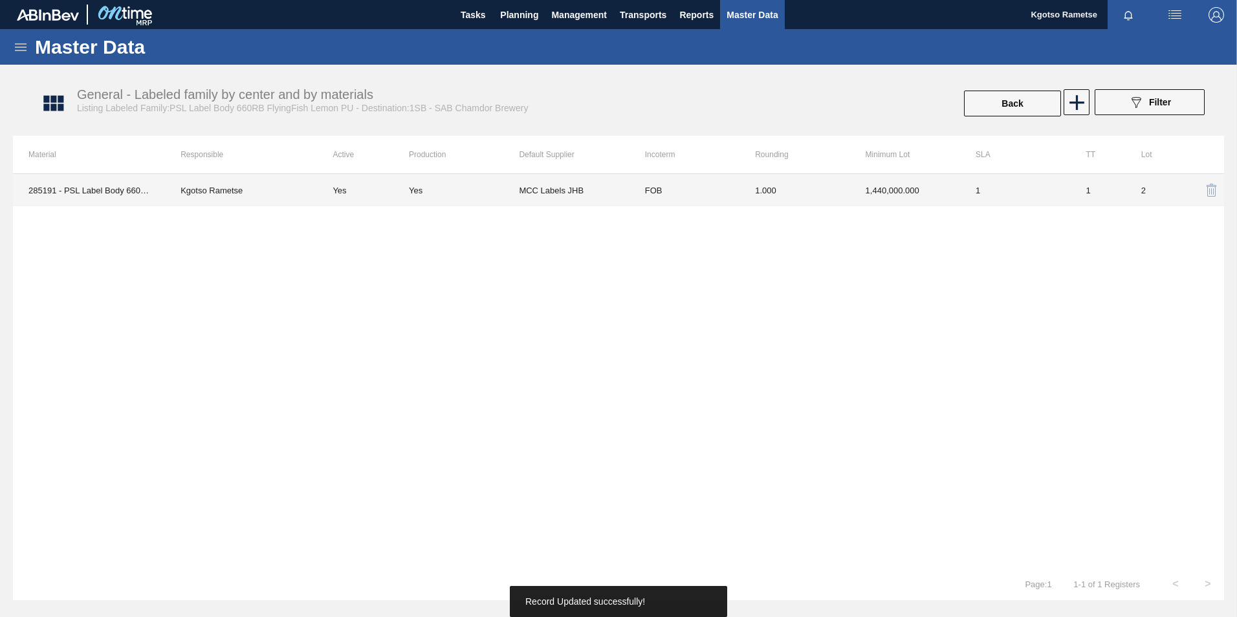
click at [635, 197] on td "FOB" at bounding box center [684, 190] width 110 height 32
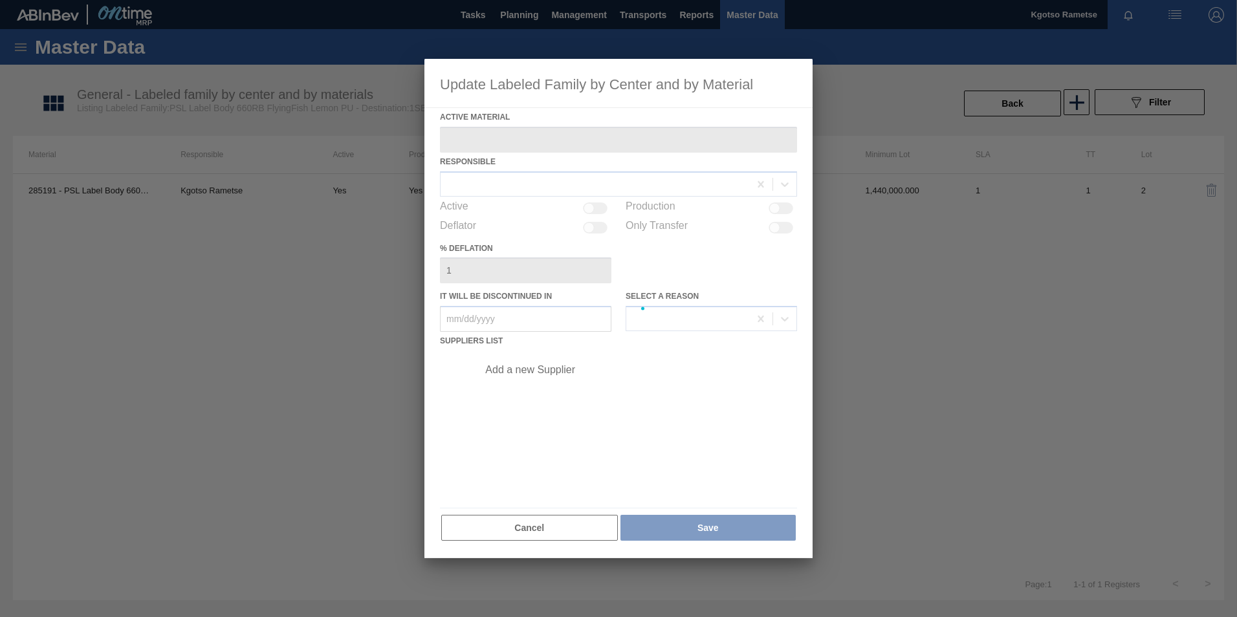
type Material "285191 - PSL Label Body 660RB FlyingFish Lemon PU"
checkbox input "true"
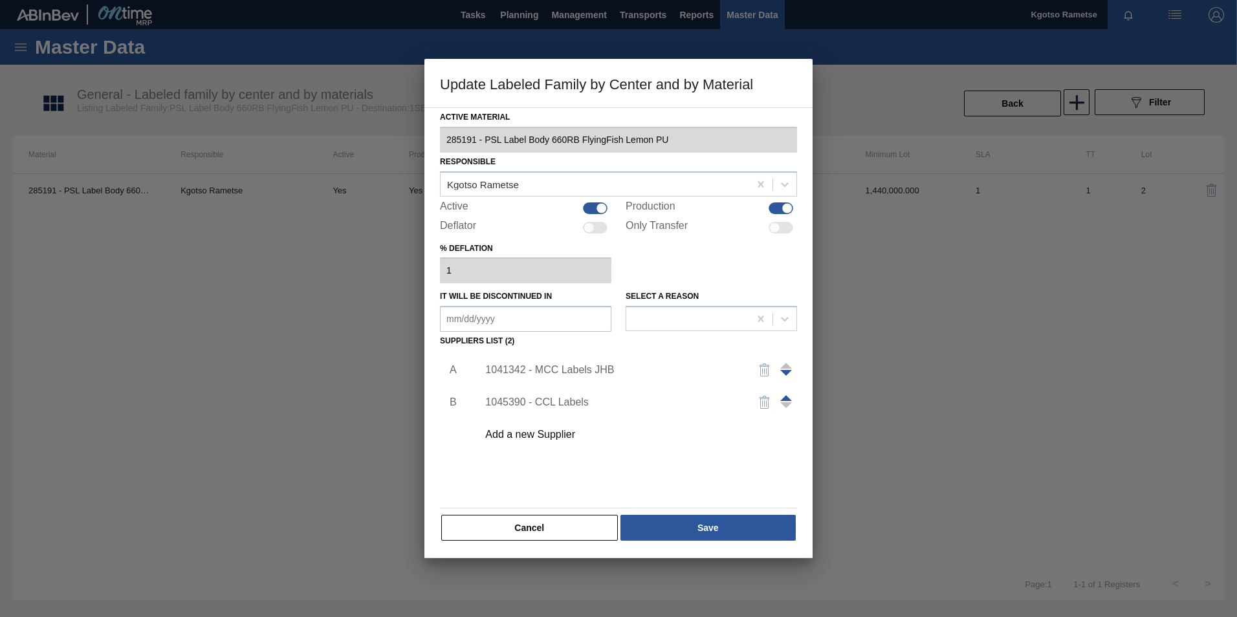
click at [546, 434] on div "Add a new Supplier" at bounding box center [612, 435] width 254 height 12
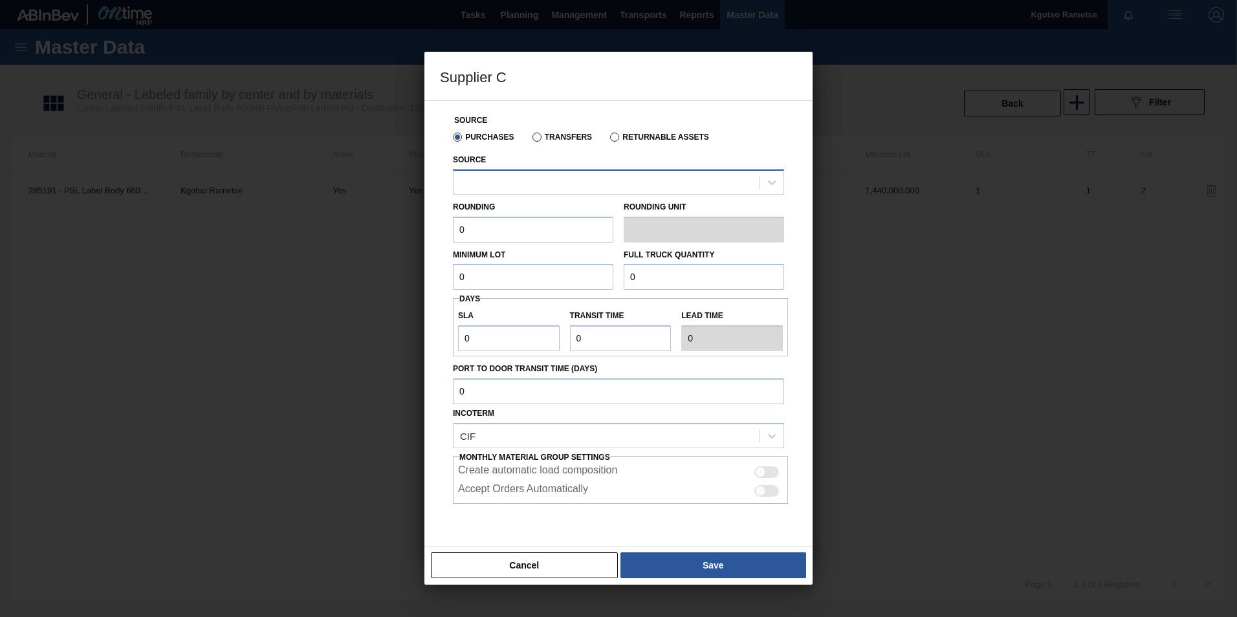
click at [518, 192] on div at bounding box center [618, 181] width 331 height 25
click at [508, 177] on div at bounding box center [607, 182] width 306 height 19
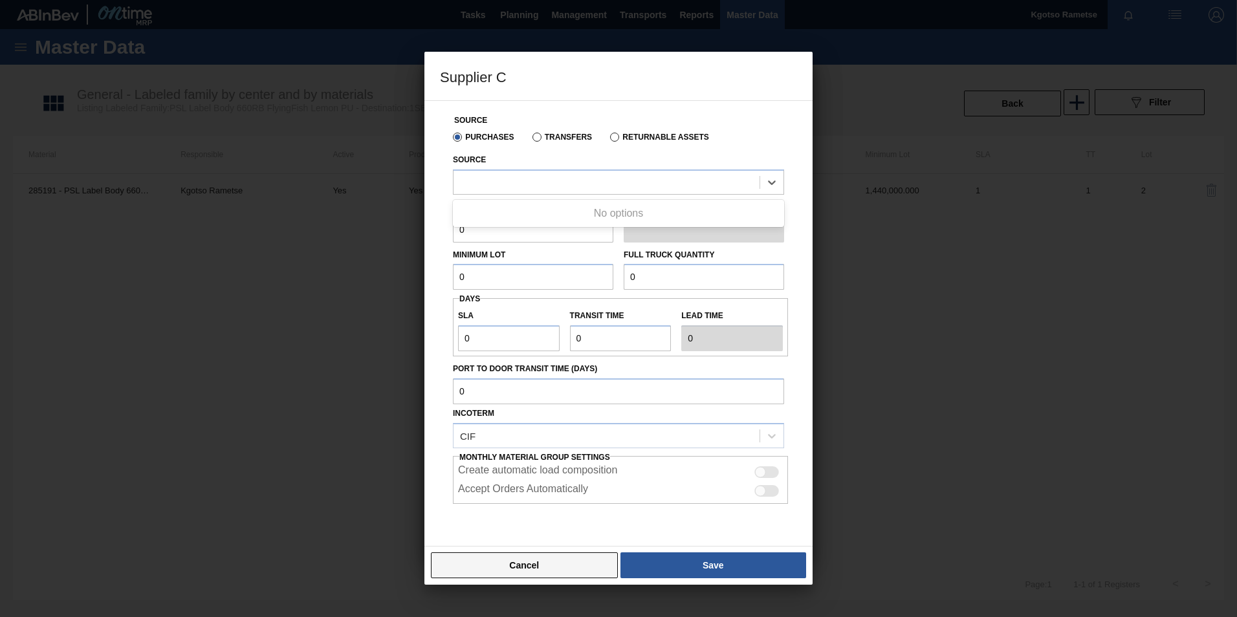
click at [516, 556] on button "Cancel" at bounding box center [524, 565] width 187 height 26
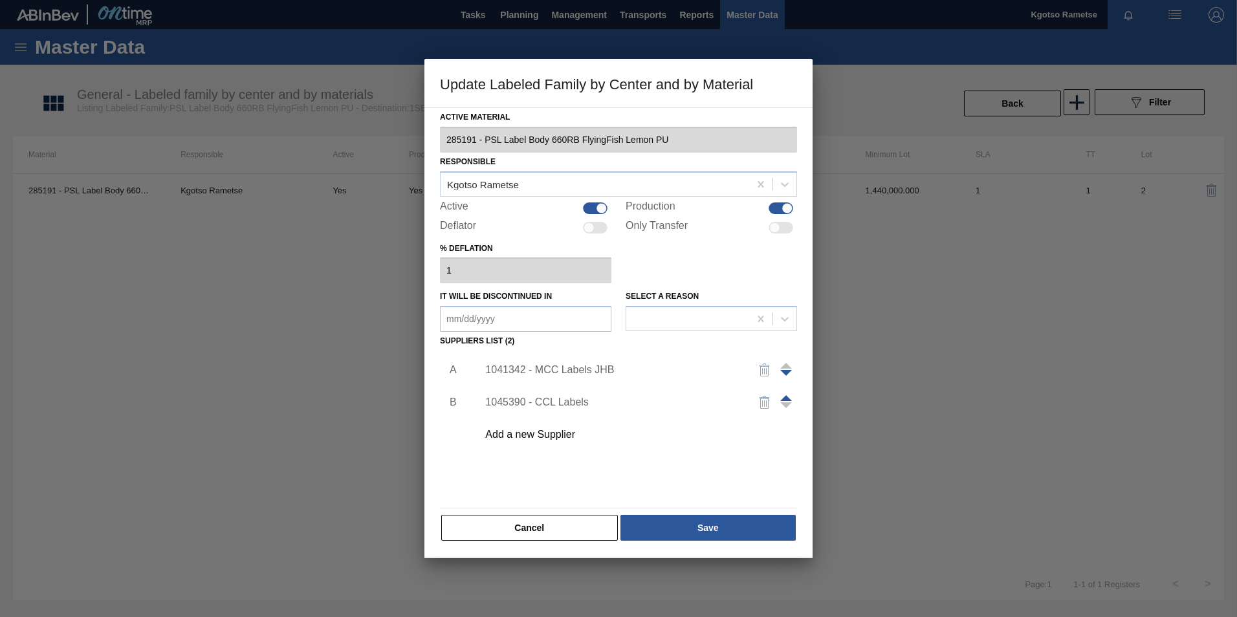
click at [580, 377] on div "1041342 - MCC Labels JHB" at bounding box center [633, 370] width 327 height 32
click at [577, 371] on div "1041342 - MCC Labels JHB" at bounding box center [612, 370] width 254 height 12
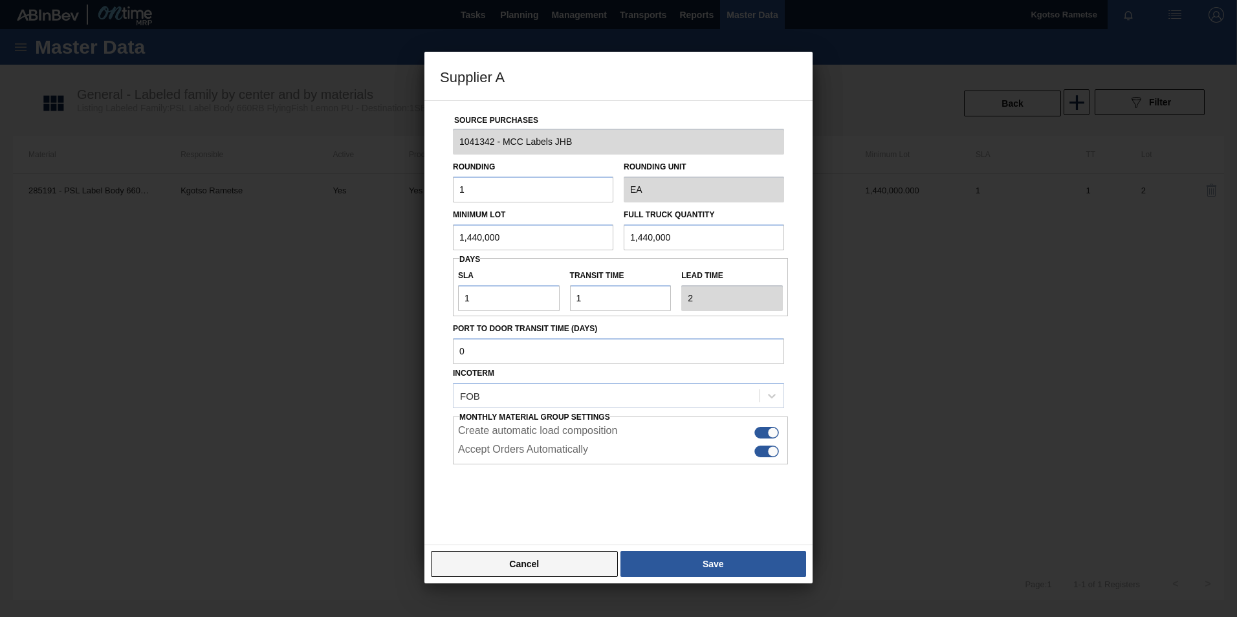
click at [543, 558] on button "Cancel" at bounding box center [524, 564] width 187 height 26
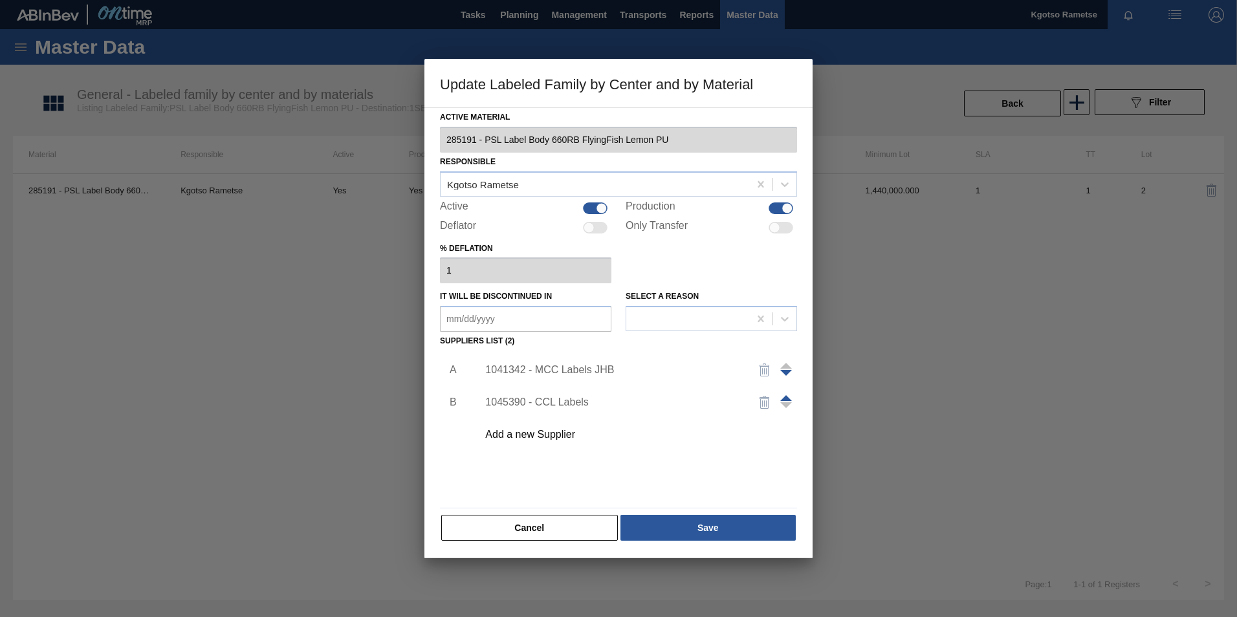
click at [764, 372] on img "button" at bounding box center [765, 370] width 16 height 16
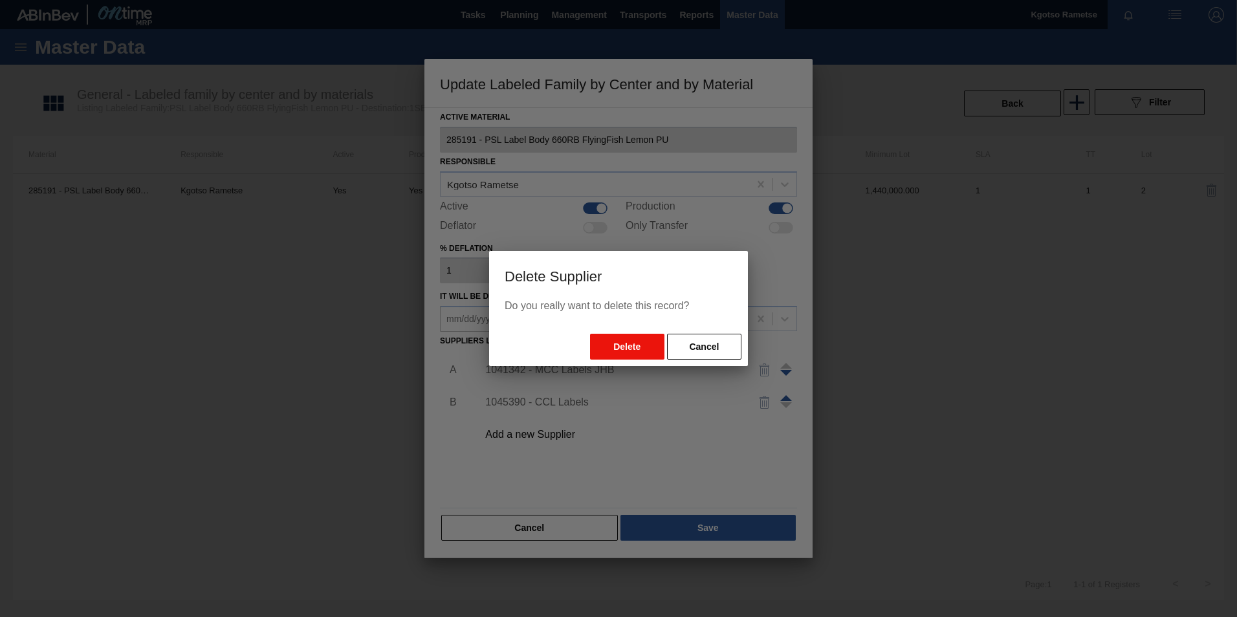
click at [612, 349] on button "Delete" at bounding box center [627, 347] width 74 height 26
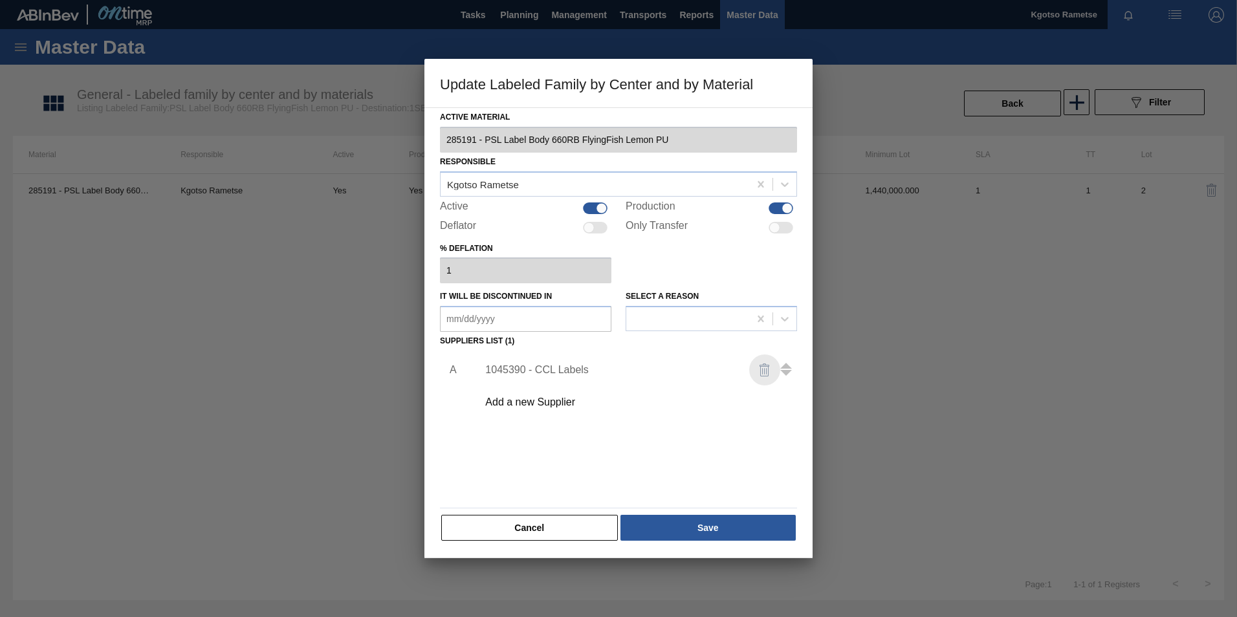
click at [761, 370] on img "button" at bounding box center [765, 370] width 16 height 16
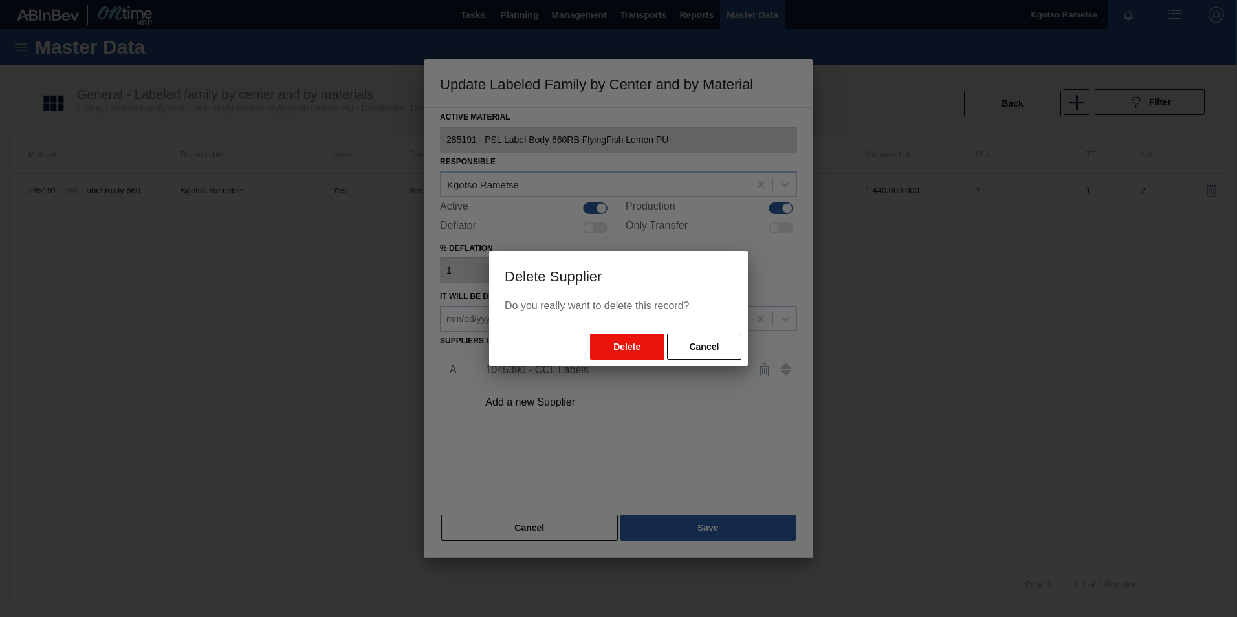
click at [646, 347] on button "Delete" at bounding box center [627, 347] width 74 height 26
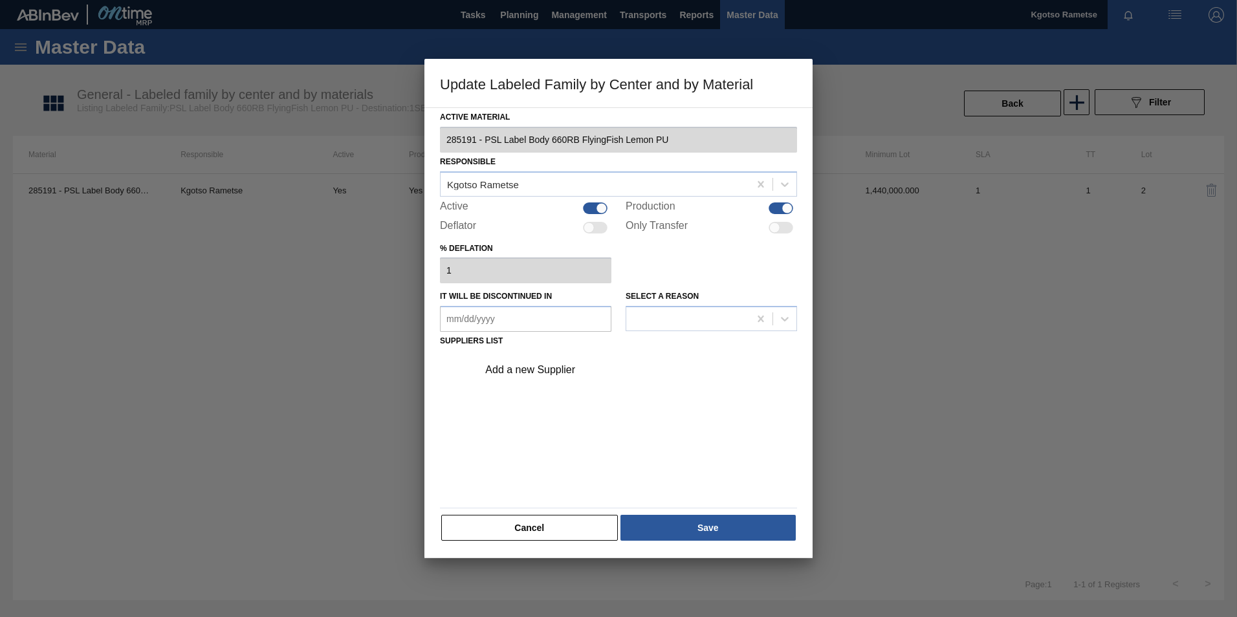
click at [560, 358] on div "Add a new Supplier" at bounding box center [633, 370] width 327 height 32
click at [554, 371] on div "Add a new Supplier" at bounding box center [612, 370] width 254 height 12
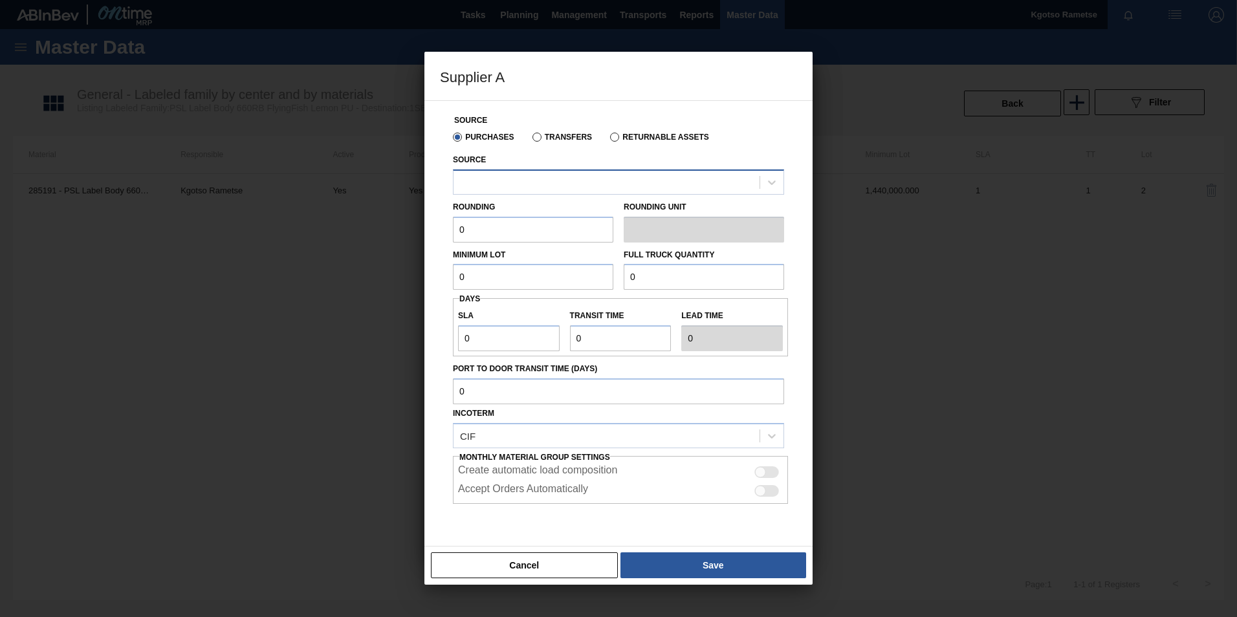
click at [543, 177] on div at bounding box center [607, 182] width 306 height 19
click at [521, 570] on button "Cancel" at bounding box center [524, 565] width 187 height 26
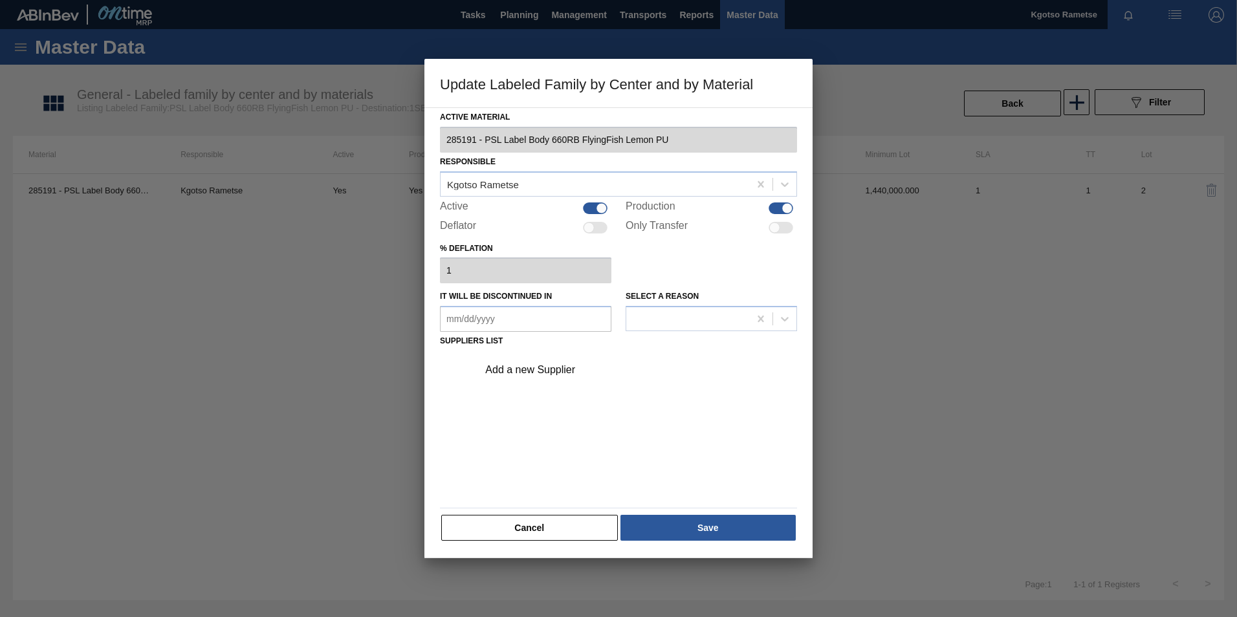
click at [530, 527] on button "Cancel" at bounding box center [529, 528] width 177 height 26
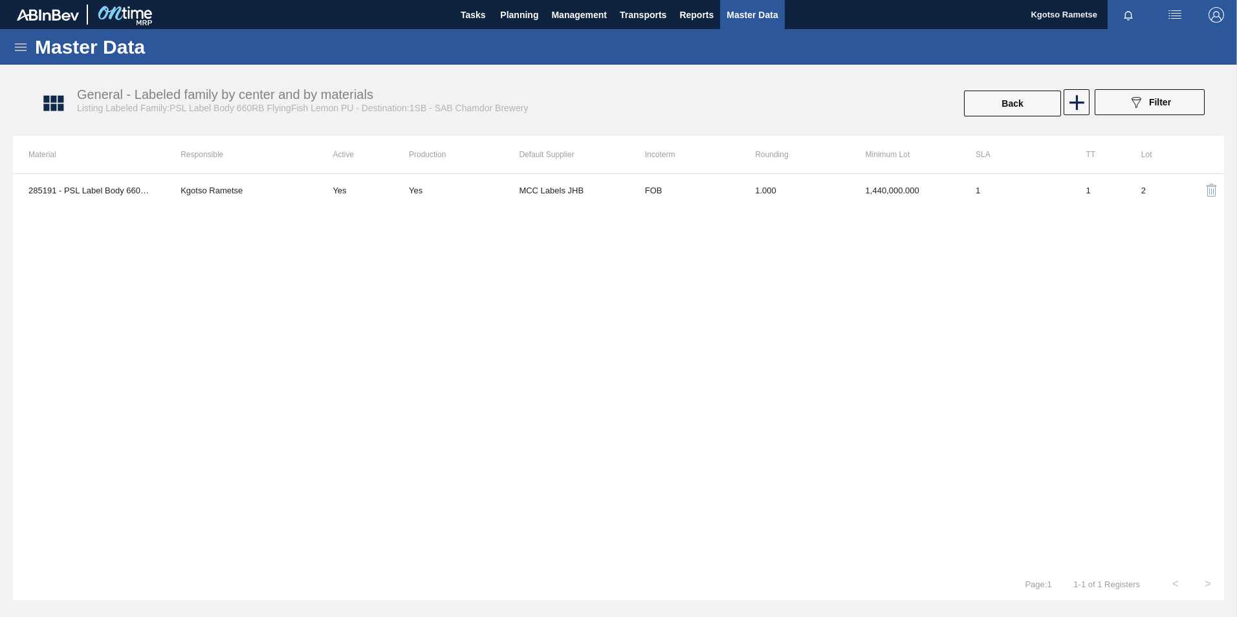
click at [20, 47] on icon at bounding box center [21, 47] width 12 height 8
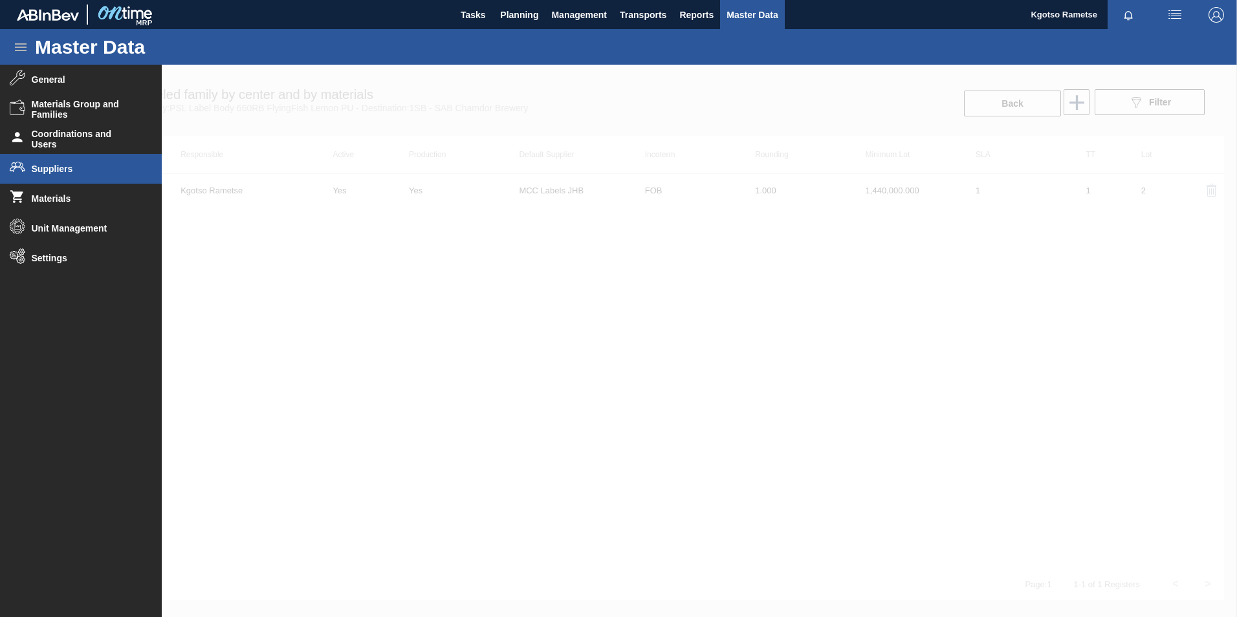
click at [54, 173] on span "Suppliers" at bounding box center [85, 169] width 107 height 10
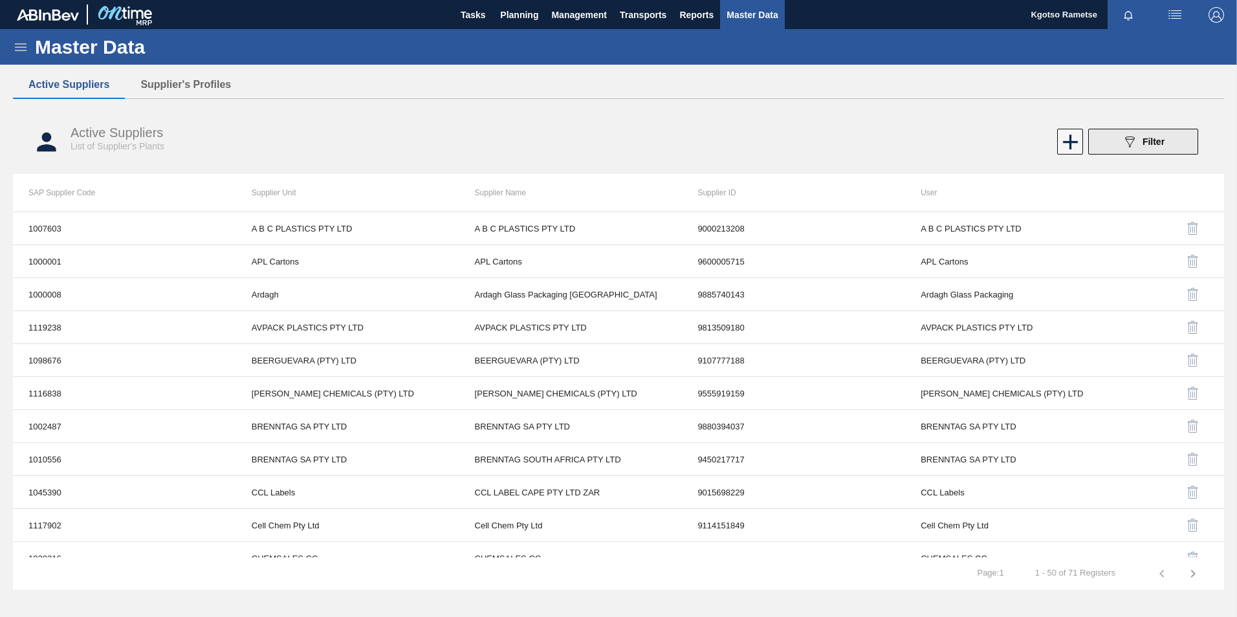
click at [1138, 146] on div "089F7B8B-B2A5-4AFE-B5C0-19BA573D28AC Filter" at bounding box center [1143, 142] width 43 height 16
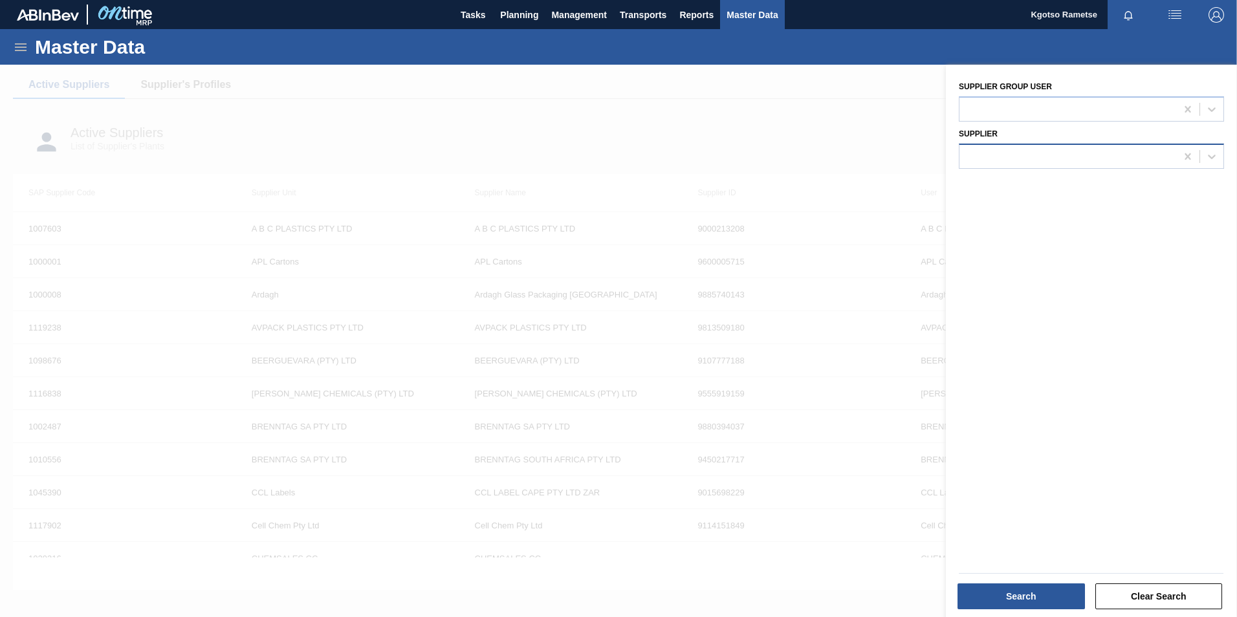
click at [1007, 167] on div at bounding box center [1091, 156] width 265 height 25
type input "ccl"
click at [1003, 201] on div "1045390 - CCL LABEL CAPE PTY LTD ZAR" at bounding box center [1091, 188] width 265 height 29
click at [1007, 190] on div "1045390 - CCL LABEL CAPE PTY LTD ZAR" at bounding box center [1091, 189] width 265 height 24
click at [1007, 595] on button "Search" at bounding box center [1020, 597] width 127 height 26
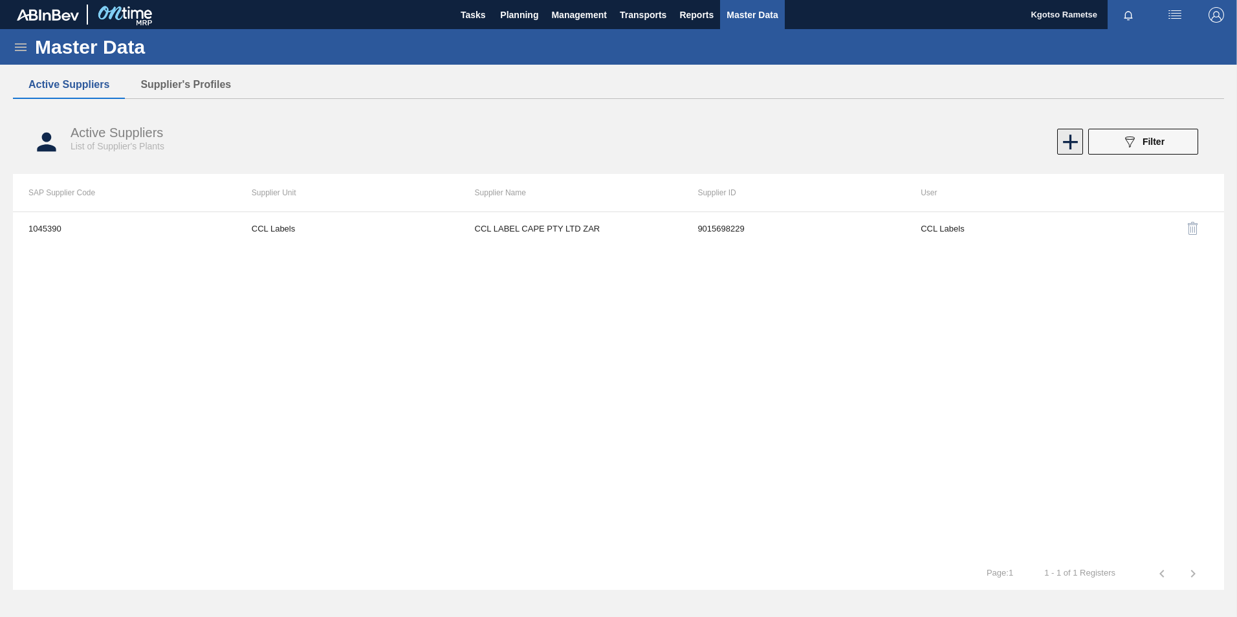
click at [1064, 148] on icon at bounding box center [1070, 141] width 25 height 25
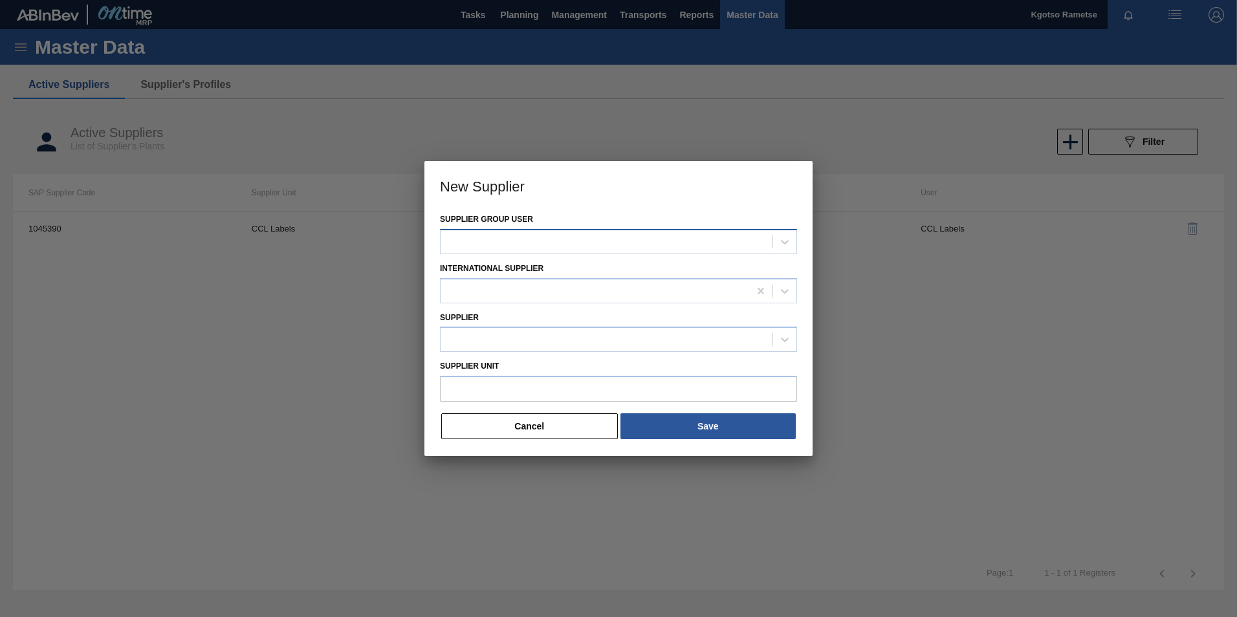
click at [589, 232] on div at bounding box center [607, 241] width 332 height 19
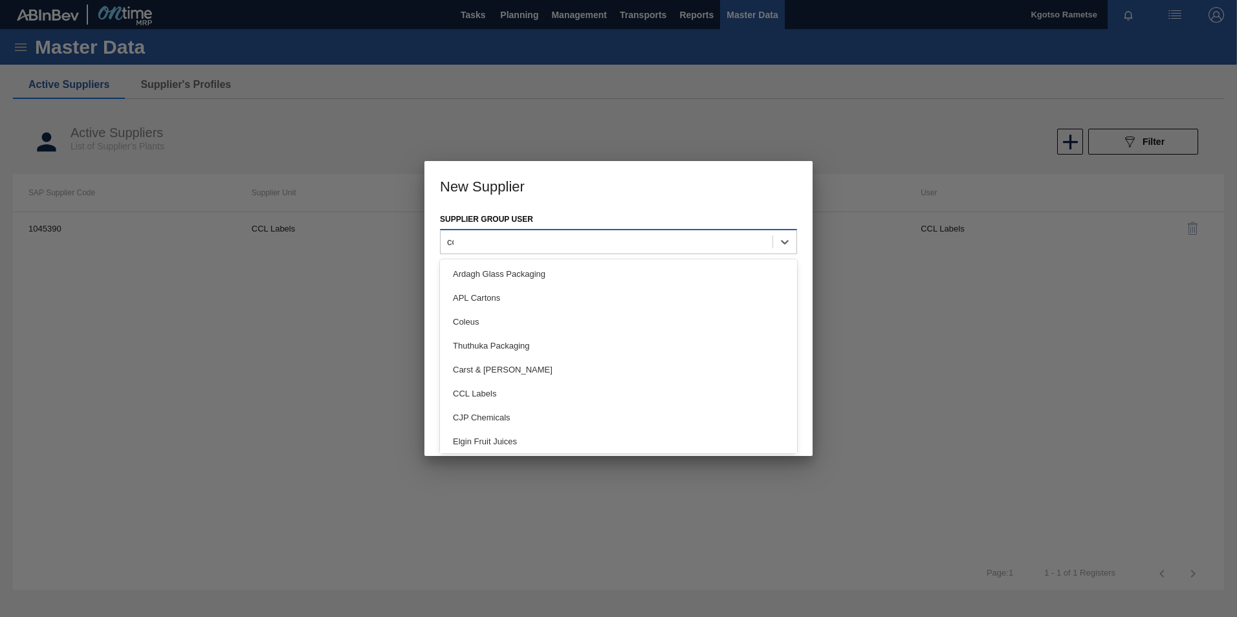
type user "ccl"
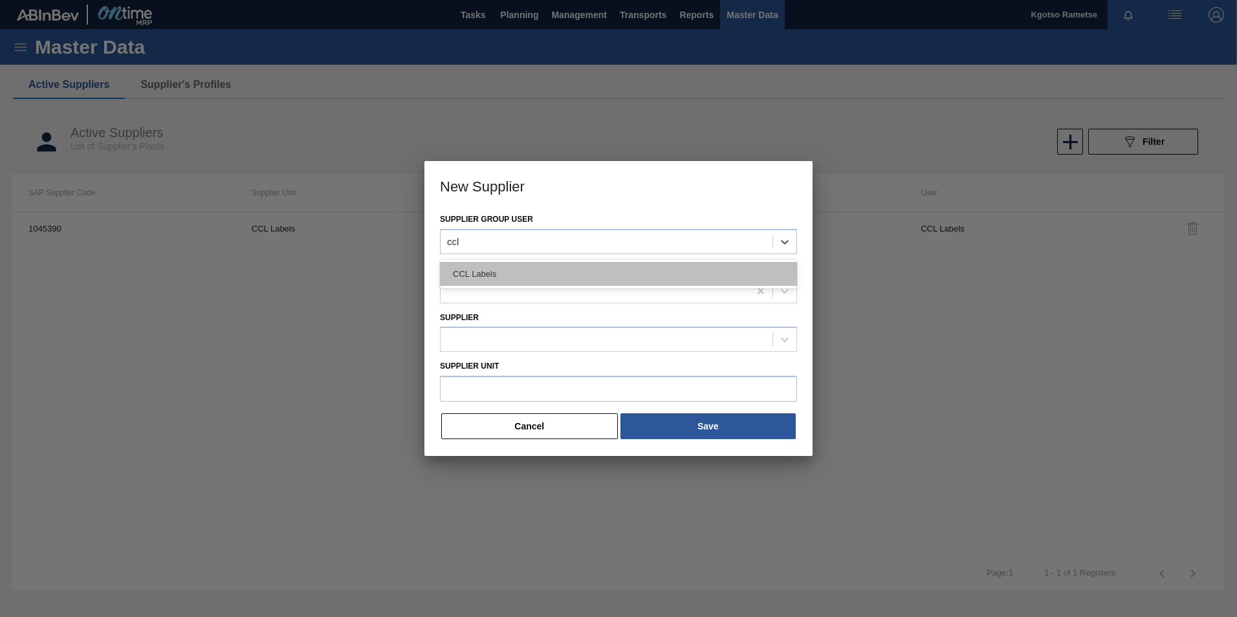
click at [531, 270] on div "CCL Labels" at bounding box center [618, 274] width 357 height 24
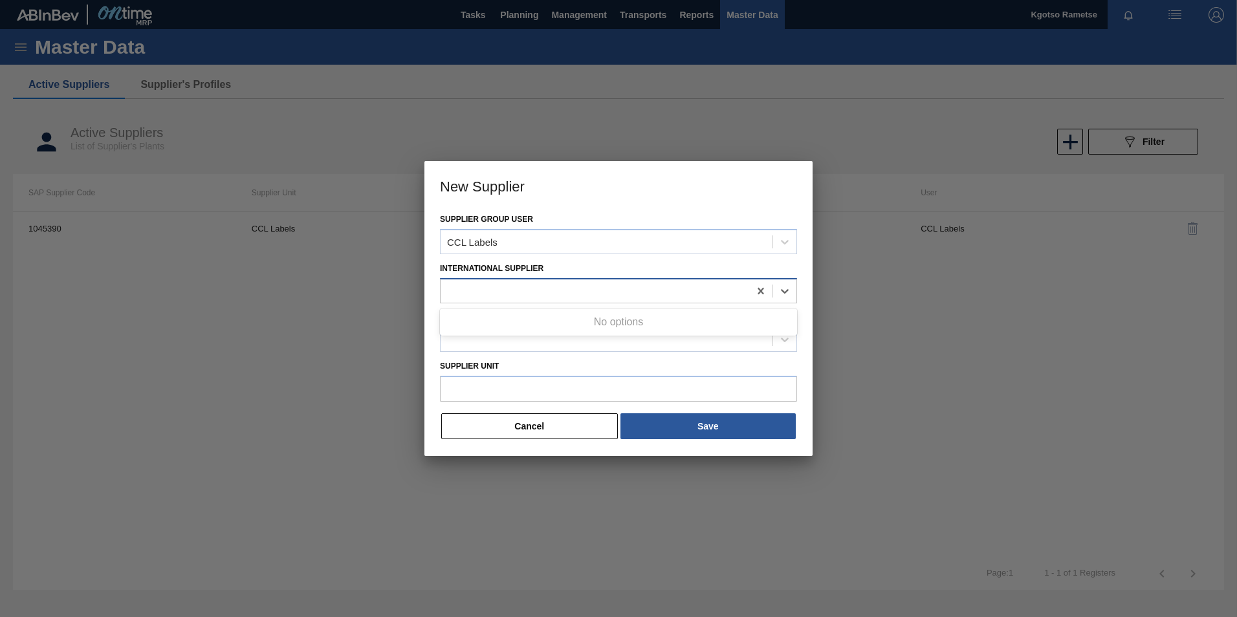
click at [510, 294] on div at bounding box center [595, 290] width 309 height 19
click at [427, 336] on div "Supplier group user CCL Labels International Supplier Supplier Supplier Unit Ca…" at bounding box center [618, 333] width 388 height 246
click at [464, 427] on button "Cancel" at bounding box center [529, 426] width 177 height 26
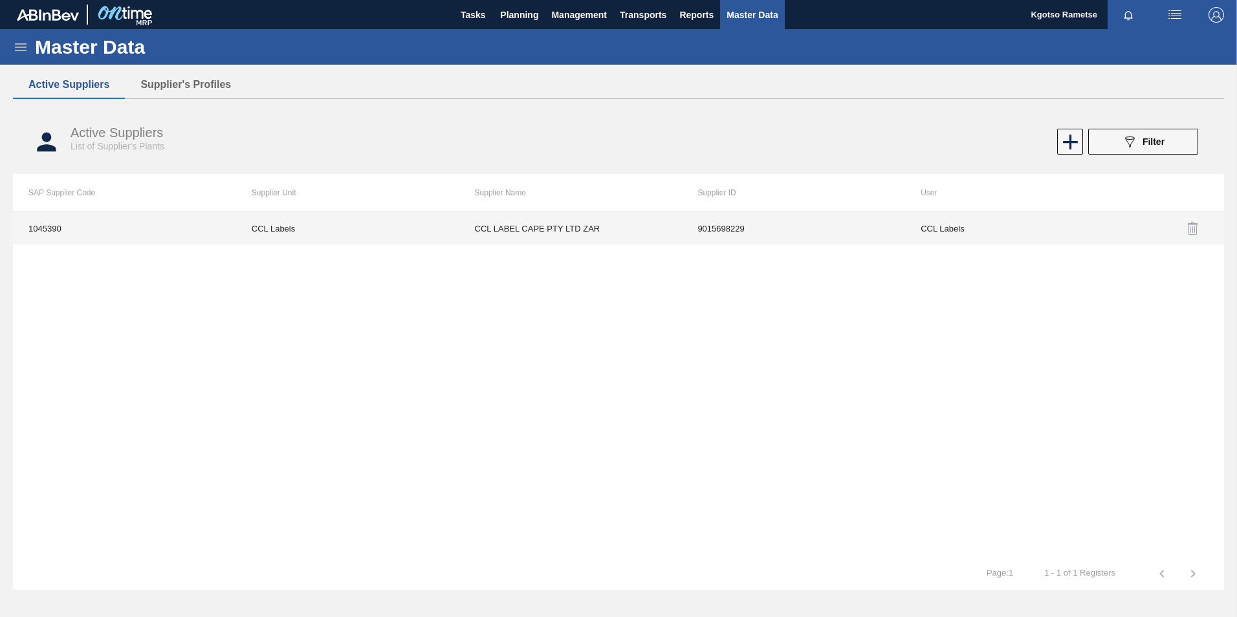
click at [941, 235] on td "CCL Labels" at bounding box center [1016, 228] width 223 height 32
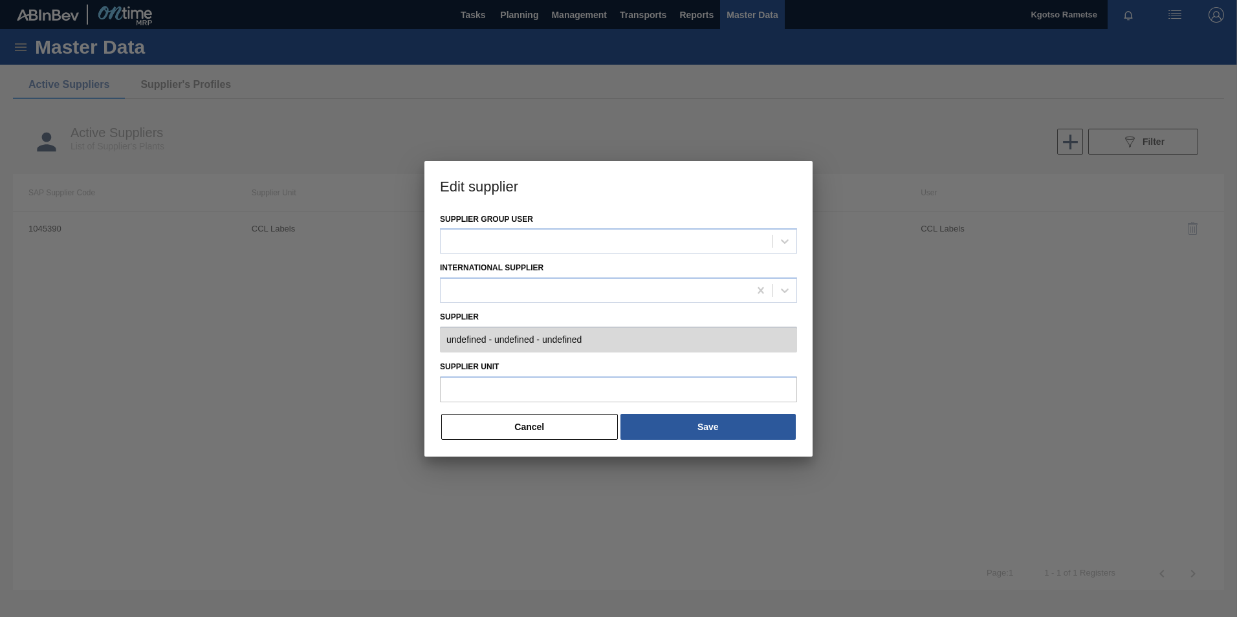
type input "0001045390 - CCL LABEL CAPE PTY LTD ZAR - 9015698229"
type input "CCL Labels"
click at [494, 437] on button "Cancel" at bounding box center [529, 427] width 177 height 26
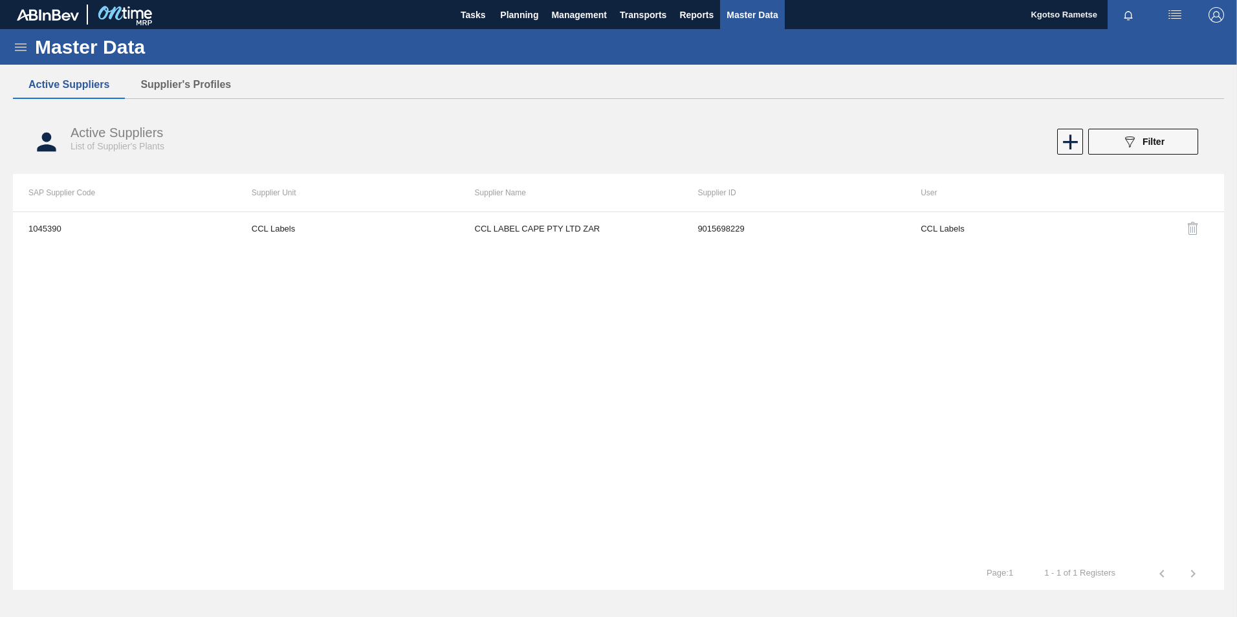
click at [1226, 6] on button "button" at bounding box center [1216, 14] width 41 height 29
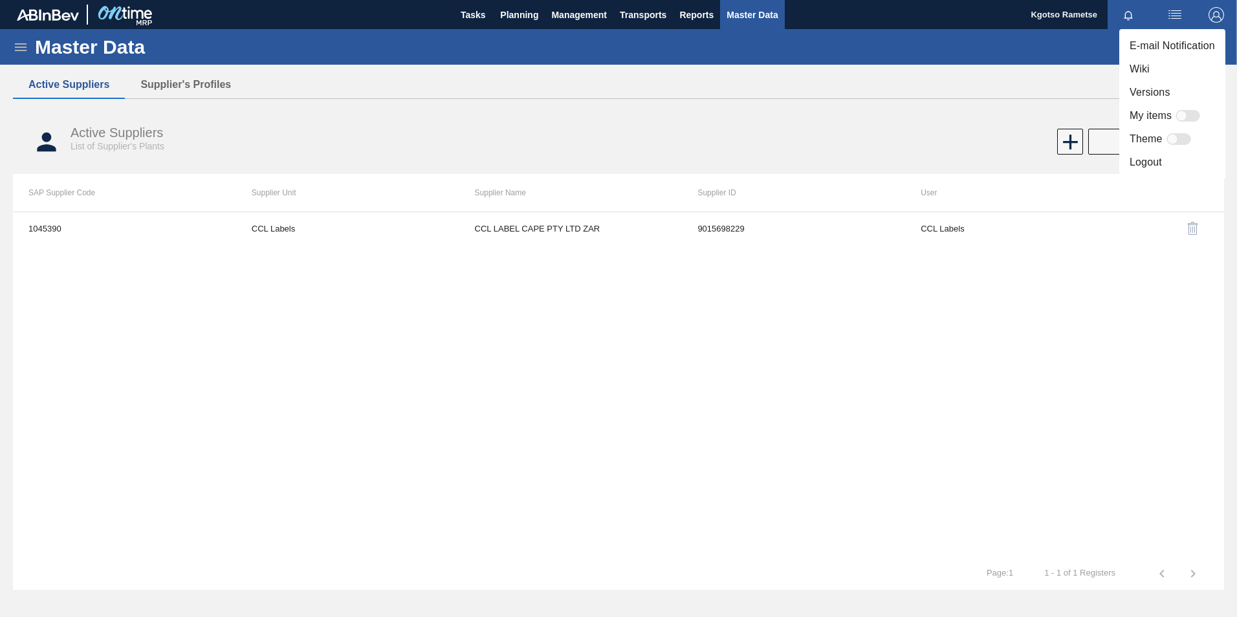
click at [1217, 13] on div at bounding box center [618, 308] width 1237 height 617
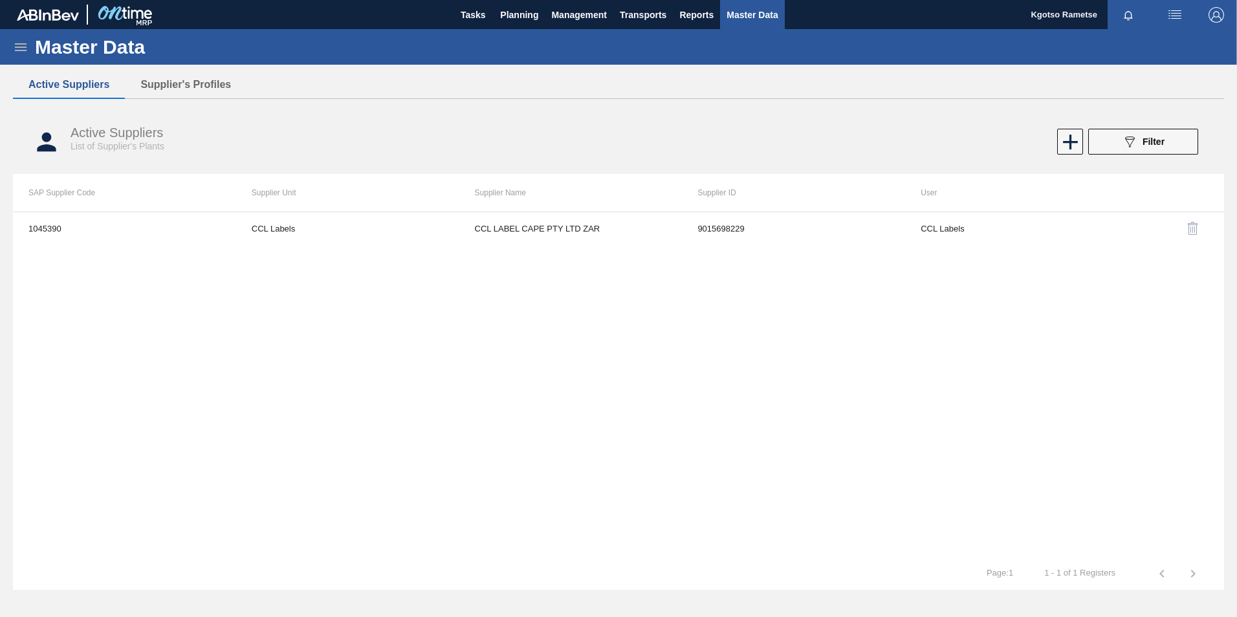
click at [1216, 0] on body "Tasks Planning Management Transports Reports Master Data Kgotso Rametse Mark al…" at bounding box center [618, 0] width 1237 height 0
click at [1216, 14] on img "button" at bounding box center [1216, 15] width 16 height 16
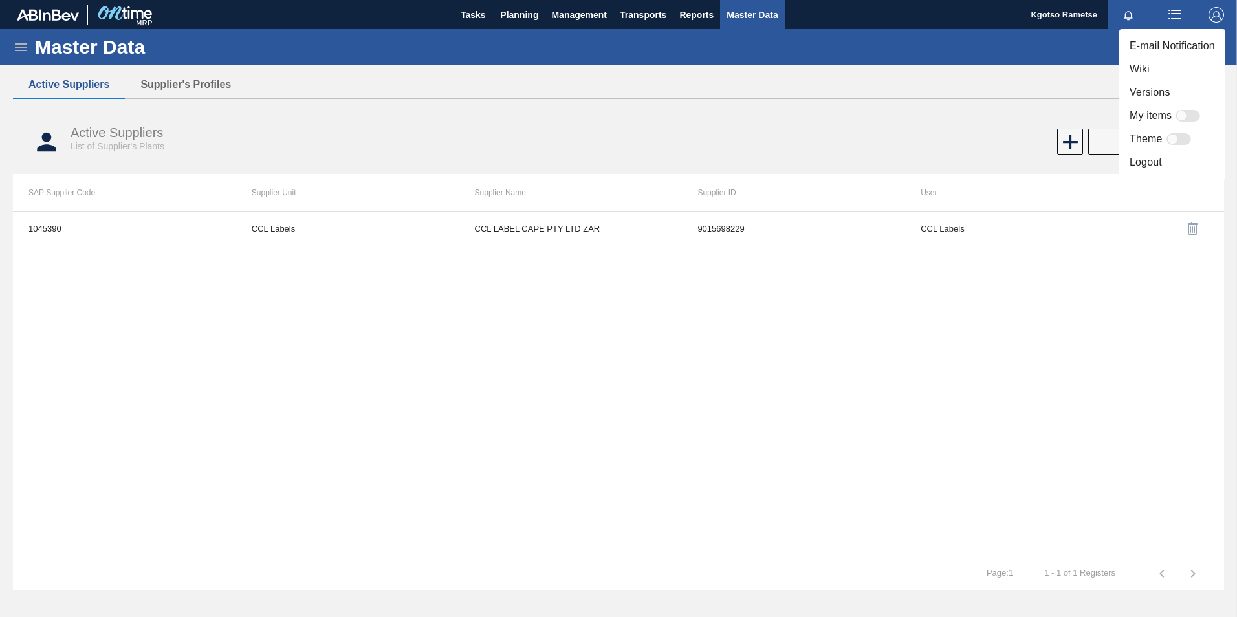
click at [1166, 162] on li "Logout" at bounding box center [1172, 162] width 106 height 23
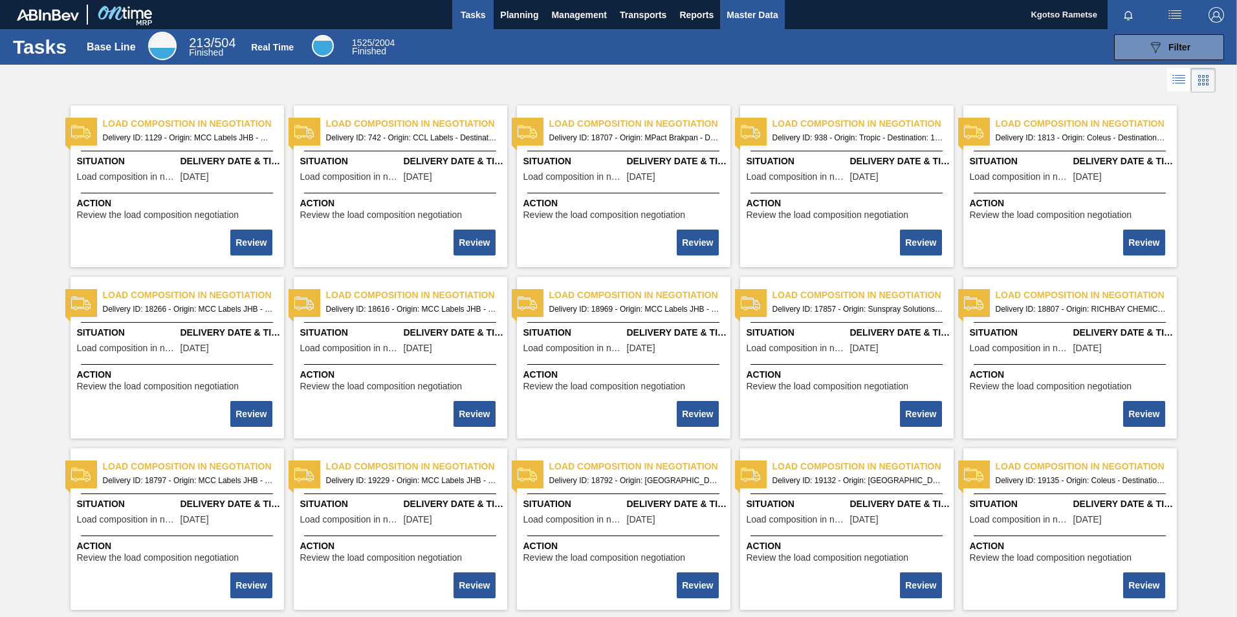
click at [732, 19] on span "Master Data" at bounding box center [752, 15] width 51 height 16
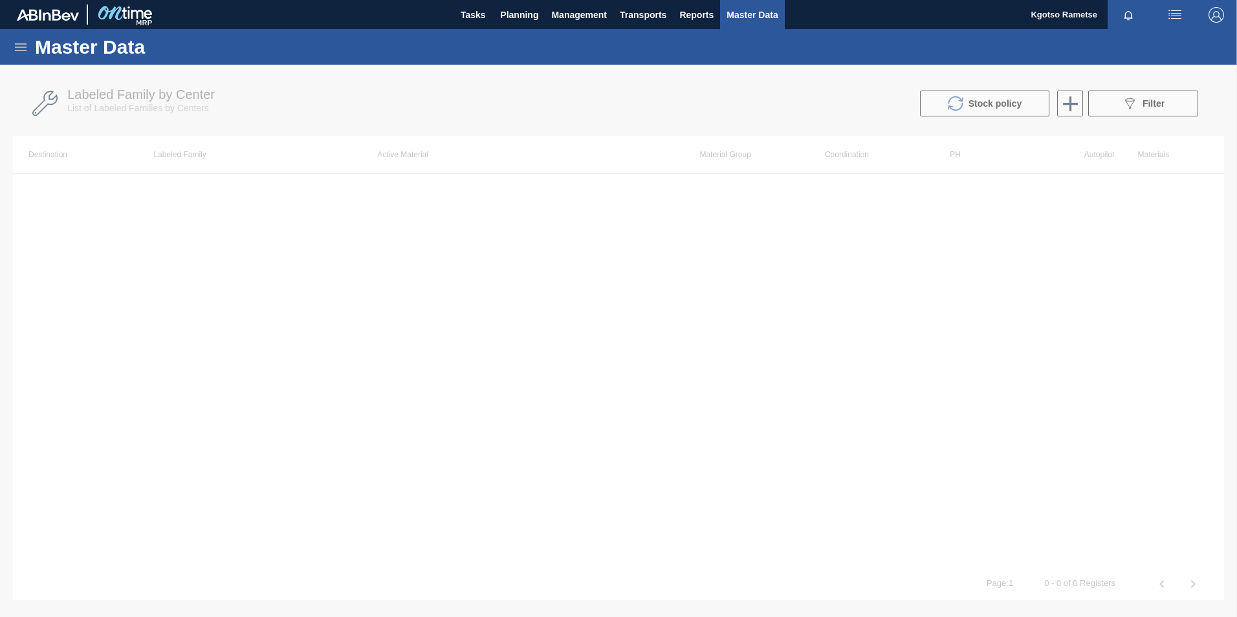
click at [25, 47] on icon at bounding box center [21, 47] width 12 height 8
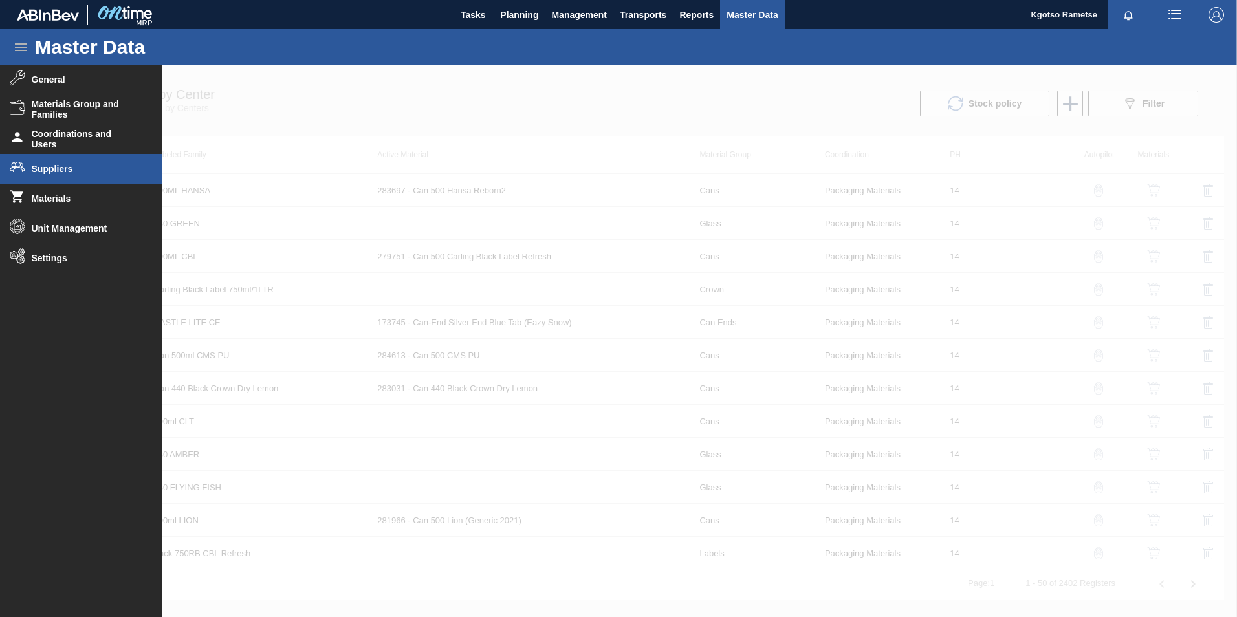
click at [63, 168] on span "Suppliers" at bounding box center [85, 169] width 107 height 10
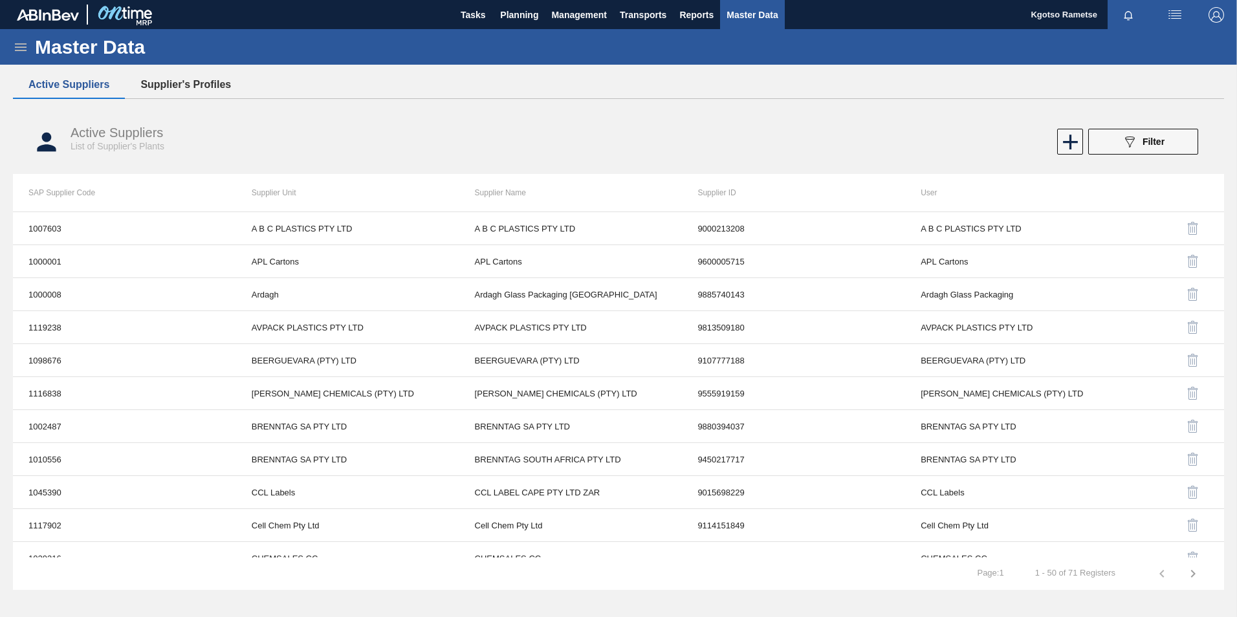
drag, startPoint x: 192, startPoint y: 77, endPoint x: 193, endPoint y: 85, distance: 7.8
click at [191, 78] on button "Supplier's Profiles" at bounding box center [186, 84] width 122 height 27
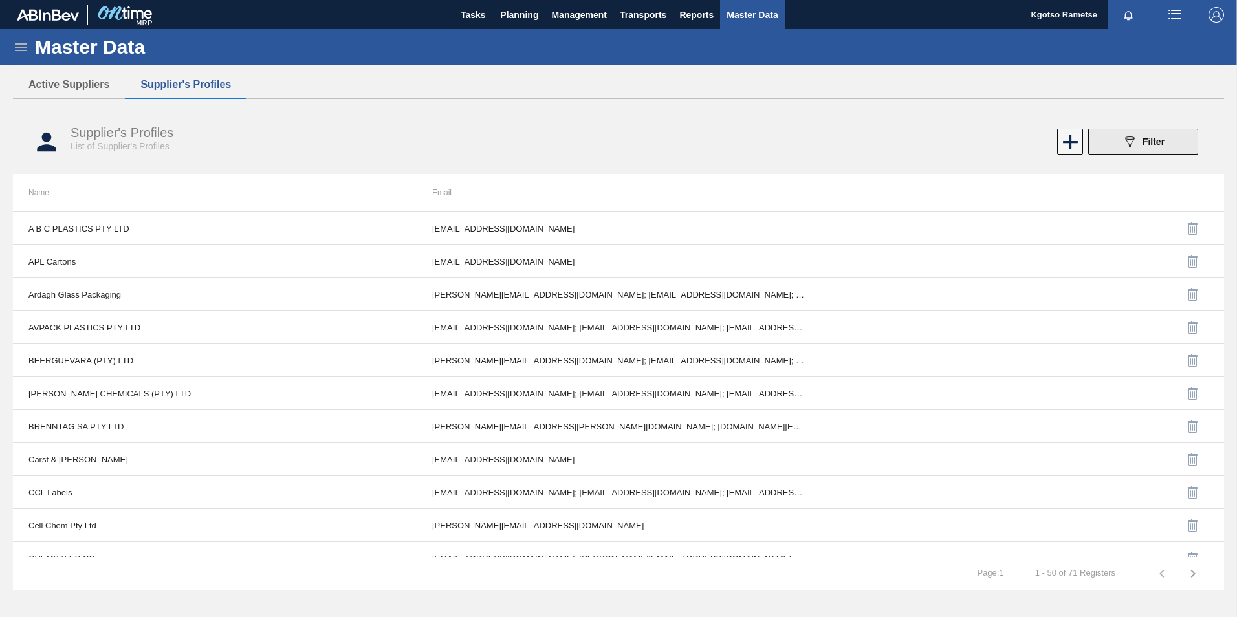
click at [1113, 140] on button "089F7B8B-B2A5-4AFE-B5C0-19BA573D28AC Filter" at bounding box center [1143, 142] width 110 height 26
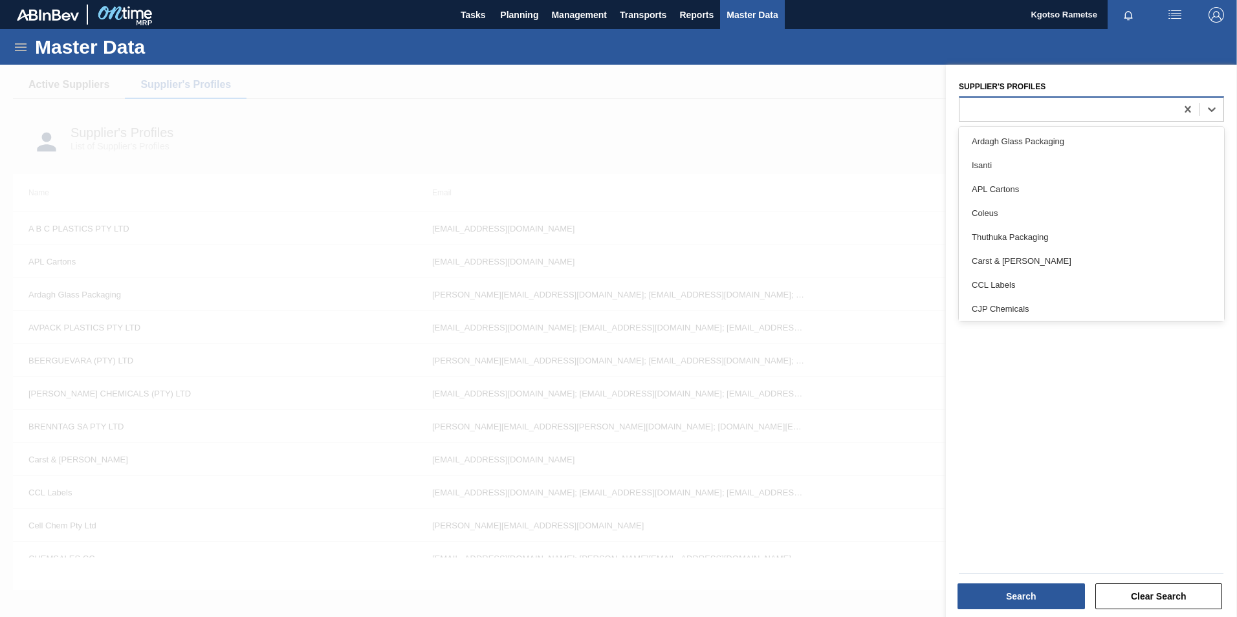
click at [989, 110] on div at bounding box center [1067, 109] width 217 height 19
type Profiles "golde"
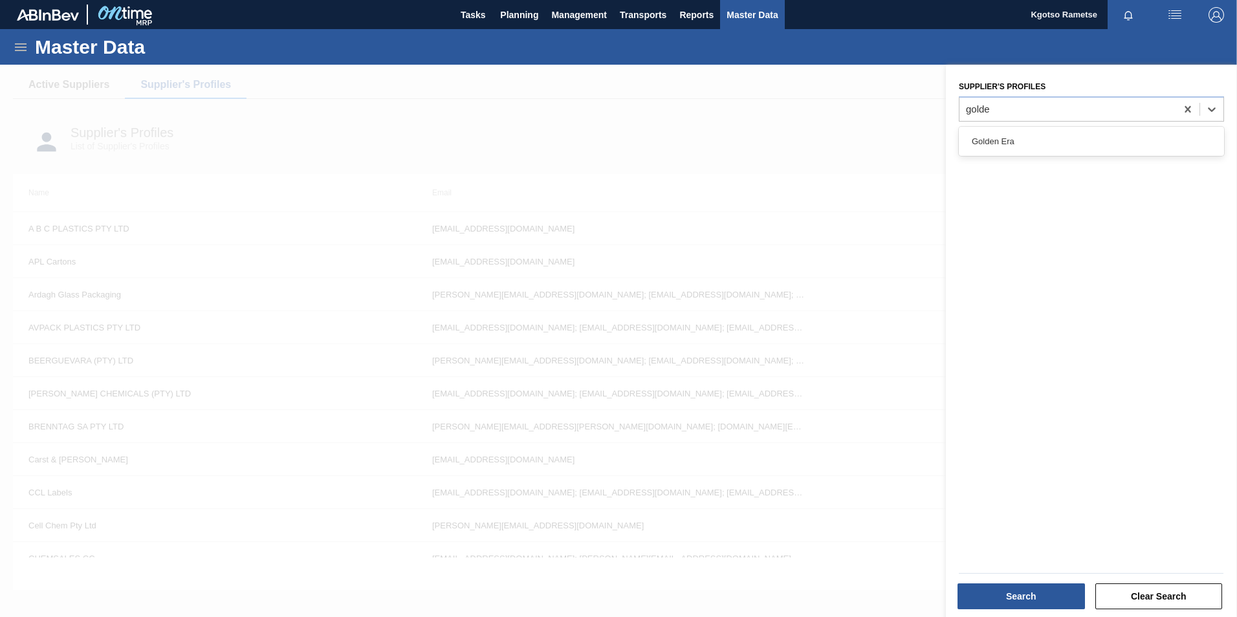
click at [1013, 127] on div "Golden Era" at bounding box center [1091, 141] width 265 height 29
click at [1007, 154] on div "Golden Era" at bounding box center [1091, 141] width 265 height 29
click at [1009, 137] on div "Golden Era" at bounding box center [1091, 141] width 265 height 24
click at [1020, 581] on div "Search Clear Search" at bounding box center [1091, 595] width 275 height 32
click at [1020, 589] on button "Search" at bounding box center [1020, 597] width 127 height 26
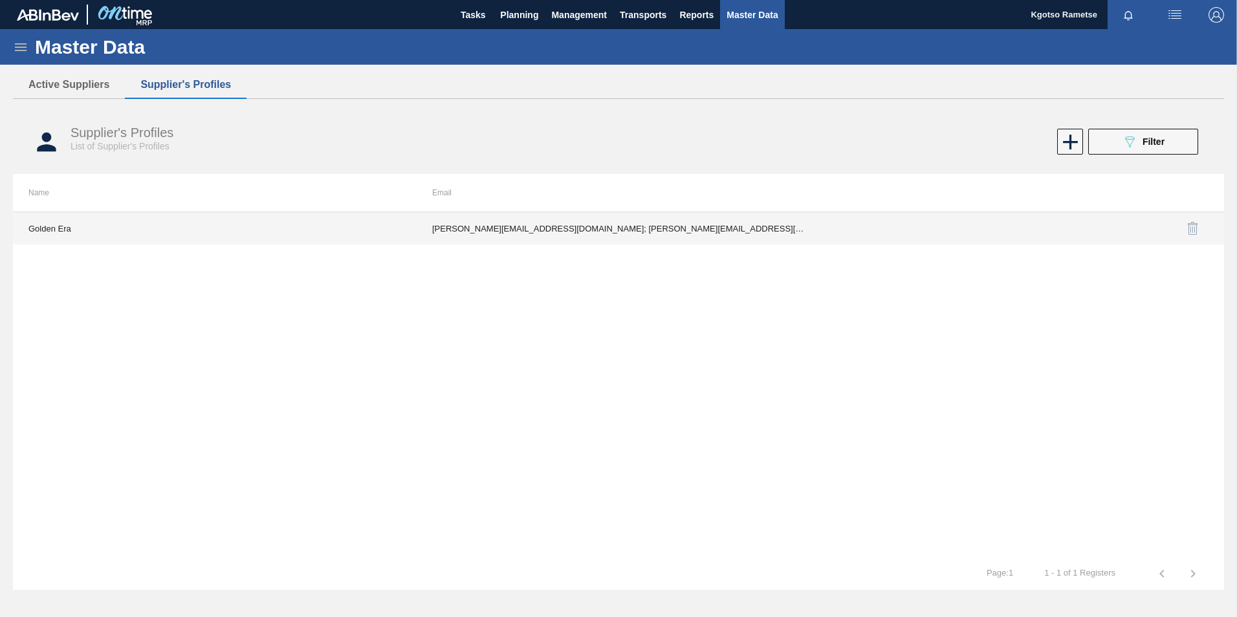
click at [585, 236] on td "shaun@golden-era.co.za; mariann@golden-era.co.za; madelizec@krf.golden-era.co.z…" at bounding box center [619, 228] width 404 height 32
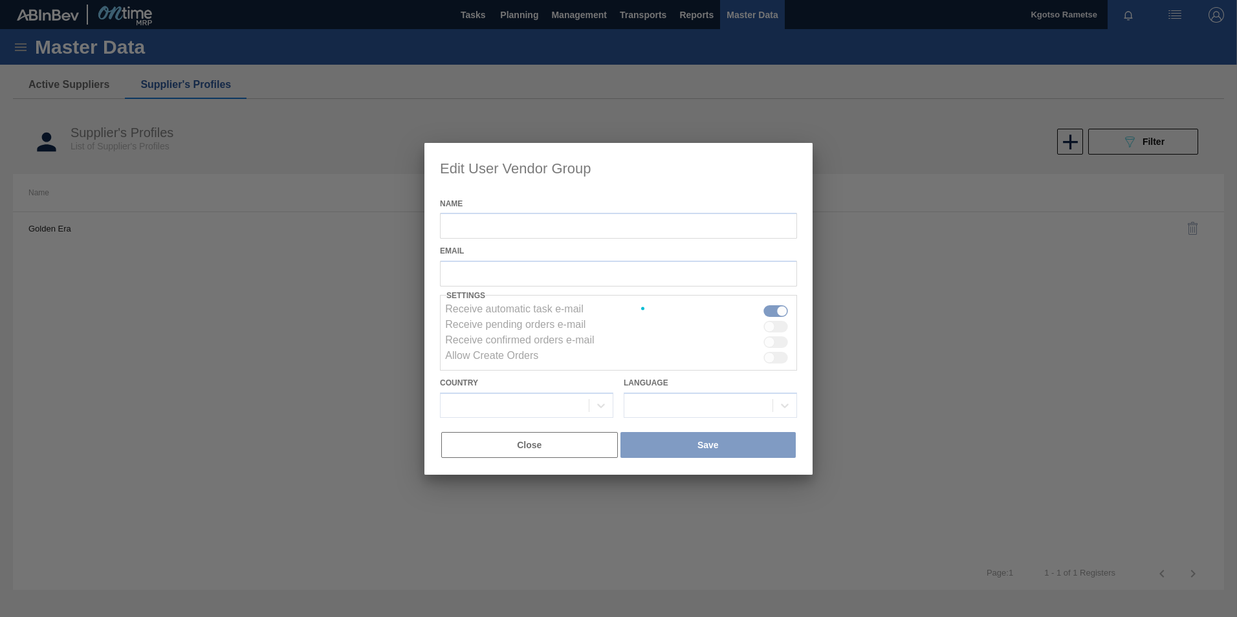
type input "Golden Era"
checkbox input "true"
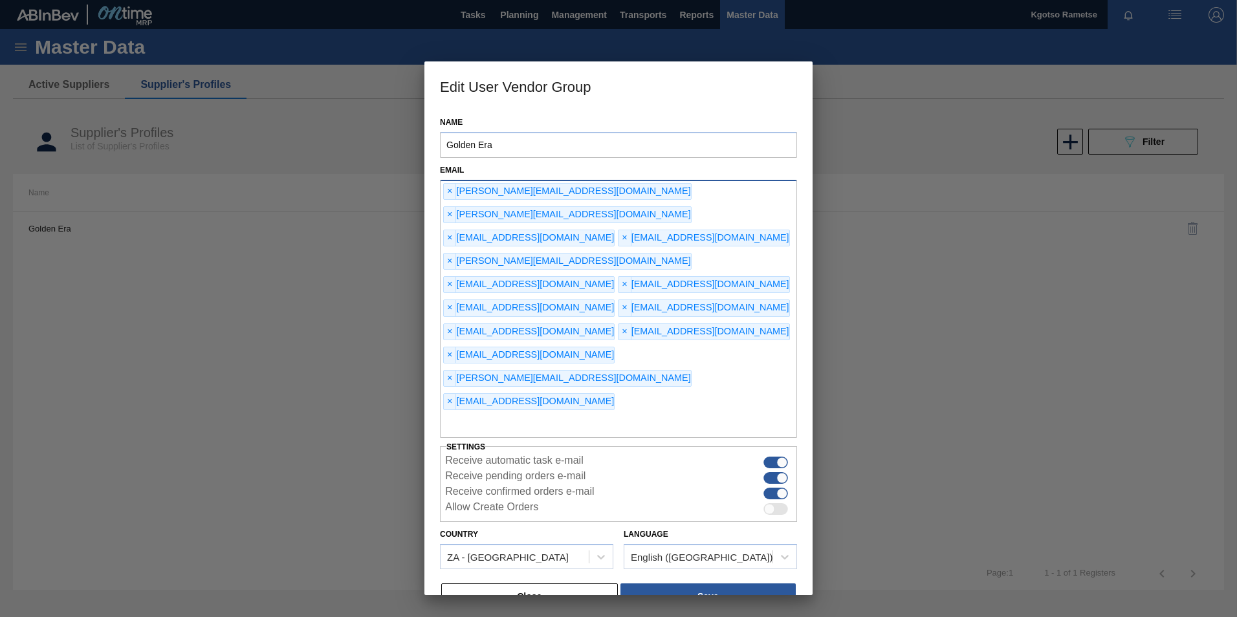
click at [611, 413] on input "text" at bounding box center [618, 425] width 357 height 25
type input "g"
type input "kgotso.rametse201@gmail.com"
click at [657, 515] on div "Name Golden Era Email × shaun@golden-era.co.za × mariann@golden-era.co.za × mad…" at bounding box center [618, 352] width 388 height 485
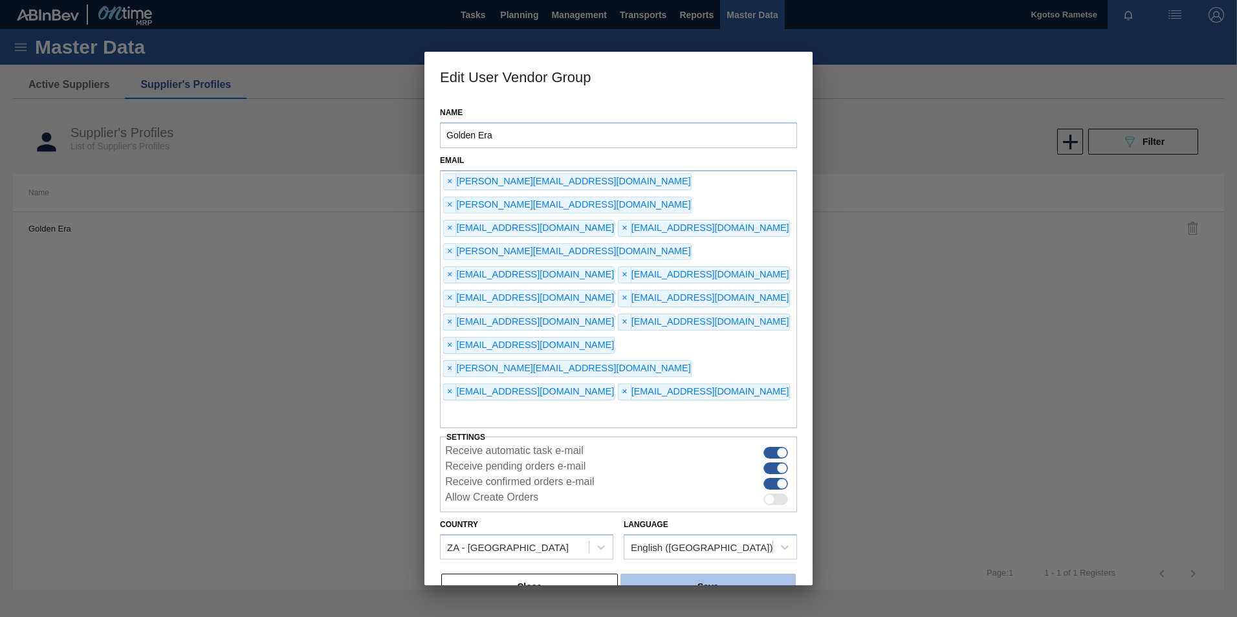
click at [660, 574] on button "Save" at bounding box center [707, 587] width 175 height 26
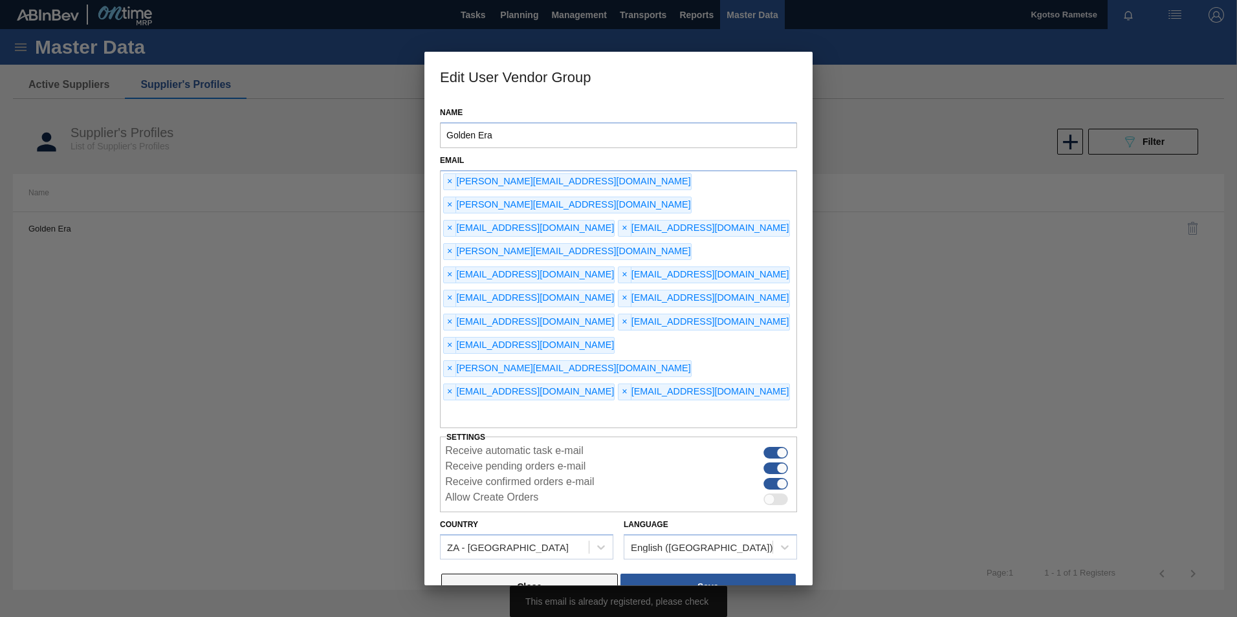
click at [538, 574] on button "Close" at bounding box center [529, 587] width 177 height 26
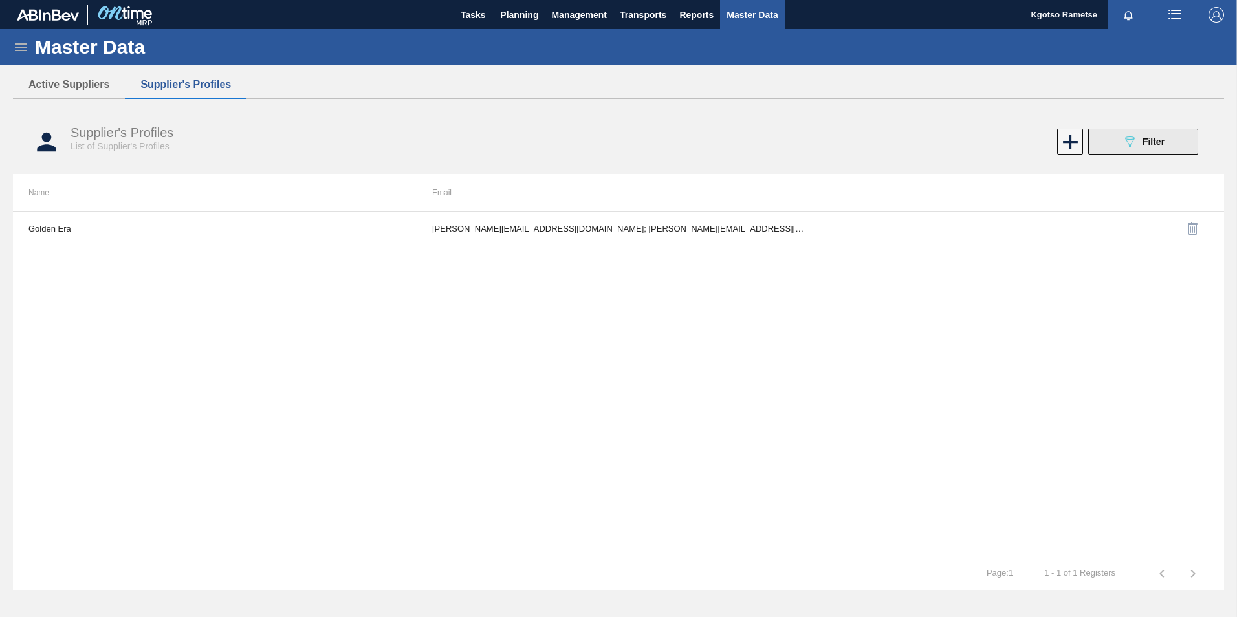
click at [1118, 152] on button "089F7B8B-B2A5-4AFE-B5C0-19BA573D28AC Filter" at bounding box center [1143, 142] width 110 height 26
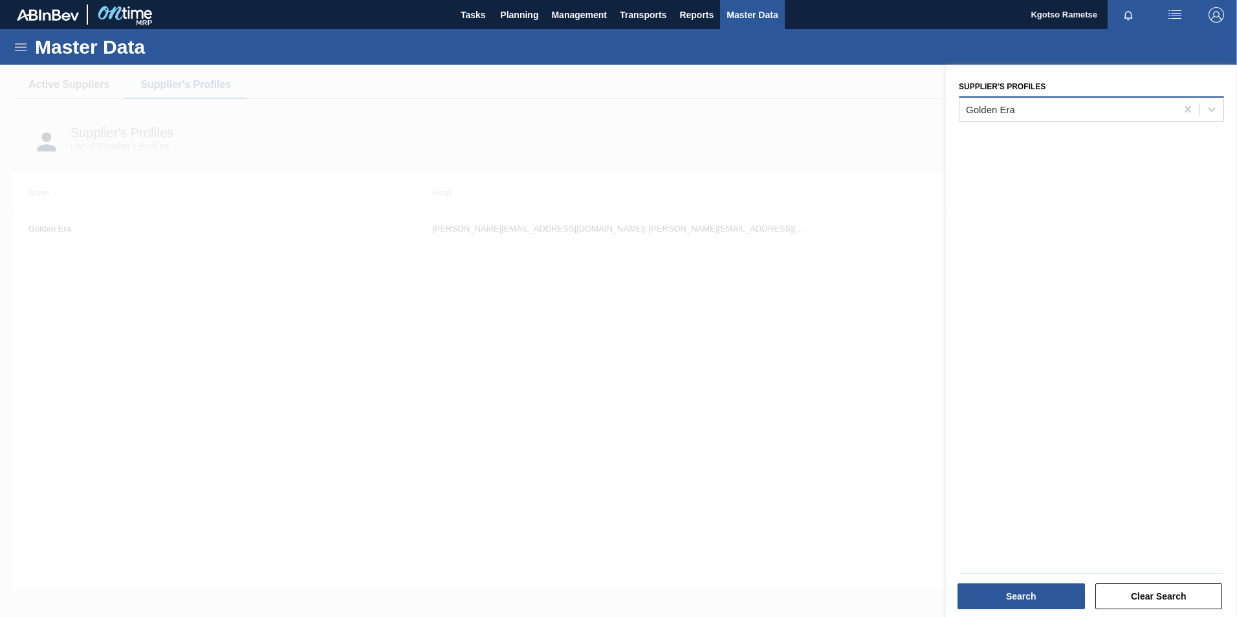
click at [1053, 107] on div "Golden Era" at bounding box center [1067, 109] width 217 height 19
click at [1018, 104] on div "Golden Era" at bounding box center [1067, 109] width 217 height 19
type Profiles "ccl"
click at [1025, 133] on div "CCL Labels" at bounding box center [1091, 141] width 265 height 24
drag, startPoint x: 1009, startPoint y: 590, endPoint x: 903, endPoint y: 460, distance: 167.8
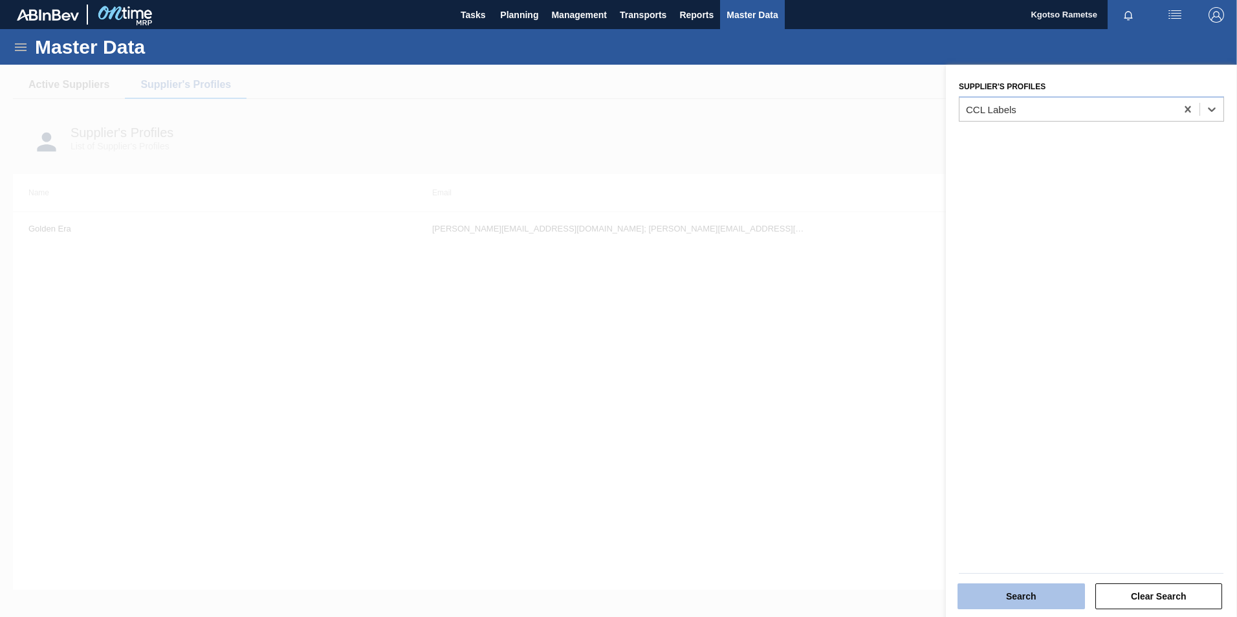
click at [1009, 589] on button "Search" at bounding box center [1020, 597] width 127 height 26
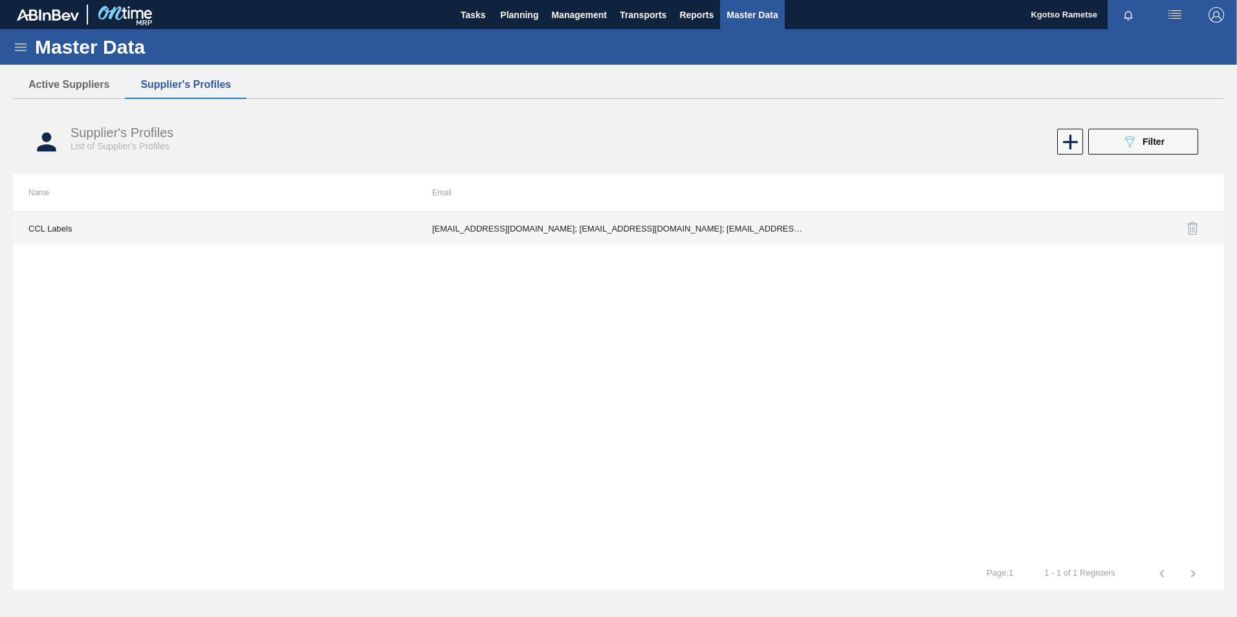
click at [634, 213] on td "lgermer1994@gmail.com; nnaidoo@cclind.com; PMolefe@cclind.com; SReddy@cclind.co…" at bounding box center [619, 228] width 404 height 32
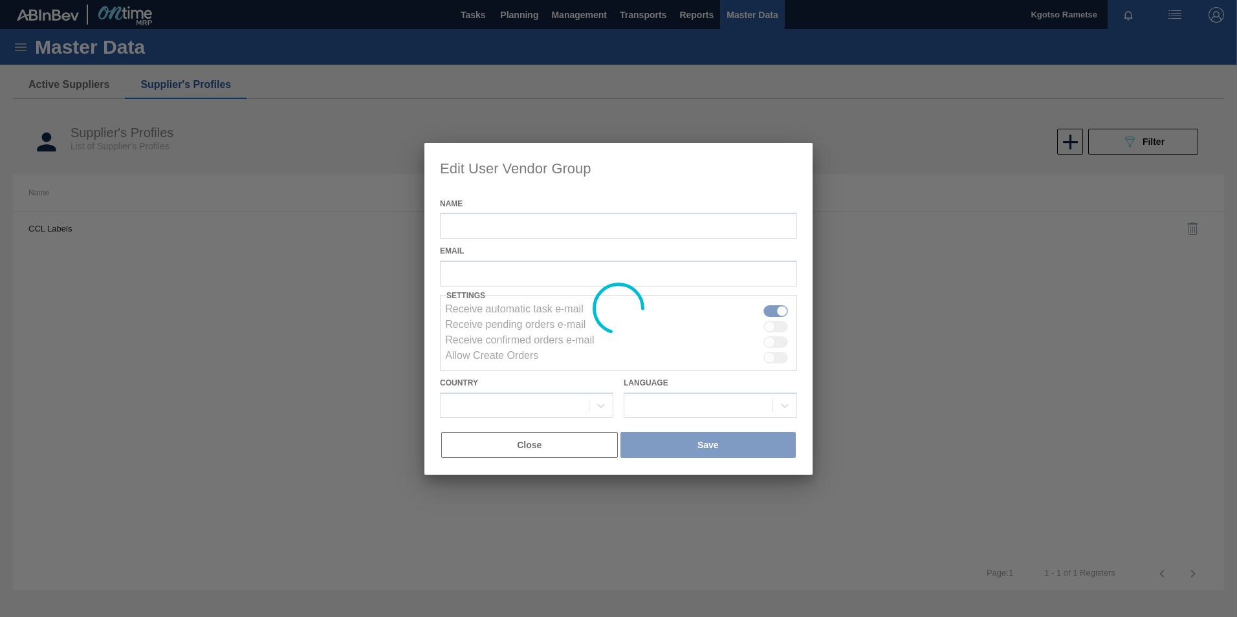
type input "CCL Labels"
checkbox input "true"
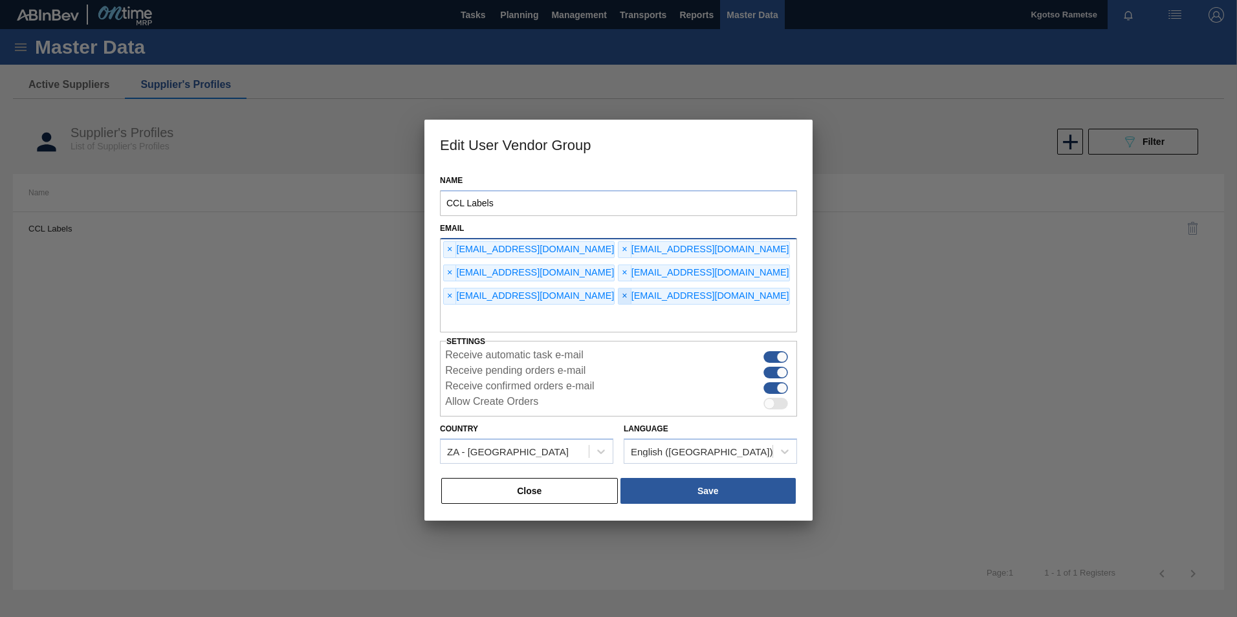
click at [631, 289] on span "×" at bounding box center [624, 297] width 12 height 16
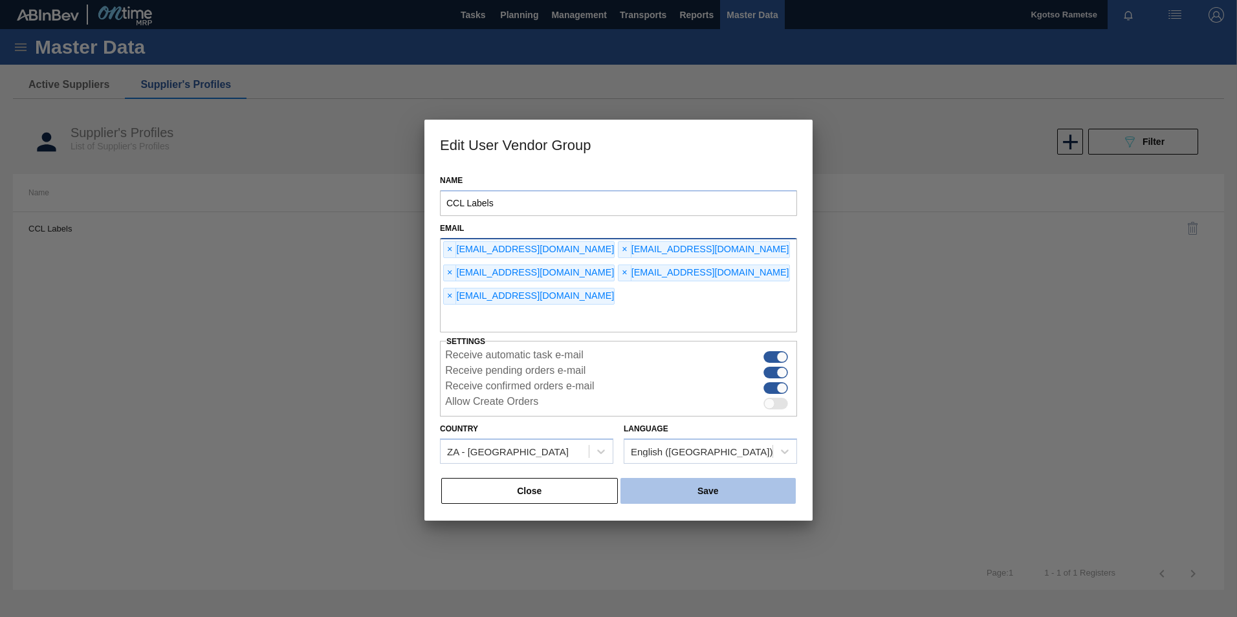
click at [701, 478] on button "Save" at bounding box center [707, 491] width 175 height 26
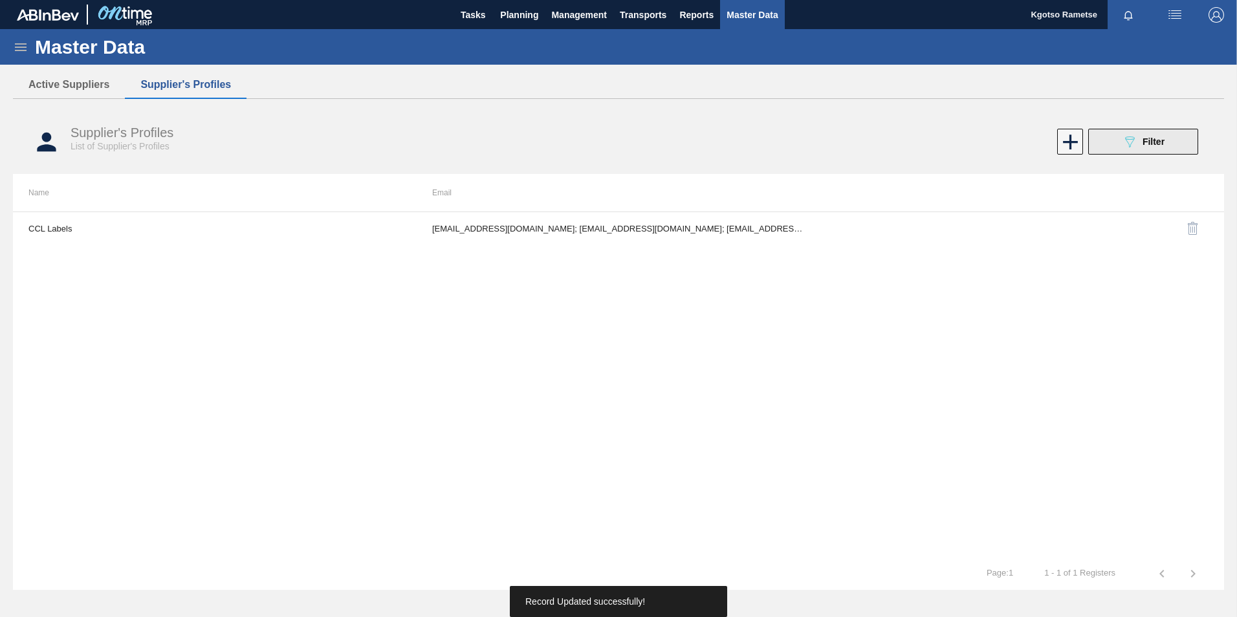
click at [1126, 146] on icon "089F7B8B-B2A5-4AFE-B5C0-19BA573D28AC" at bounding box center [1130, 142] width 16 height 16
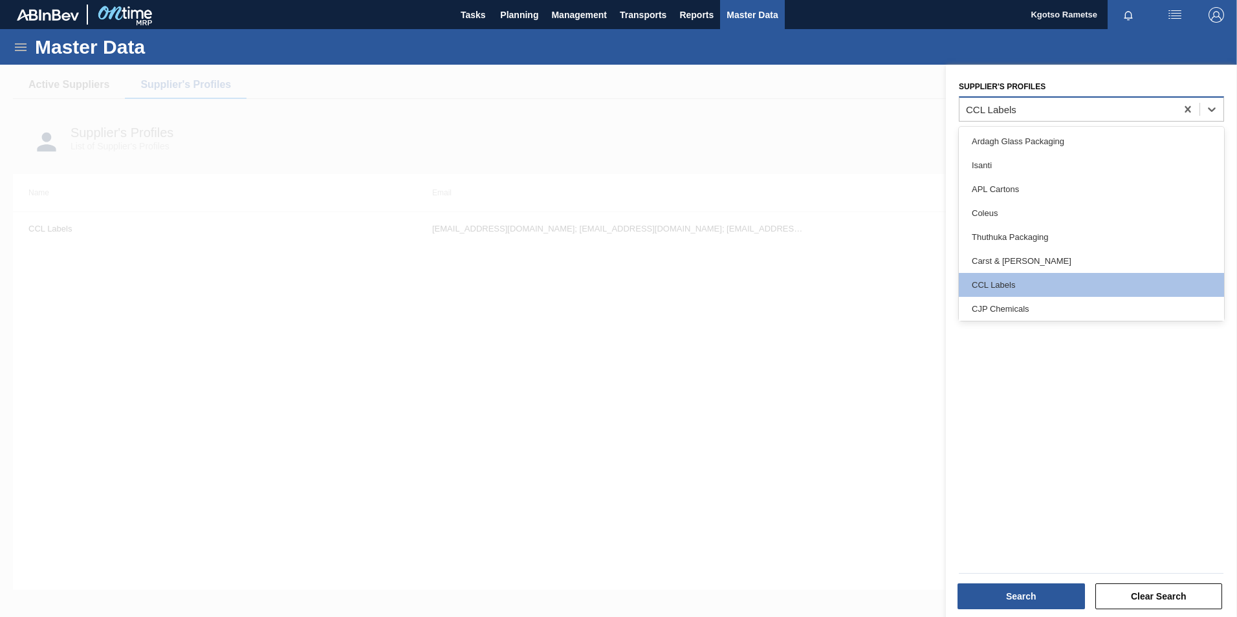
click at [1018, 107] on div "CCL Labels" at bounding box center [1067, 109] width 217 height 19
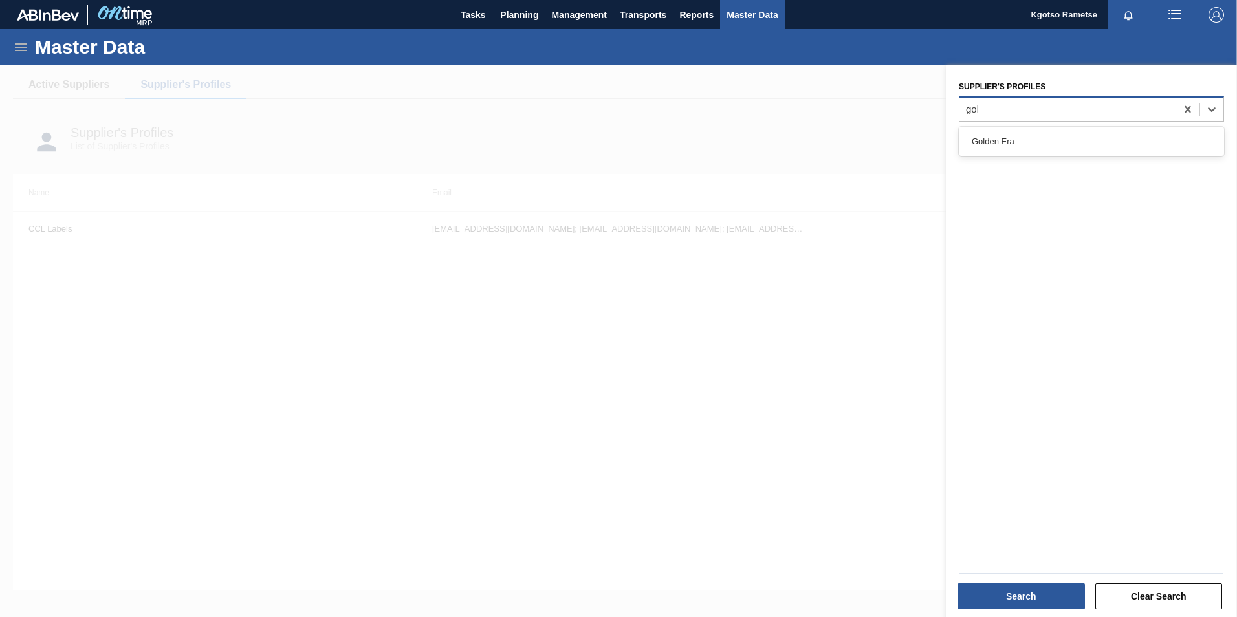
type Profiles "gold"
click at [984, 147] on div "Golden Era" at bounding box center [1091, 141] width 265 height 24
click at [987, 595] on button "Search" at bounding box center [1020, 597] width 127 height 26
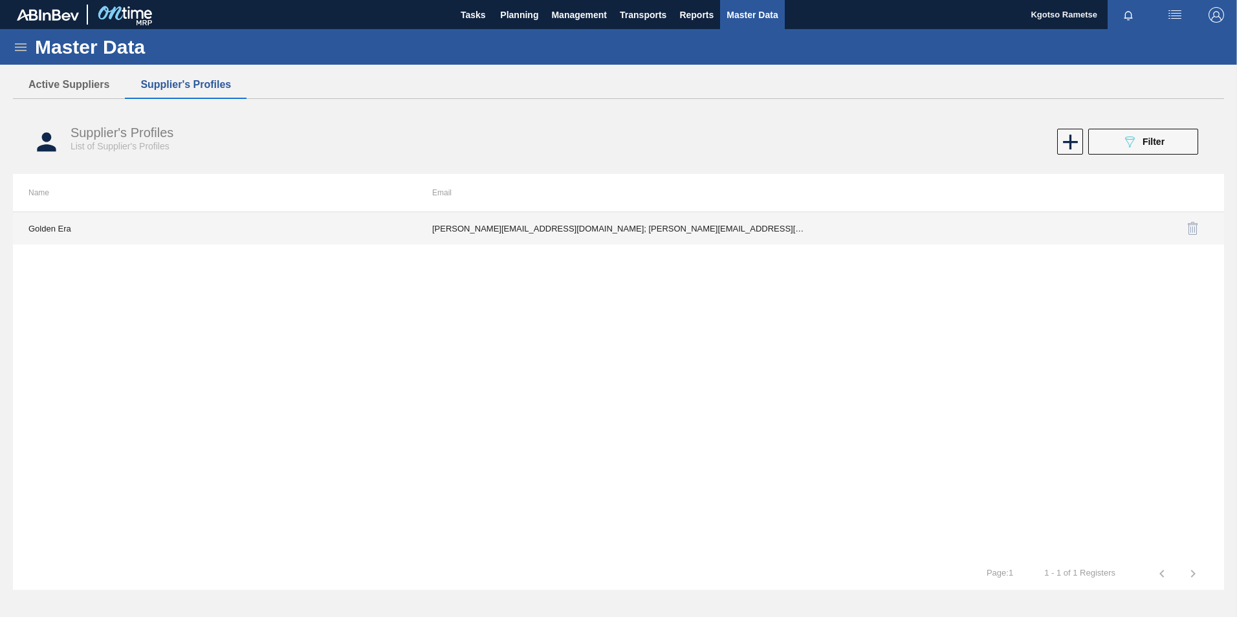
click at [719, 235] on td "shaun@golden-era.co.za; mariann@golden-era.co.za; madelizec@krf.golden-era.co.z…" at bounding box center [619, 228] width 404 height 32
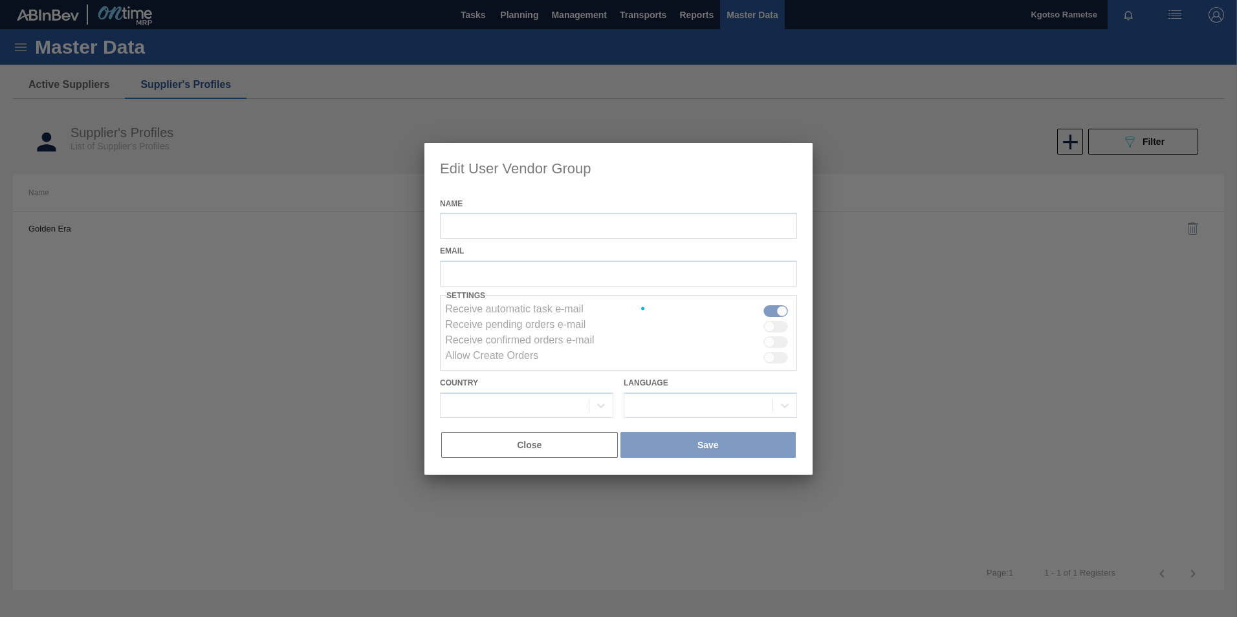
type input "Golden Era"
checkbox input "true"
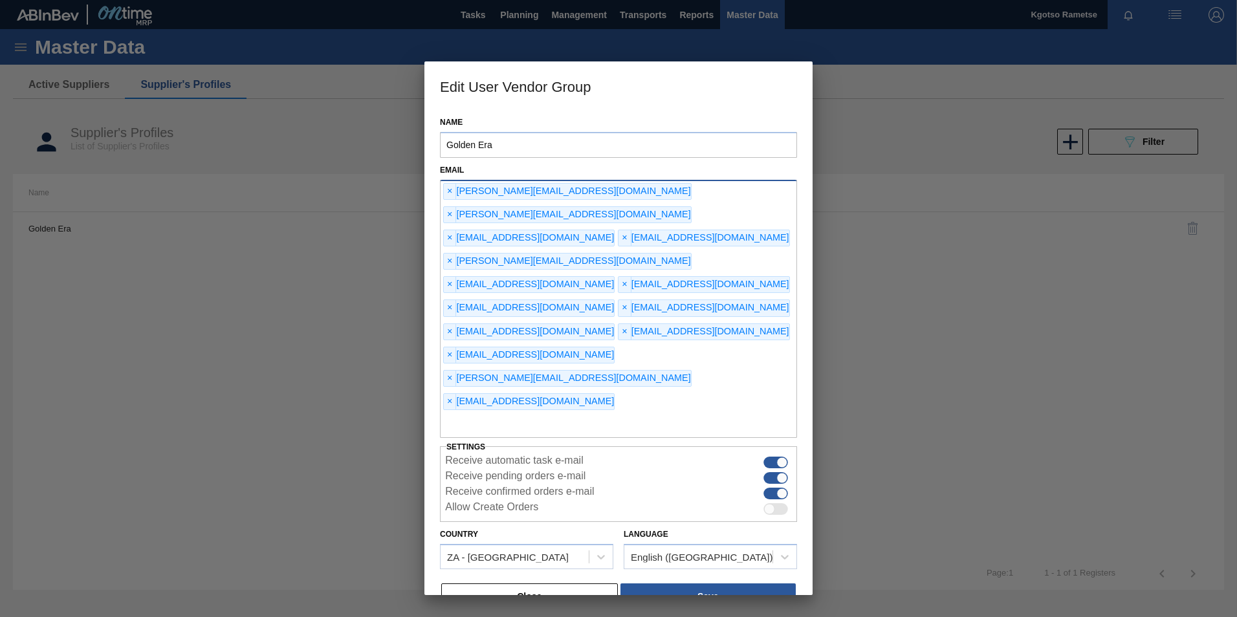
click at [560, 413] on input "text" at bounding box center [618, 425] width 357 height 25
type input "kgotso.rametse201@gmail.com"
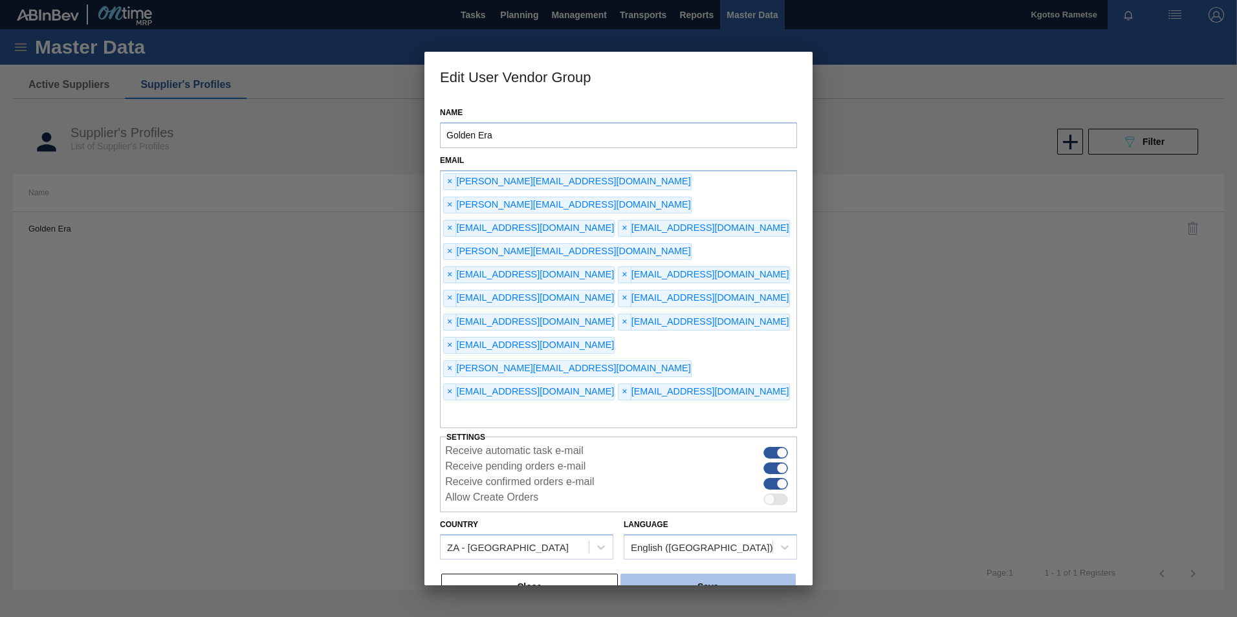
click at [668, 574] on button "Save" at bounding box center [707, 587] width 175 height 26
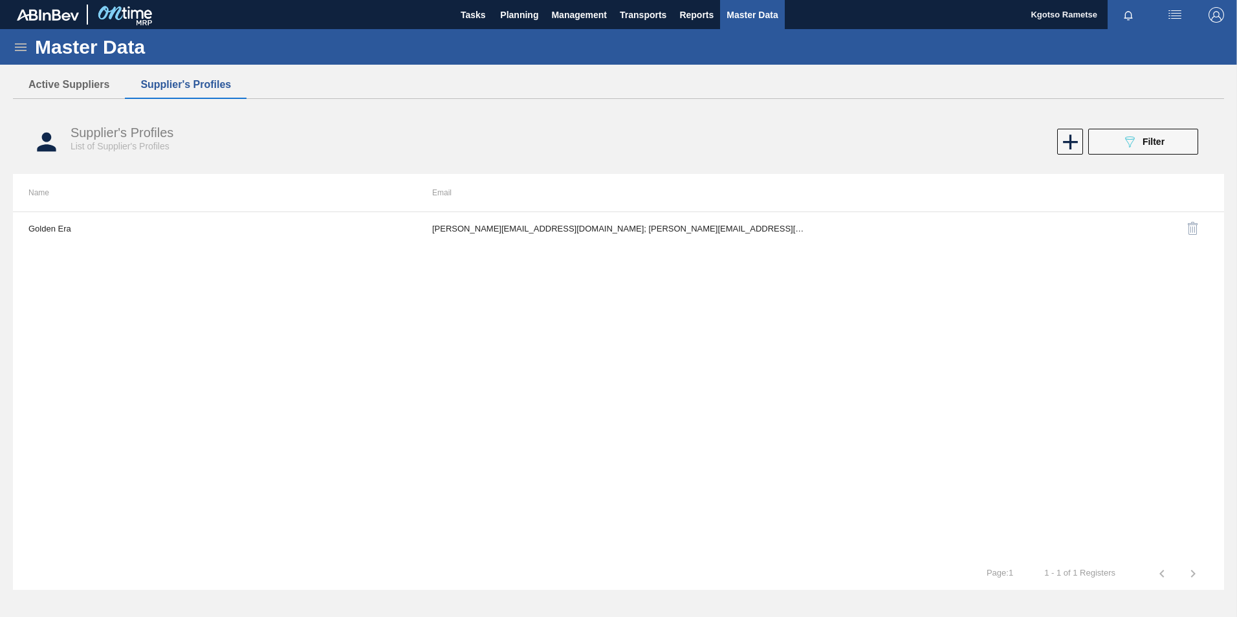
click at [1216, 9] on img "button" at bounding box center [1216, 15] width 16 height 16
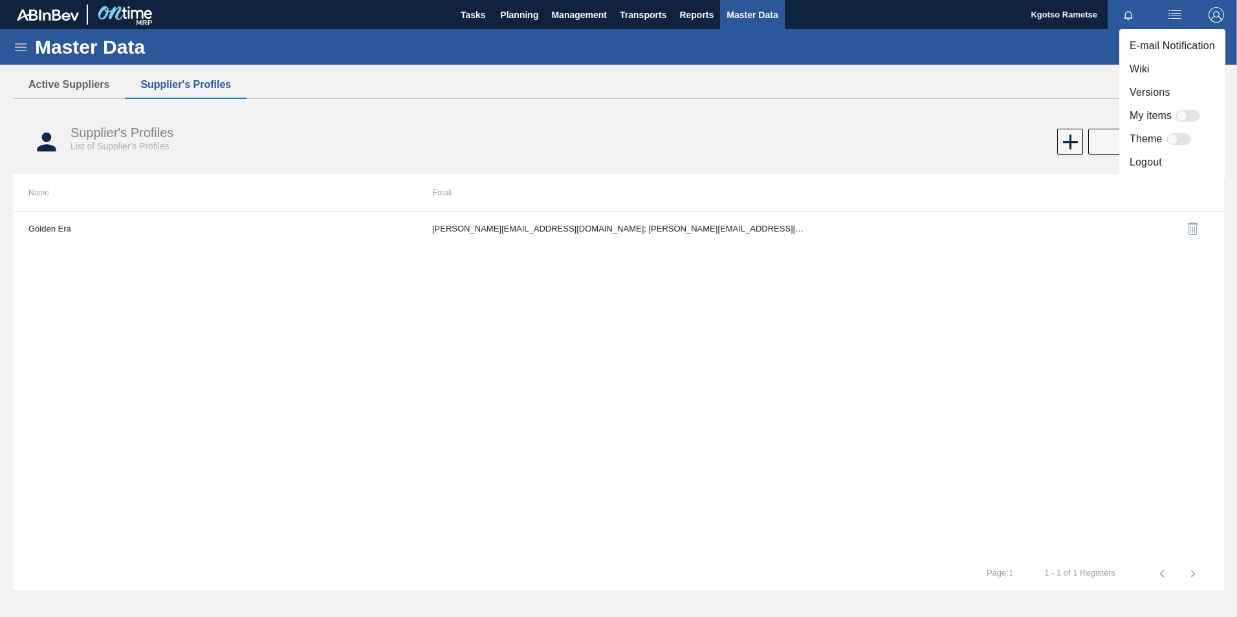
click at [1139, 170] on li "Logout" at bounding box center [1172, 162] width 106 height 23
click at [1133, 168] on li "Logout" at bounding box center [1172, 162] width 106 height 23
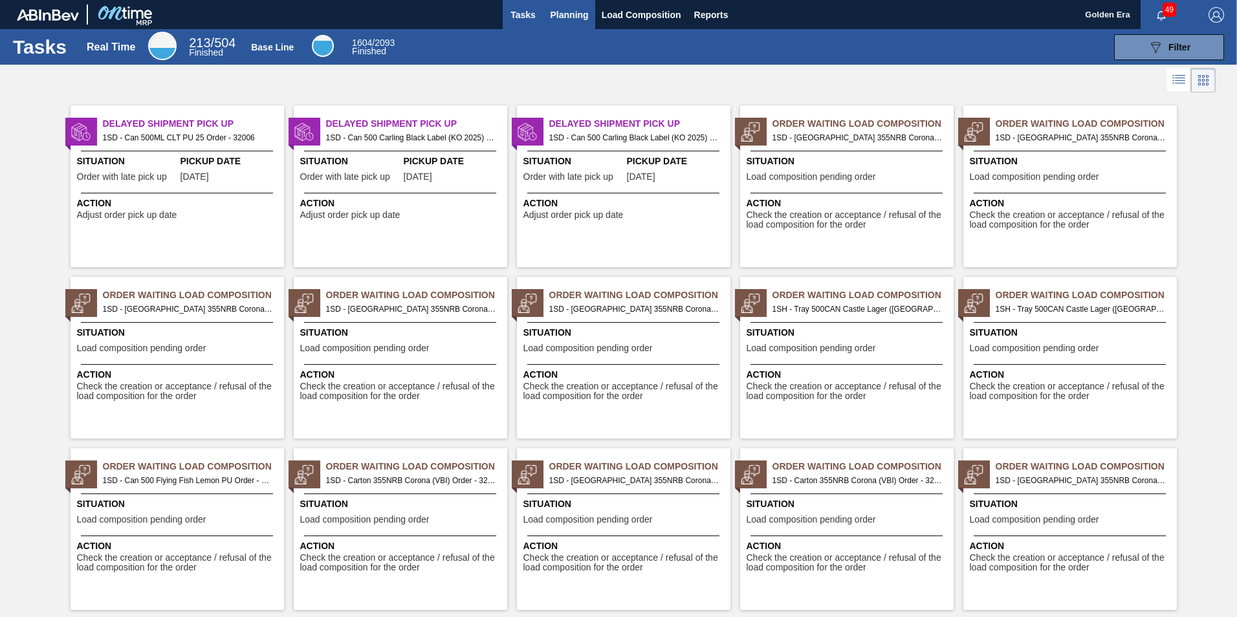
click at [552, 23] on button "Planning" at bounding box center [569, 14] width 51 height 29
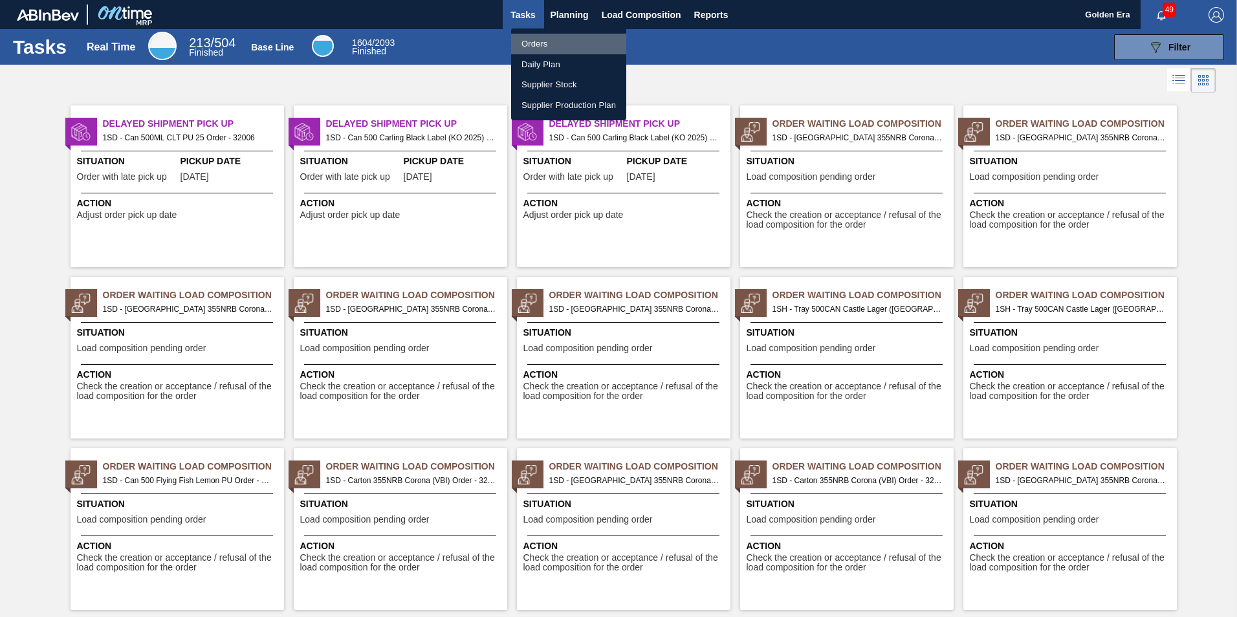
click at [540, 46] on li "Orders" at bounding box center [568, 44] width 115 height 21
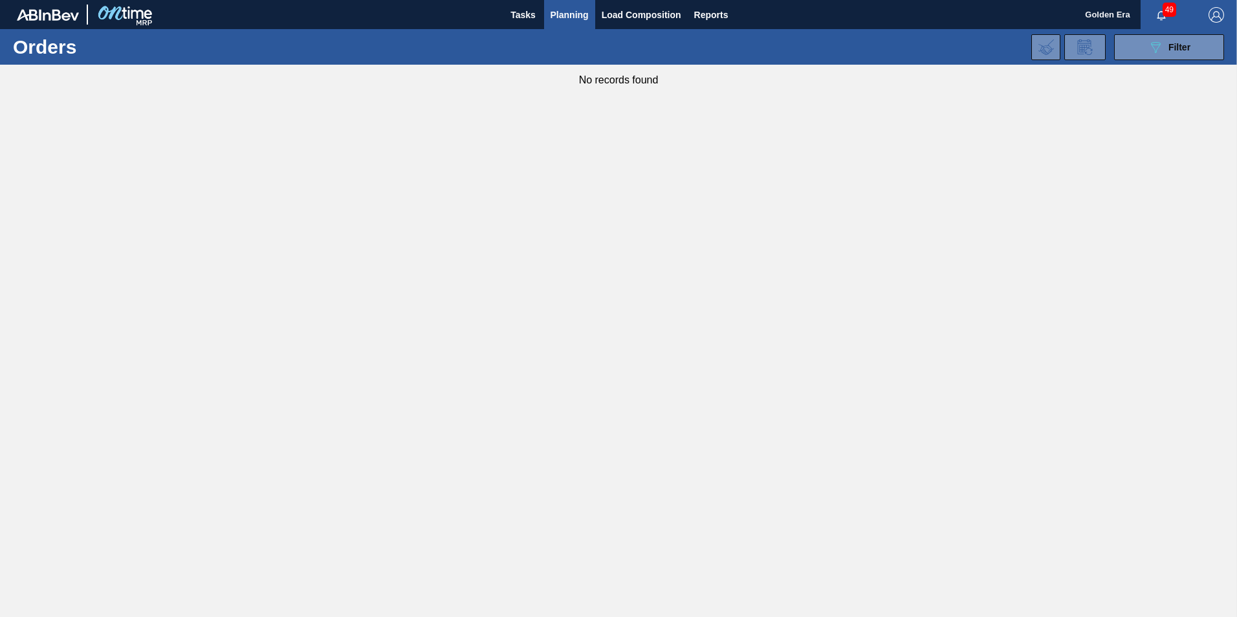
click at [1152, 65] on div "089F7B8B-B2A5-4AFE-B5C0-19BA573D28AC Filter Portal Order Code × 32227 PO SAP Co…" at bounding box center [718, 47] width 1024 height 39
click at [578, 16] on span "Planning" at bounding box center [570, 15] width 38 height 16
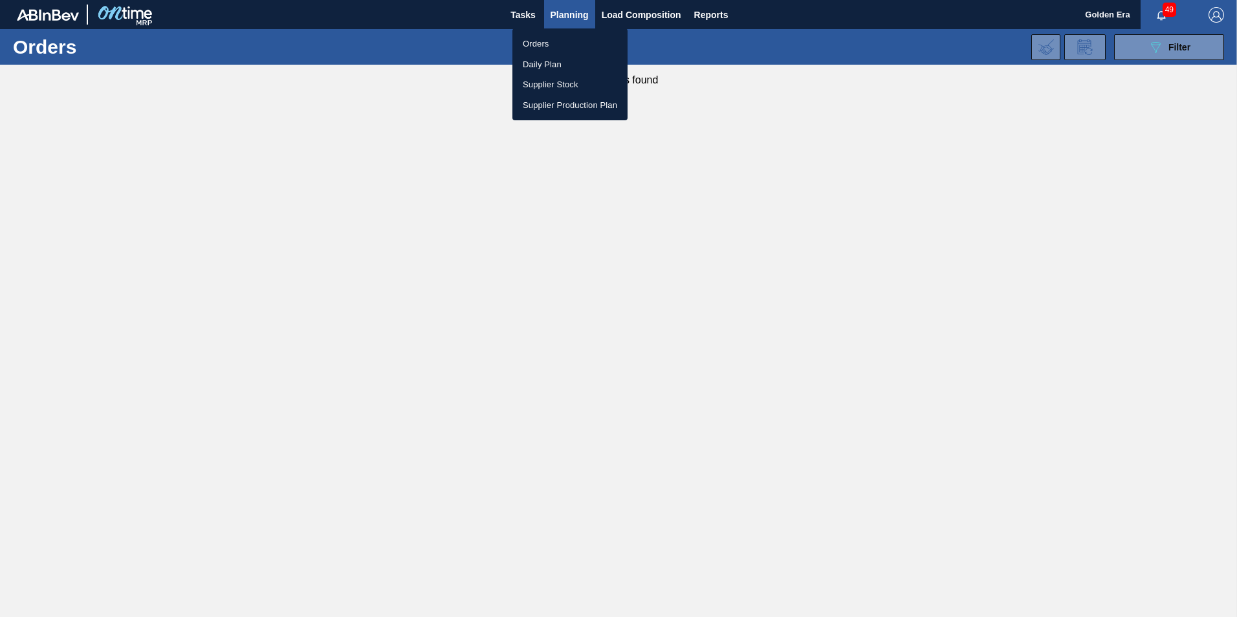
click at [565, 41] on li "Orders" at bounding box center [569, 44] width 115 height 21
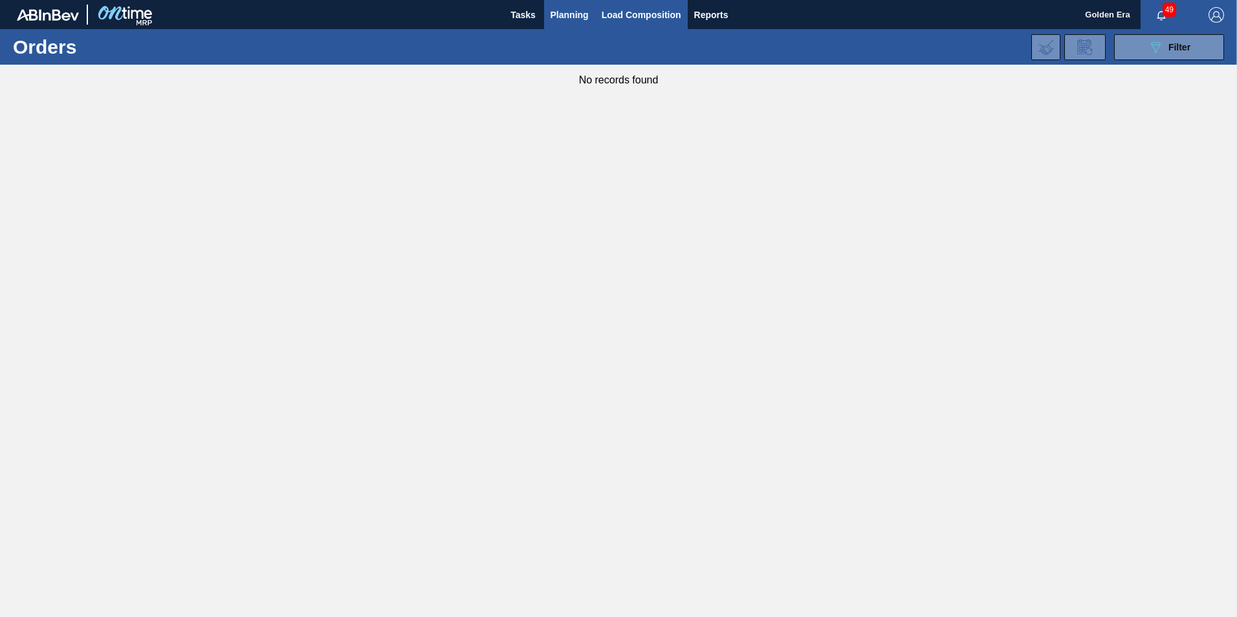
drag, startPoint x: 661, startPoint y: 16, endPoint x: 652, endPoint y: 24, distance: 11.9
click at [660, 16] on span "Load Composition" at bounding box center [642, 15] width 80 height 16
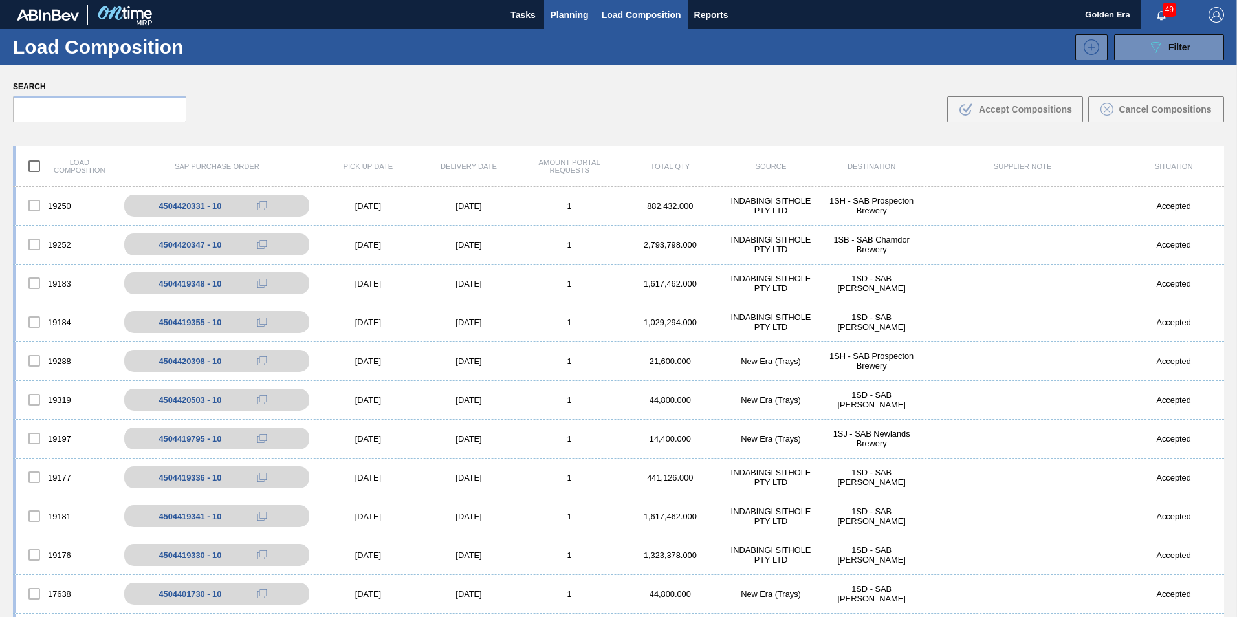
click at [585, 9] on span "Planning" at bounding box center [570, 15] width 38 height 16
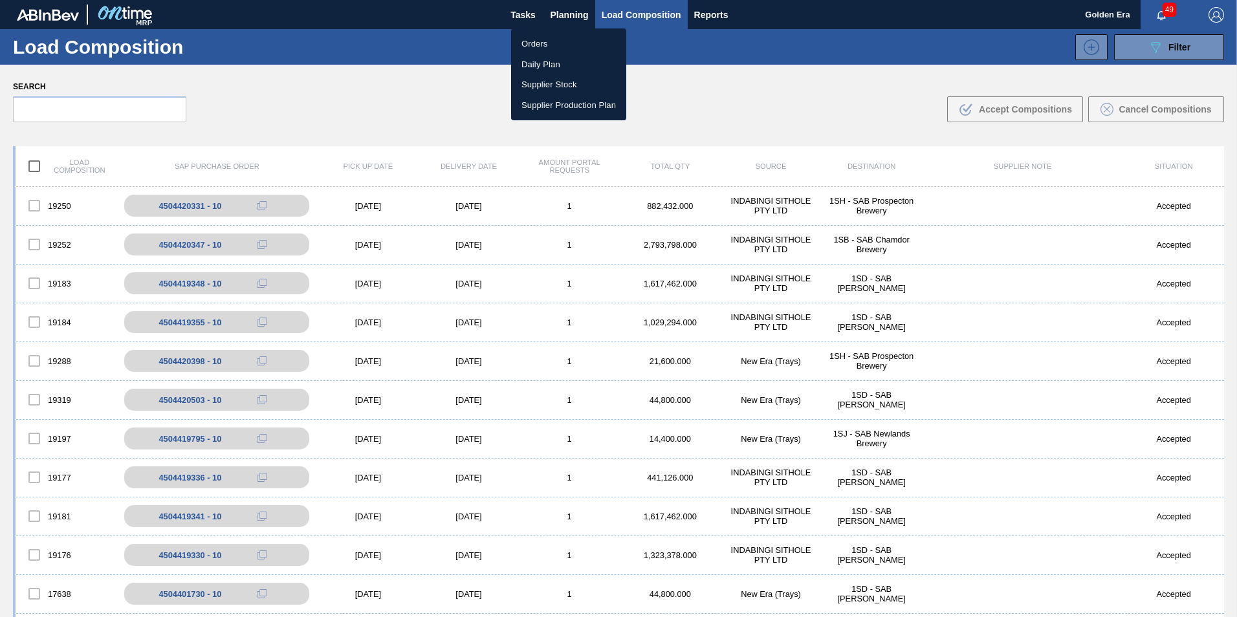
click at [543, 47] on li "Orders" at bounding box center [568, 44] width 115 height 21
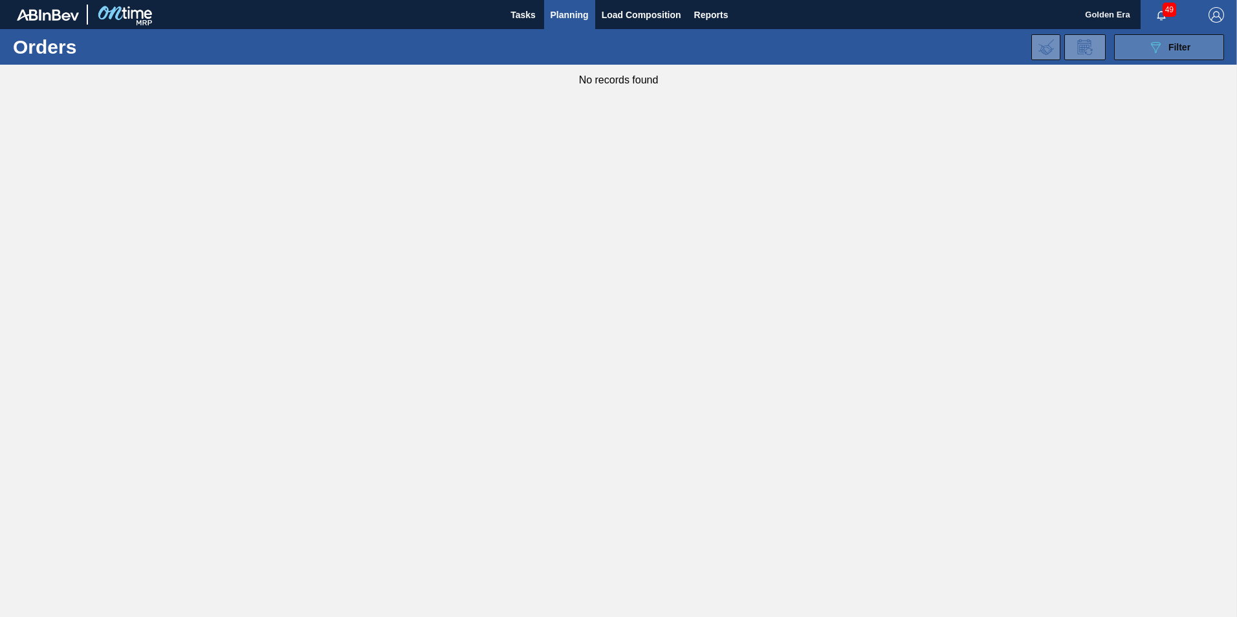
click at [1174, 45] on span "Filter" at bounding box center [1179, 47] width 22 height 10
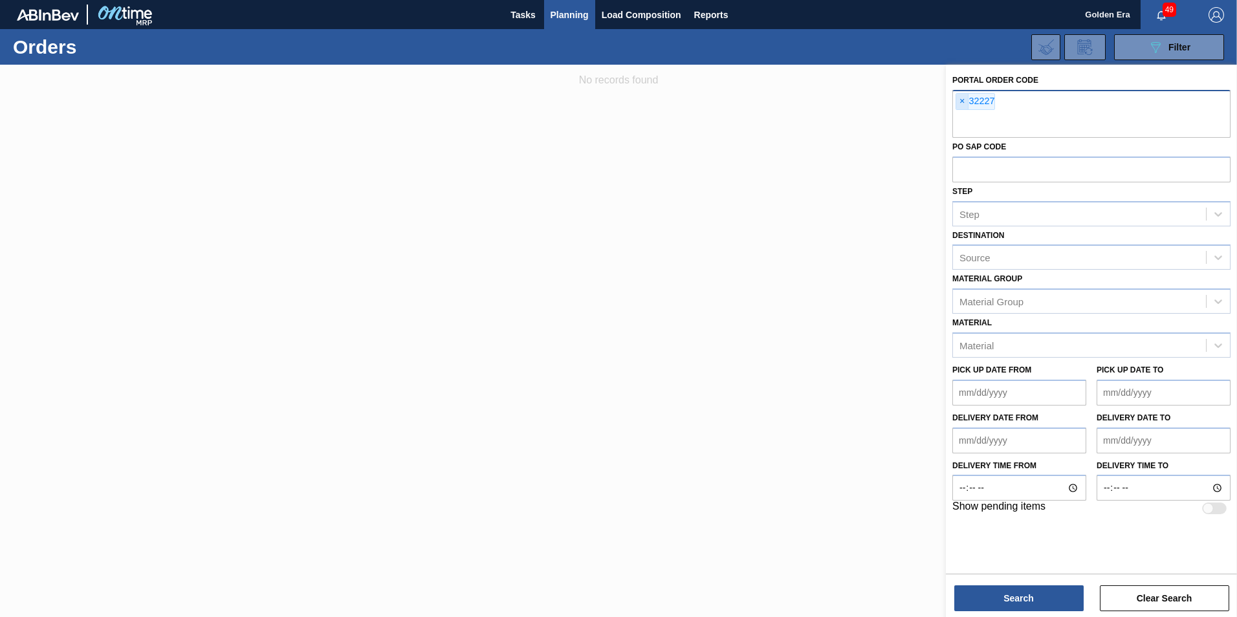
click at [965, 95] on span "×" at bounding box center [962, 102] width 12 height 16
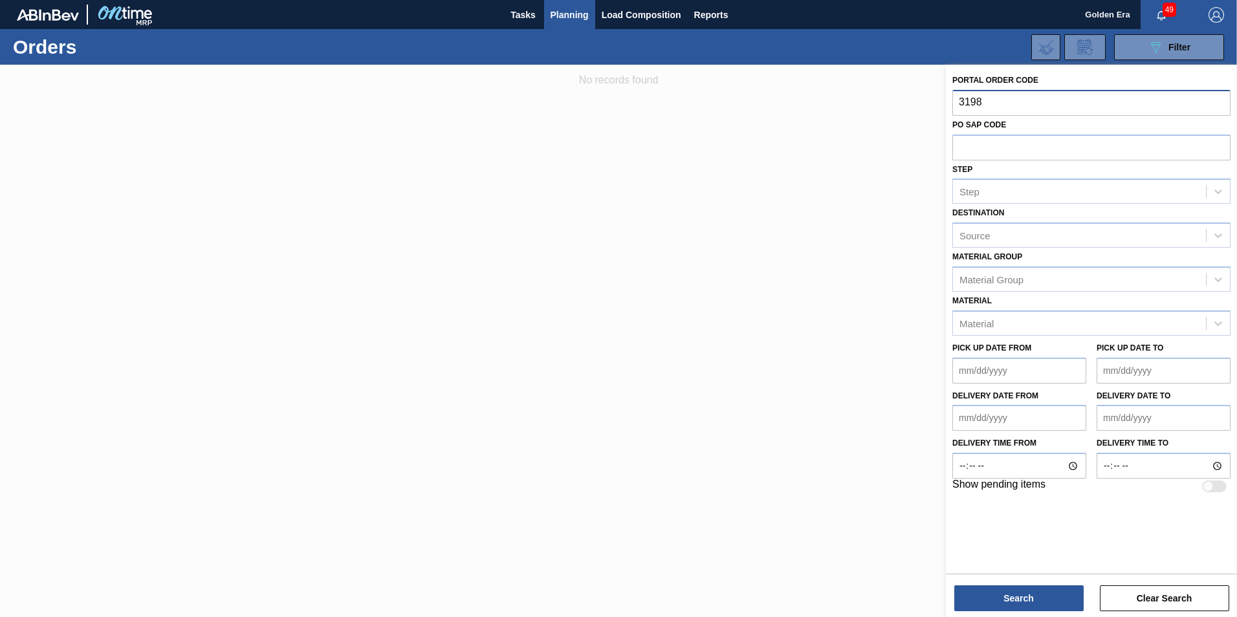
type input "31983"
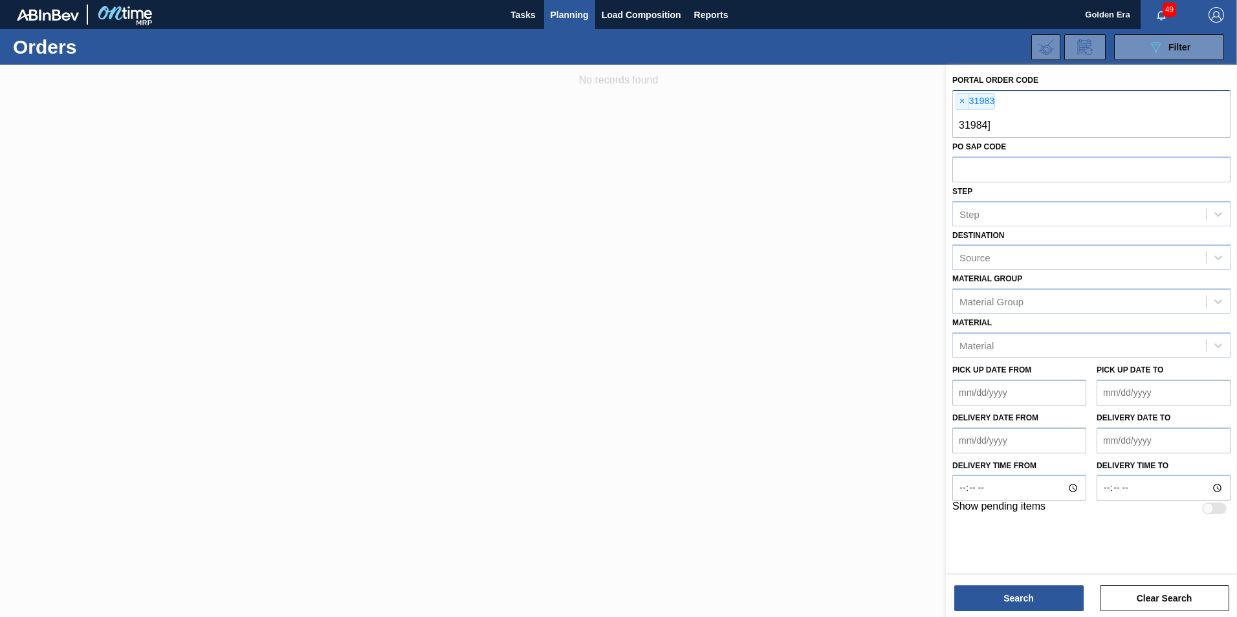
type input "31984"
click at [1033, 602] on button "Search" at bounding box center [1018, 598] width 129 height 26
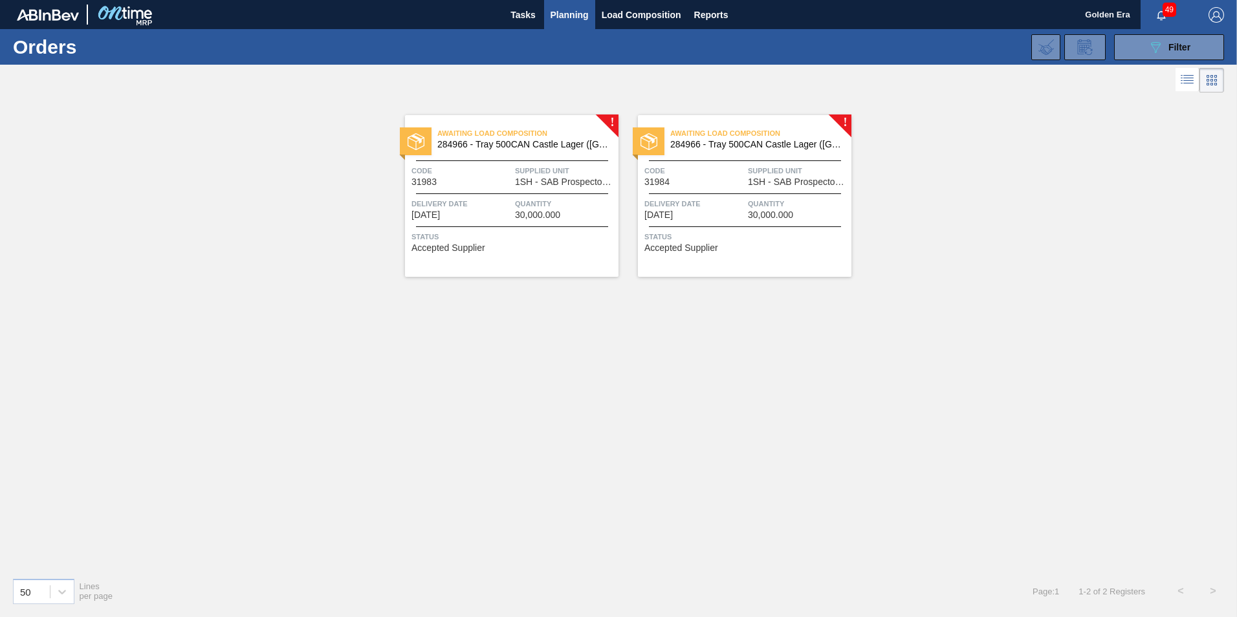
click at [488, 149] on span "284966 - Tray 500CAN Castle Lager ([GEOGRAPHIC_DATA])" at bounding box center [522, 145] width 171 height 10
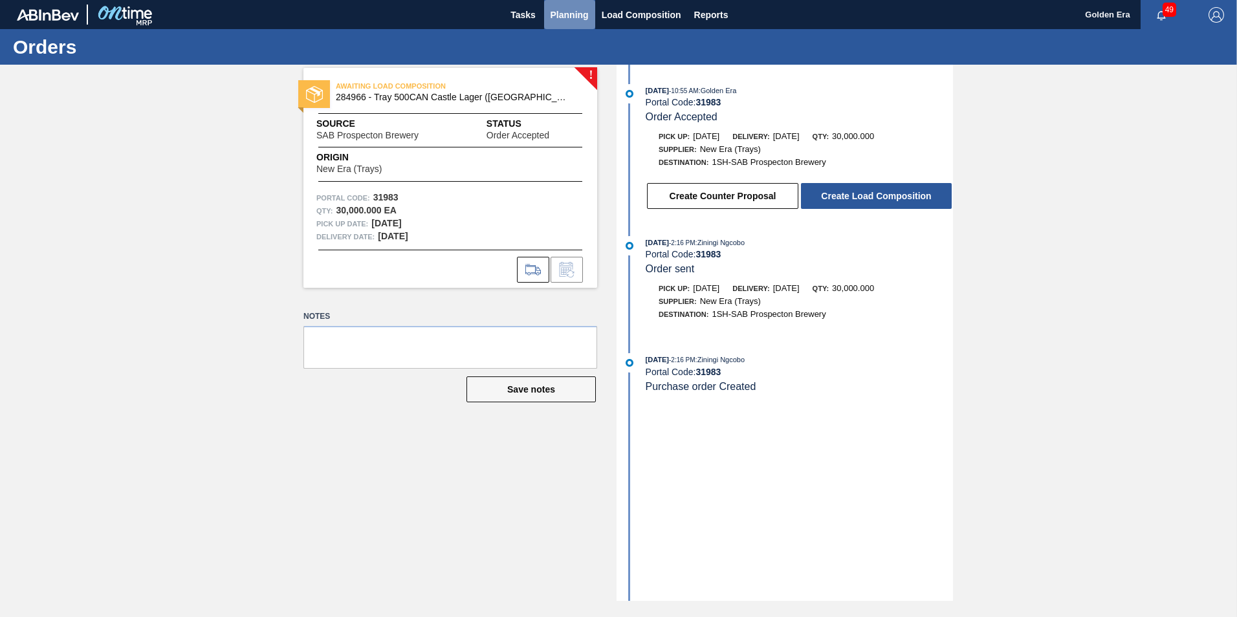
click at [571, 6] on button "Planning" at bounding box center [569, 14] width 51 height 29
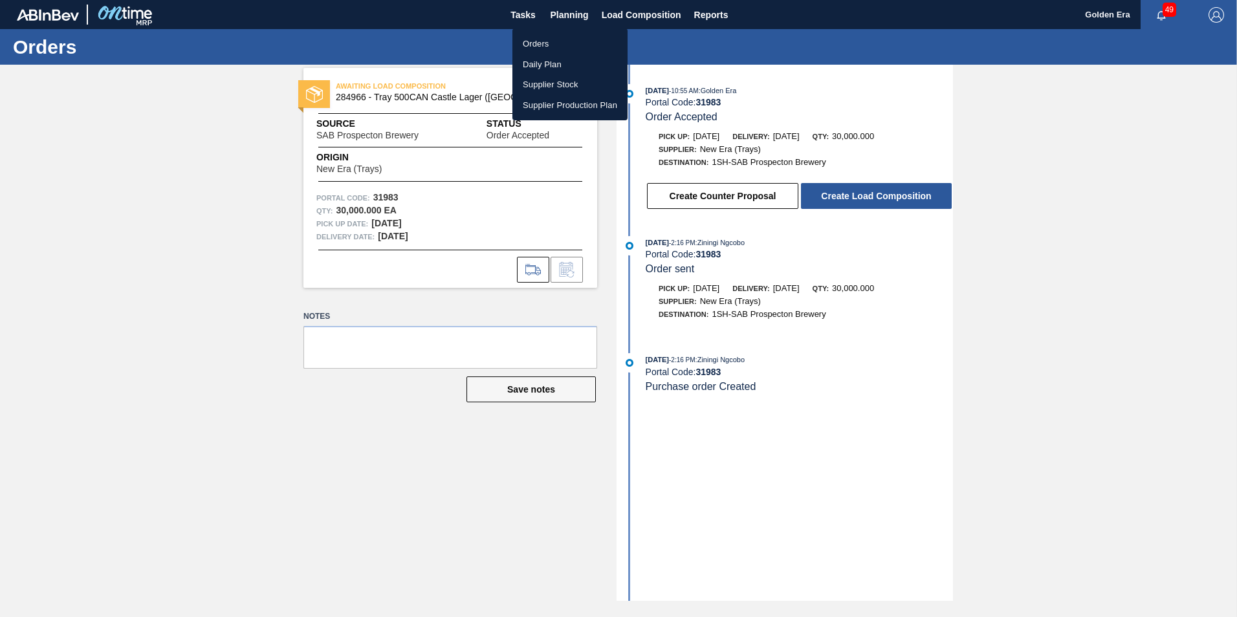
click at [563, 38] on li "Orders" at bounding box center [569, 44] width 115 height 21
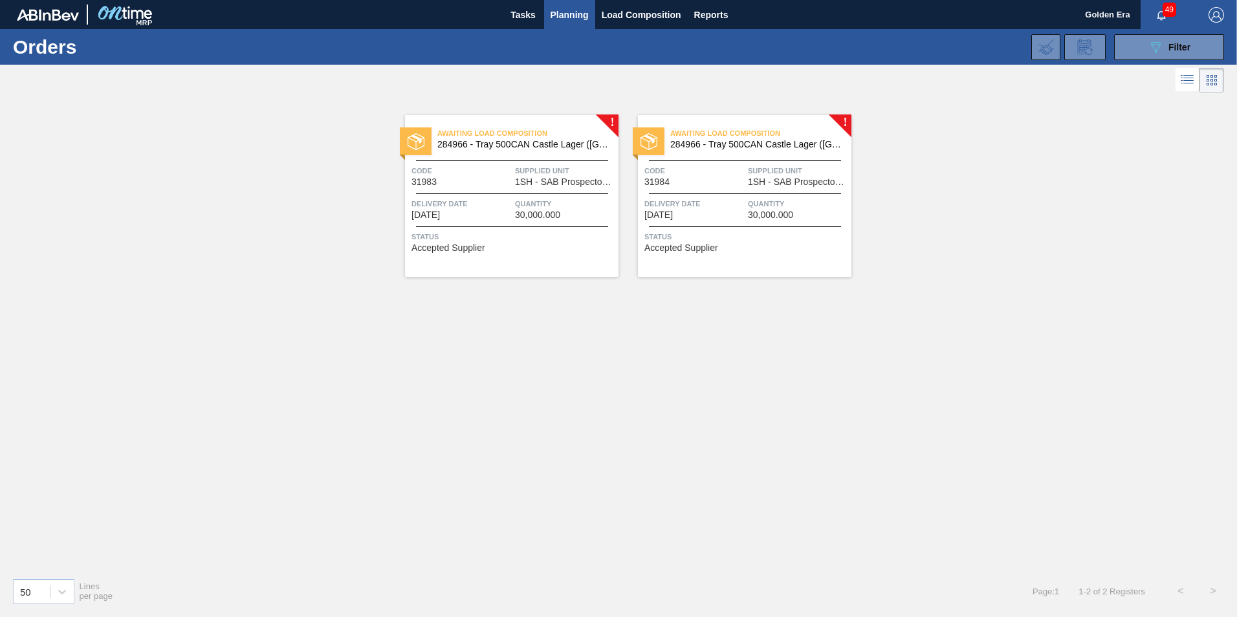
click at [703, 148] on span "284966 - Tray 500CAN Castle Lager ([GEOGRAPHIC_DATA])" at bounding box center [755, 145] width 171 height 10
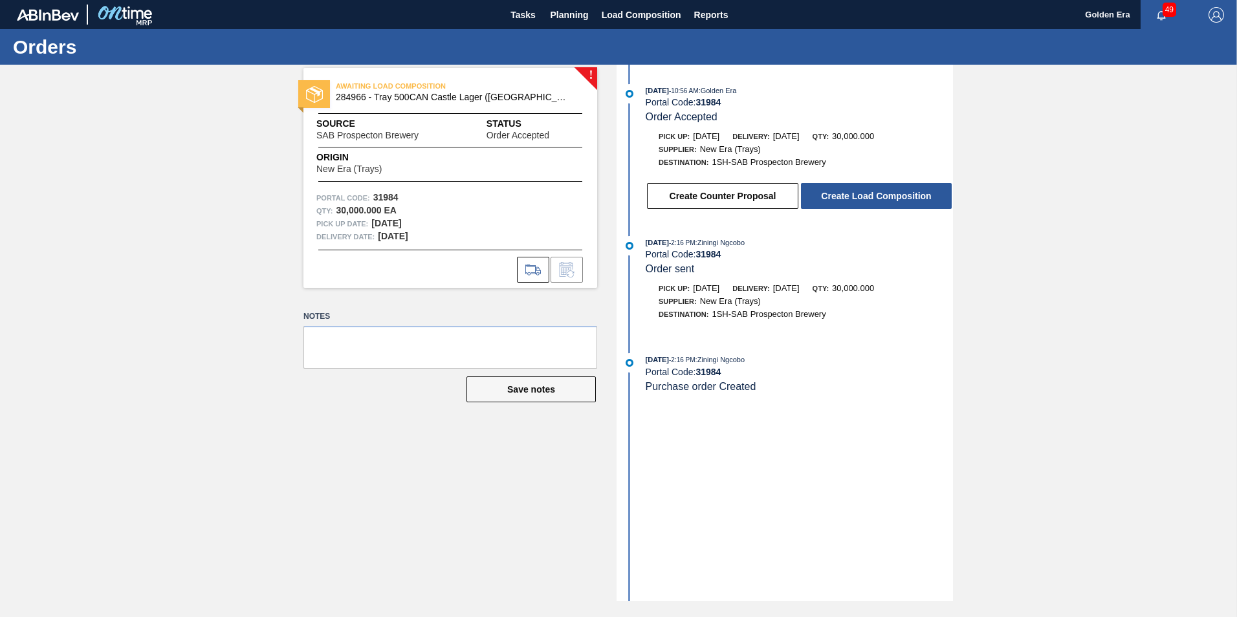
click at [1224, 6] on button "button" at bounding box center [1216, 14] width 41 height 29
